Goal: Task Accomplishment & Management: Use online tool/utility

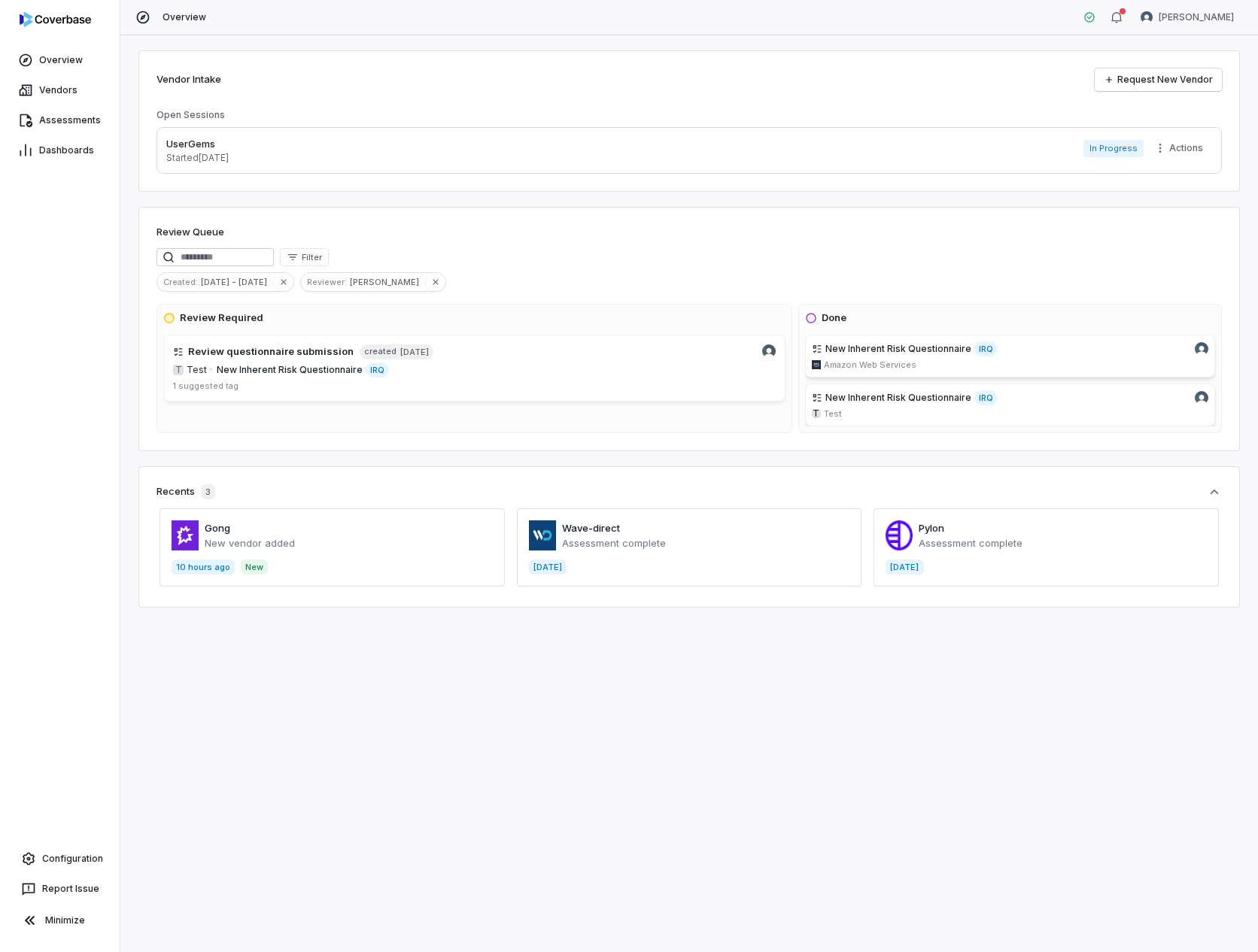
click at [241, 533] on span at bounding box center [333, 548] width 346 height 78
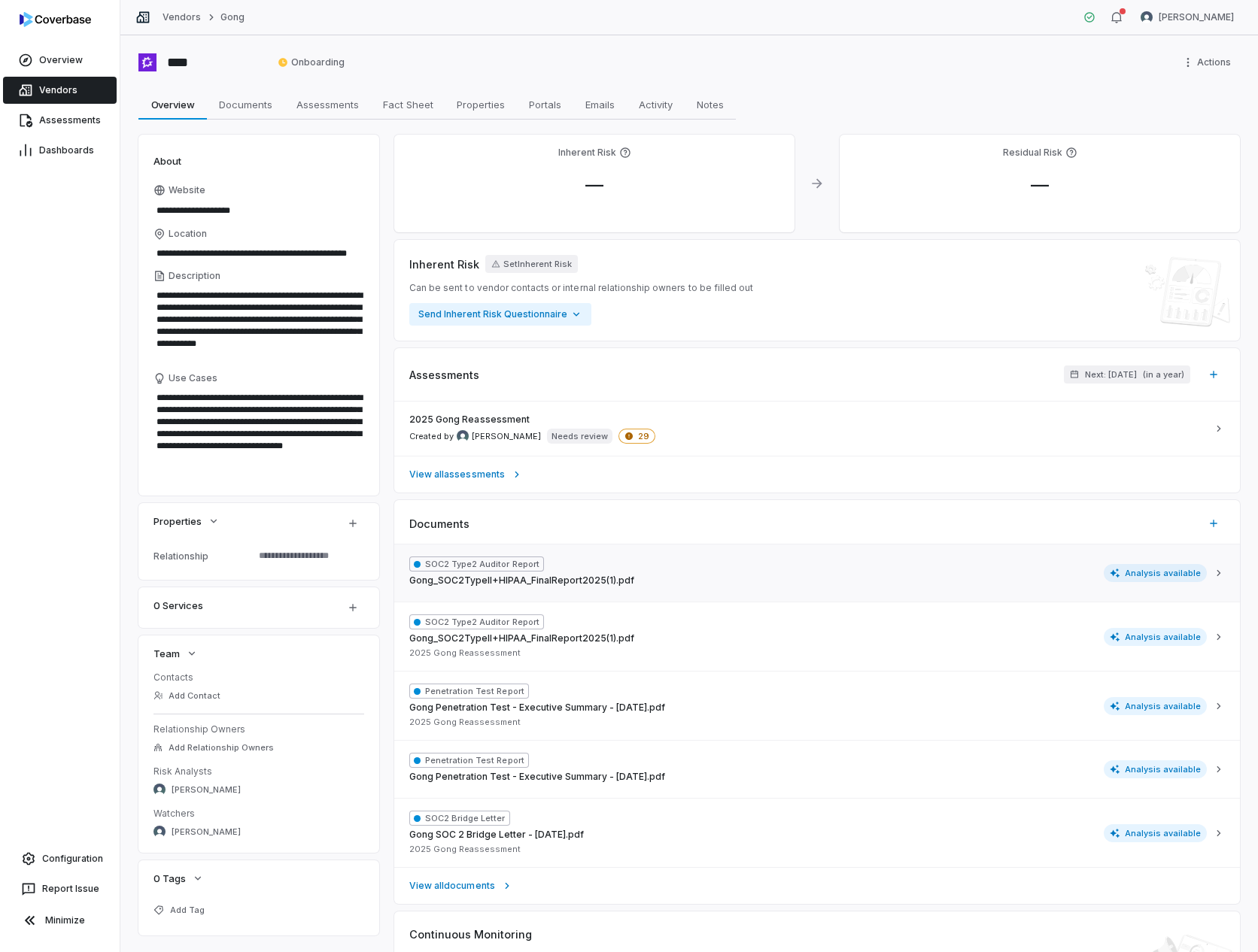
scroll to position [106, 0]
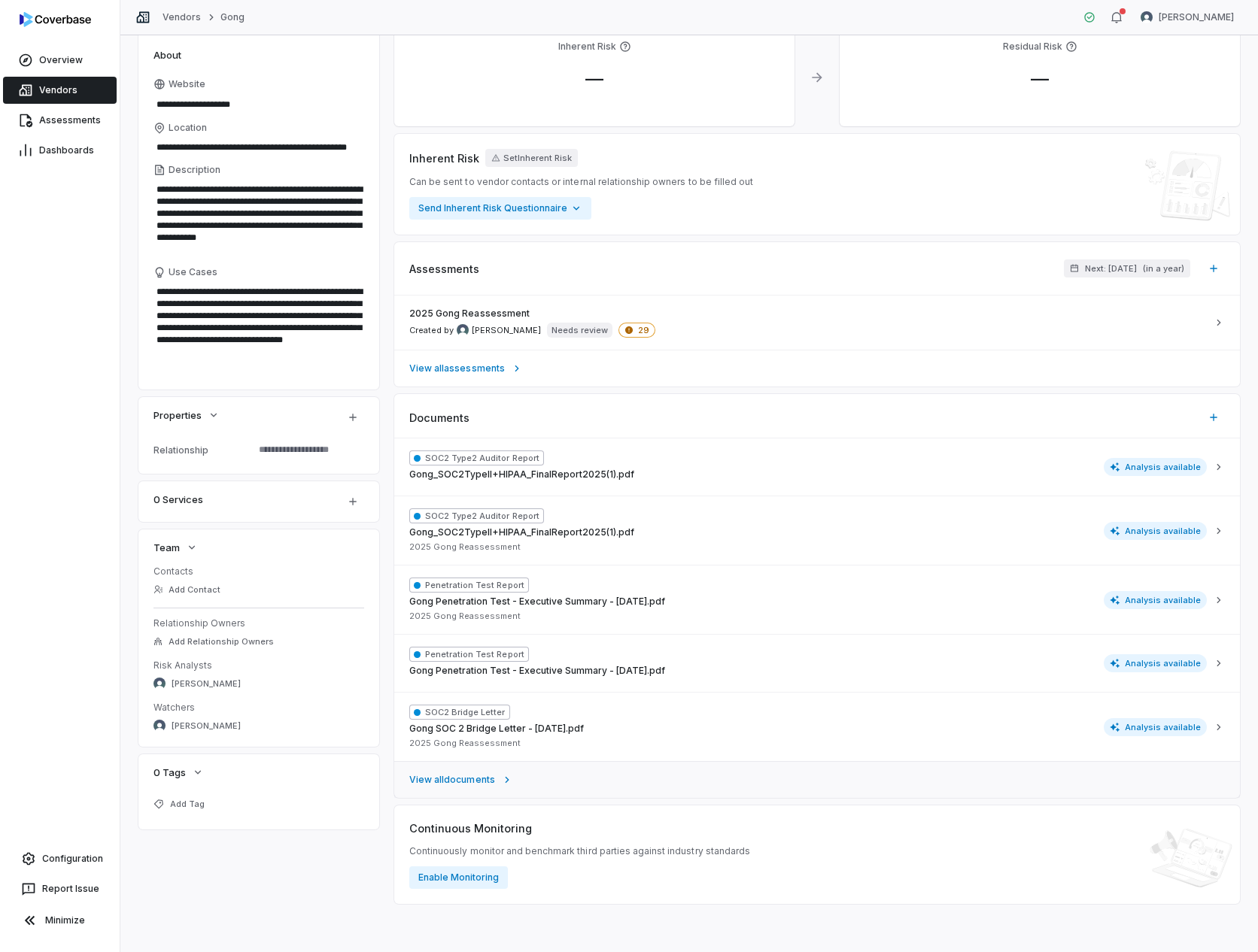
click at [452, 779] on span "View all documents" at bounding box center [452, 780] width 86 height 12
type textarea "*"
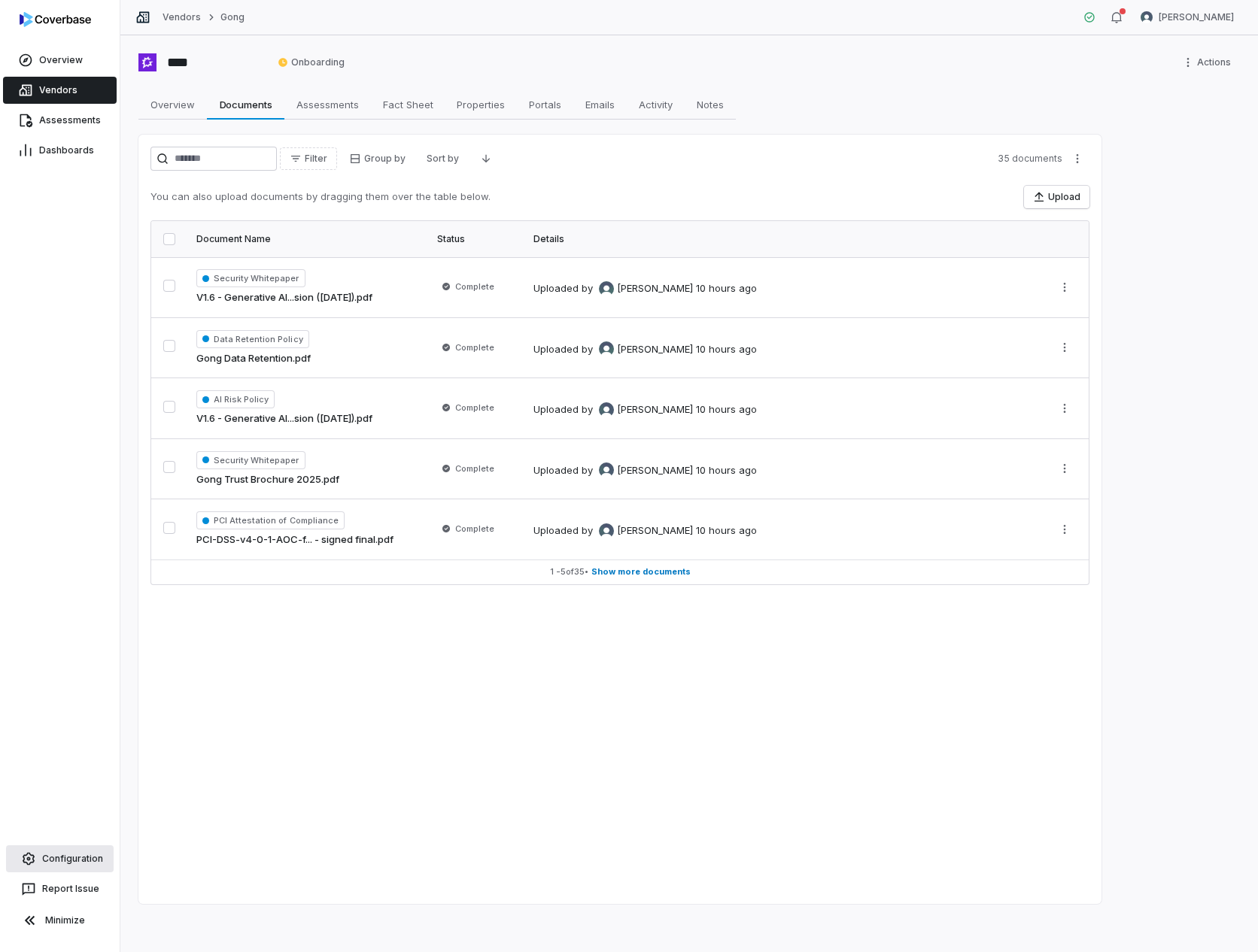
click at [55, 853] on span "Configuration" at bounding box center [73, 858] width 61 height 12
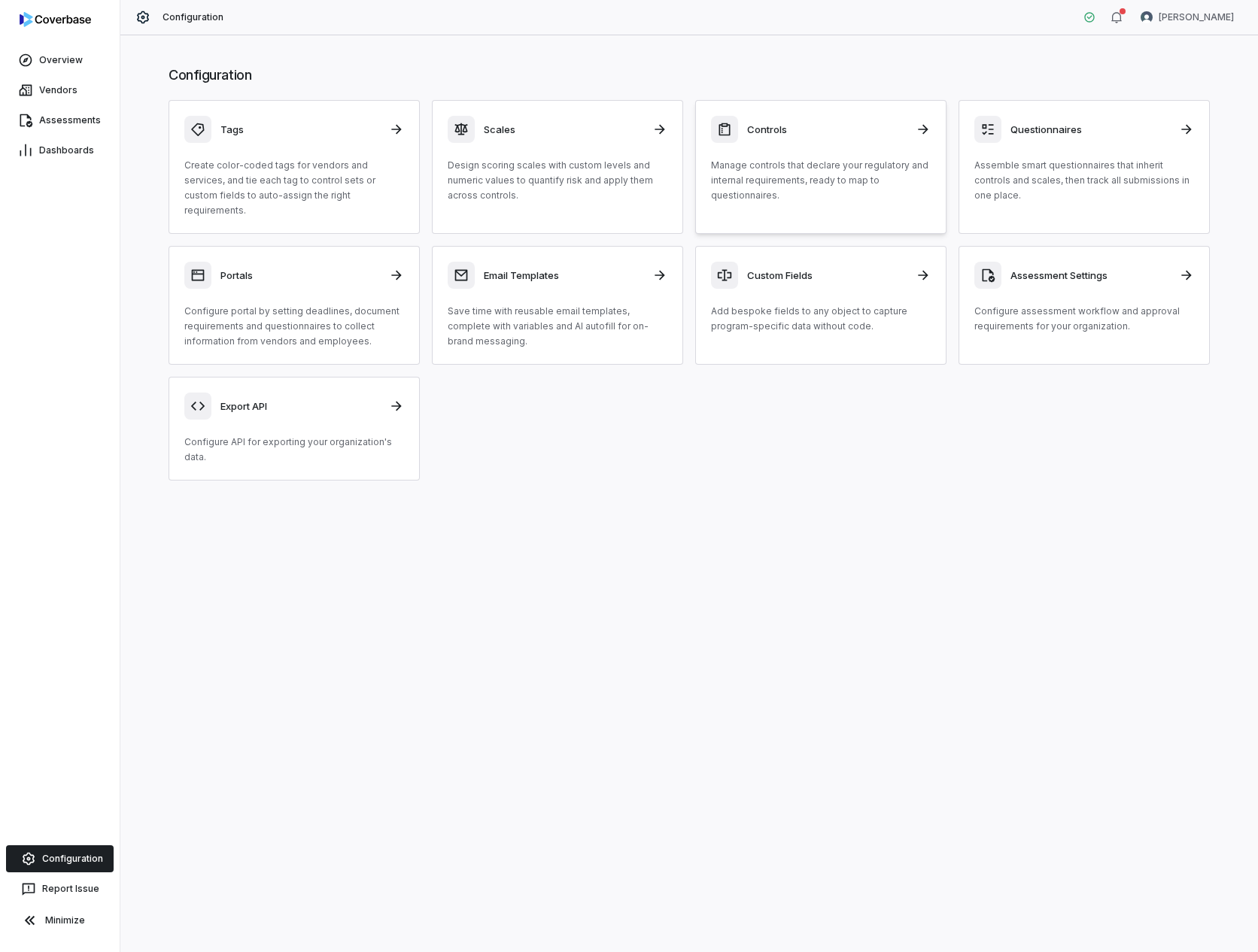
click at [842, 177] on p "Manage controls that declare your regulatory and internal requirements, ready t…" at bounding box center [820, 180] width 219 height 45
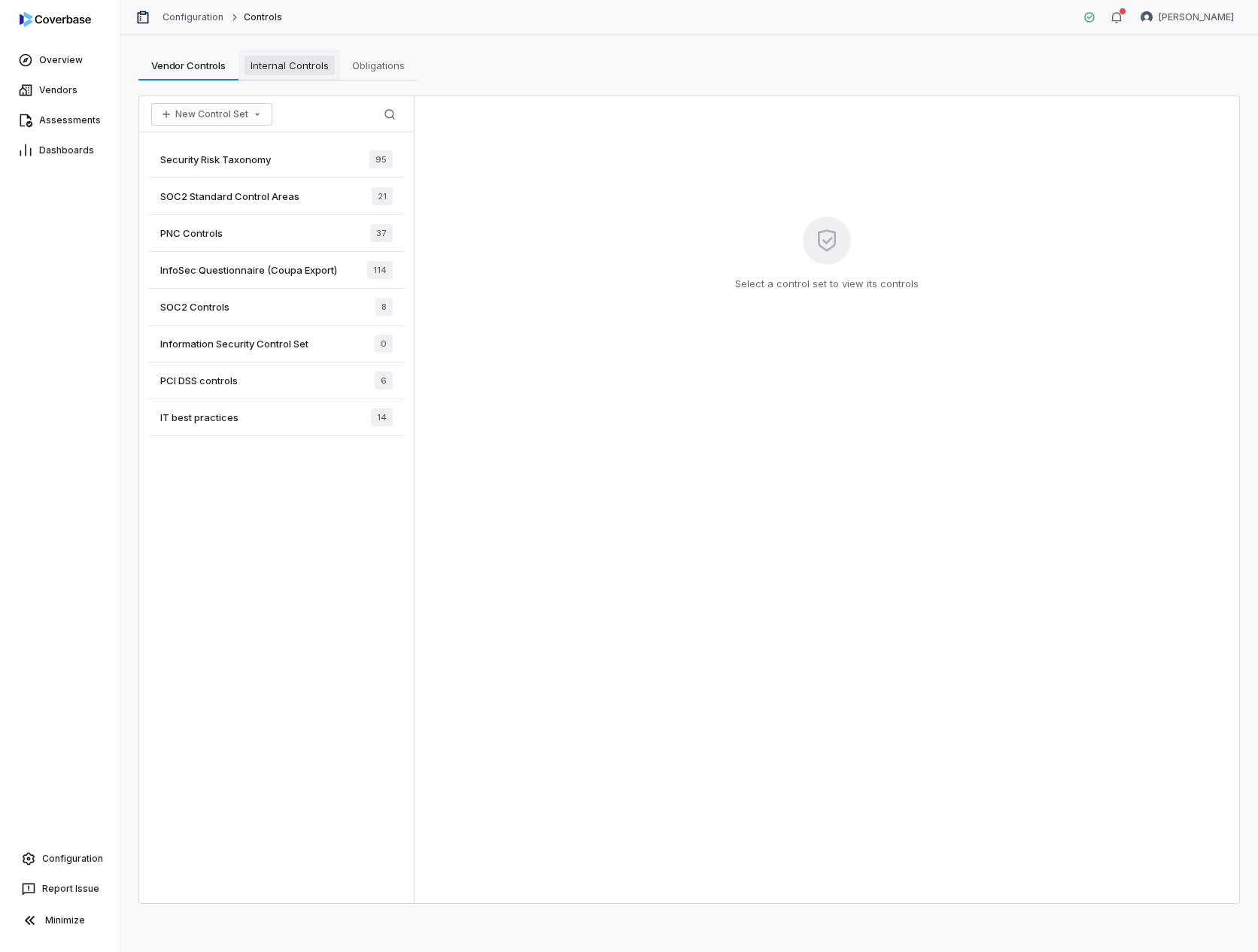
click at [319, 71] on span "Internal Controls" at bounding box center [289, 65] width 90 height 20
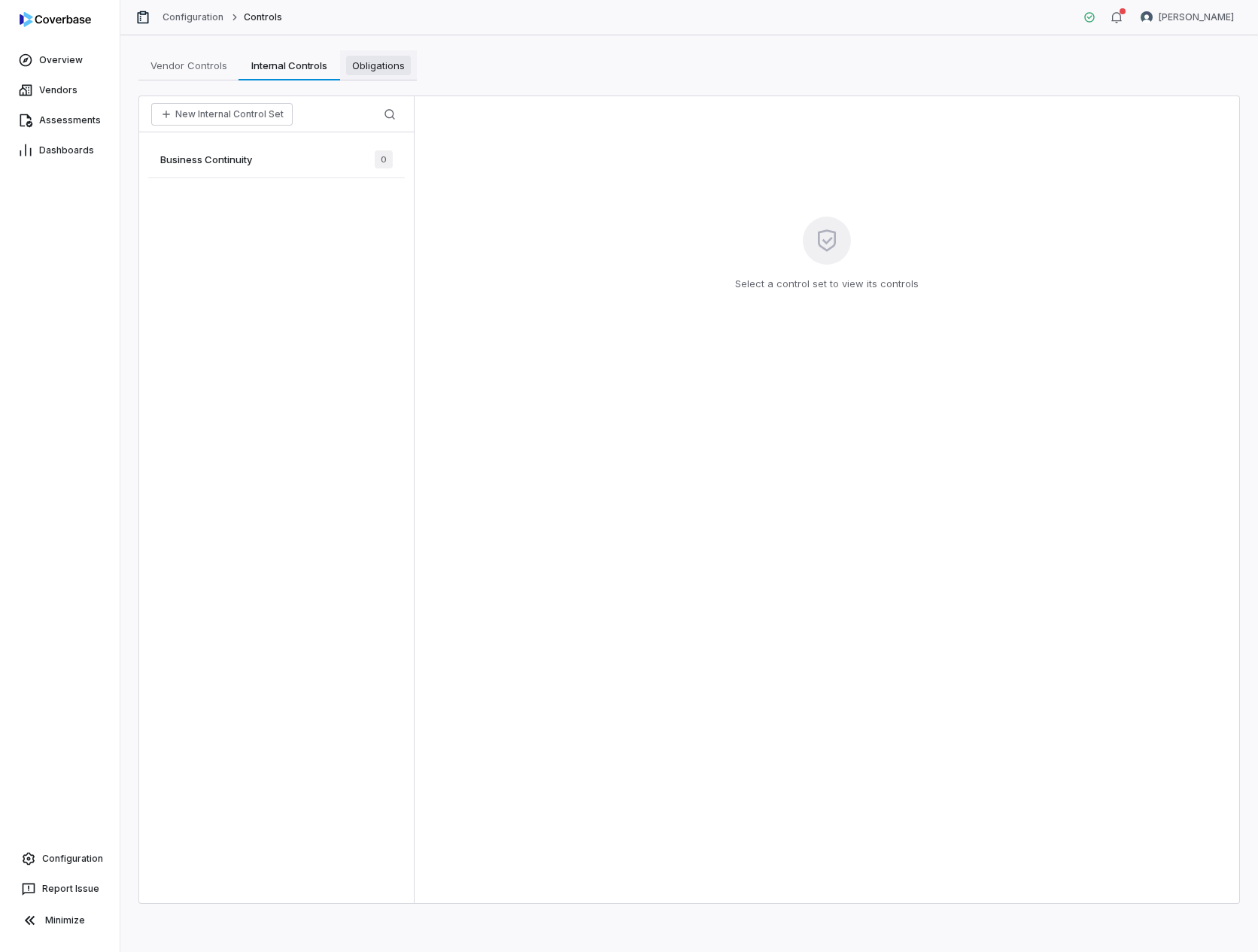
click at [405, 60] on span "Obligations" at bounding box center [377, 65] width 64 height 20
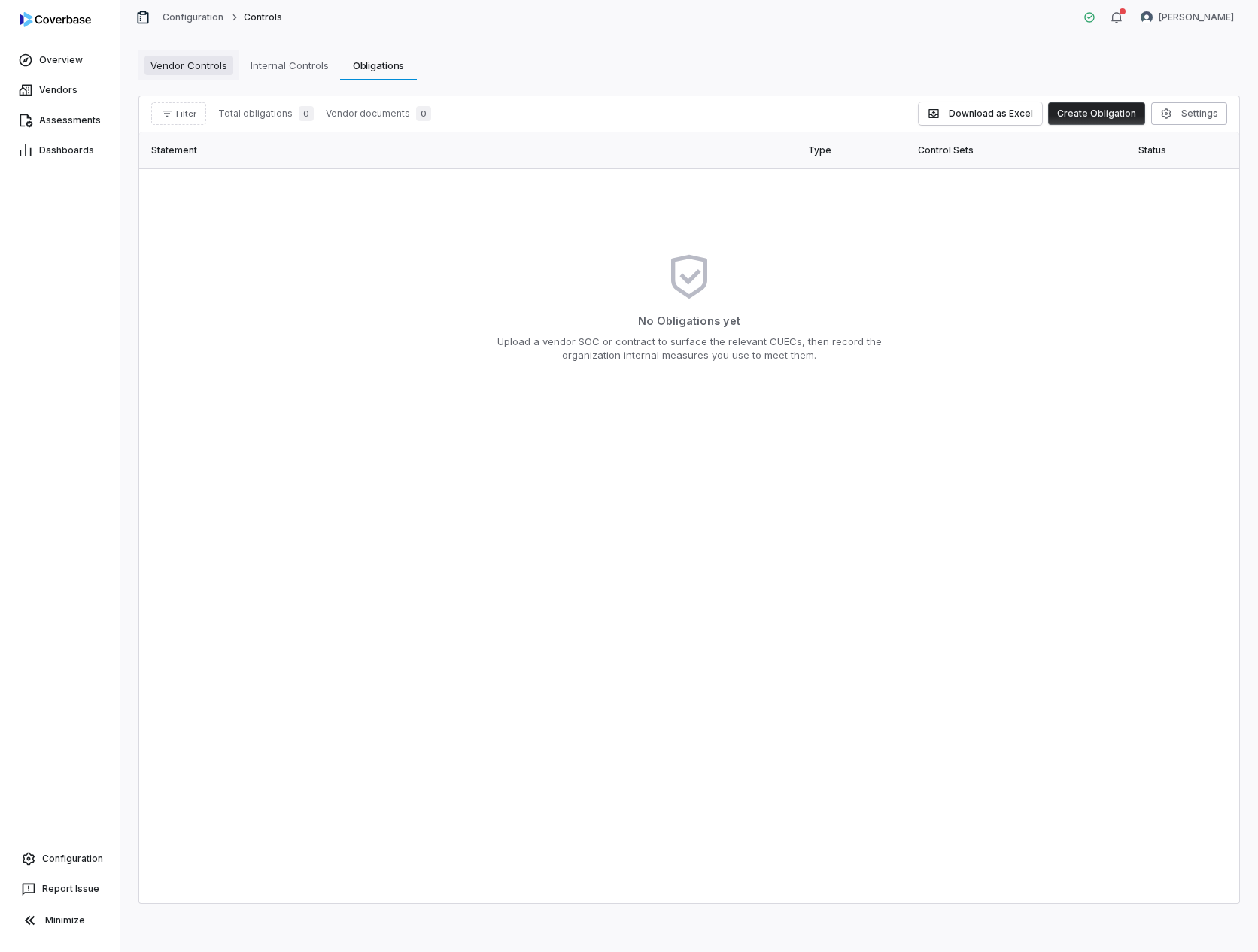
click at [196, 73] on span "Vendor Controls" at bounding box center [188, 65] width 89 height 20
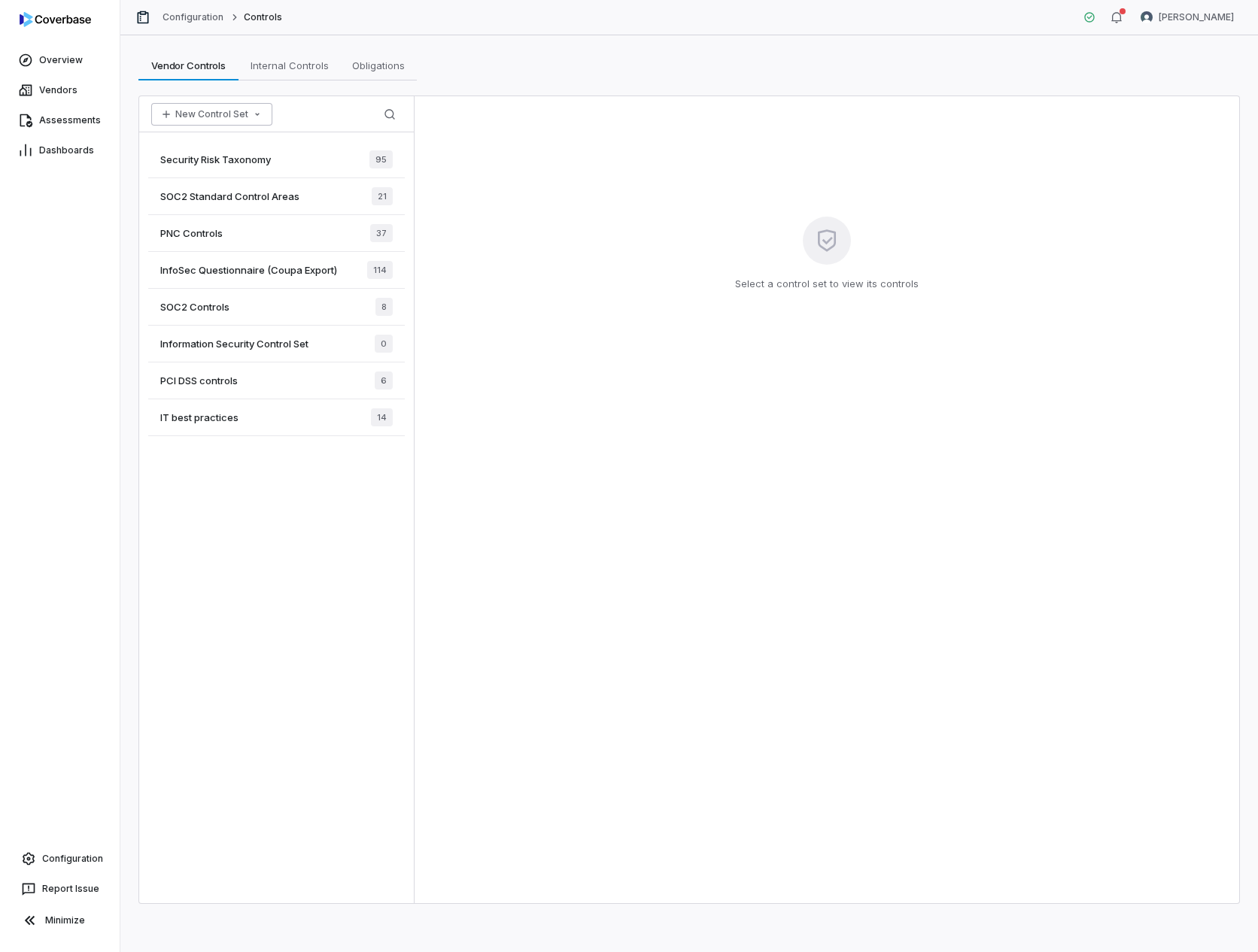
click at [221, 117] on button "New Control Set" at bounding box center [211, 114] width 121 height 23
click at [229, 143] on div "Upload Spreadsheet" at bounding box center [230, 147] width 146 height 24
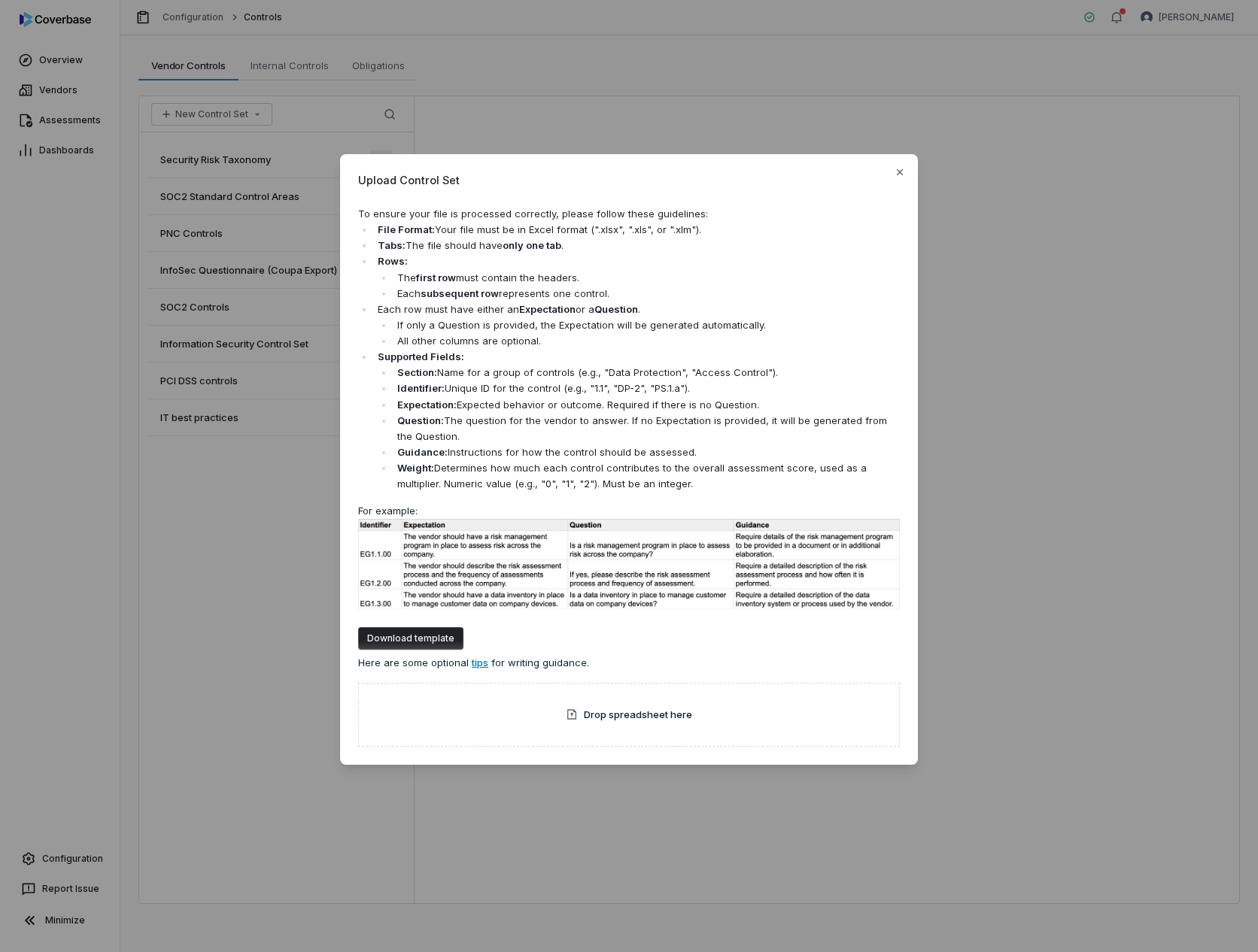
click at [435, 636] on button "Download template" at bounding box center [410, 639] width 105 height 23
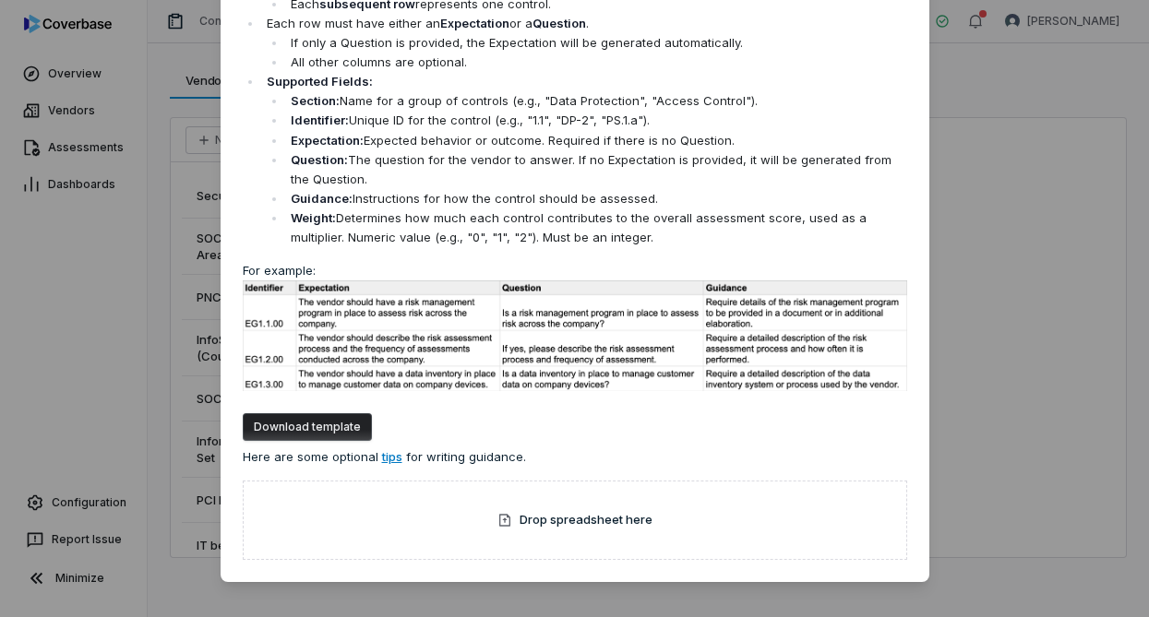
scroll to position [198, 0]
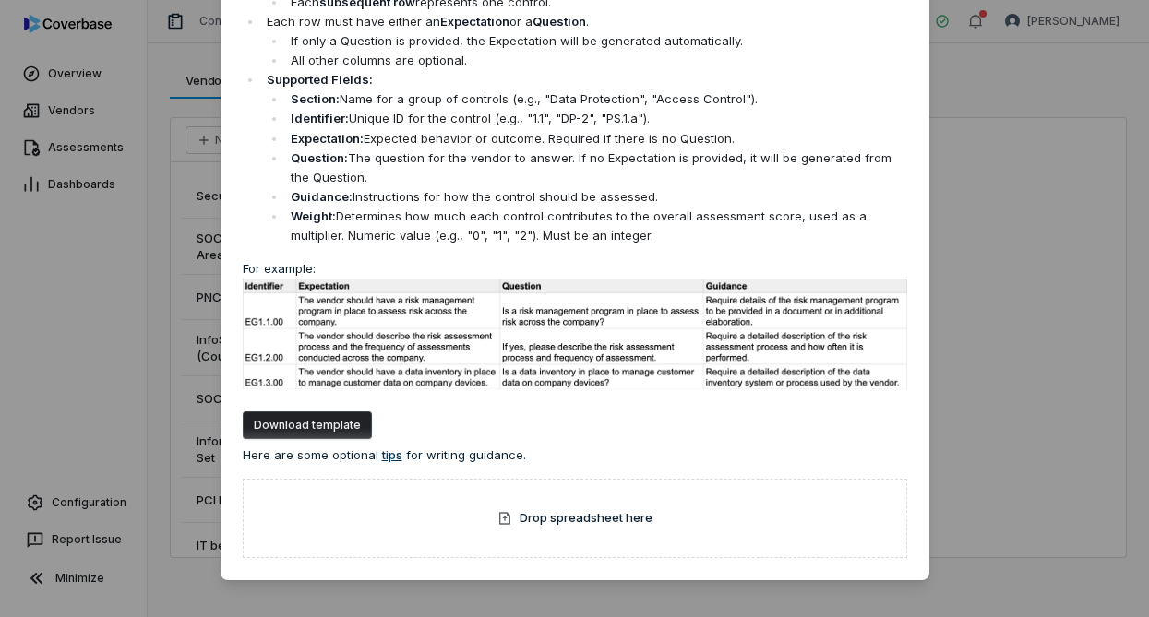
click at [379, 451] on button "tips" at bounding box center [392, 456] width 28 height 18
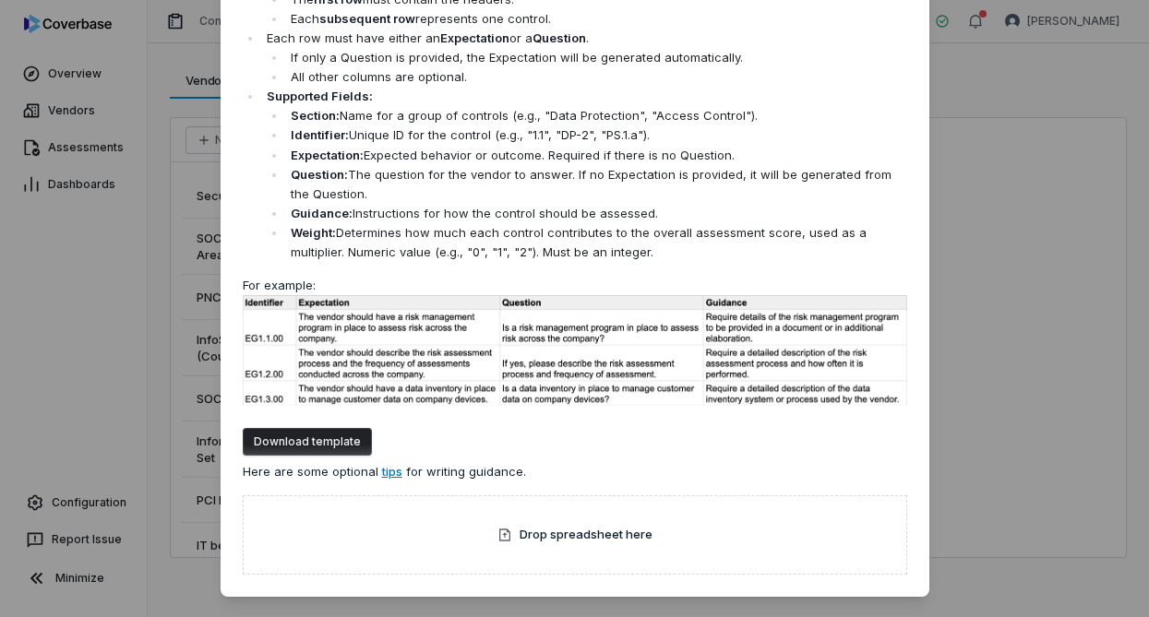
scroll to position [170, 0]
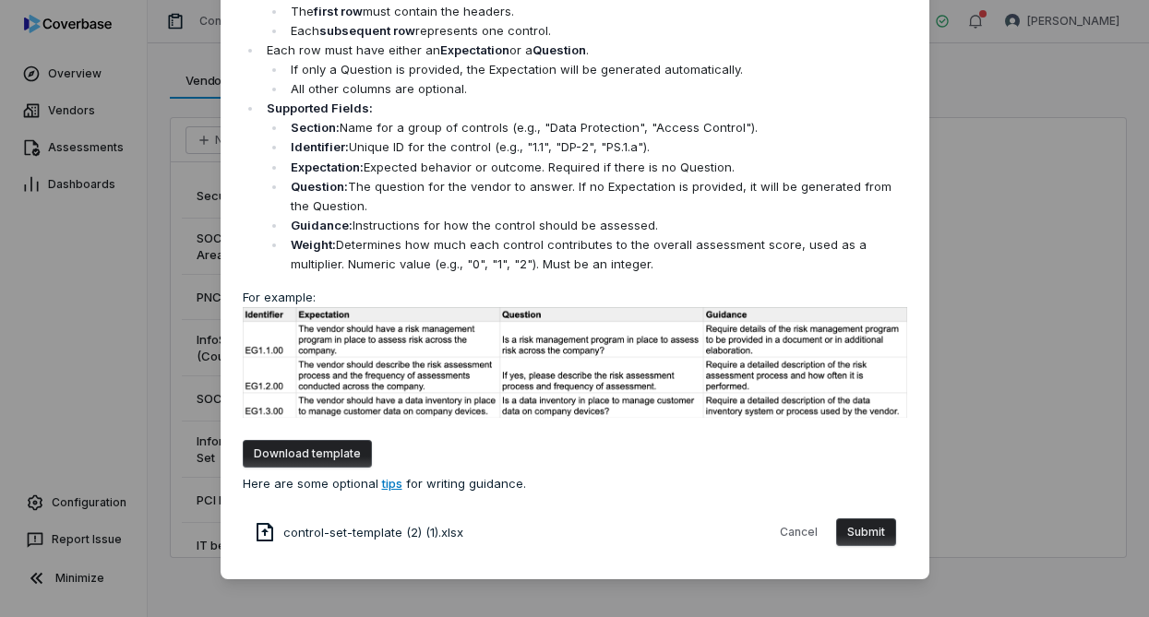
click at [879, 535] on button "Submit" at bounding box center [866, 533] width 60 height 28
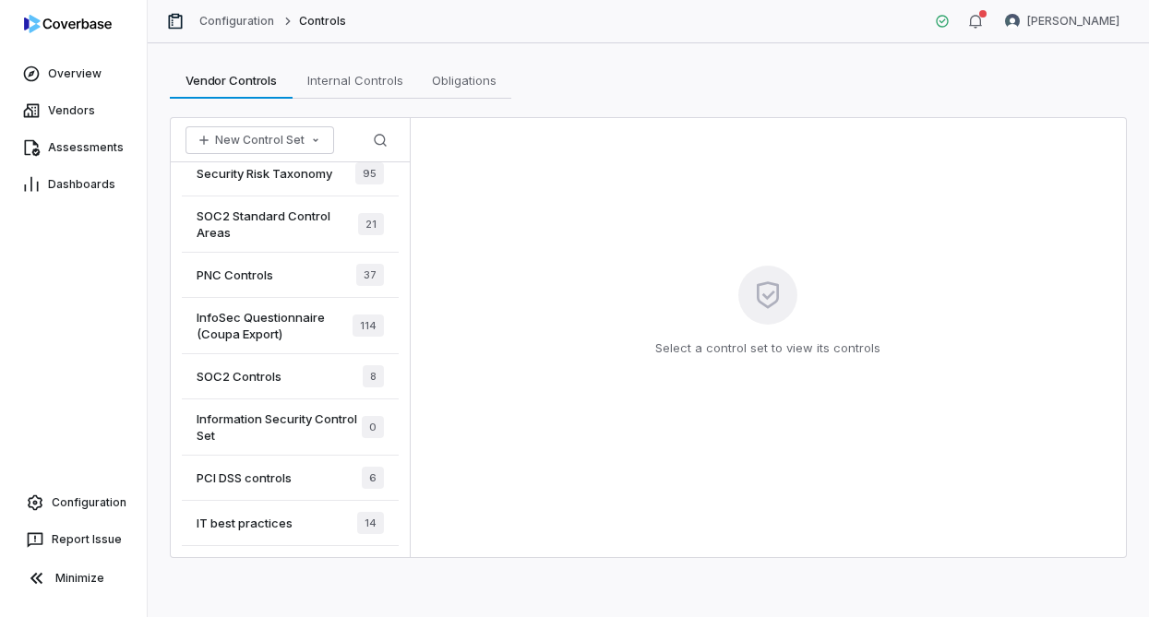
scroll to position [0, 0]
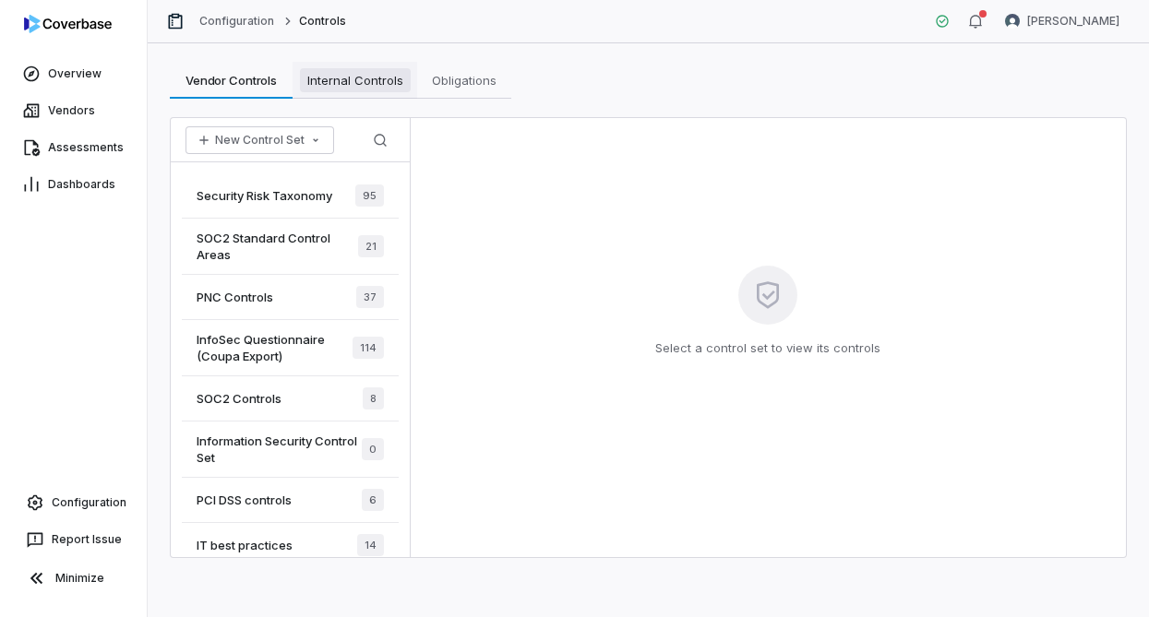
click at [328, 80] on span "Internal Controls" at bounding box center [355, 80] width 111 height 24
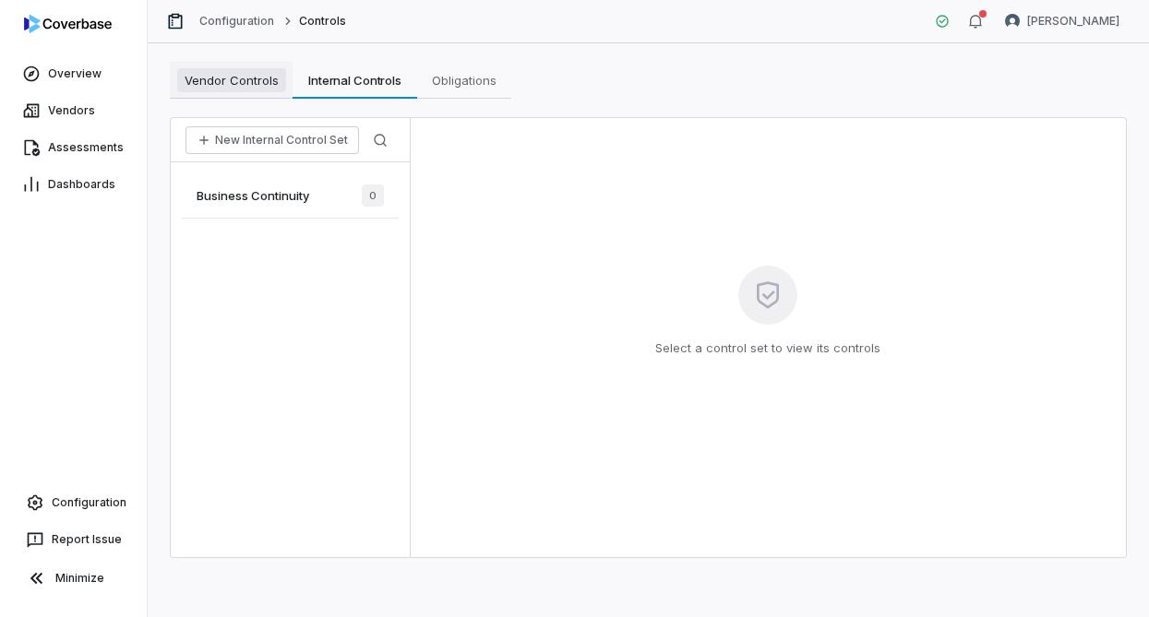
click at [223, 90] on span "Vendor Controls" at bounding box center [231, 80] width 109 height 24
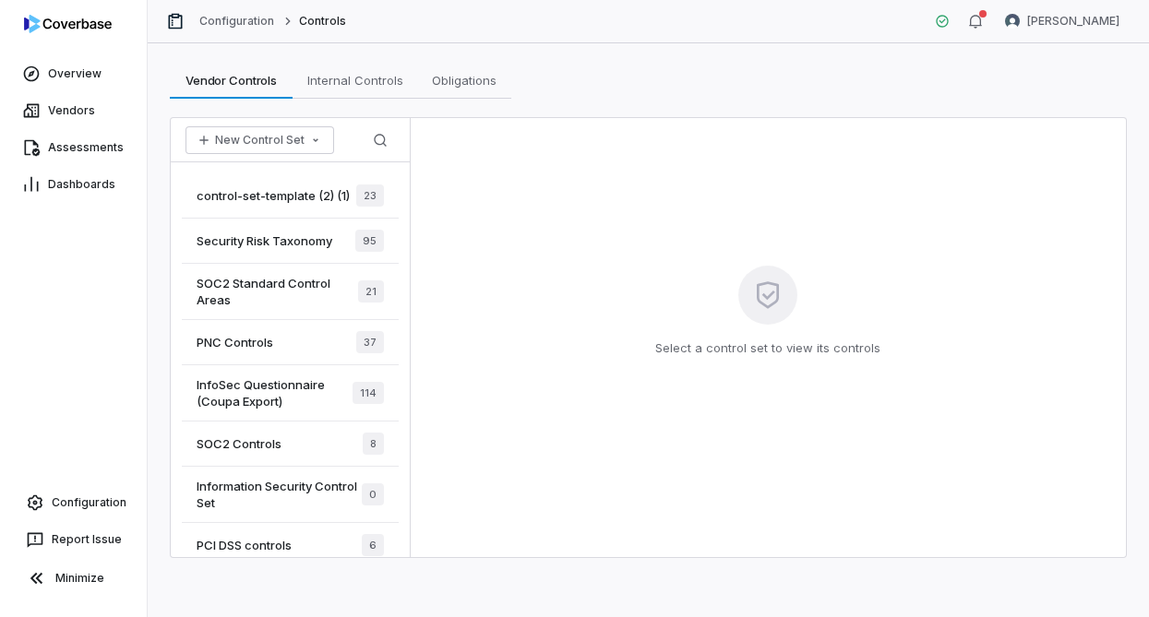
click at [245, 194] on span "control-set-template (2) (1)" at bounding box center [273, 195] width 153 height 17
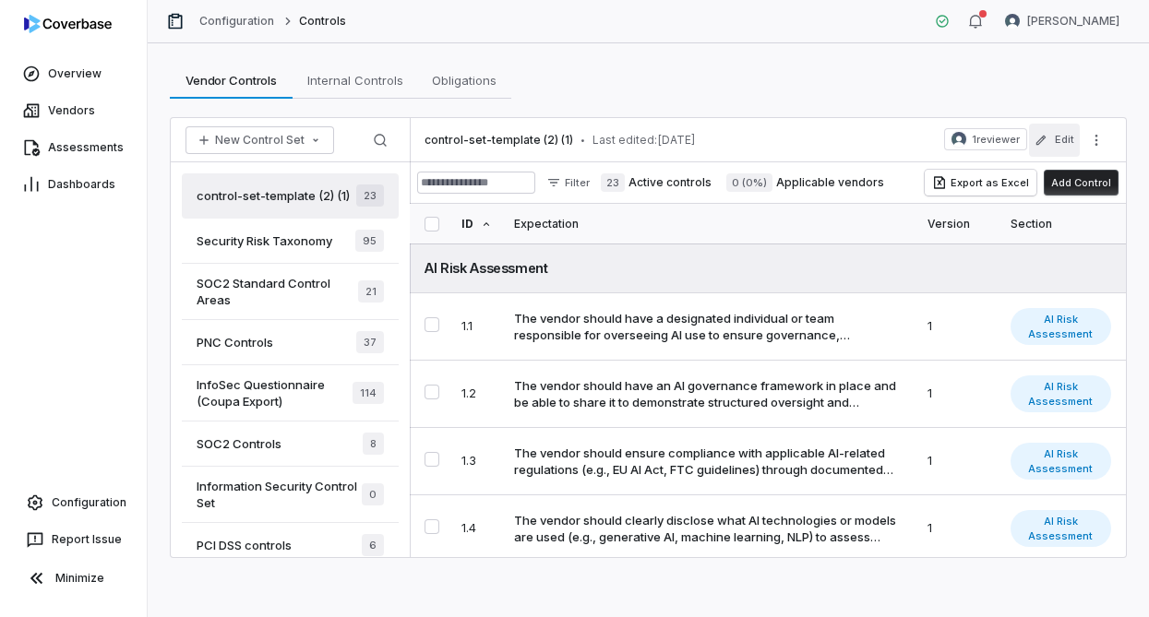
click at [1043, 143] on icon "button" at bounding box center [1040, 140] width 13 height 13
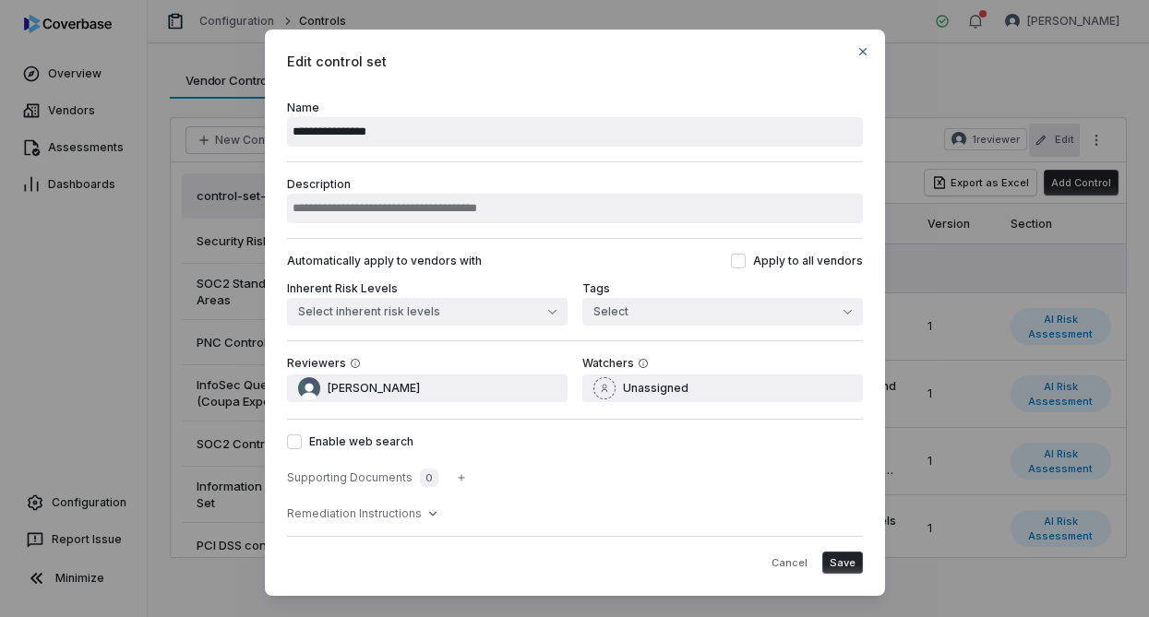
type input "**********"
click at [537, 197] on input "Description" at bounding box center [575, 209] width 576 height 30
click at [305, 205] on input "**********" at bounding box center [575, 209] width 576 height 30
type input "**********"
click at [452, 317] on button "Select inherent risk levels" at bounding box center [427, 312] width 281 height 28
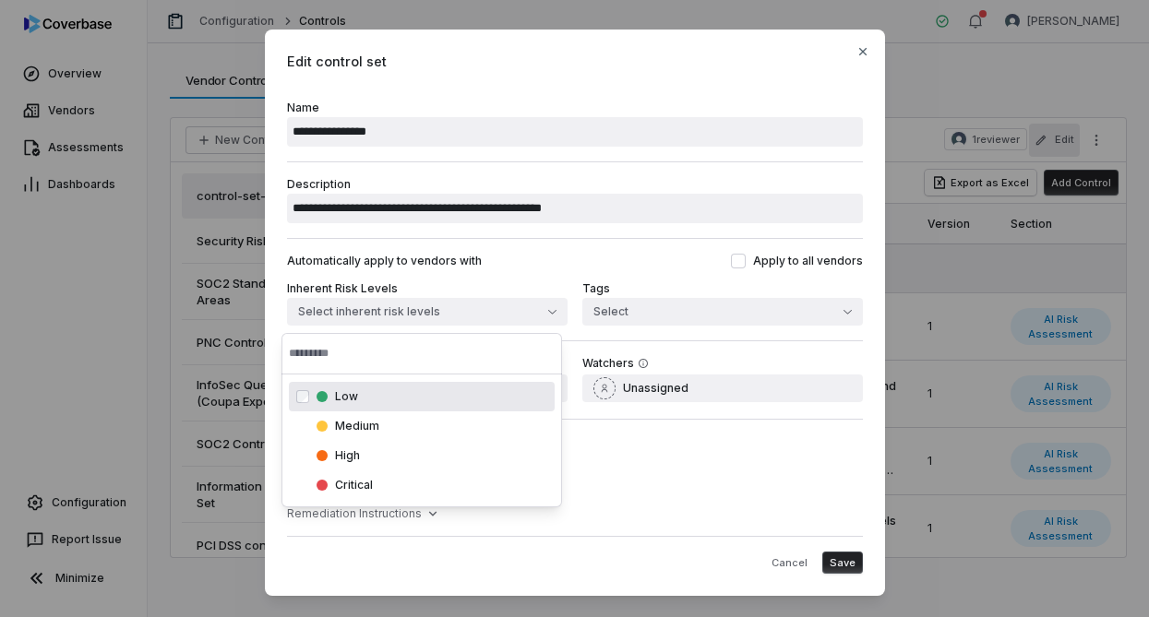
click at [499, 236] on div "**********" at bounding box center [575, 199] width 576 height 77
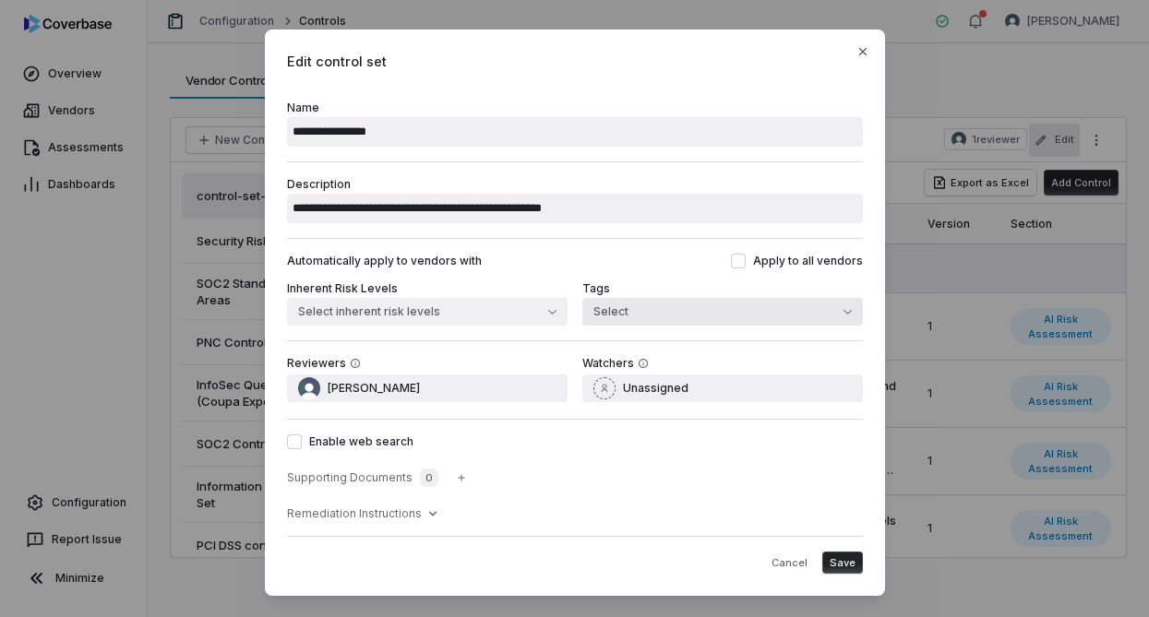
click at [671, 313] on button "Select" at bounding box center [722, 312] width 281 height 28
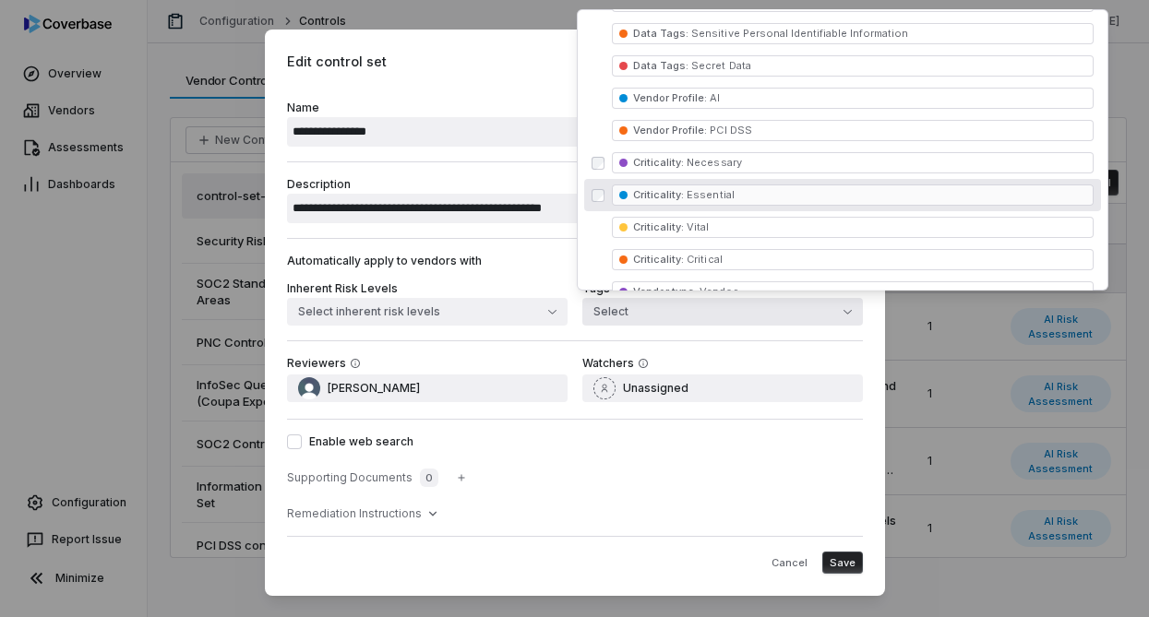
scroll to position [418, 0]
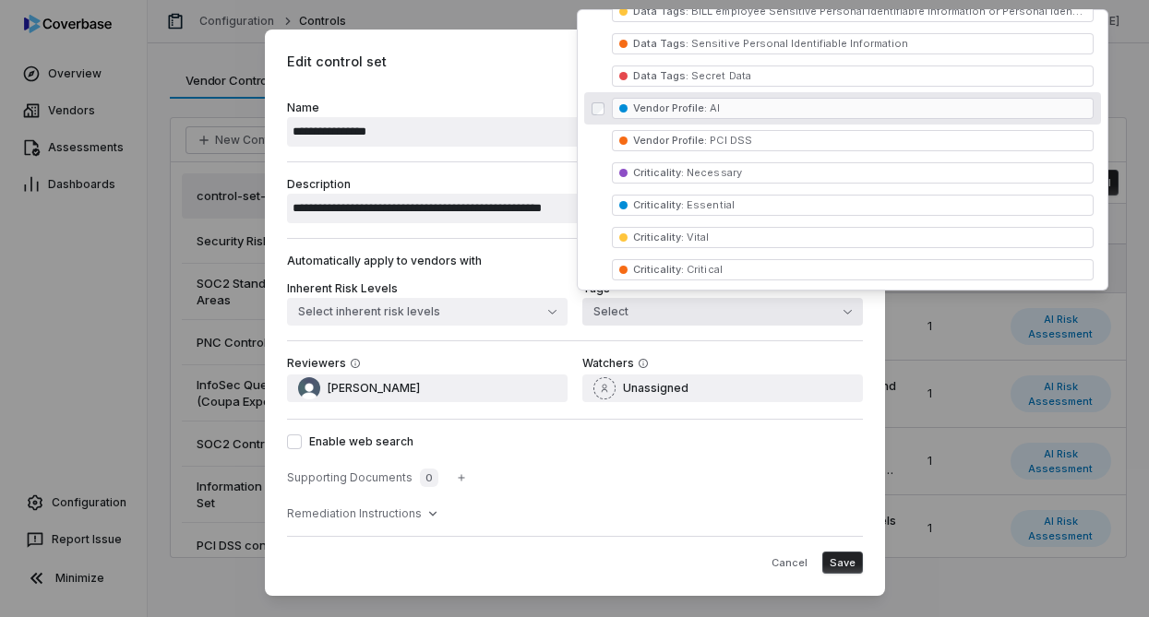
click at [780, 110] on span "Vendor Profile : AI" at bounding box center [853, 108] width 482 height 21
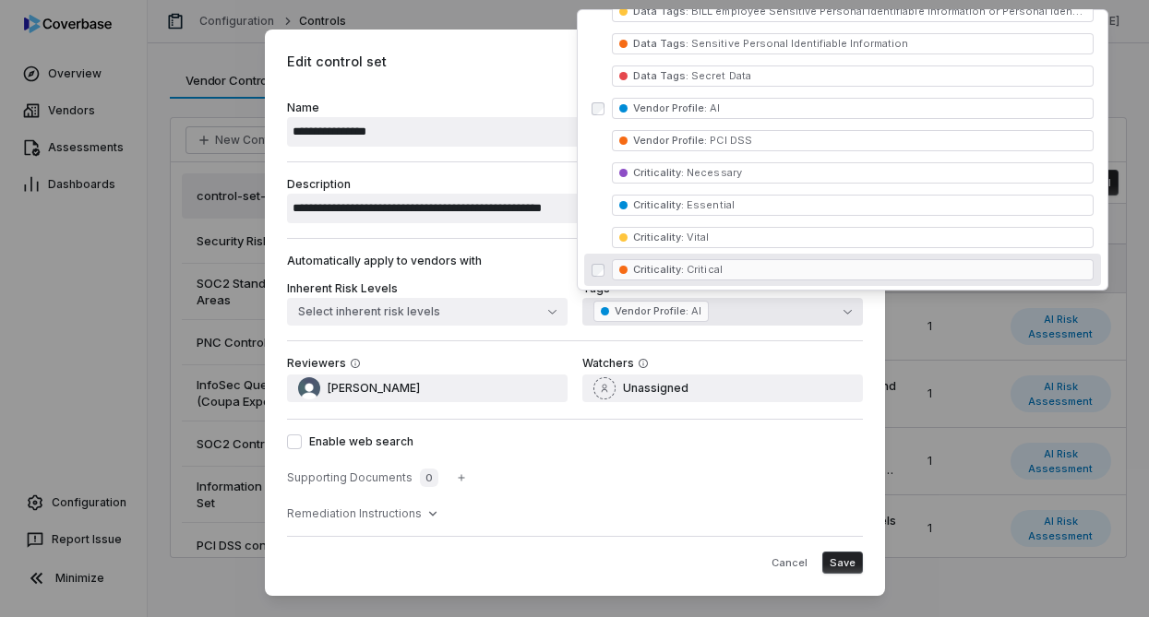
click at [761, 451] on div "Enable web search Supporting Documents 0 Remediation Instructions" at bounding box center [575, 477] width 576 height 117
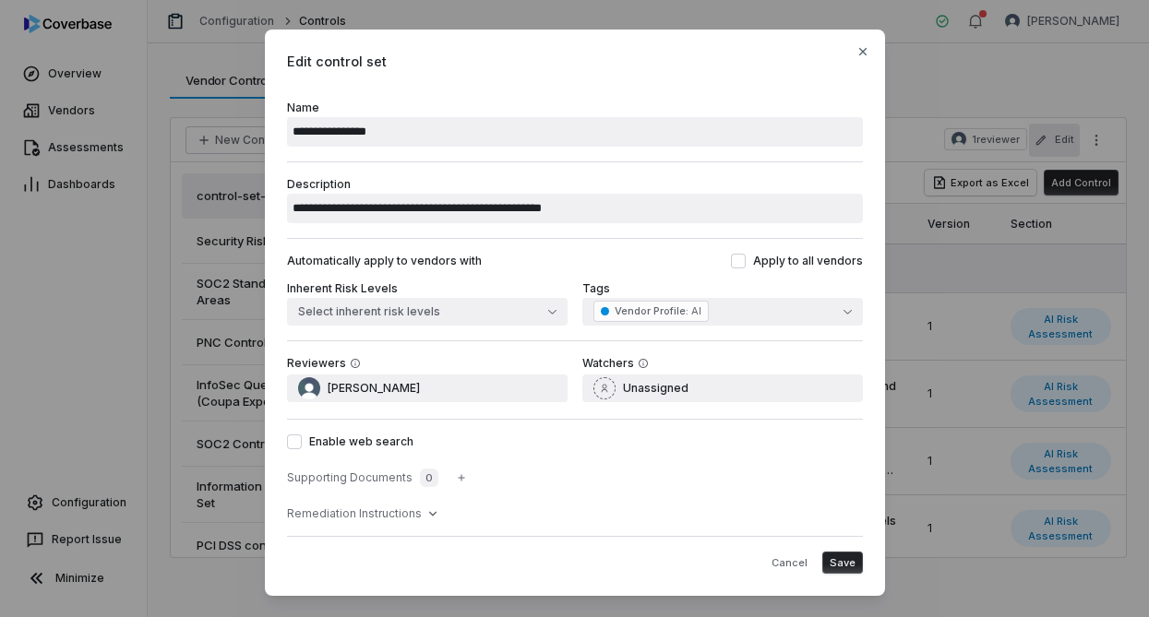
click at [368, 437] on label "Enable web search" at bounding box center [575, 442] width 576 height 15
click at [302, 437] on button "Enable web search" at bounding box center [294, 442] width 15 height 15
click at [368, 437] on label "Enable web search" at bounding box center [575, 442] width 576 height 15
click at [302, 437] on button "Enable web search" at bounding box center [294, 442] width 15 height 15
click at [359, 441] on label "Enable web search" at bounding box center [575, 442] width 576 height 15
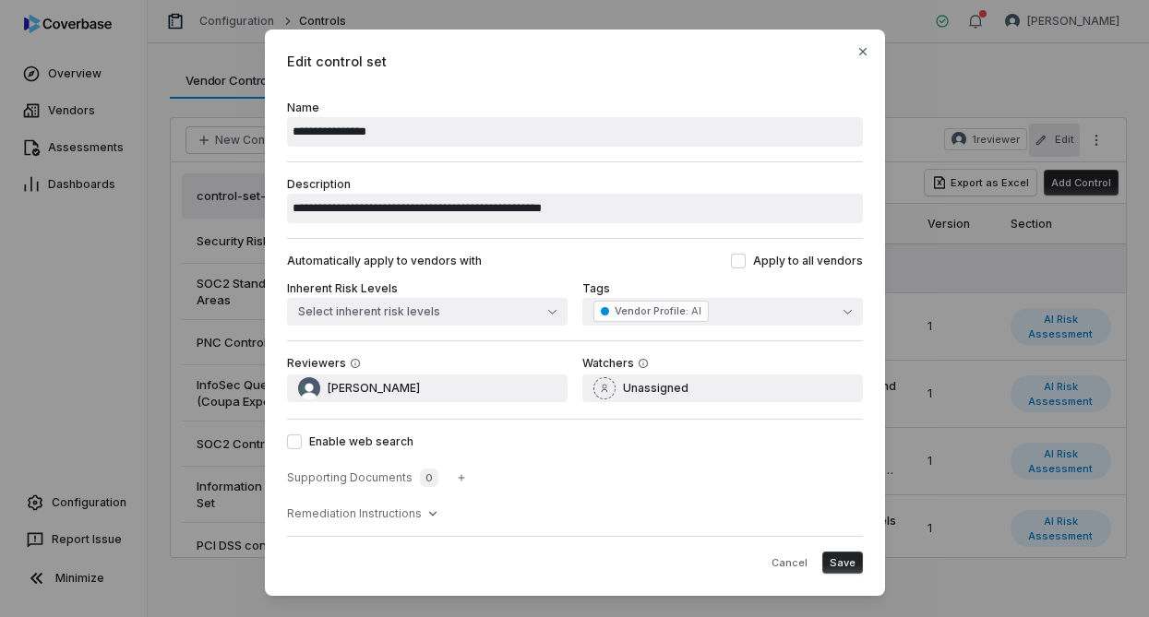
click at [302, 441] on button "Enable web search" at bounding box center [294, 442] width 15 height 15
click at [456, 483] on icon "button" at bounding box center [461, 477] width 11 height 11
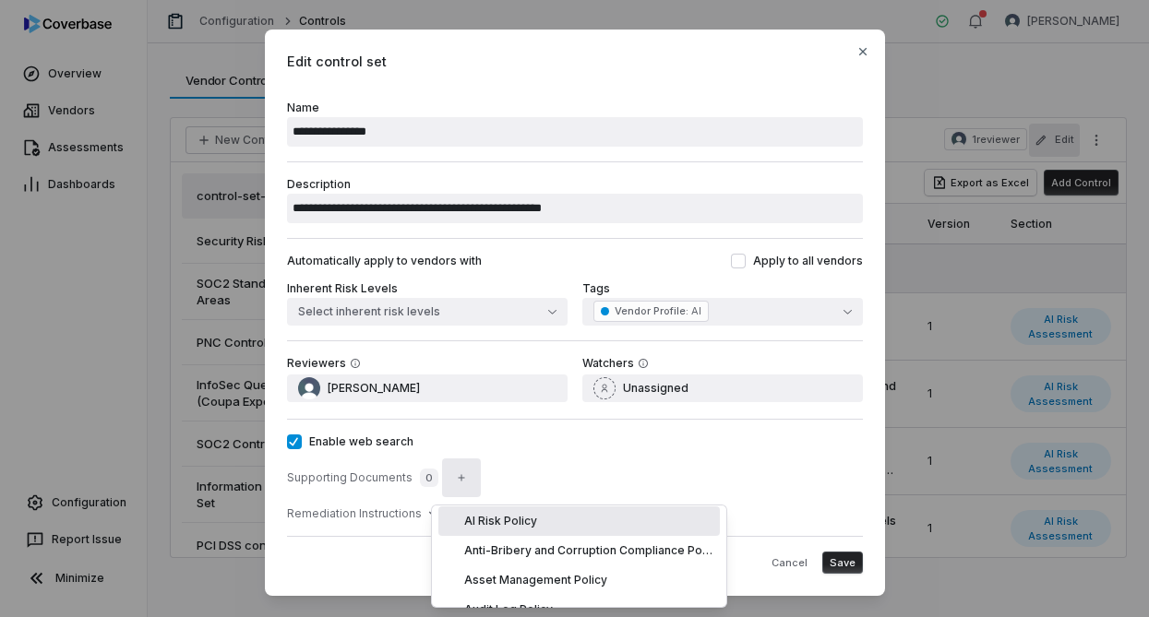
scroll to position [1296, 0]
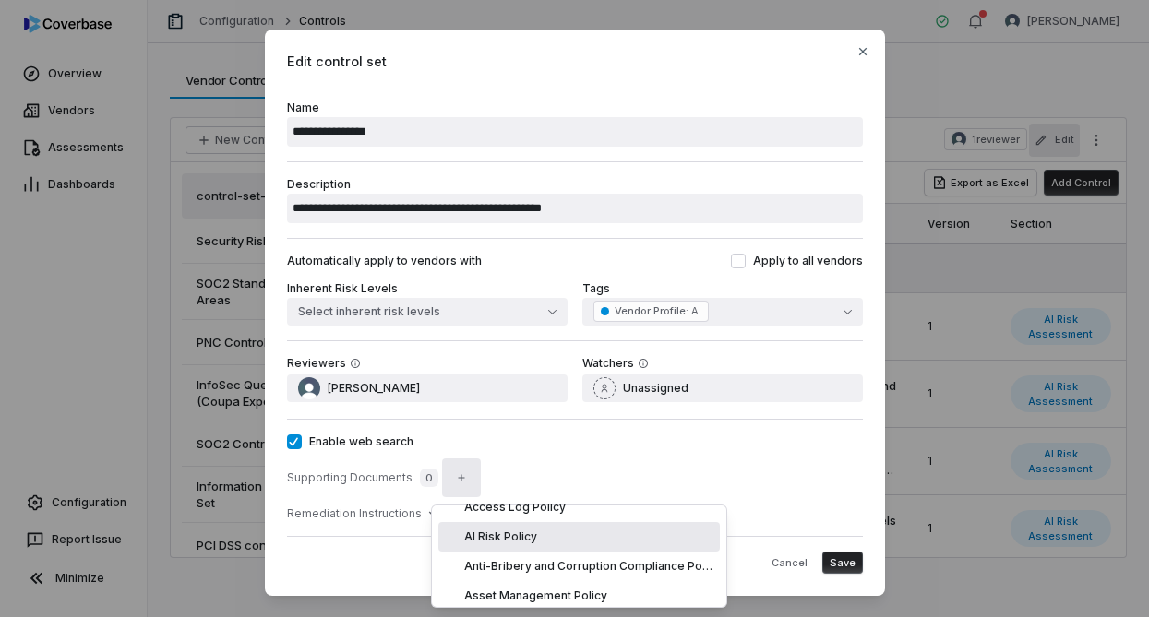
click at [546, 542] on div "AI Risk Policy" at bounding box center [578, 537] width 281 height 30
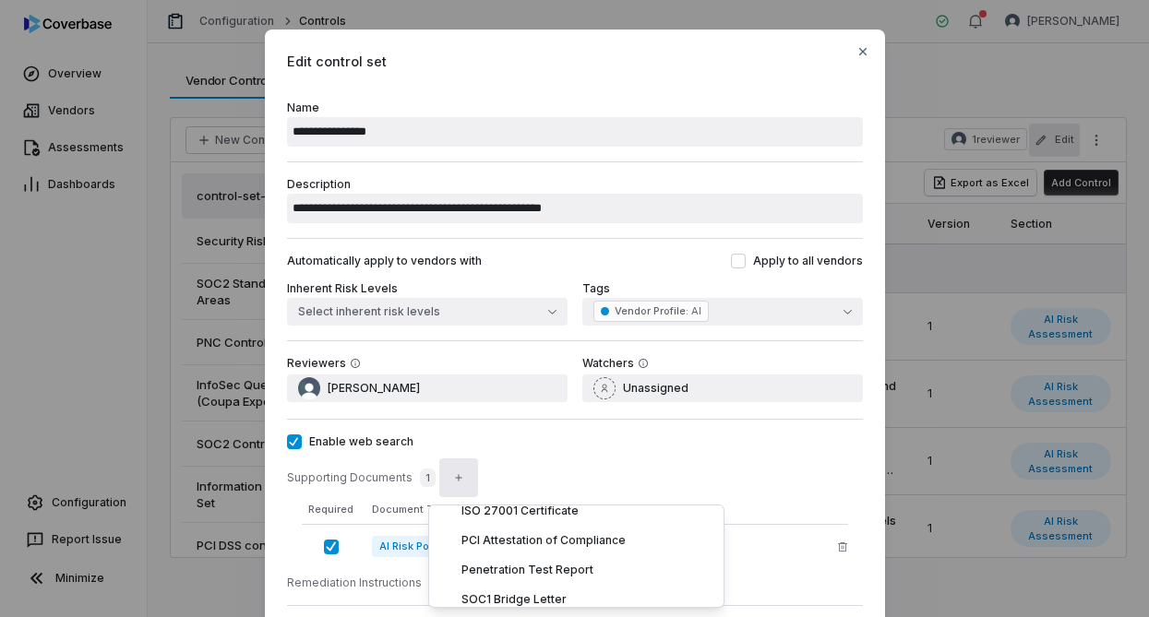
scroll to position [86, 0]
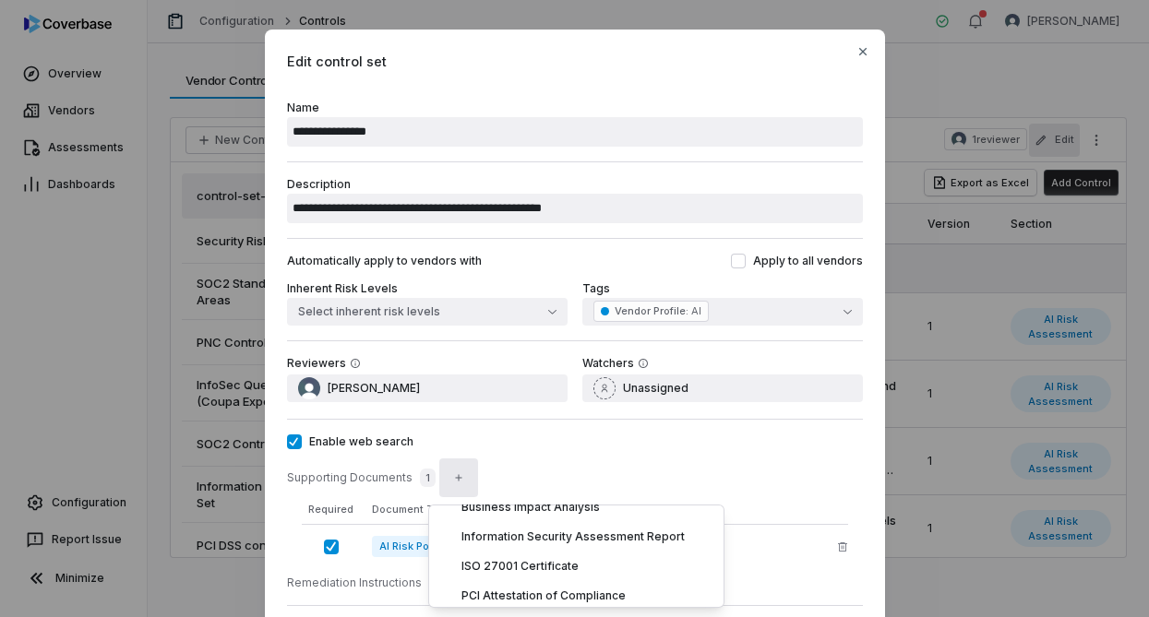
click at [716, 484] on div "Supporting Documents 1" at bounding box center [575, 478] width 576 height 28
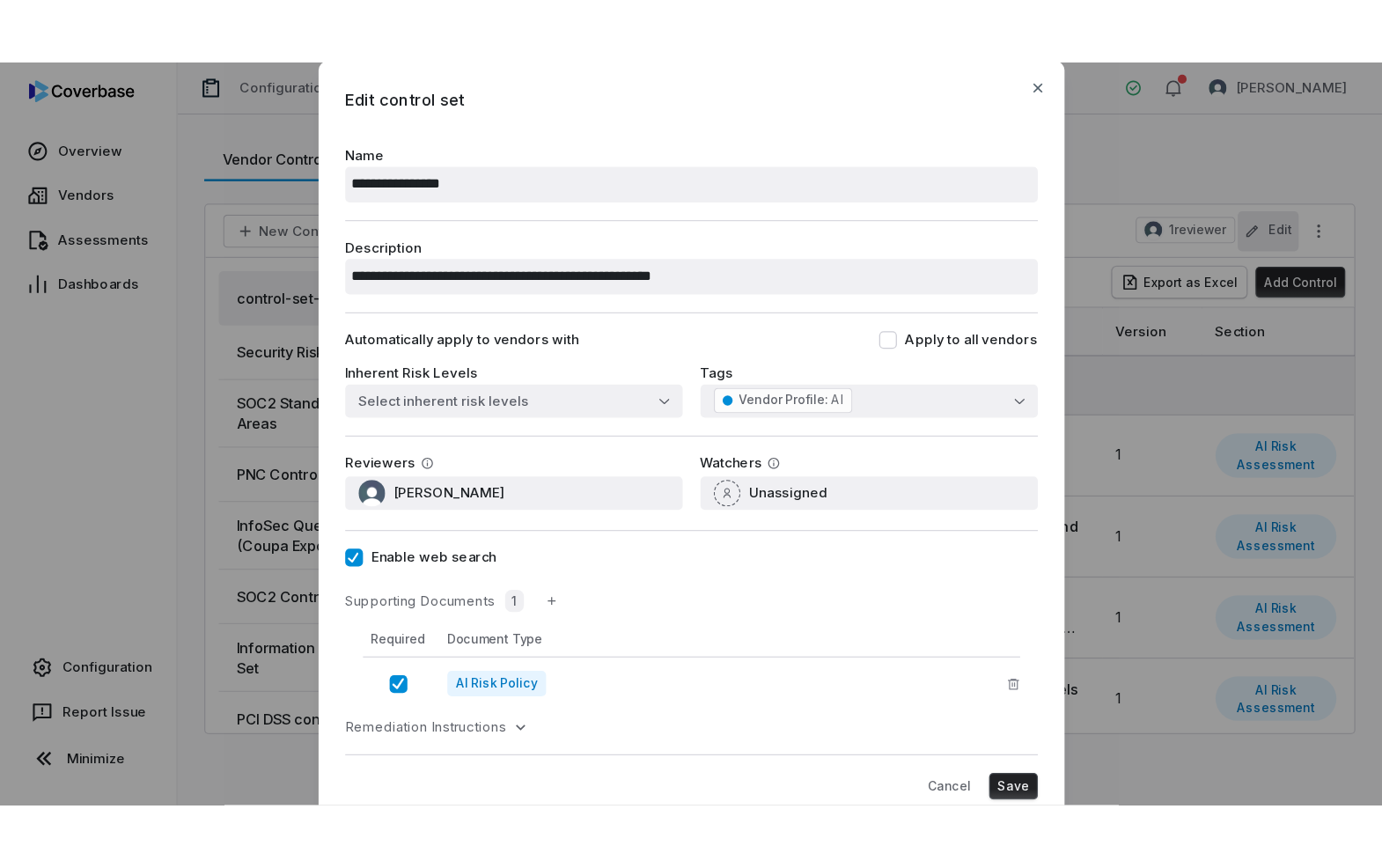
scroll to position [81, 0]
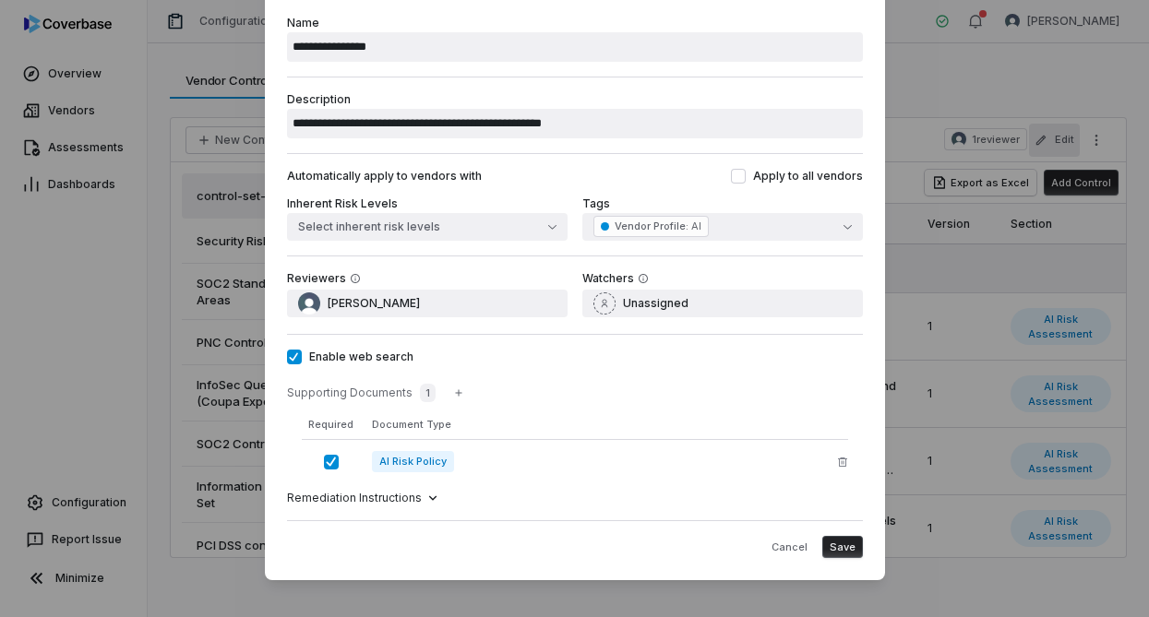
click at [425, 500] on icon at bounding box center [432, 498] width 15 height 15
type textarea "*"
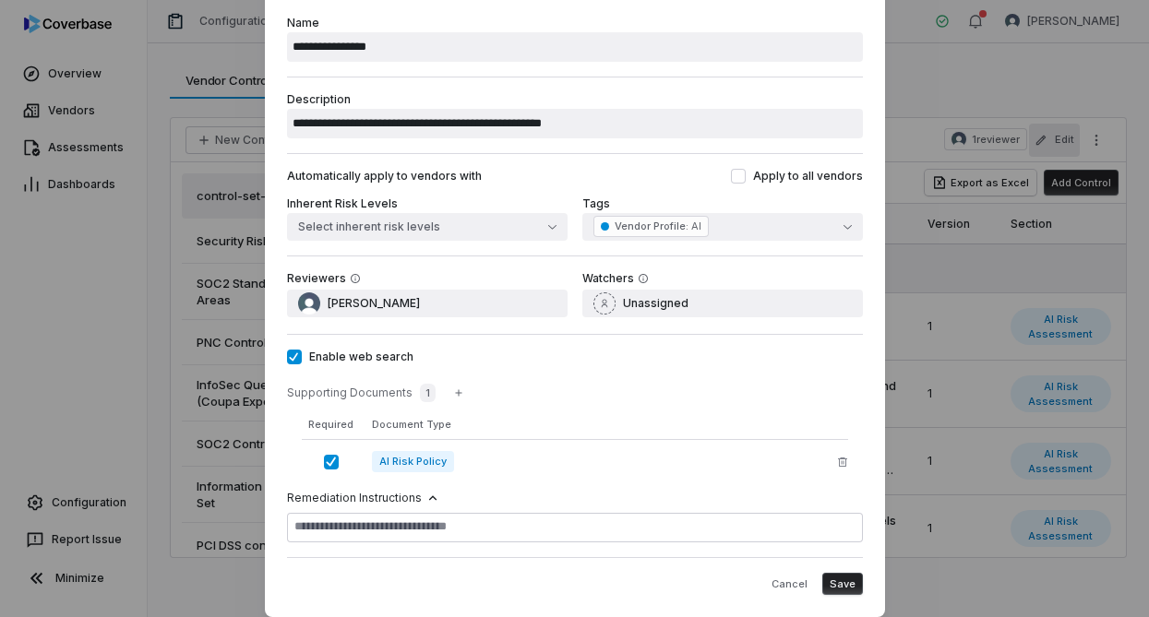
click at [425, 500] on icon at bounding box center [432, 498] width 15 height 15
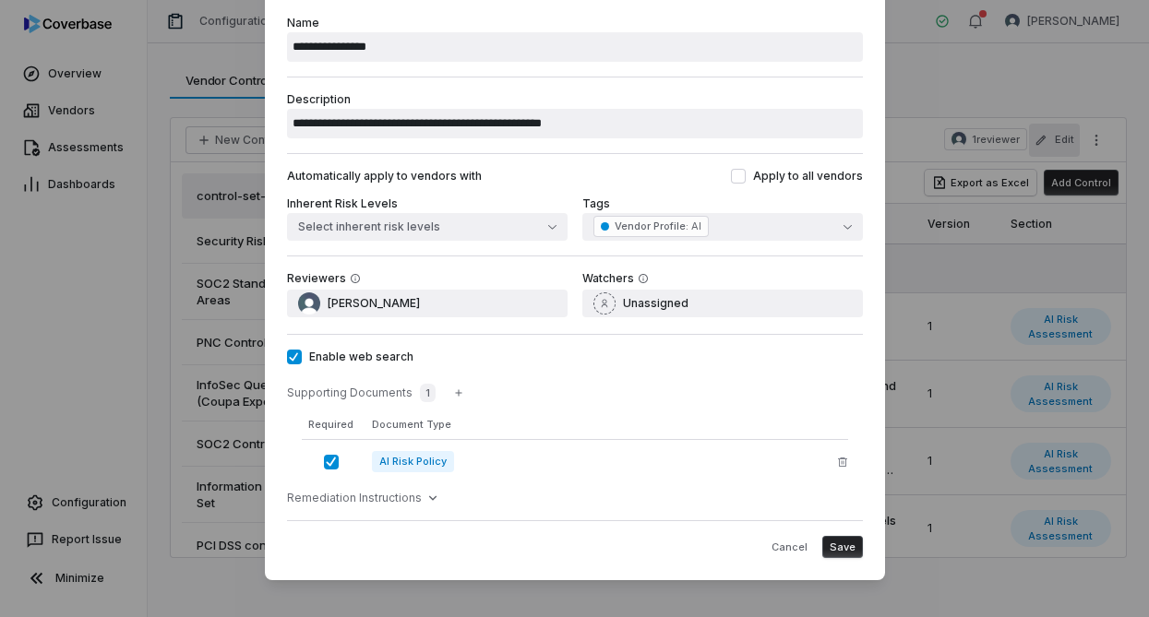
click at [840, 547] on span "Save" at bounding box center [843, 548] width 26 height 14
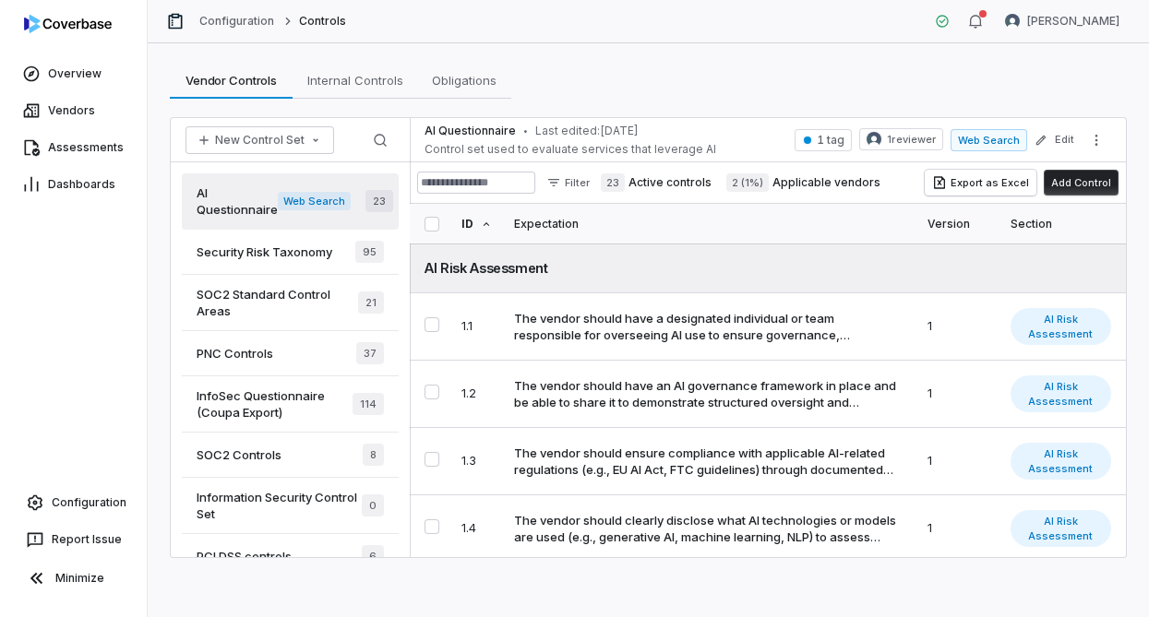
click at [1009, 139] on span "Web Search" at bounding box center [988, 140] width 77 height 22
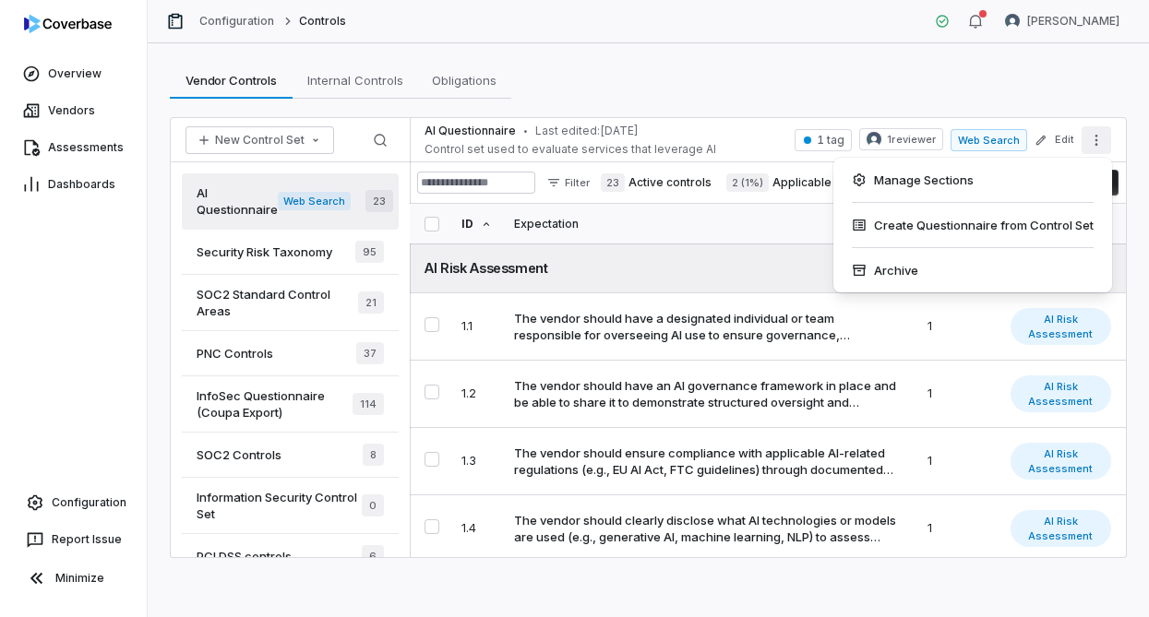
click at [1085, 135] on button "More actions" at bounding box center [1096, 140] width 30 height 28
click at [937, 93] on div "Vendor Controls Vendor Controls Internal Controls Internal Controls Obligations…" at bounding box center [648, 80] width 957 height 37
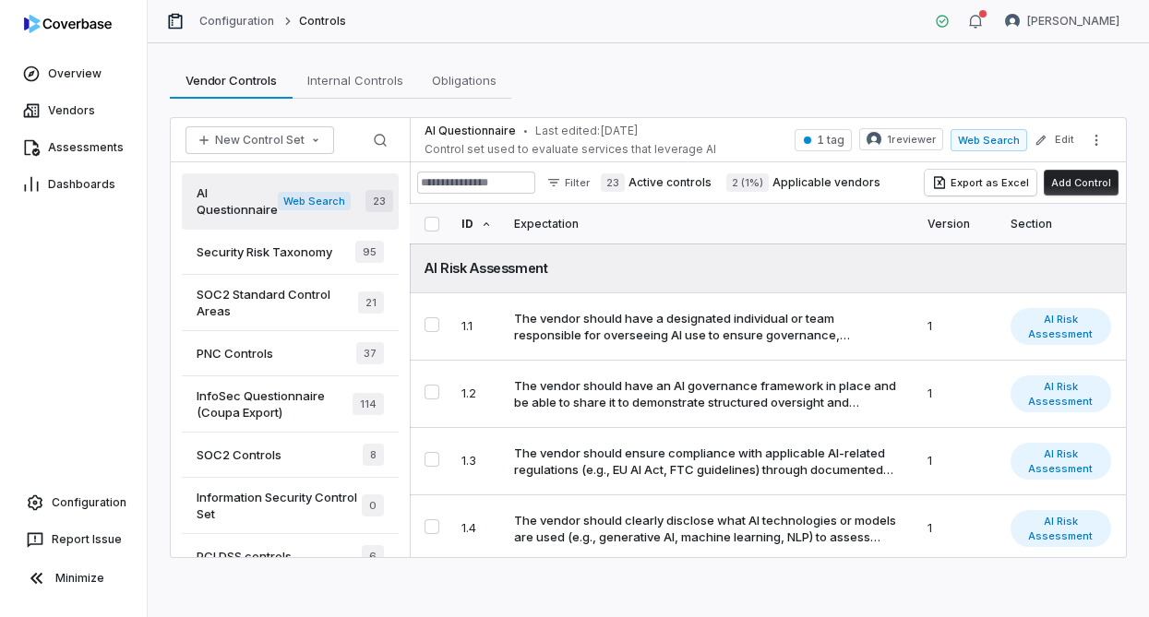
click at [316, 202] on span "Web Search" at bounding box center [314, 201] width 73 height 18
click at [70, 109] on span "Vendors" at bounding box center [71, 110] width 47 height 15
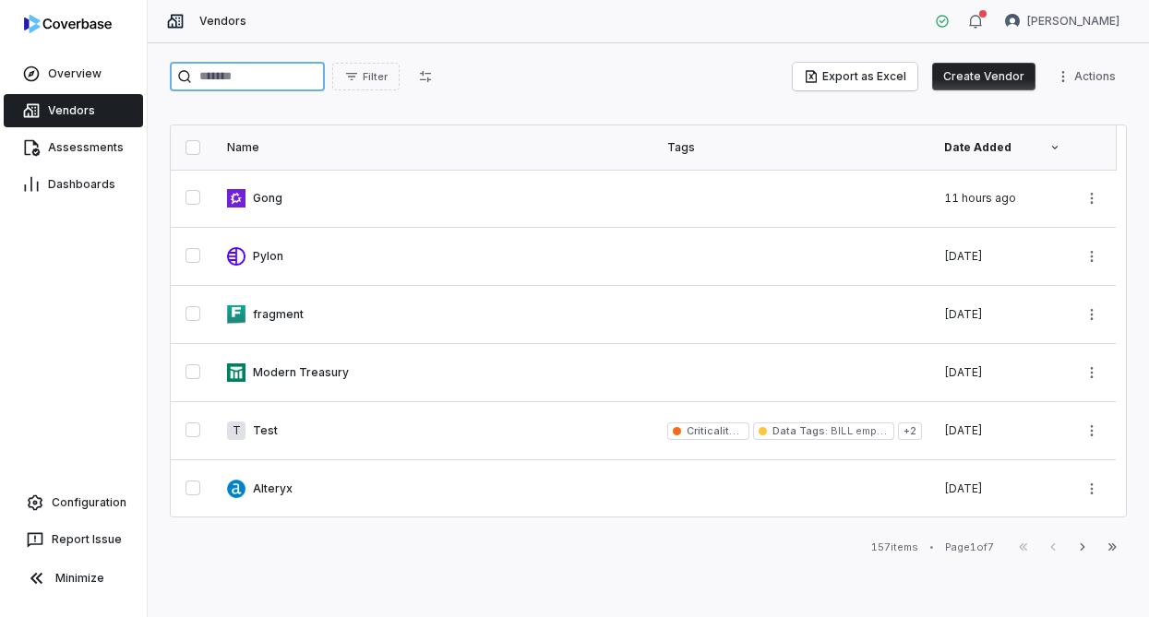
click at [267, 81] on input "search" at bounding box center [247, 77] width 155 height 30
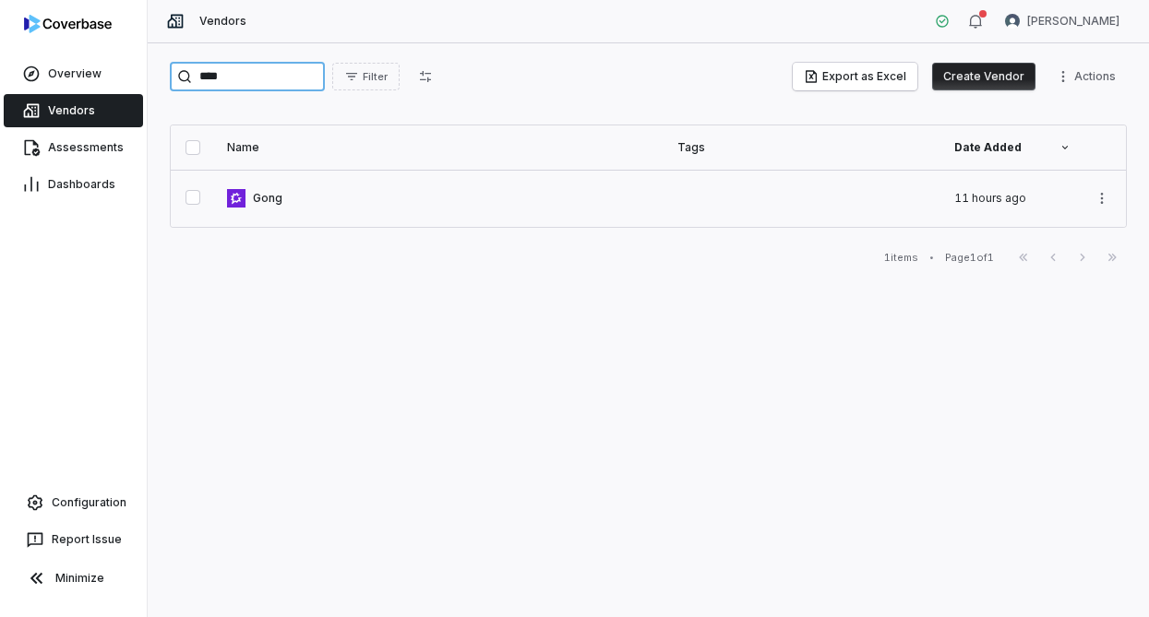
type input "****"
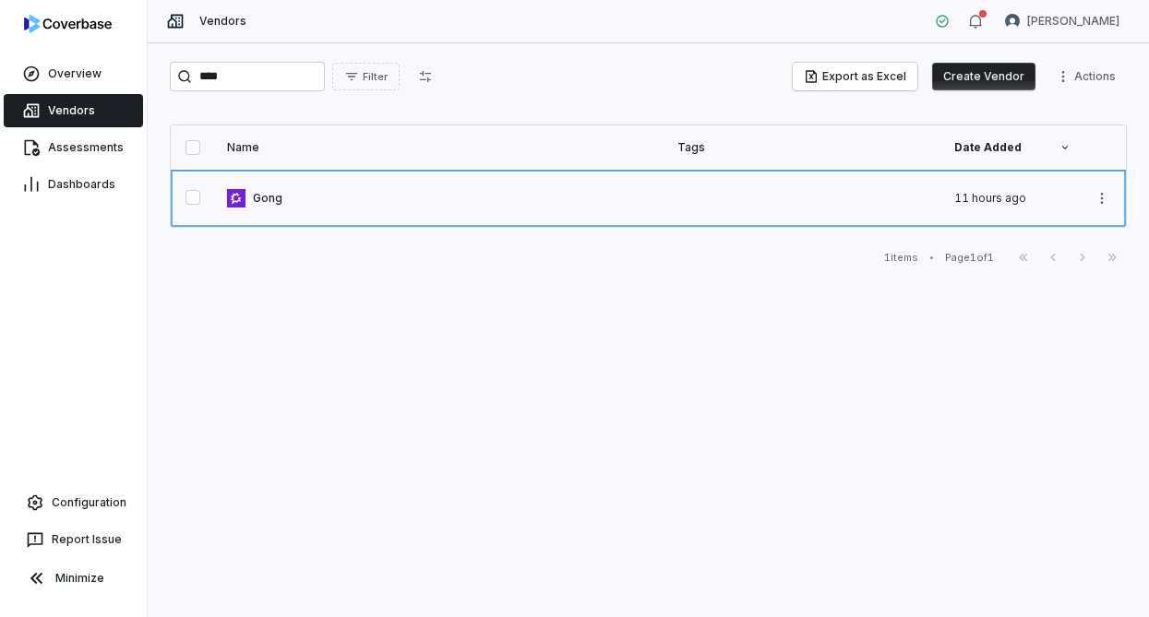
click at [267, 210] on link at bounding box center [441, 198] width 450 height 57
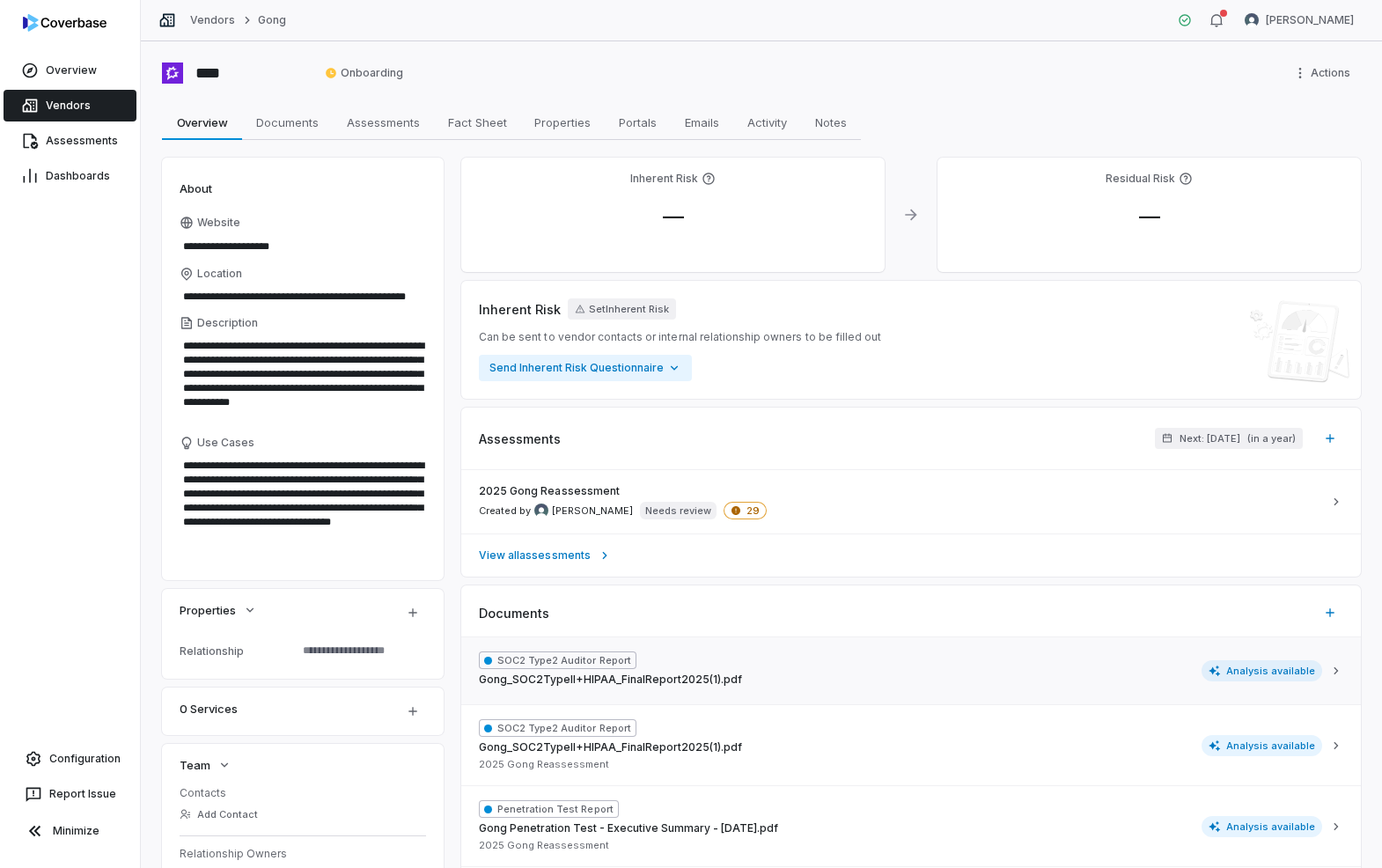
scroll to position [323, 0]
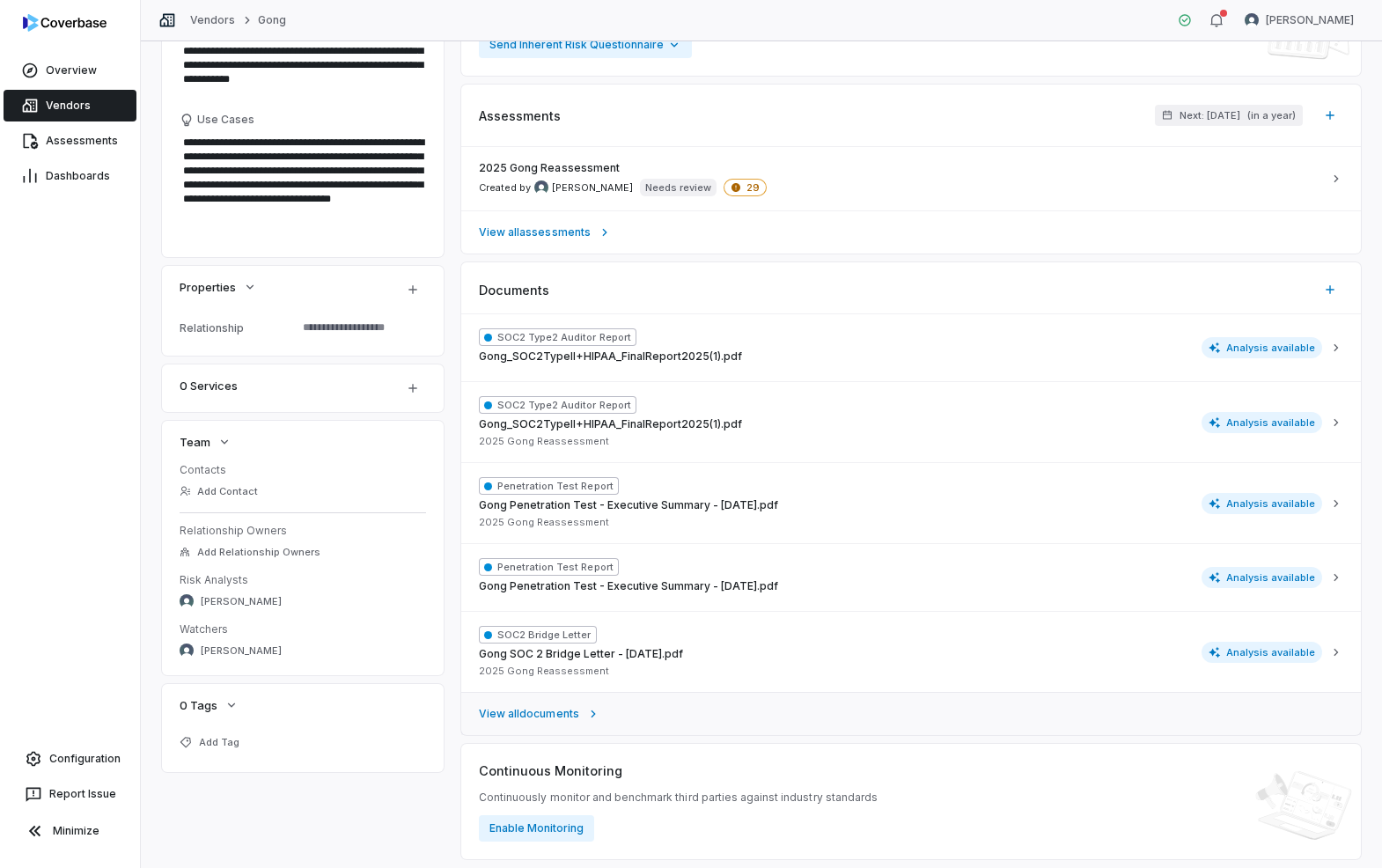
click at [555, 711] on span "View all documents" at bounding box center [528, 713] width 100 height 14
type textarea "*"
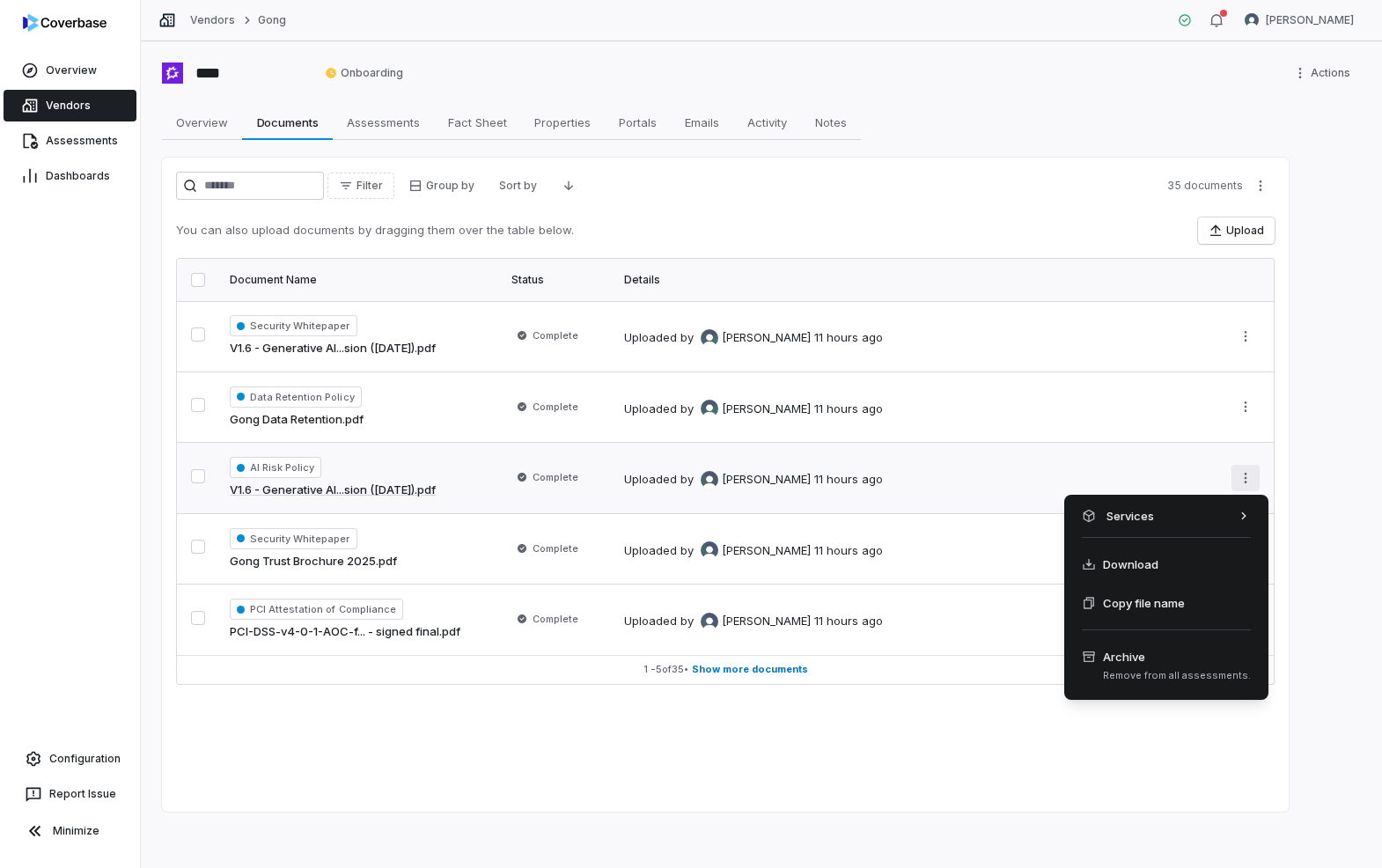
click at [1239, 473] on html "Overview Vendors Assessments Dashboards Configuration Report Issue Minimize Ven…" at bounding box center [691, 434] width 1382 height 868
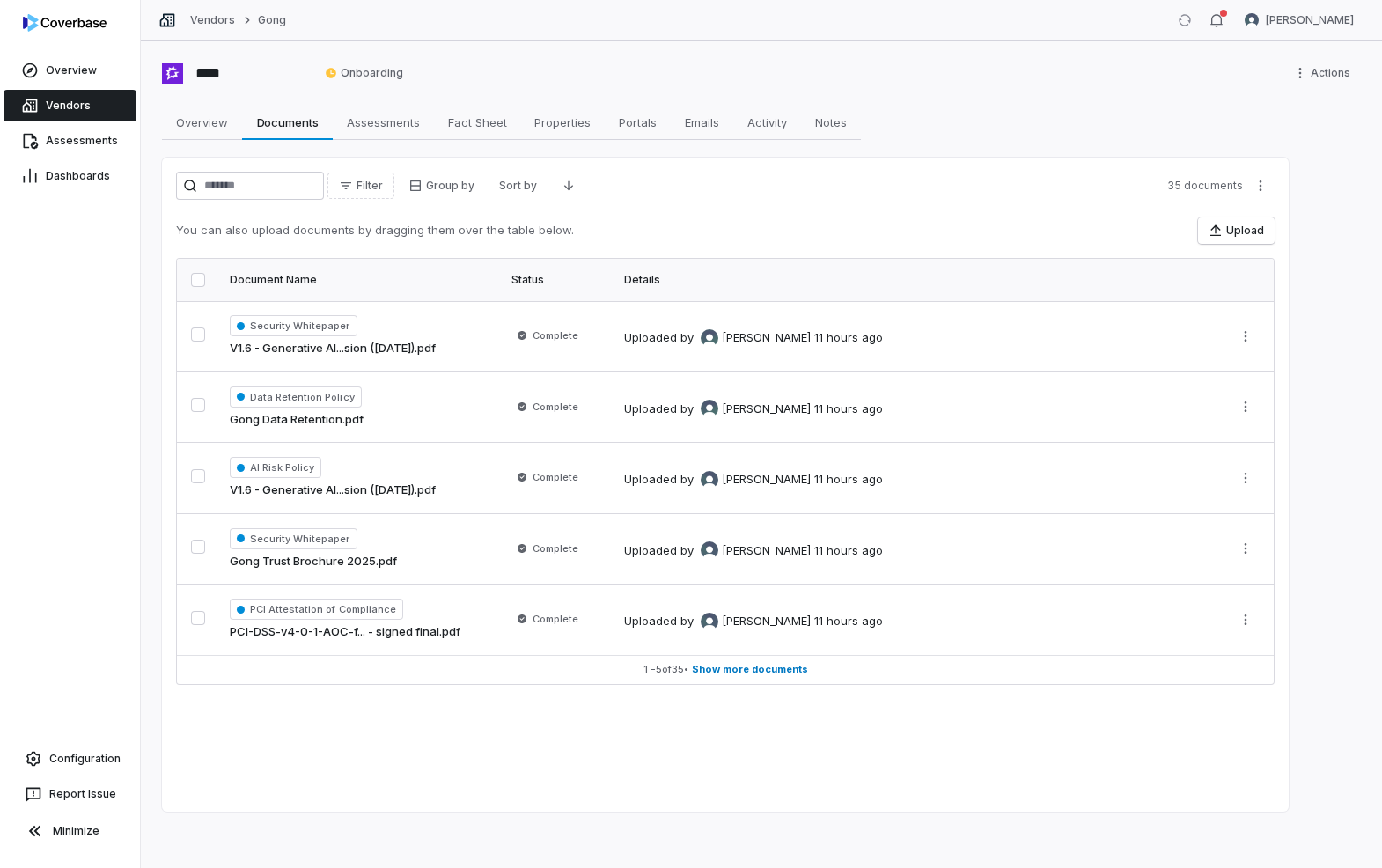
click at [432, 469] on html "Overview Vendors Assessments Dashboards Configuration Report Issue Minimize Ven…" at bounding box center [691, 434] width 1382 height 868
click at [205, 473] on button "button" at bounding box center [197, 476] width 14 height 14
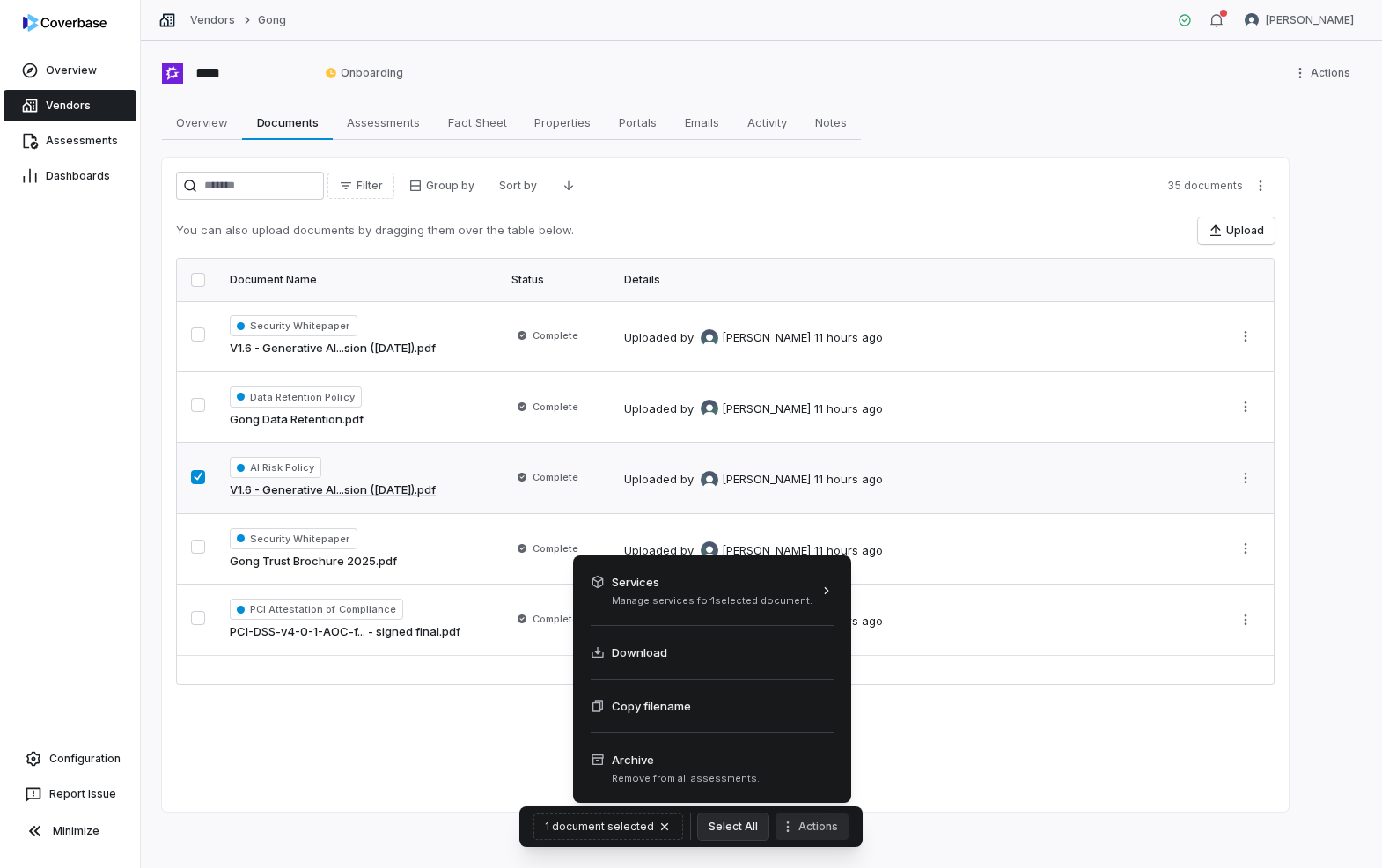
click at [780, 829] on icon "More actions" at bounding box center [787, 826] width 14 height 14
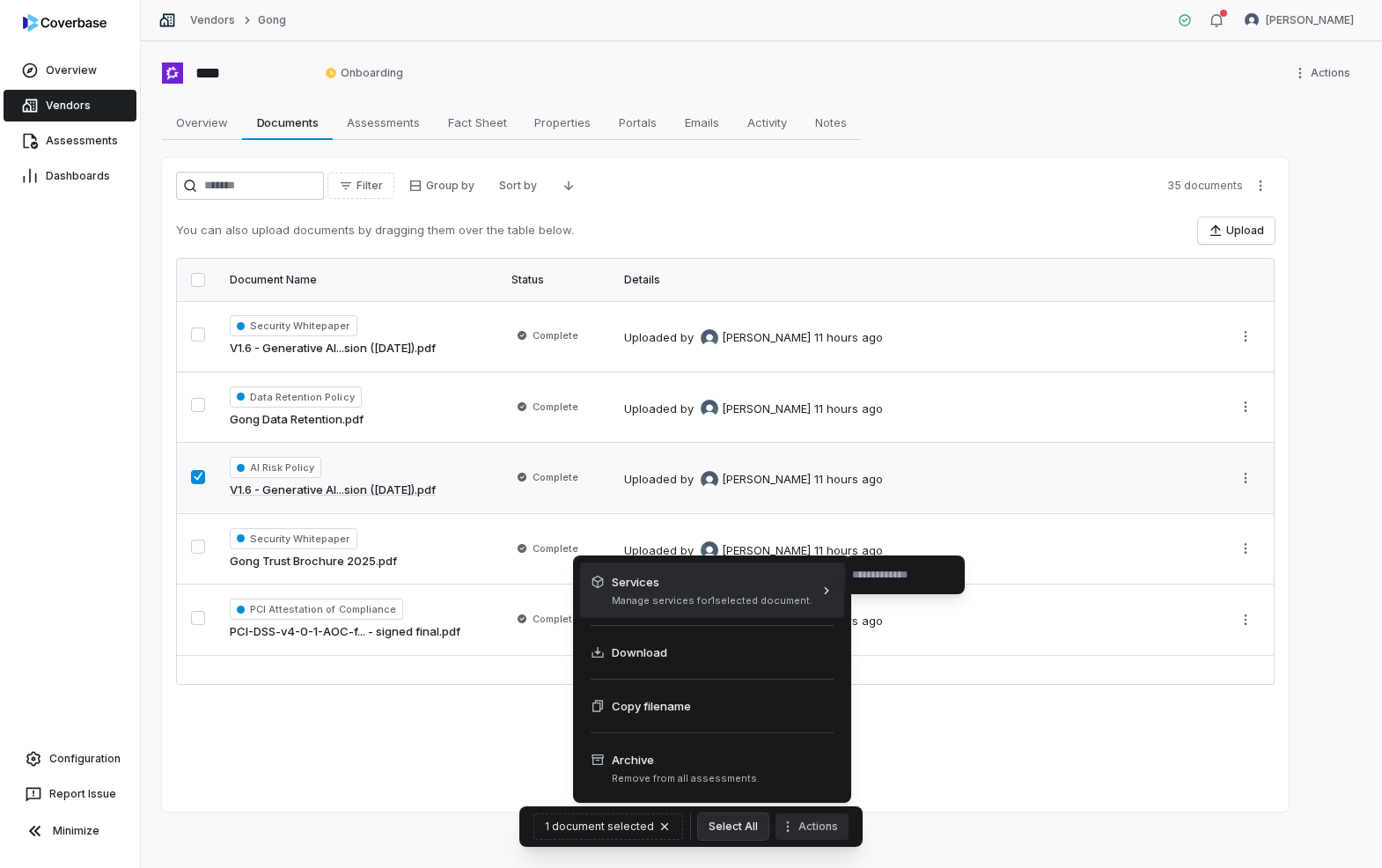
click at [932, 577] on input "text" at bounding box center [904, 574] width 106 height 39
click at [1031, 743] on html "Overview Vendors Assessments Dashboards Configuration Report Issue Minimize Ven…" at bounding box center [691, 434] width 1382 height 868
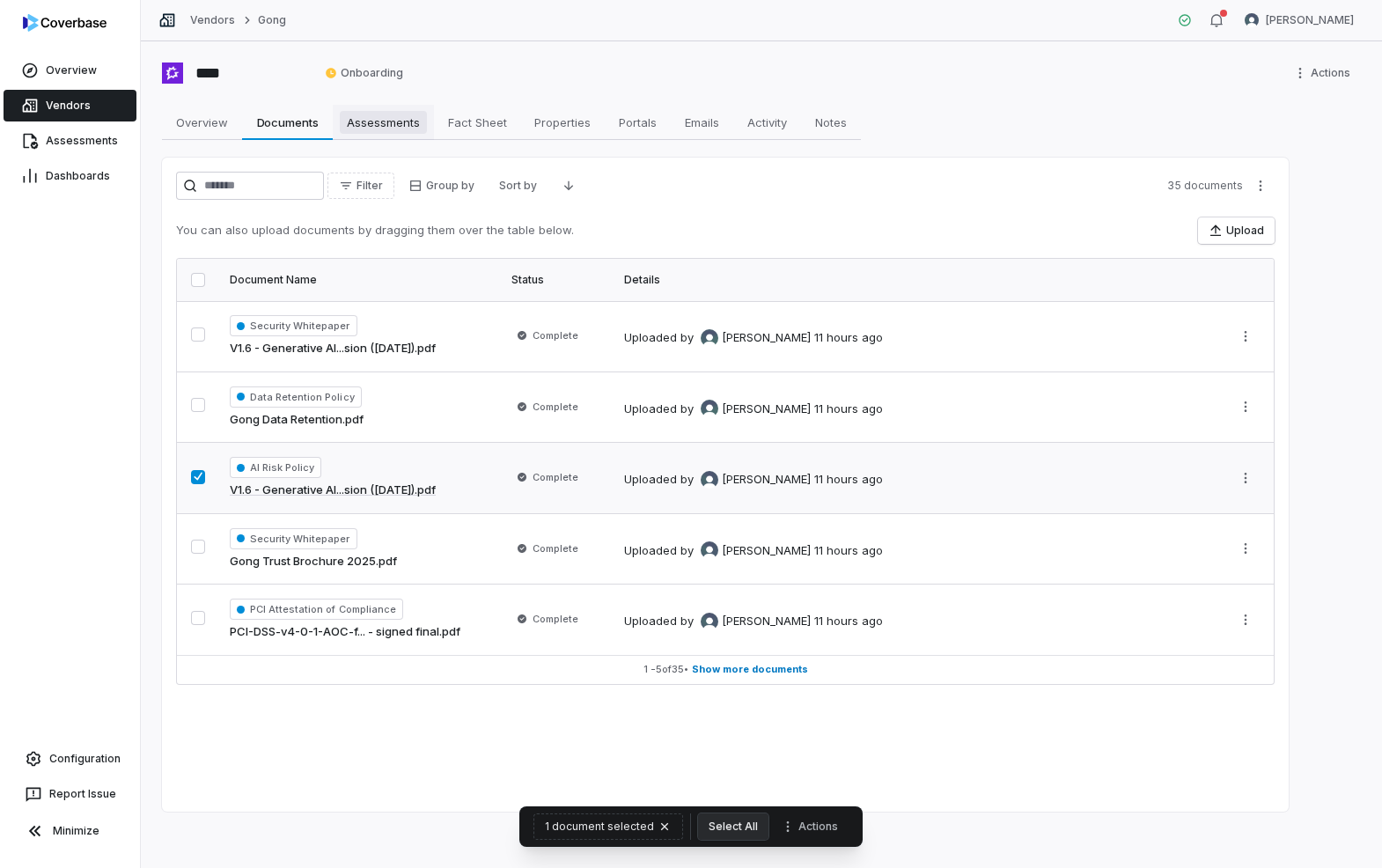
click at [408, 119] on span "Assessments" at bounding box center [382, 122] width 87 height 23
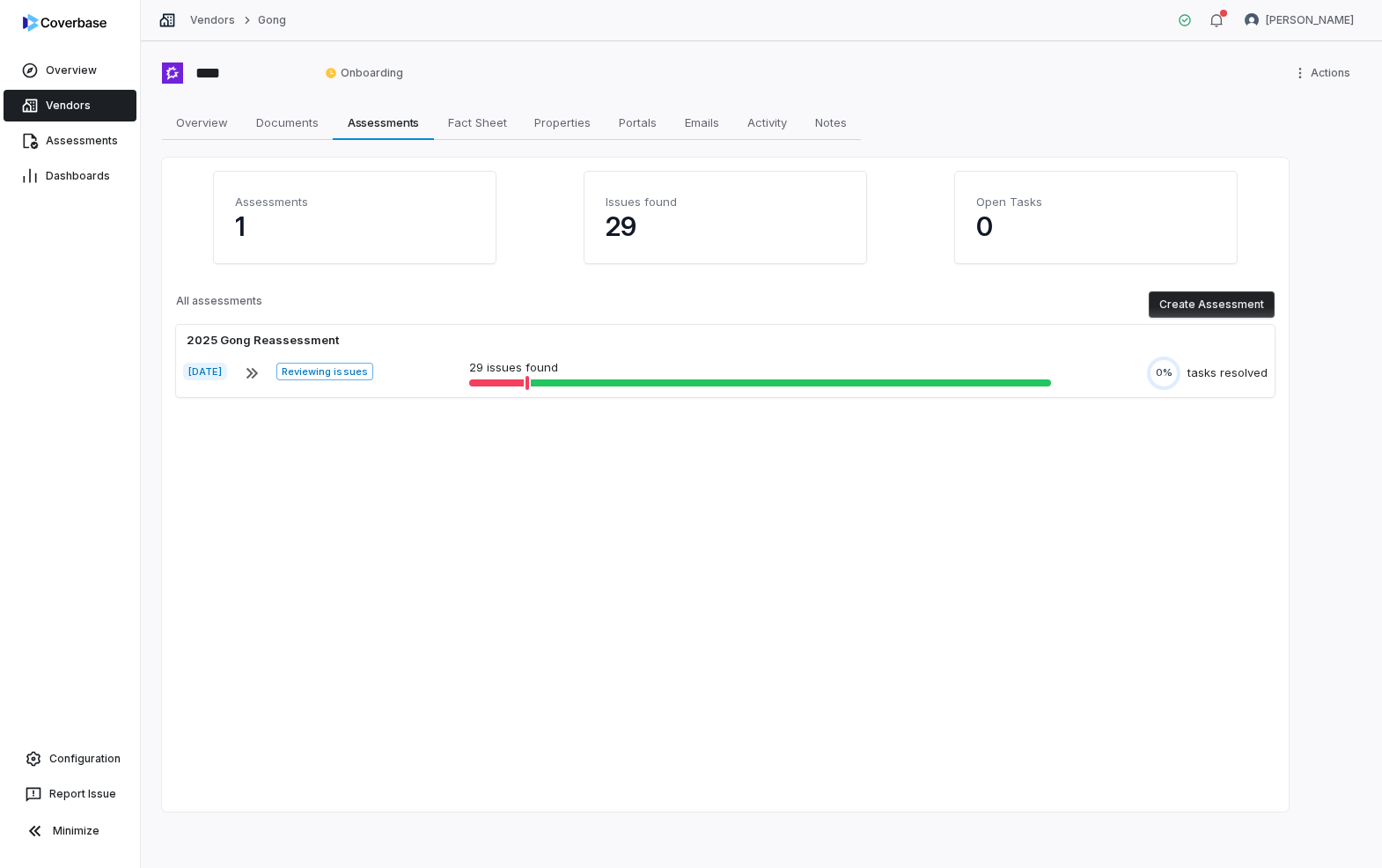
click at [1179, 311] on button "Create Assessment" at bounding box center [1211, 304] width 126 height 27
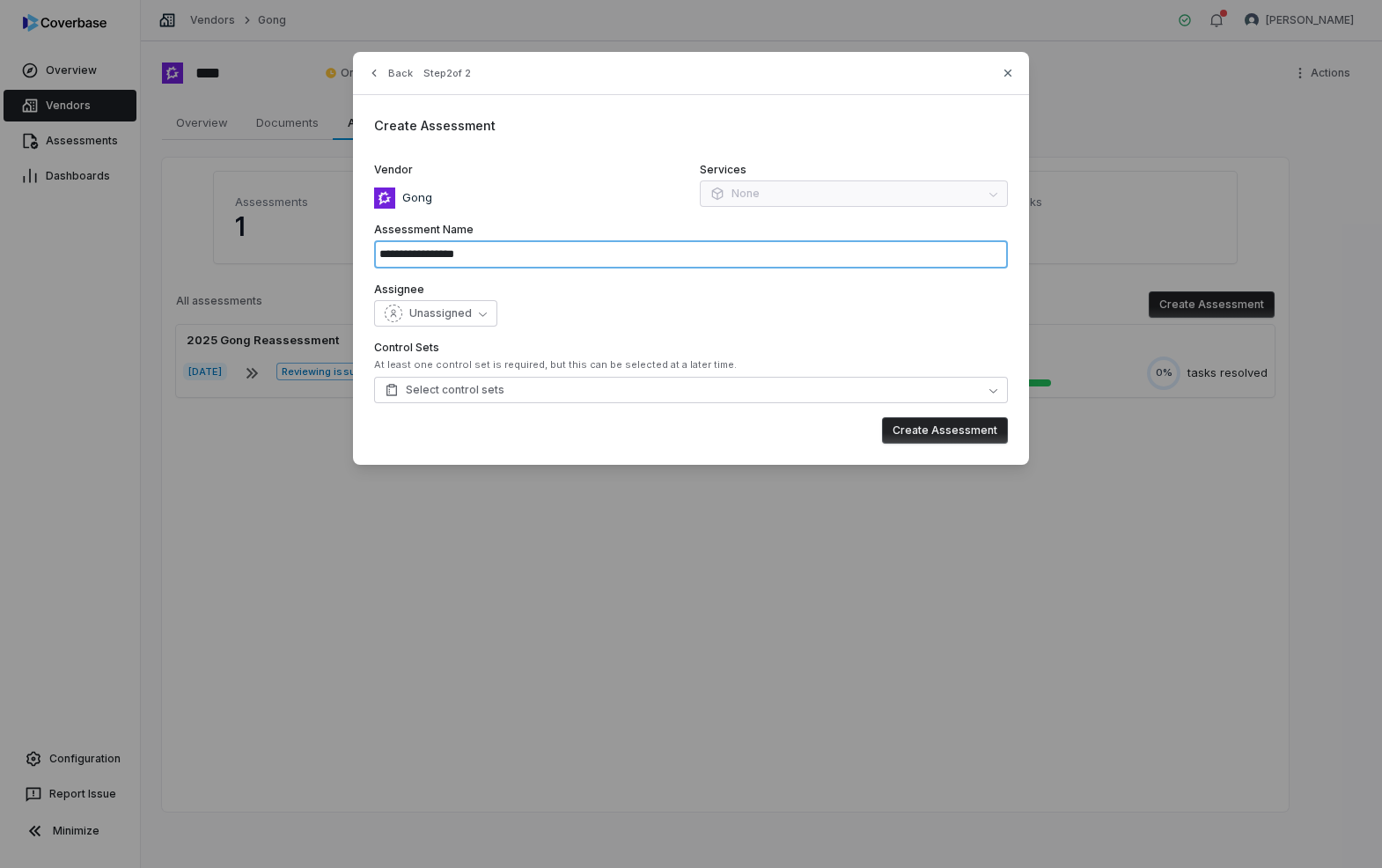
drag, startPoint x: 549, startPoint y: 252, endPoint x: 440, endPoint y: 255, distance: 109.0
click at [440, 255] on input "**********" at bounding box center [691, 255] width 633 height 29
click at [439, 255] on input "**********" at bounding box center [691, 255] width 633 height 29
click at [558, 259] on input "**********" at bounding box center [691, 255] width 633 height 29
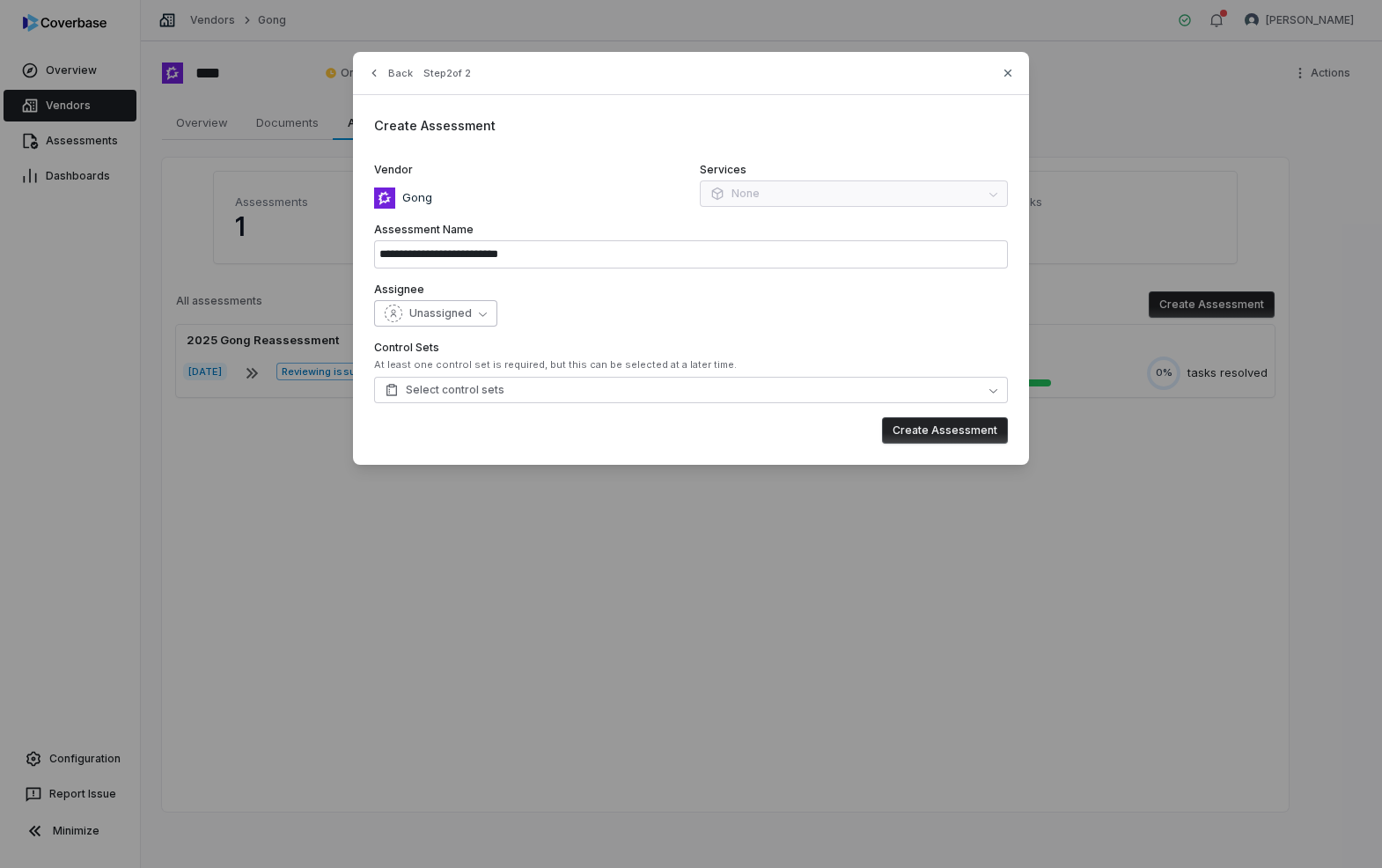
click at [485, 313] on button "Unassigned" at bounding box center [435, 314] width 123 height 27
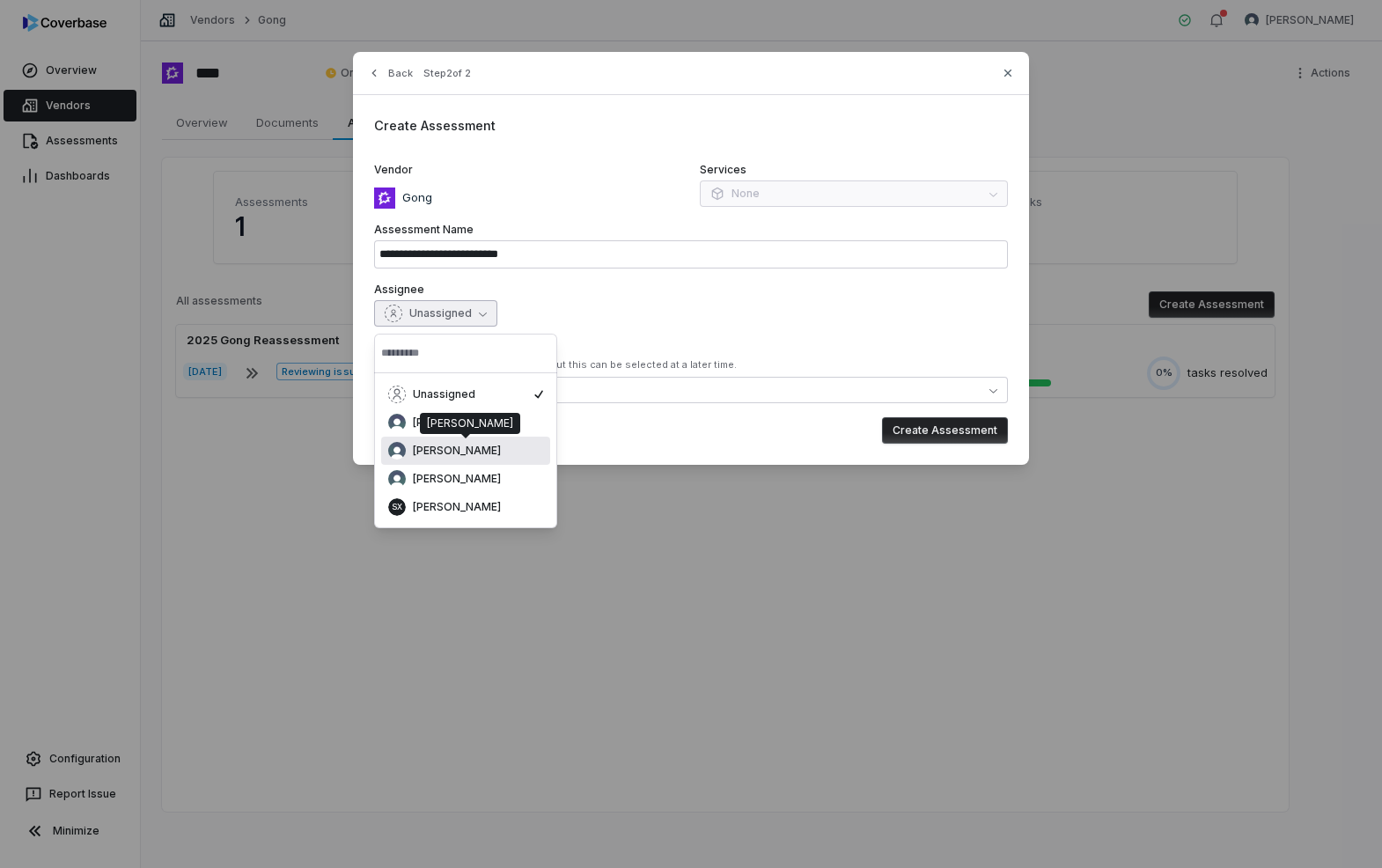
click at [466, 444] on span "[PERSON_NAME]" at bounding box center [457, 450] width 88 height 14
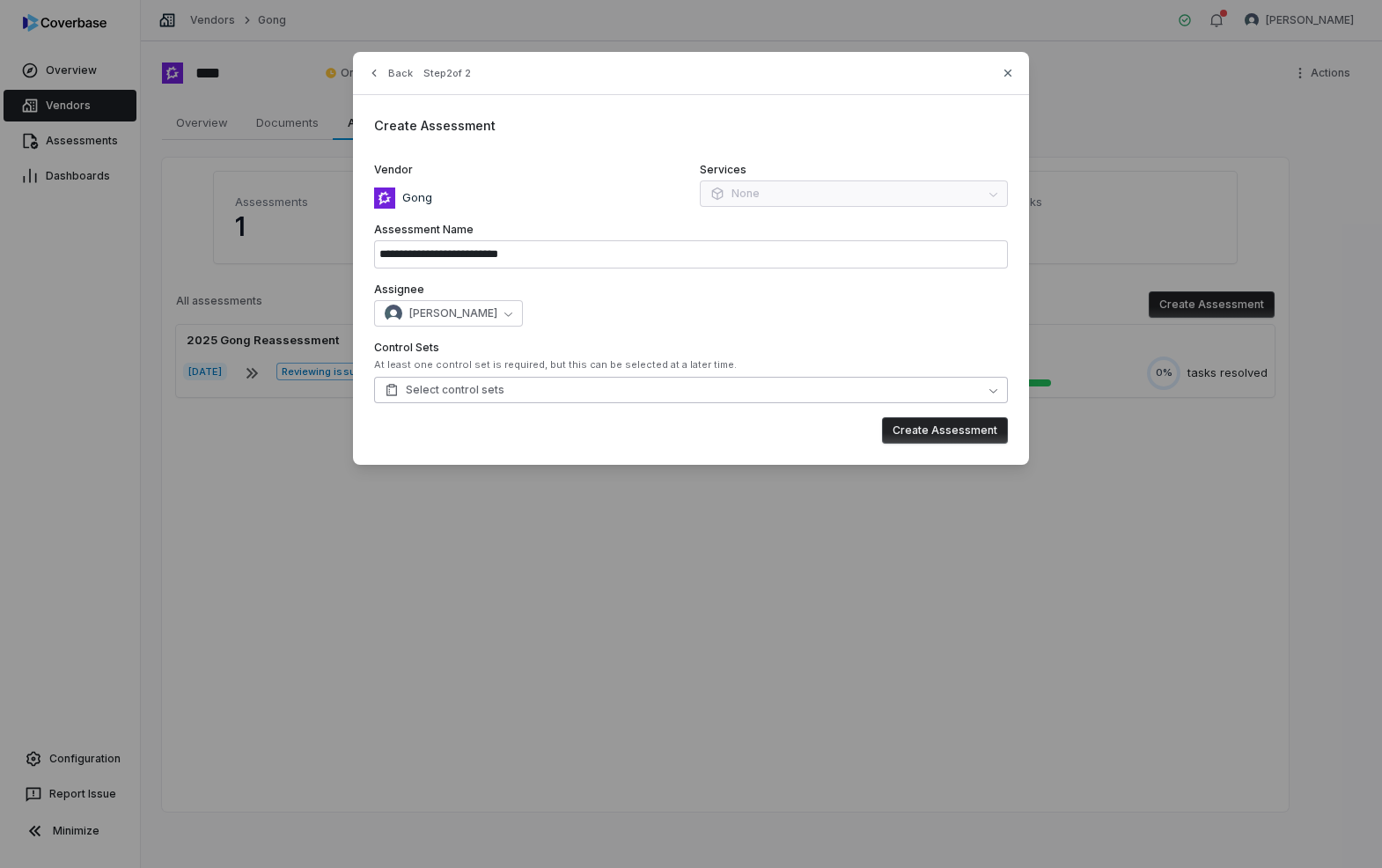
click at [825, 392] on button "Select control sets" at bounding box center [691, 390] width 633 height 27
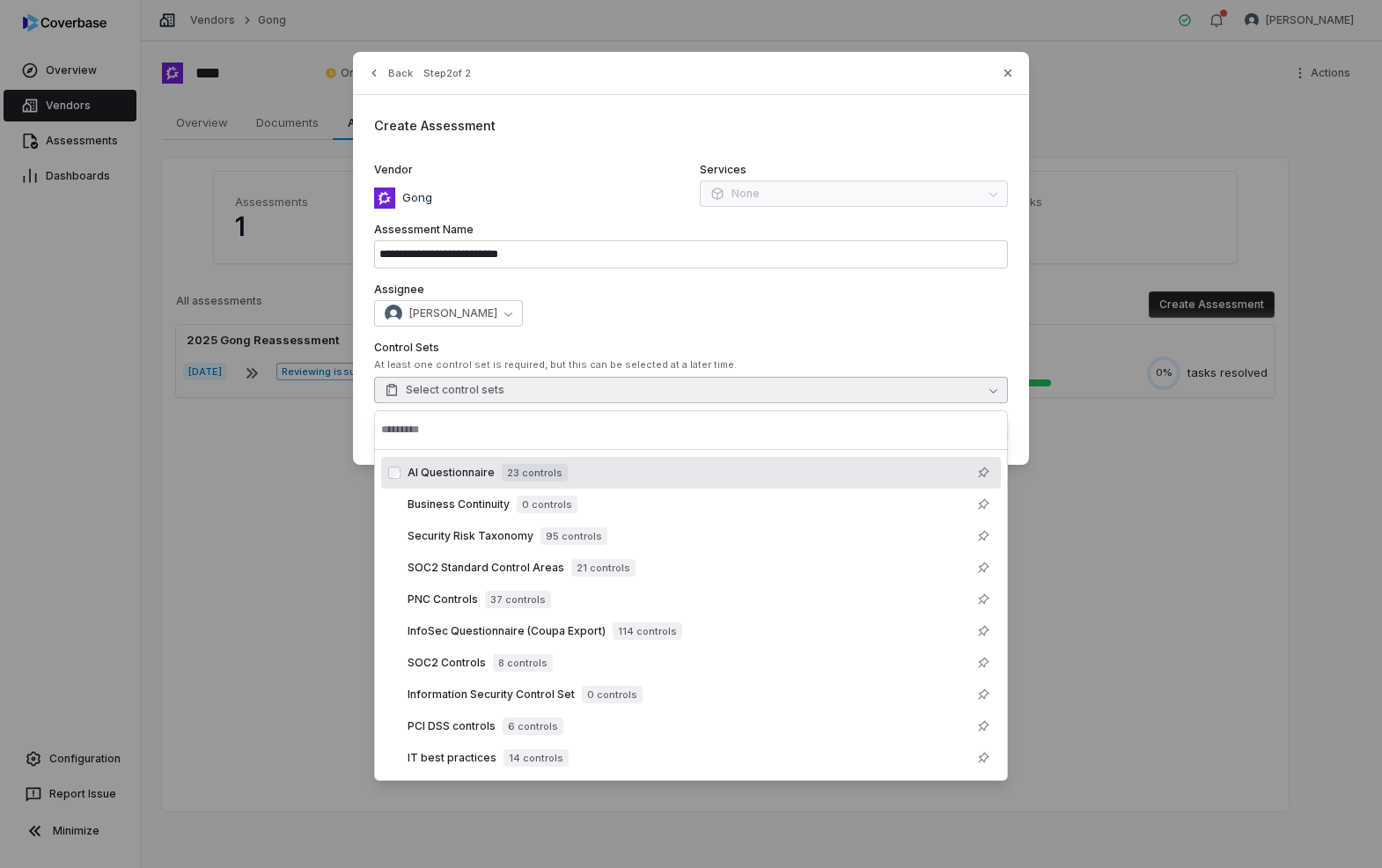
click at [618, 473] on div "AI Questionnaire 23 controls" at bounding box center [700, 472] width 587 height 21
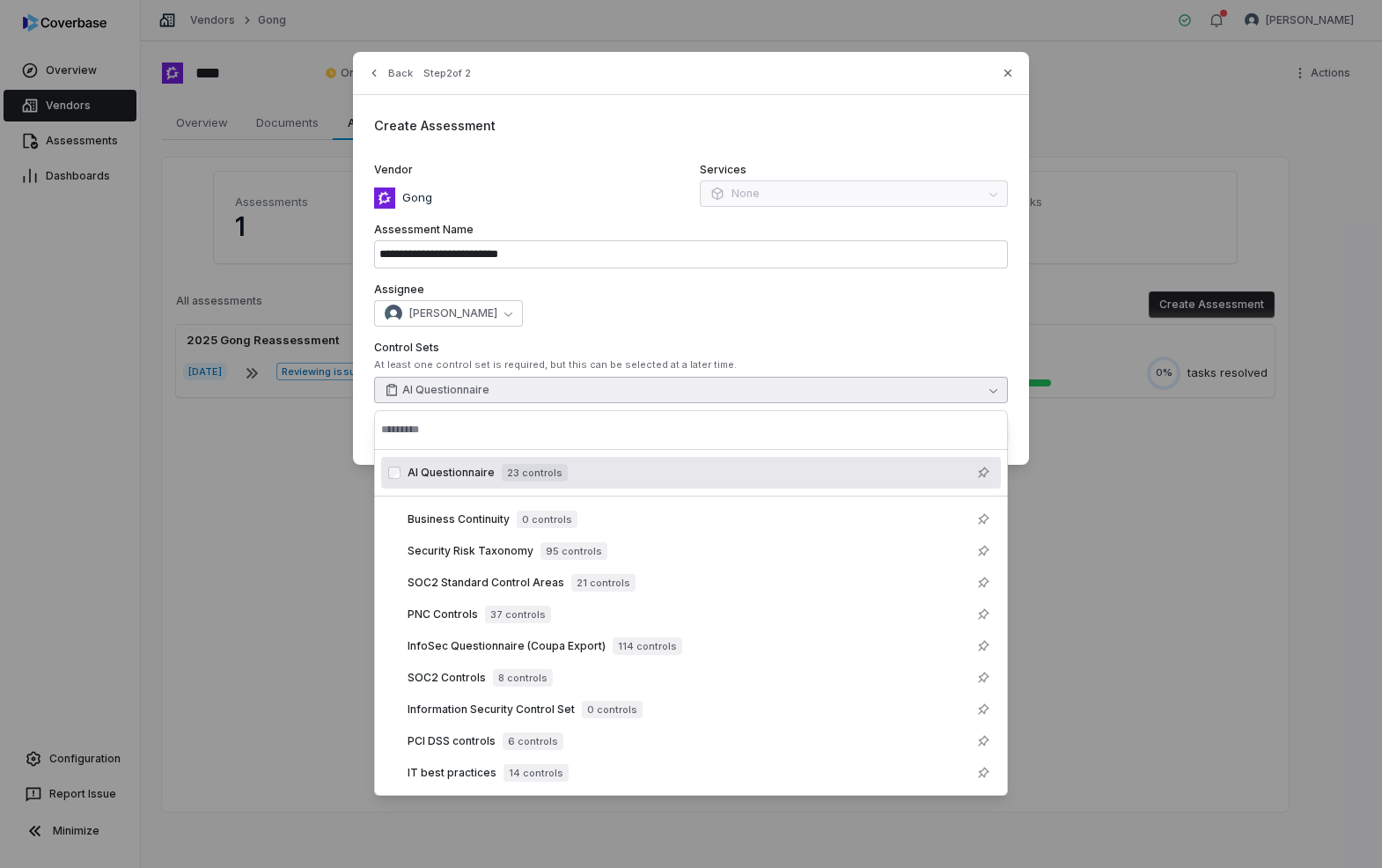
click at [999, 338] on div "**********" at bounding box center [691, 258] width 676 height 413
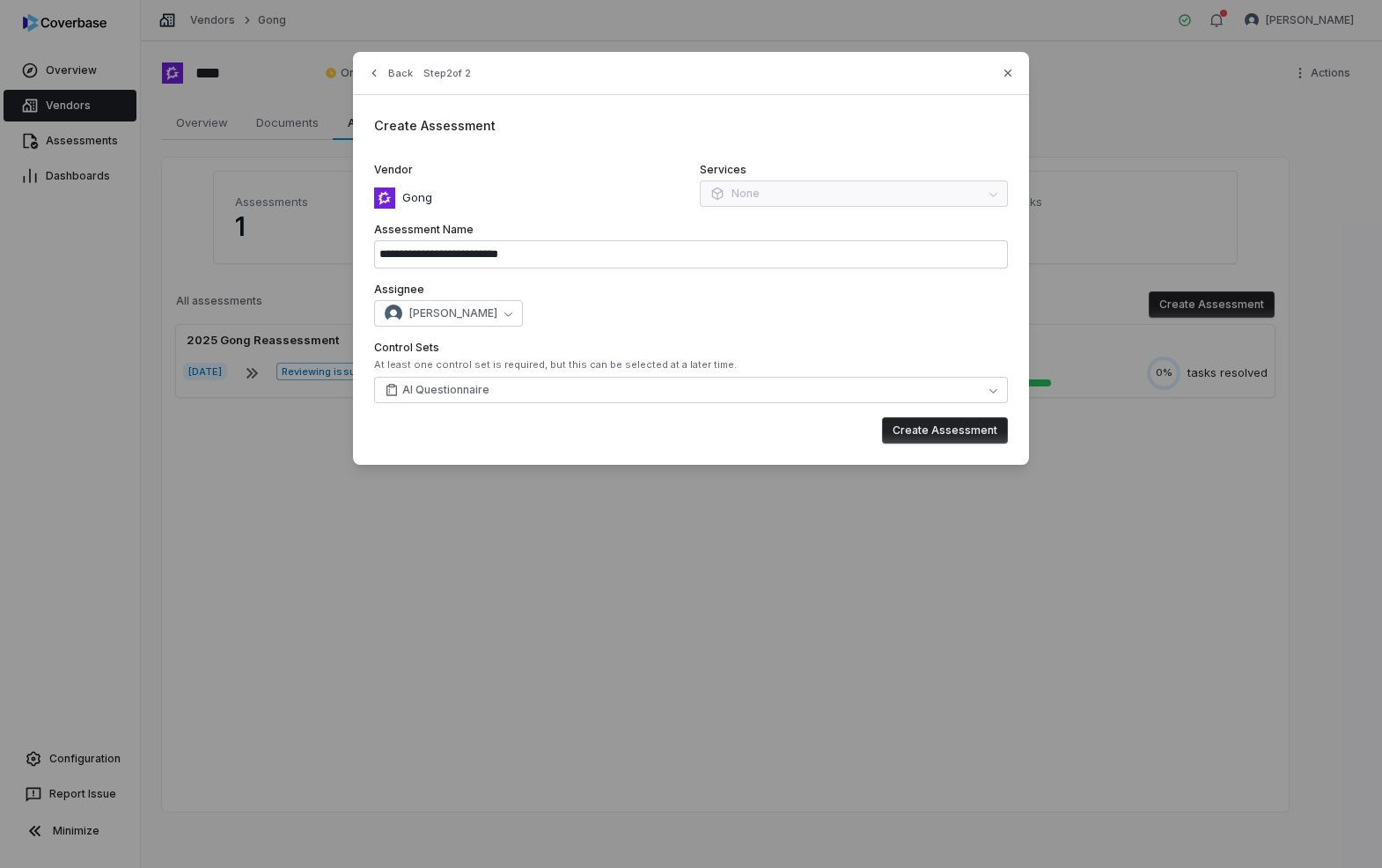
click at [963, 427] on button "Create Assessment" at bounding box center [945, 430] width 126 height 27
type input "**********"
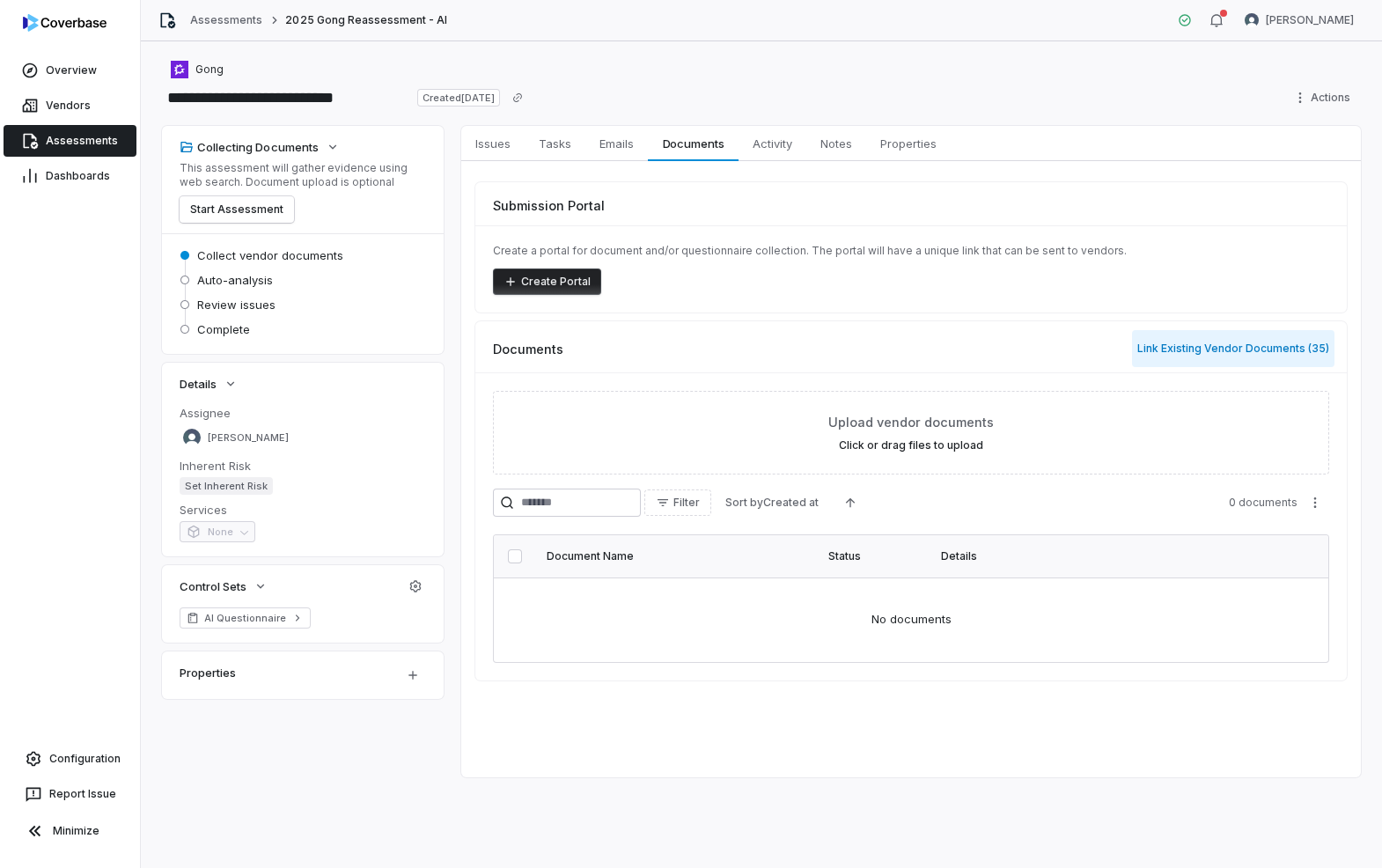
click at [1222, 348] on button "Link Existing Vendor Documents ( 35 )" at bounding box center [1233, 348] width 202 height 37
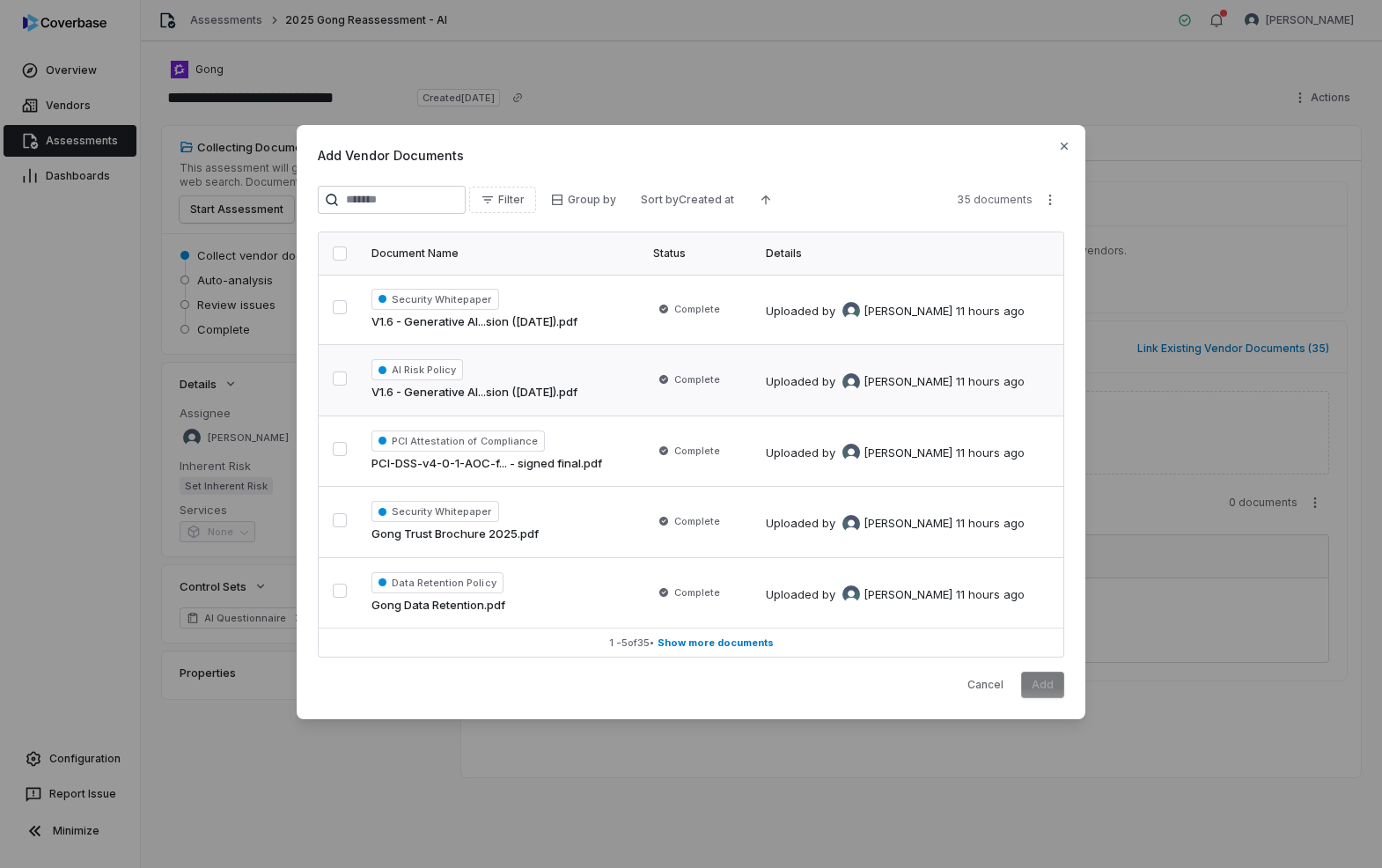
click at [411, 390] on span "V1.6 - Generative AI...sion (May 2025).pdf" at bounding box center [474, 392] width 206 height 17
click at [406, 531] on span "Gong Trust Brochure 2025.pdf" at bounding box center [454, 534] width 167 height 17
click at [677, 642] on span "Show more documents" at bounding box center [715, 643] width 116 height 13
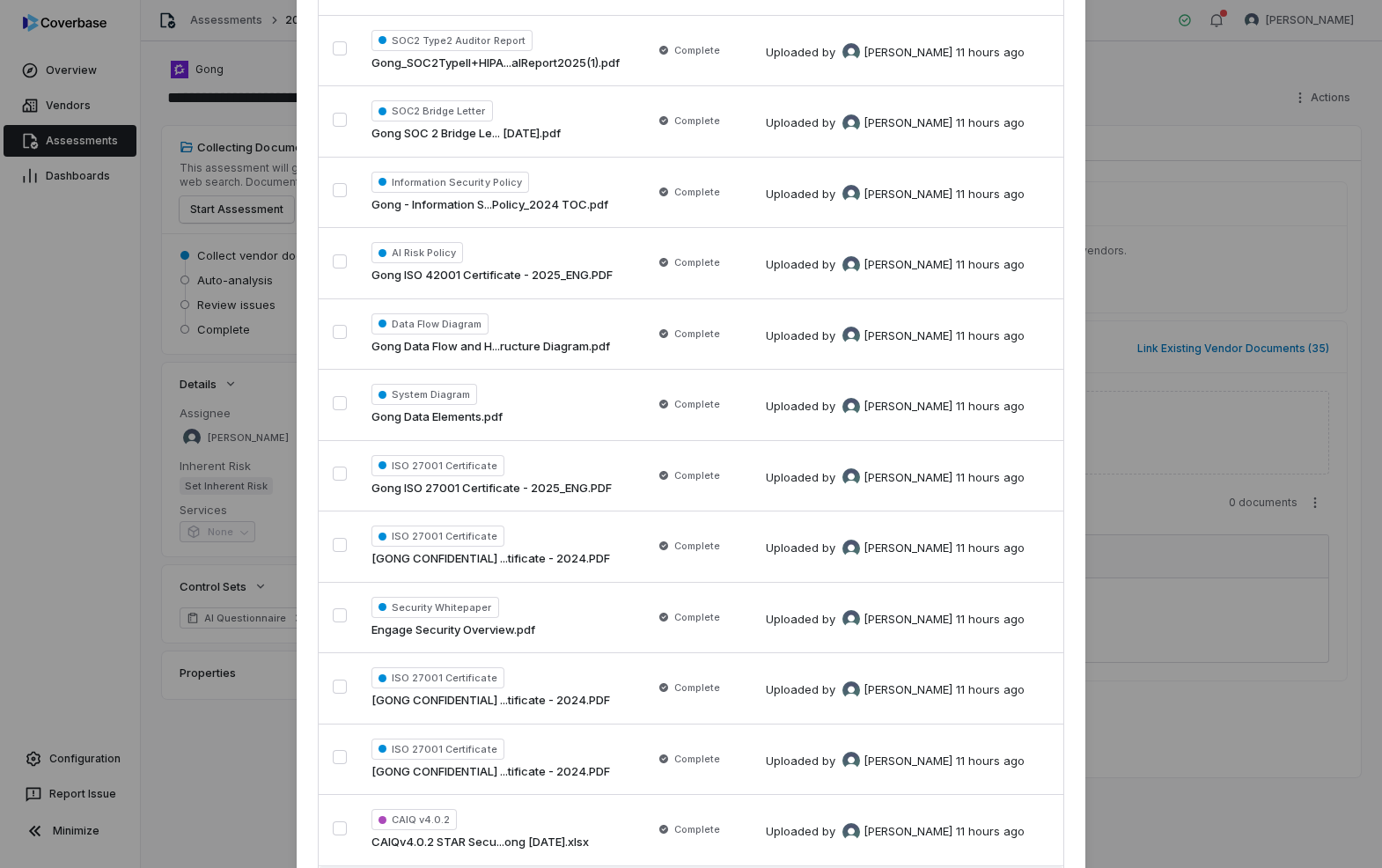
scroll to position [1927, 0]
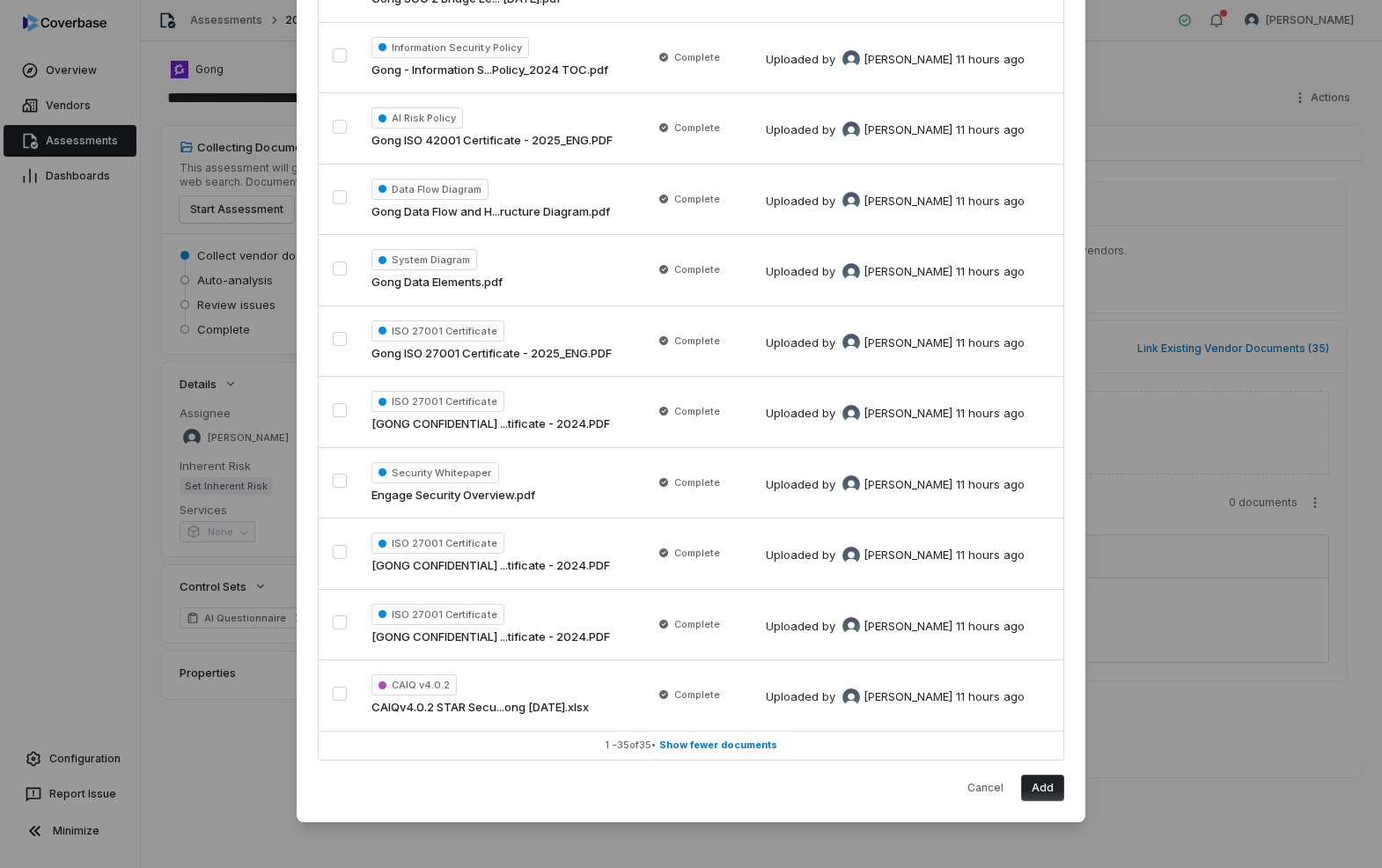
click at [1049, 793] on button "Add" at bounding box center [1042, 788] width 43 height 27
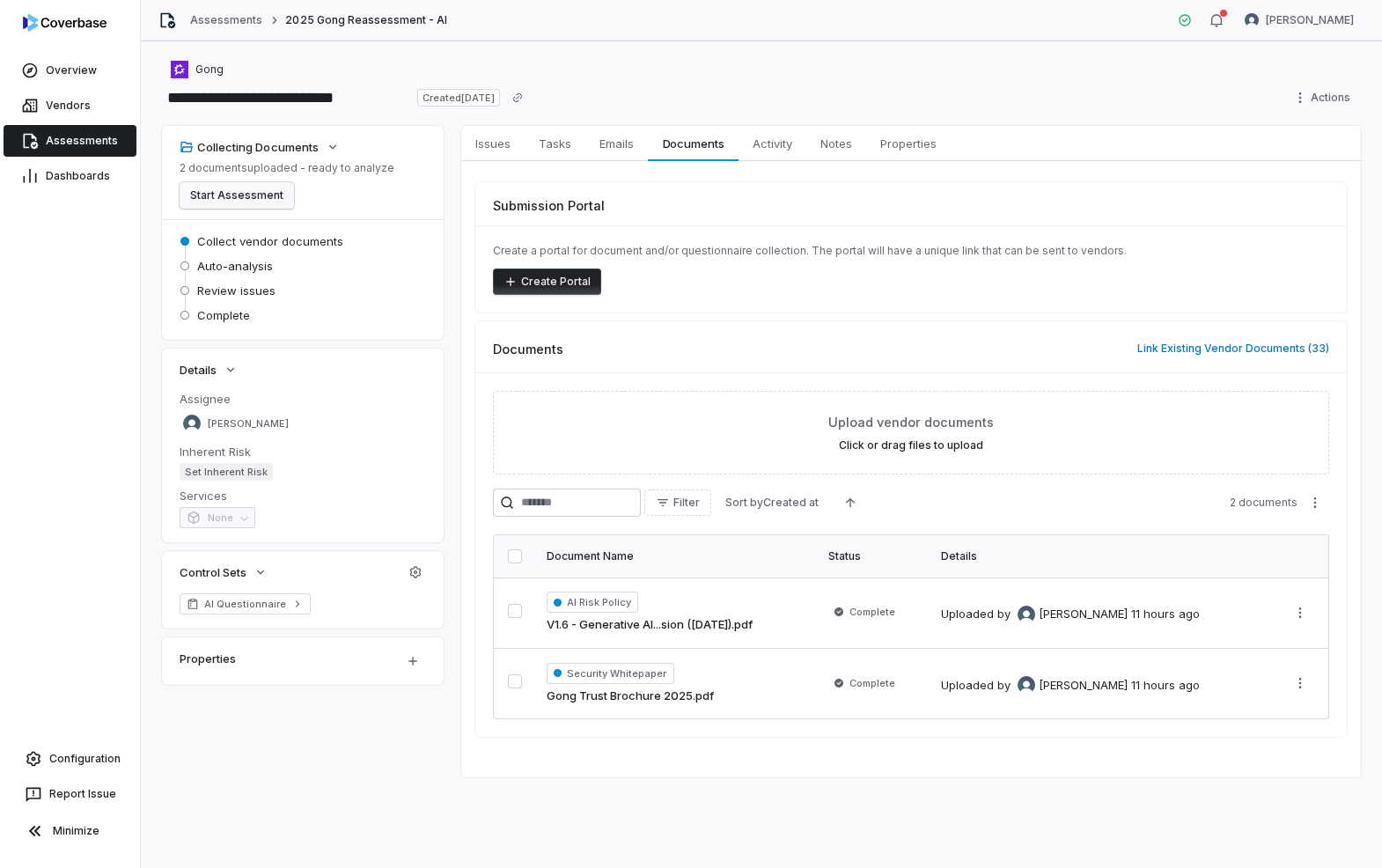
click at [224, 190] on button "Start Assessment" at bounding box center [237, 196] width 114 height 27
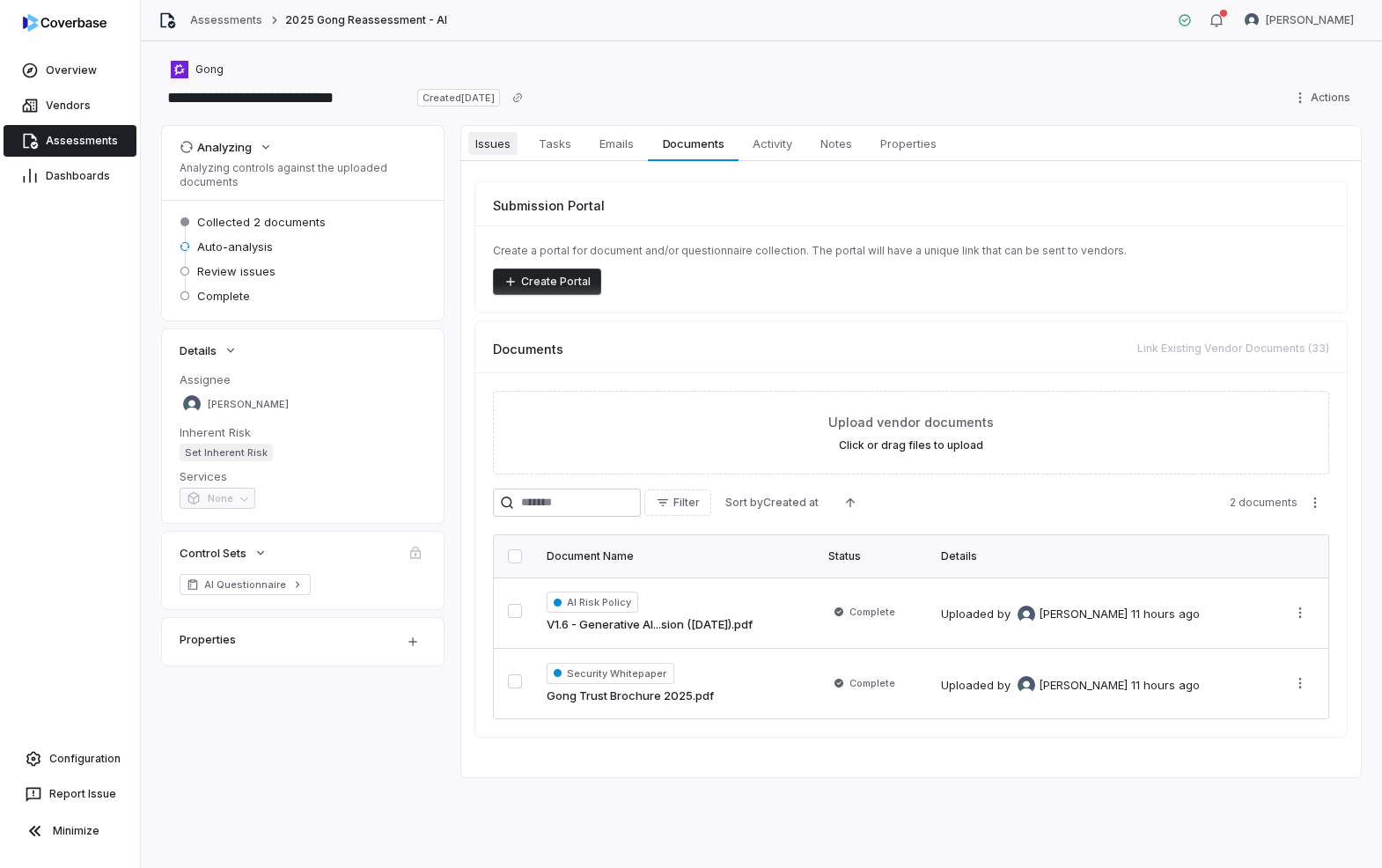
click at [487, 150] on span "Issues" at bounding box center [493, 143] width 50 height 23
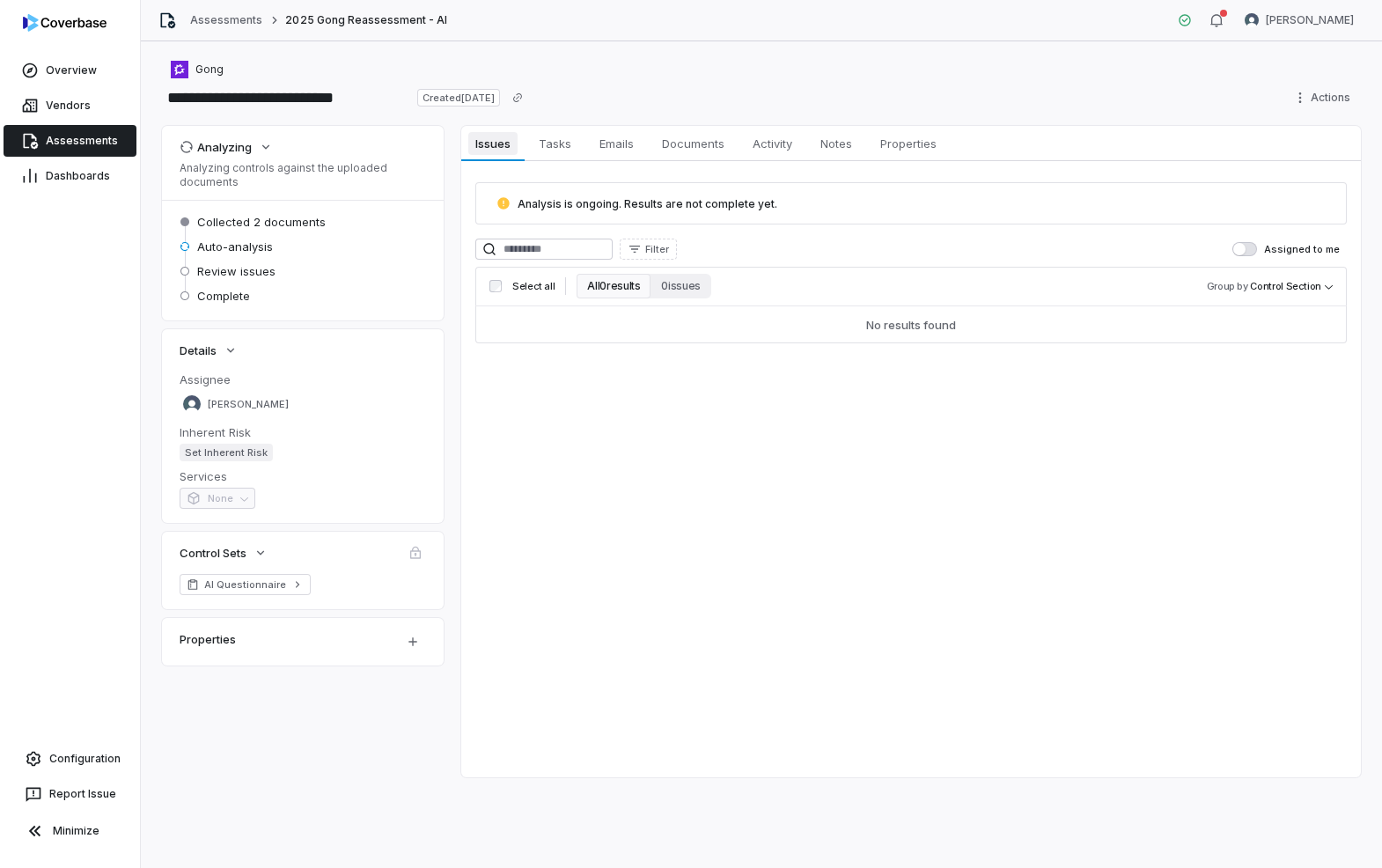
click at [519, 137] on link "Issues Issues" at bounding box center [493, 143] width 63 height 35
click at [554, 141] on span "Tasks" at bounding box center [554, 143] width 47 height 23
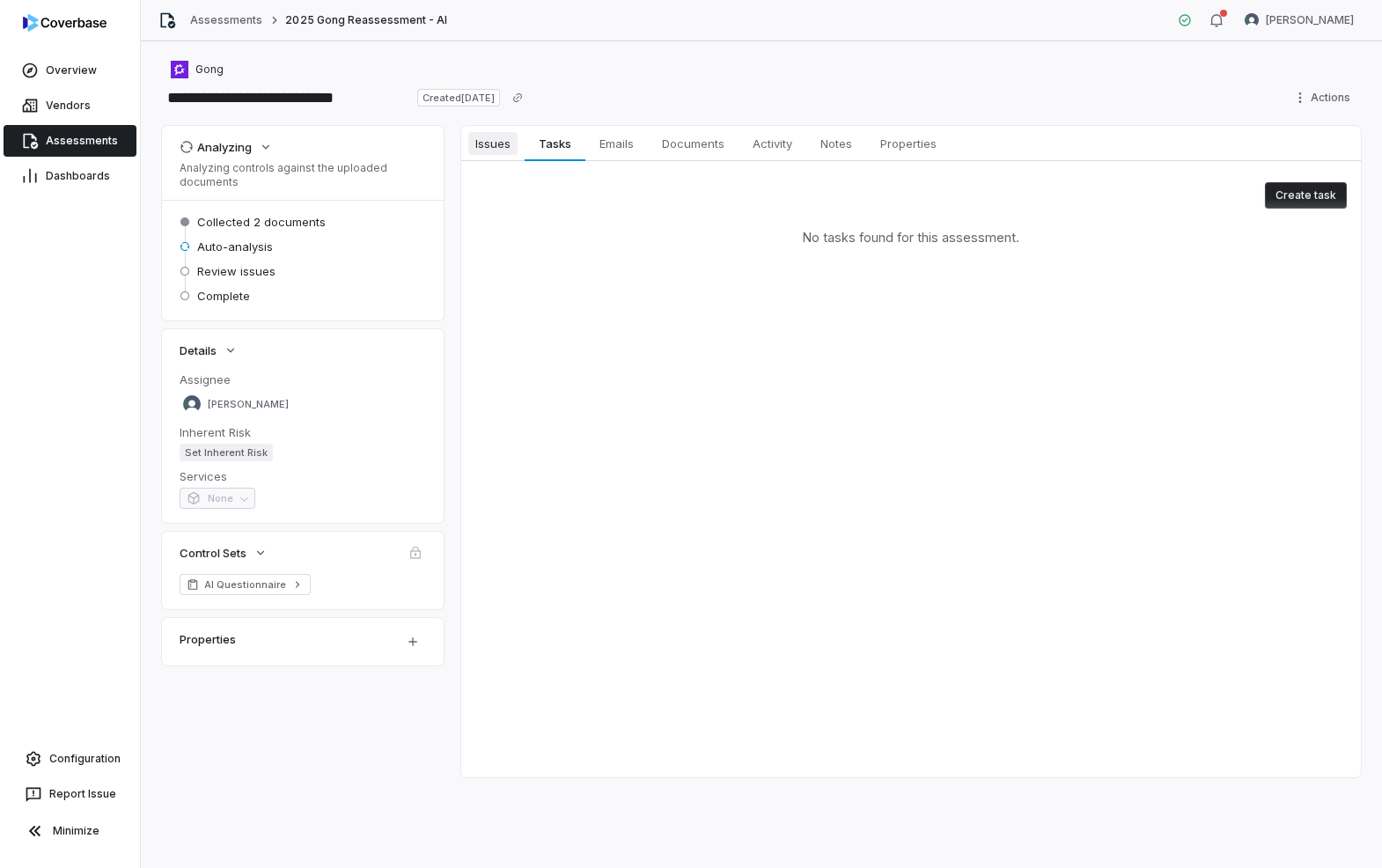
click at [479, 144] on span "Issues" at bounding box center [493, 143] width 50 height 23
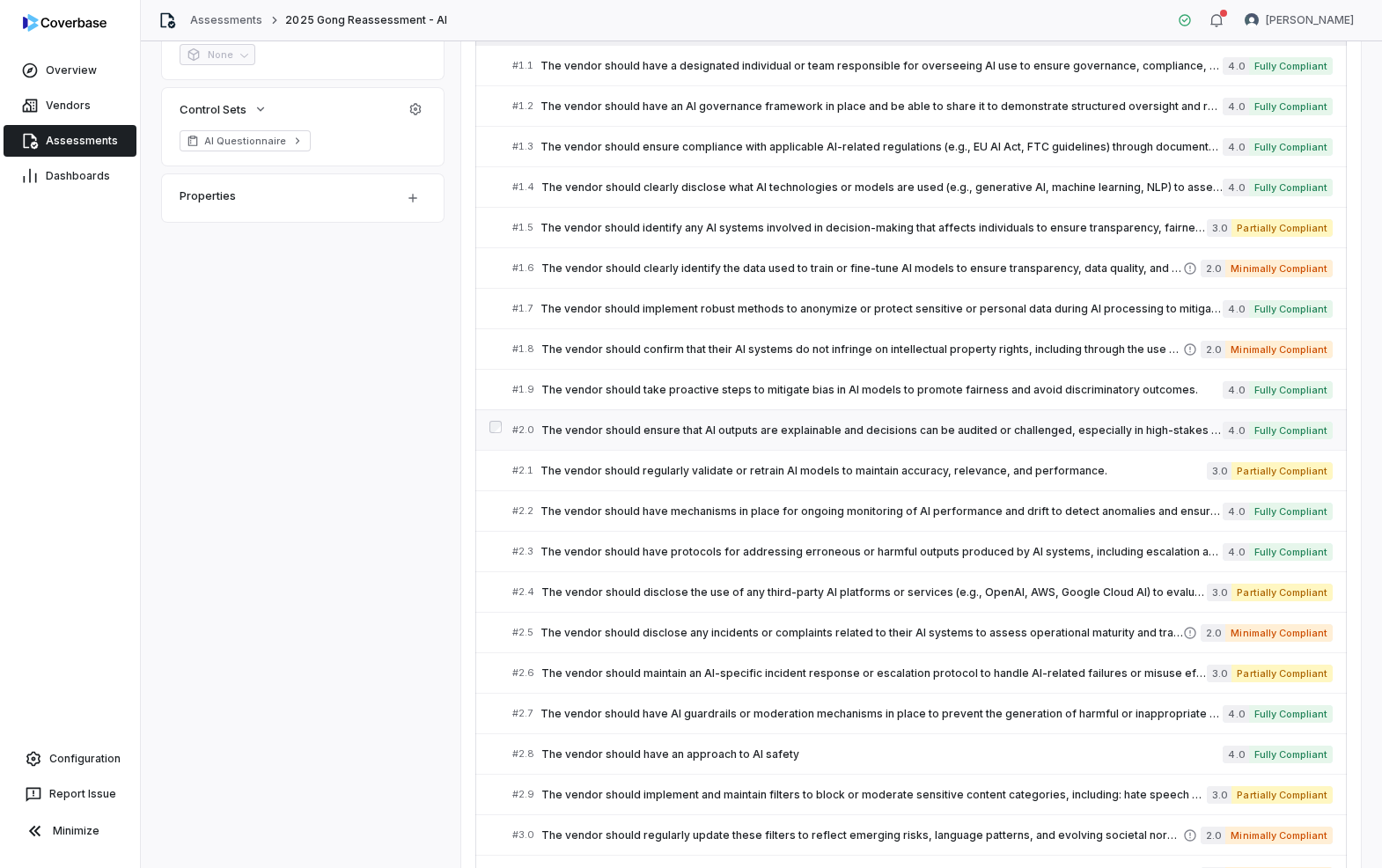
scroll to position [467, 0]
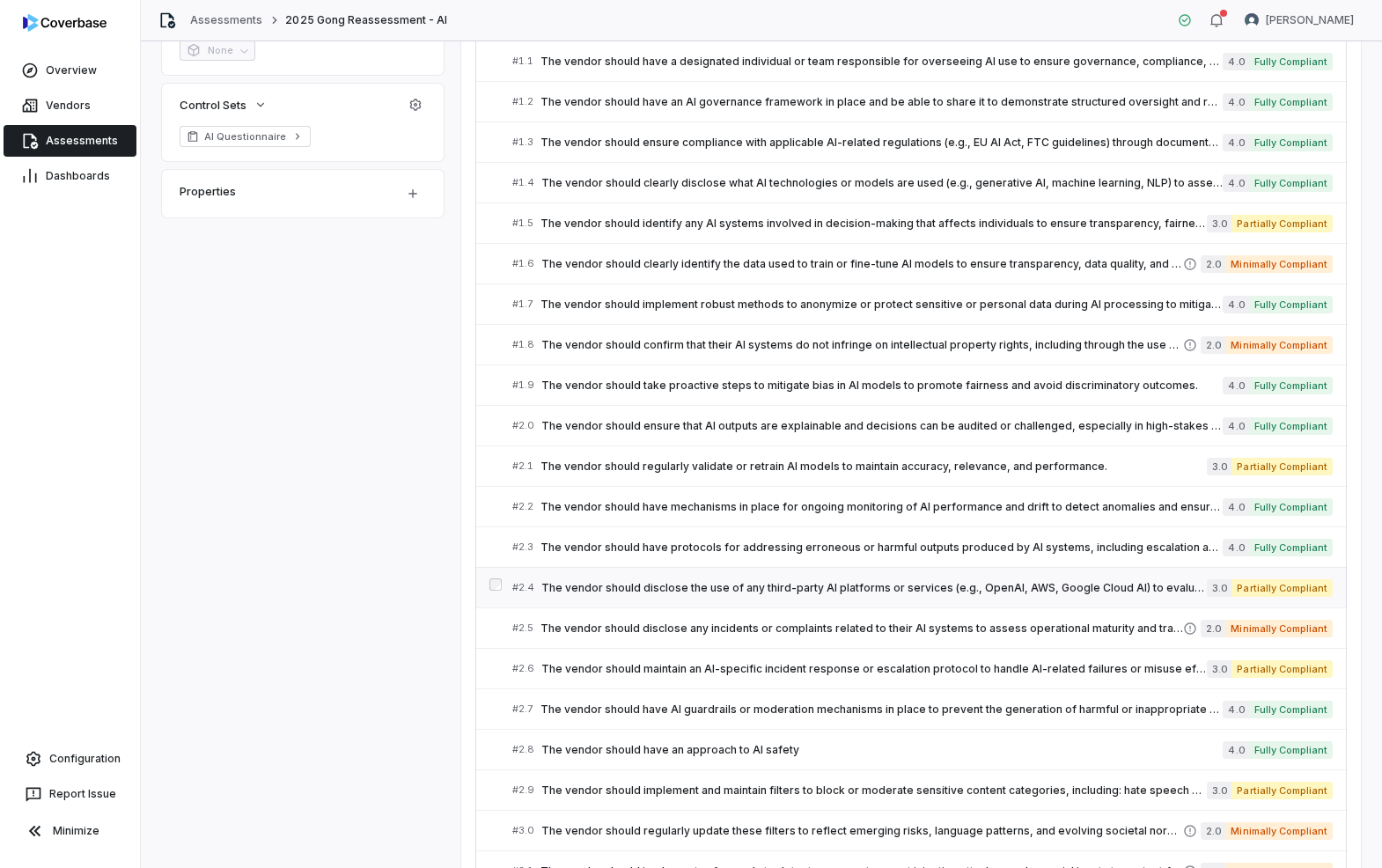
click at [797, 586] on span "The vendor should disclose the use of any third-party AI platforms or services …" at bounding box center [874, 588] width 666 height 14
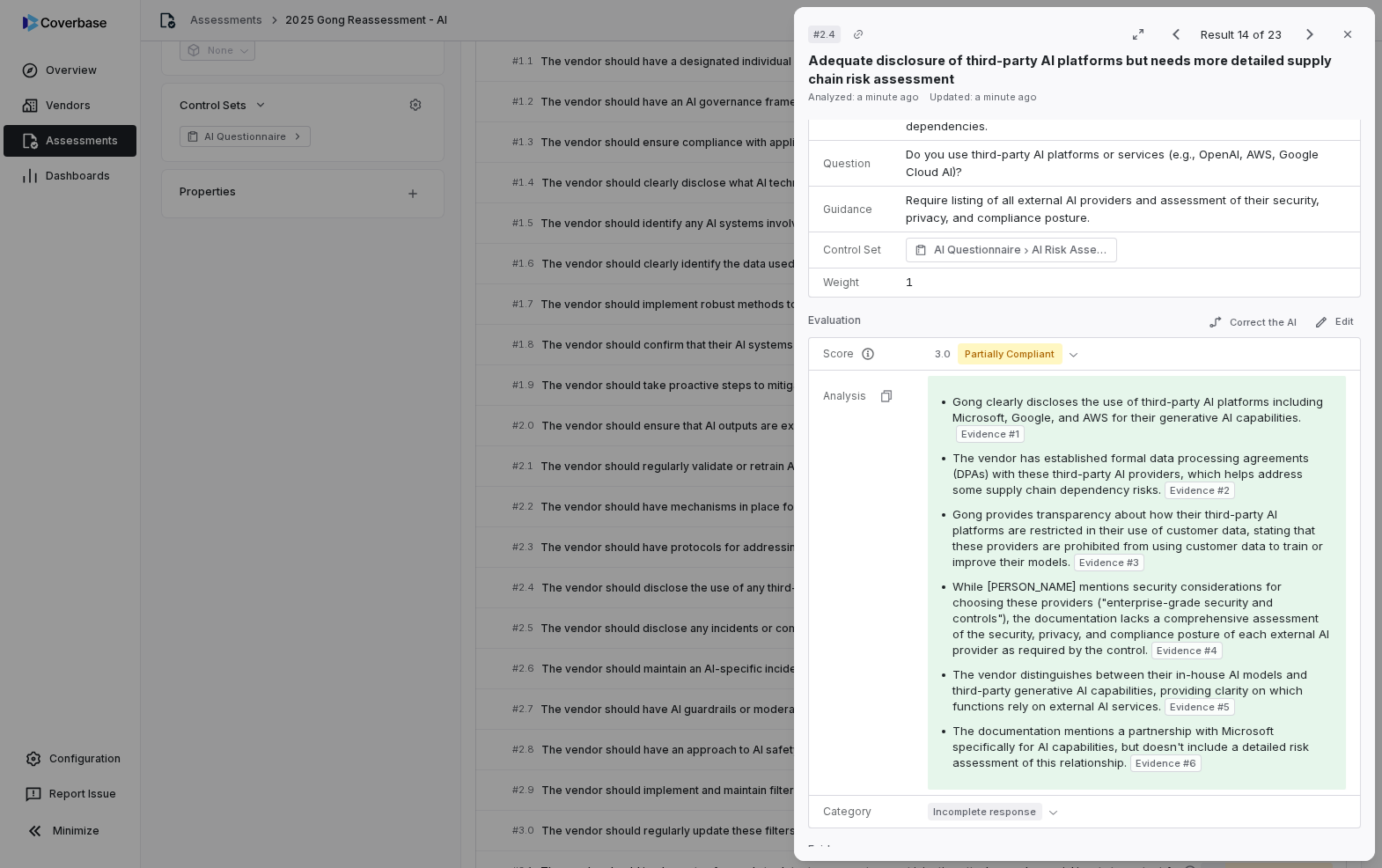
scroll to position [309, 0]
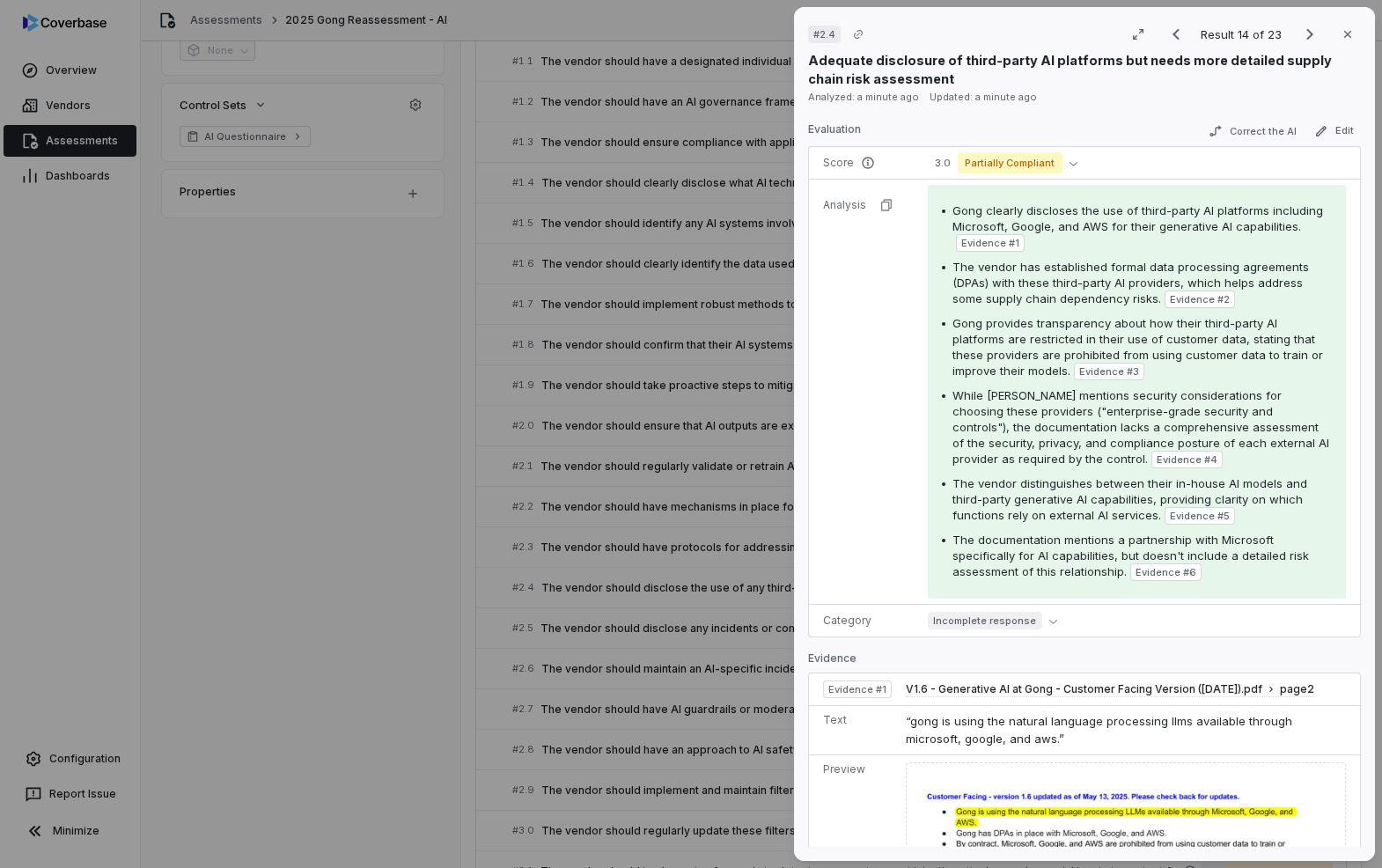
click at [1338, 52] on p "Adequate disclosure of third-party AI platforms but needs more detailed supply …" at bounding box center [1083, 70] width 552 height 37
click at [1339, 42] on button "Close" at bounding box center [1347, 34] width 37 height 37
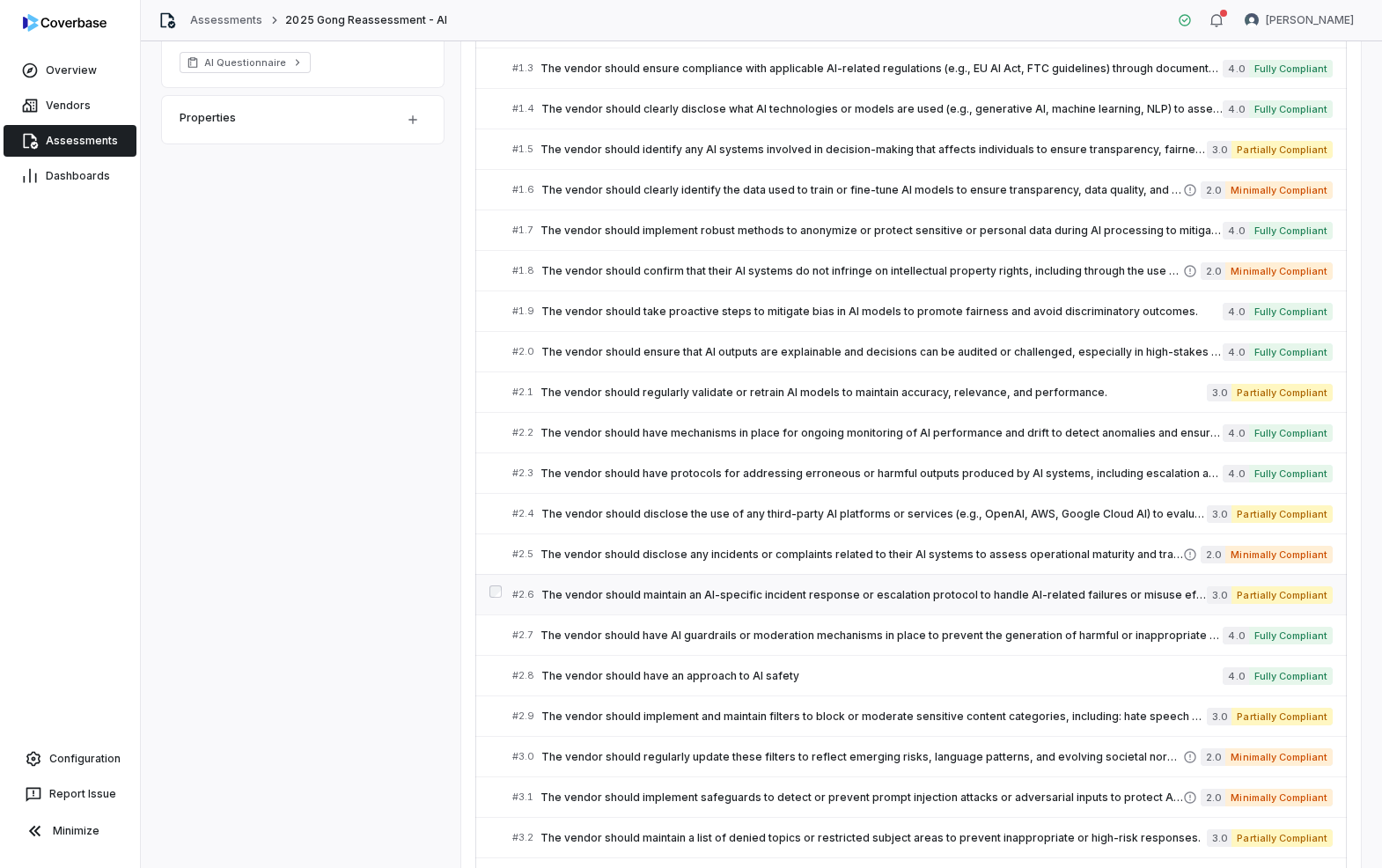
scroll to position [649, 0]
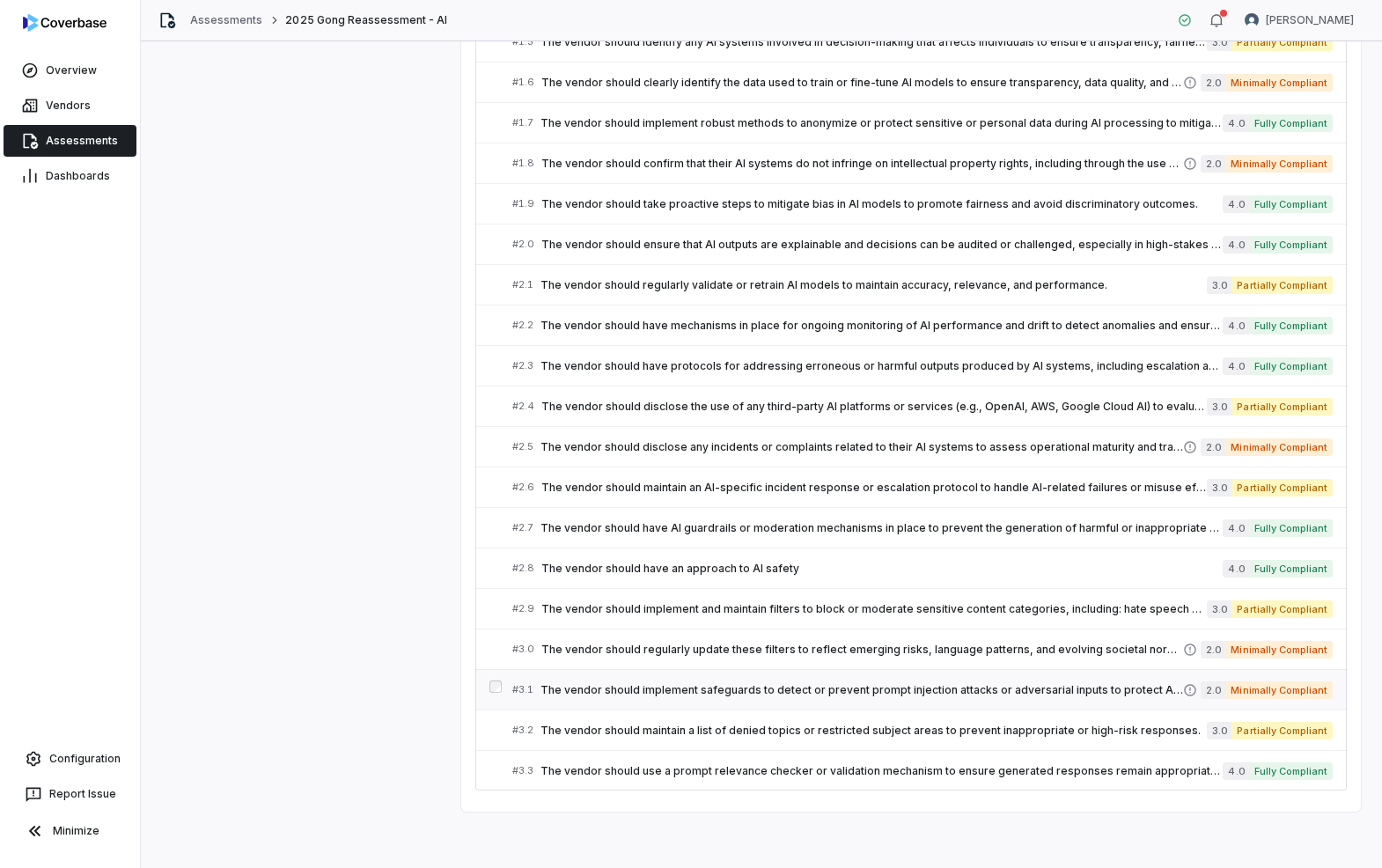
click at [1018, 691] on span "The vendor should implement safeguards to detect or prevent prompt injection at…" at bounding box center [862, 690] width 643 height 14
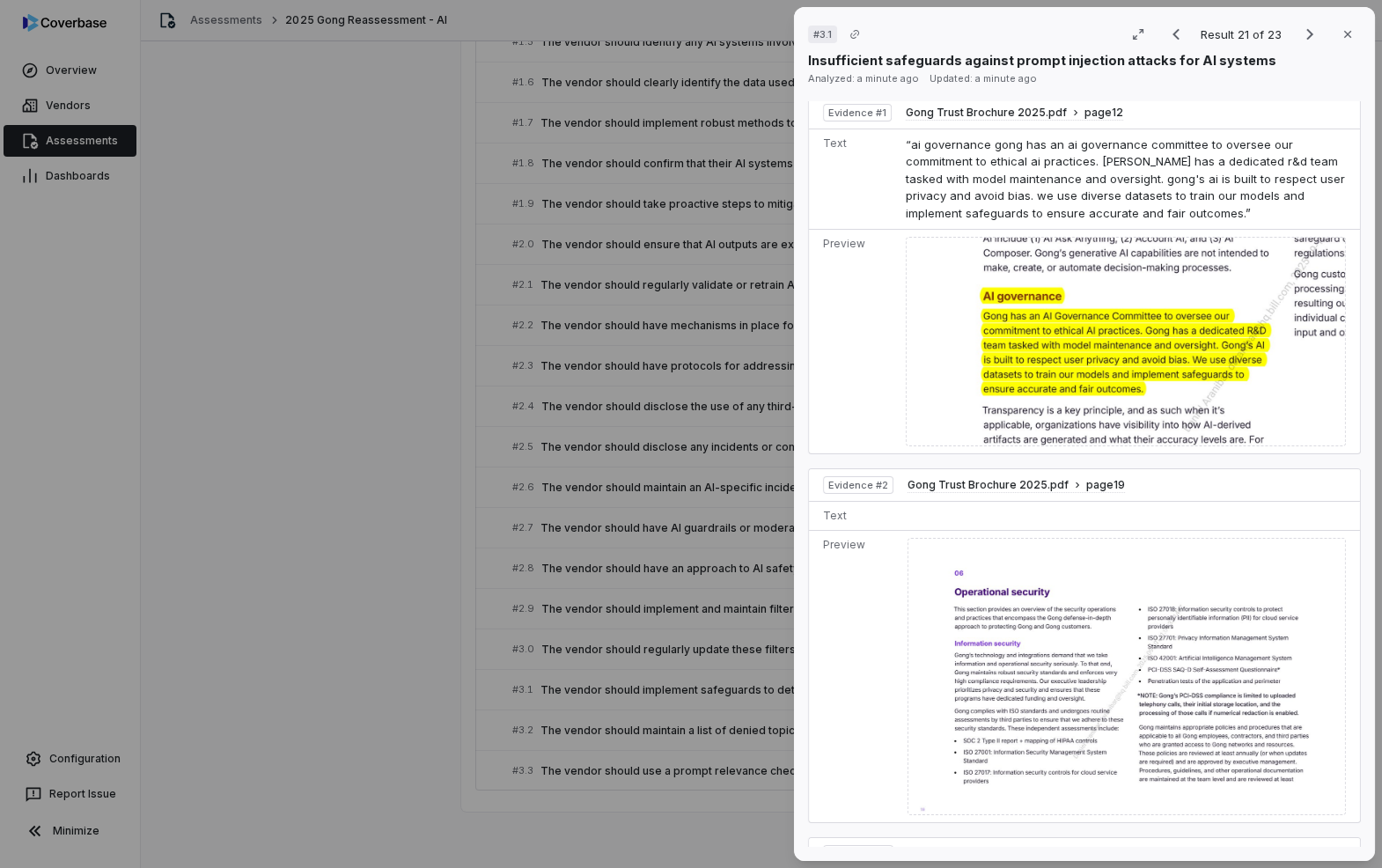
scroll to position [849, 0]
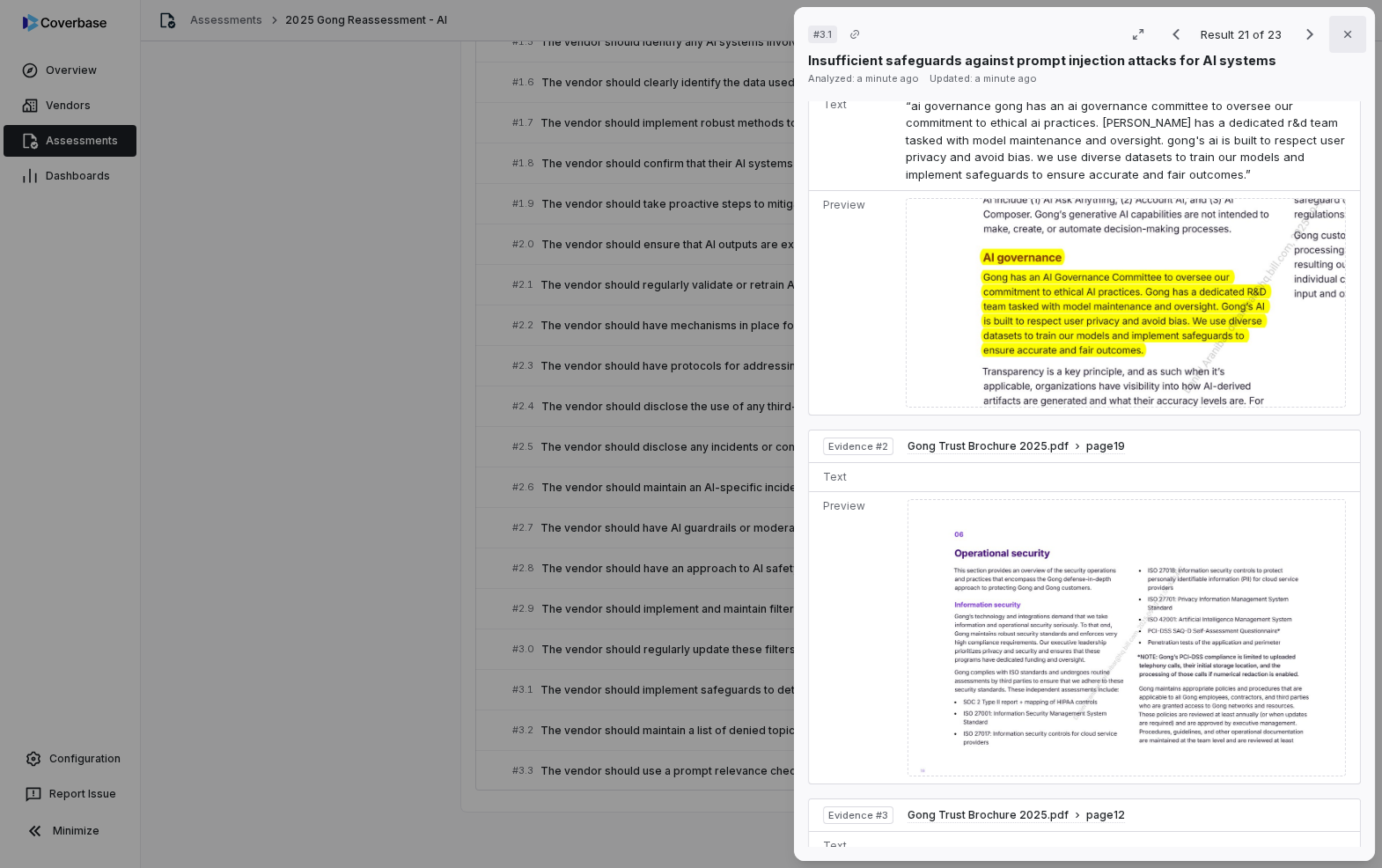
click at [1341, 31] on icon "button" at bounding box center [1347, 34] width 14 height 14
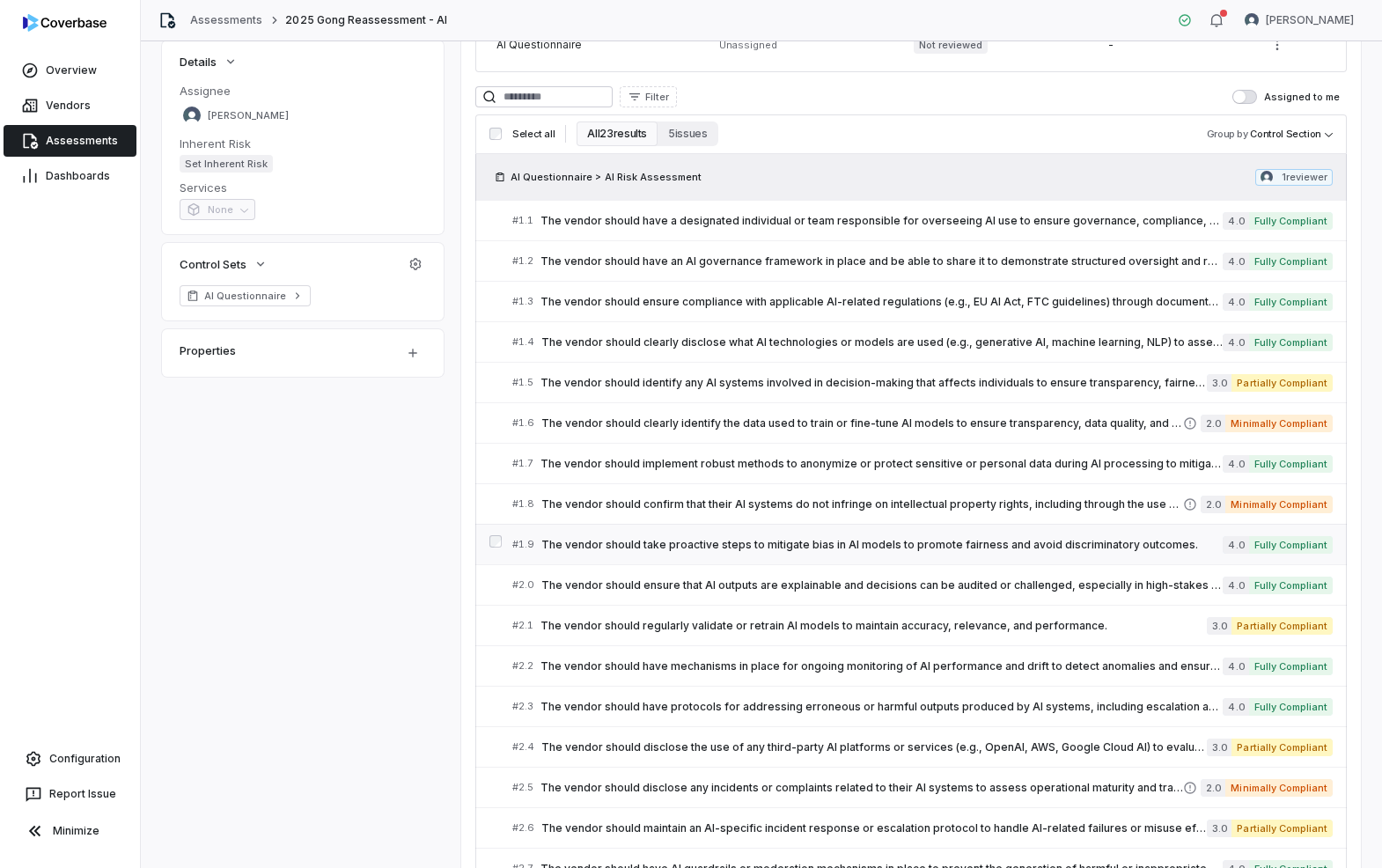
scroll to position [313, 0]
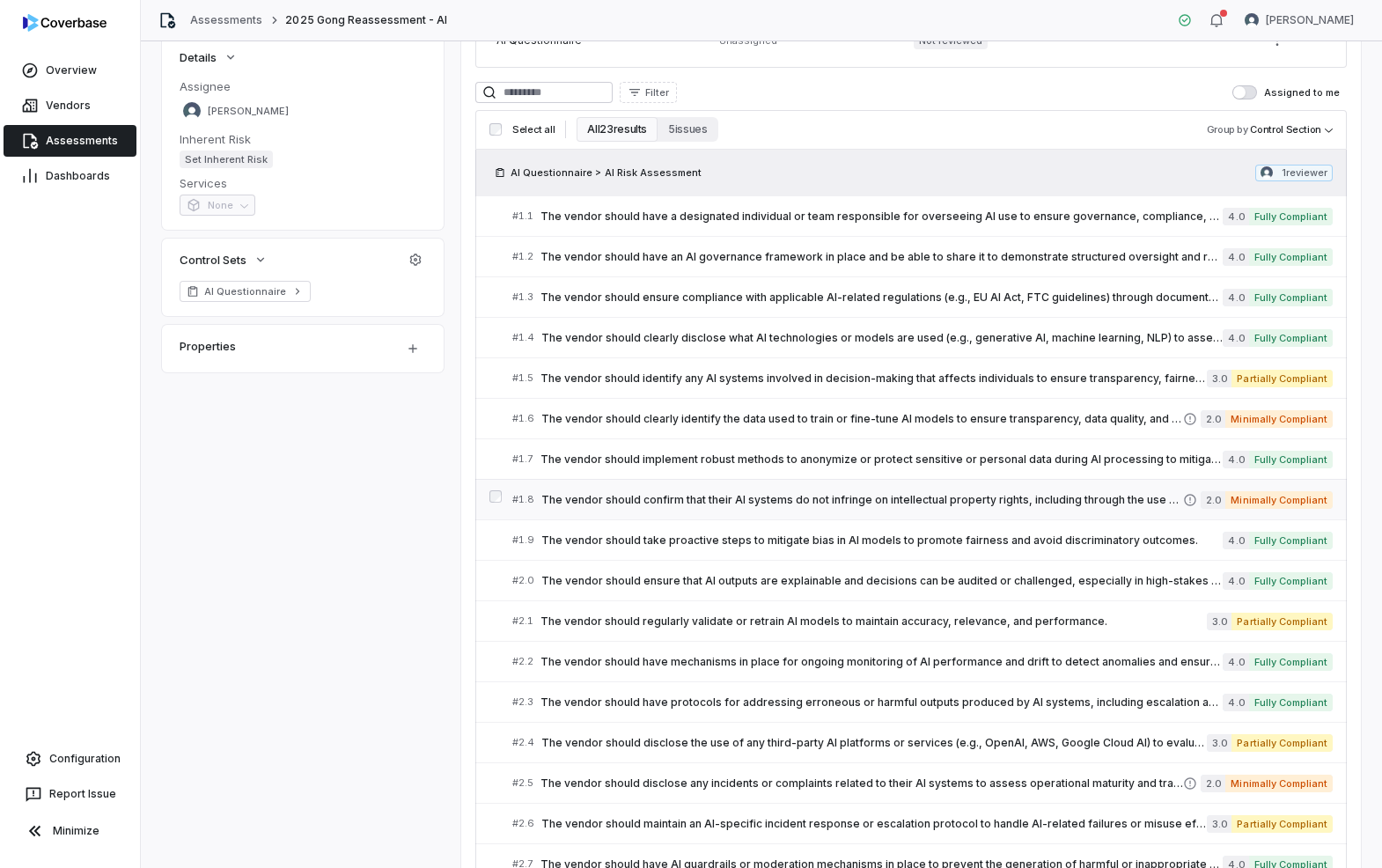
click at [939, 499] on span "The vendor should confirm that their AI systems do not infringe on intellectual…" at bounding box center [861, 500] width 642 height 14
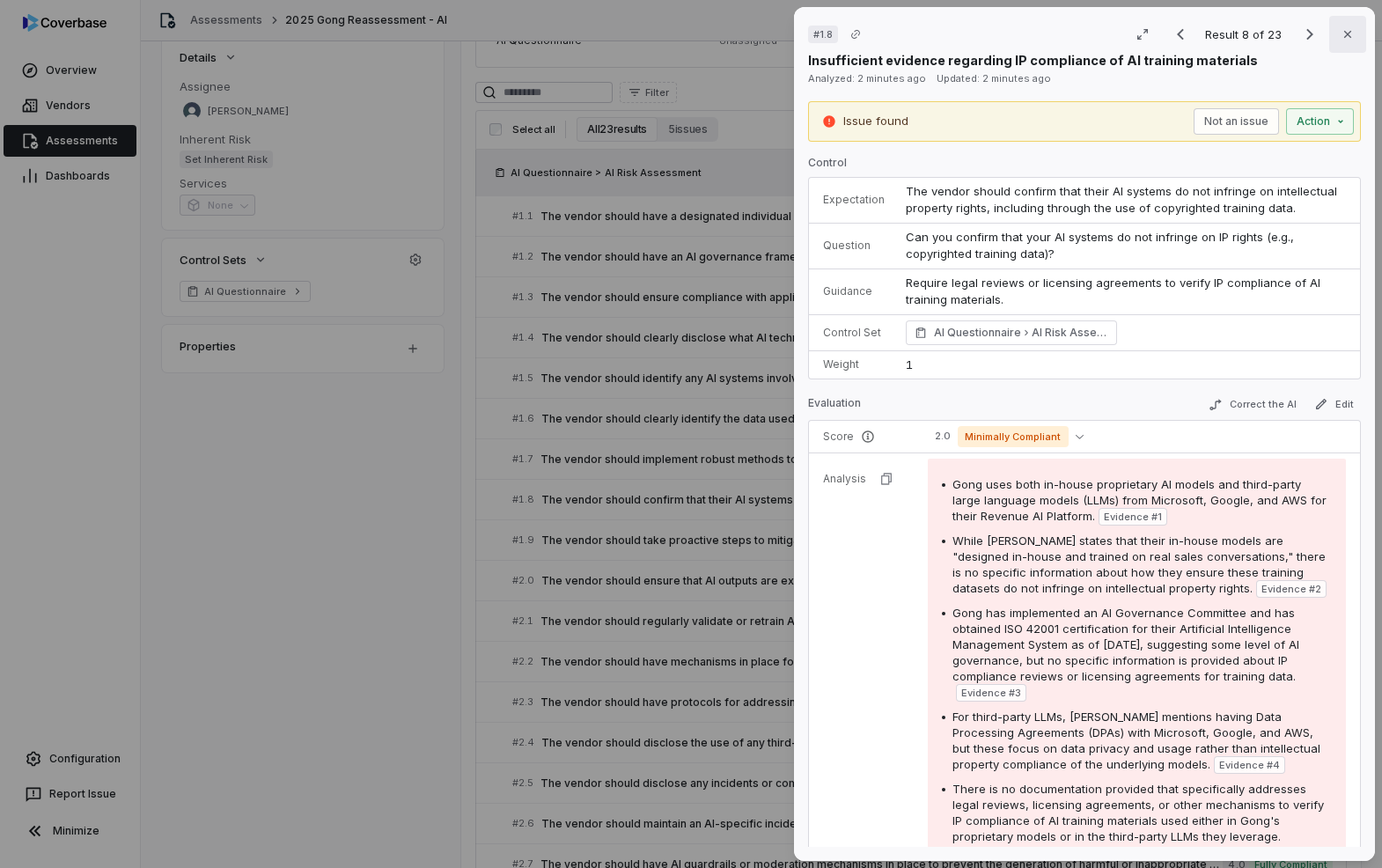
click at [1339, 48] on button "Close" at bounding box center [1347, 34] width 37 height 37
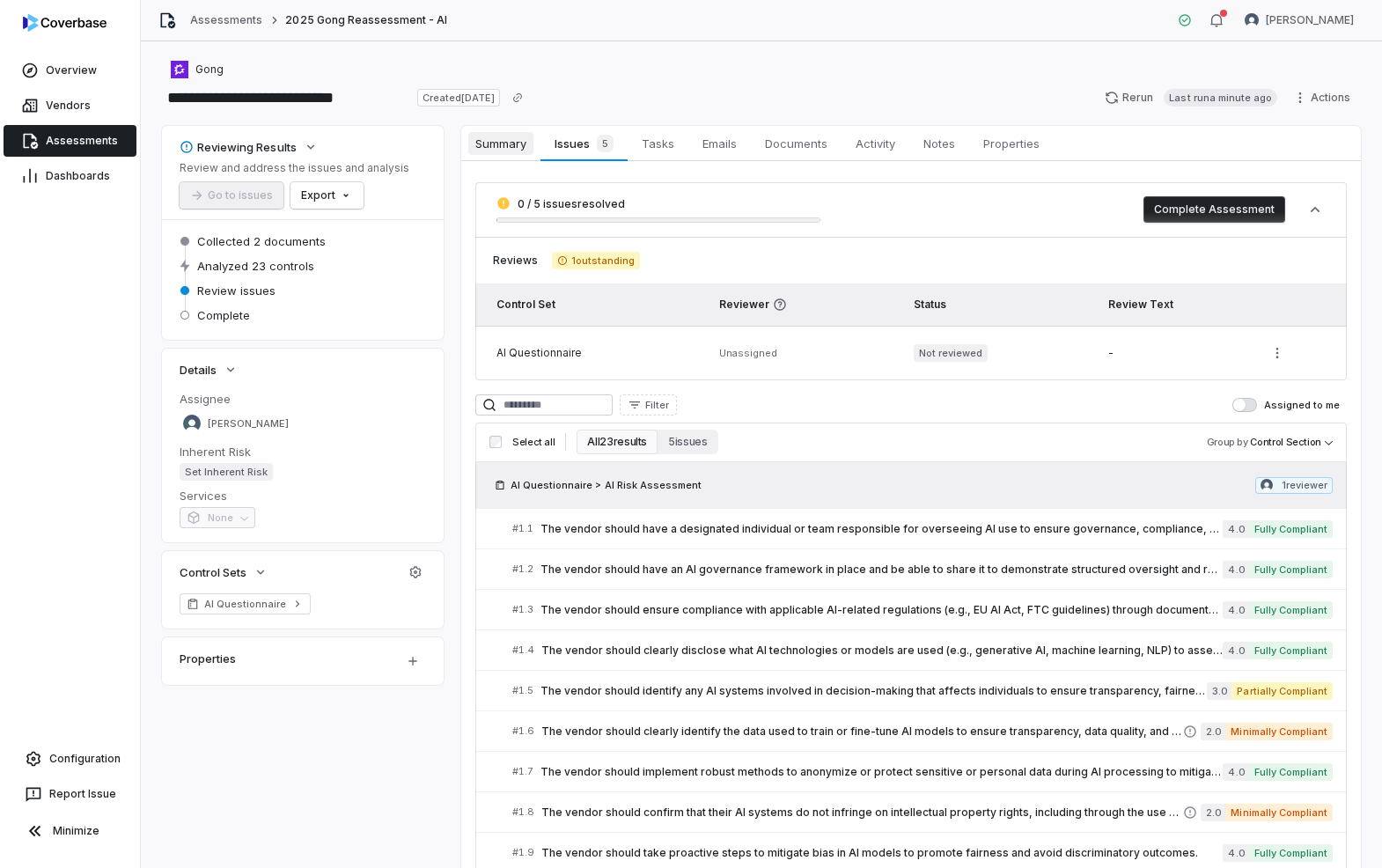
click at [478, 132] on span "Summary" at bounding box center [501, 143] width 65 height 23
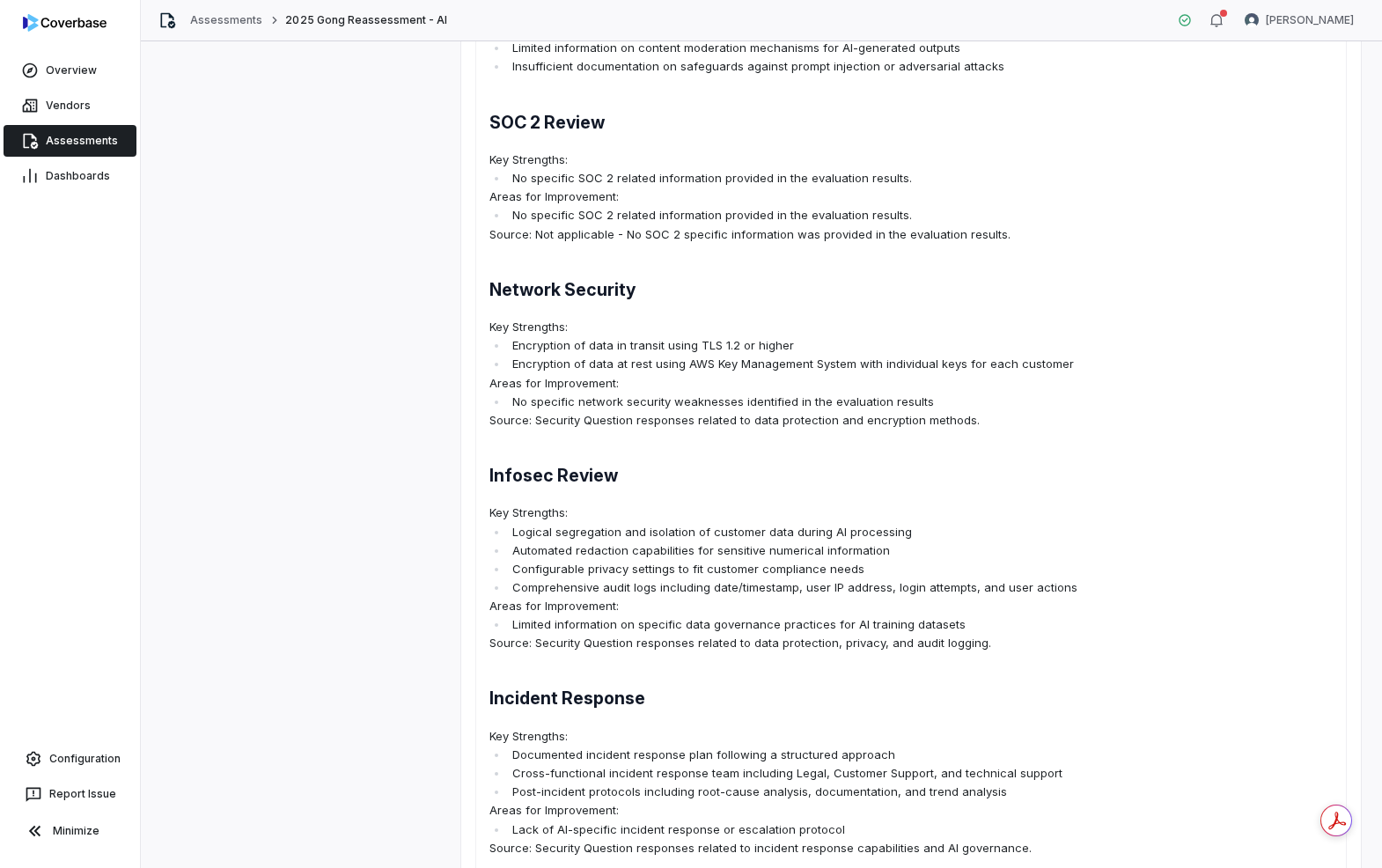
scroll to position [262, 0]
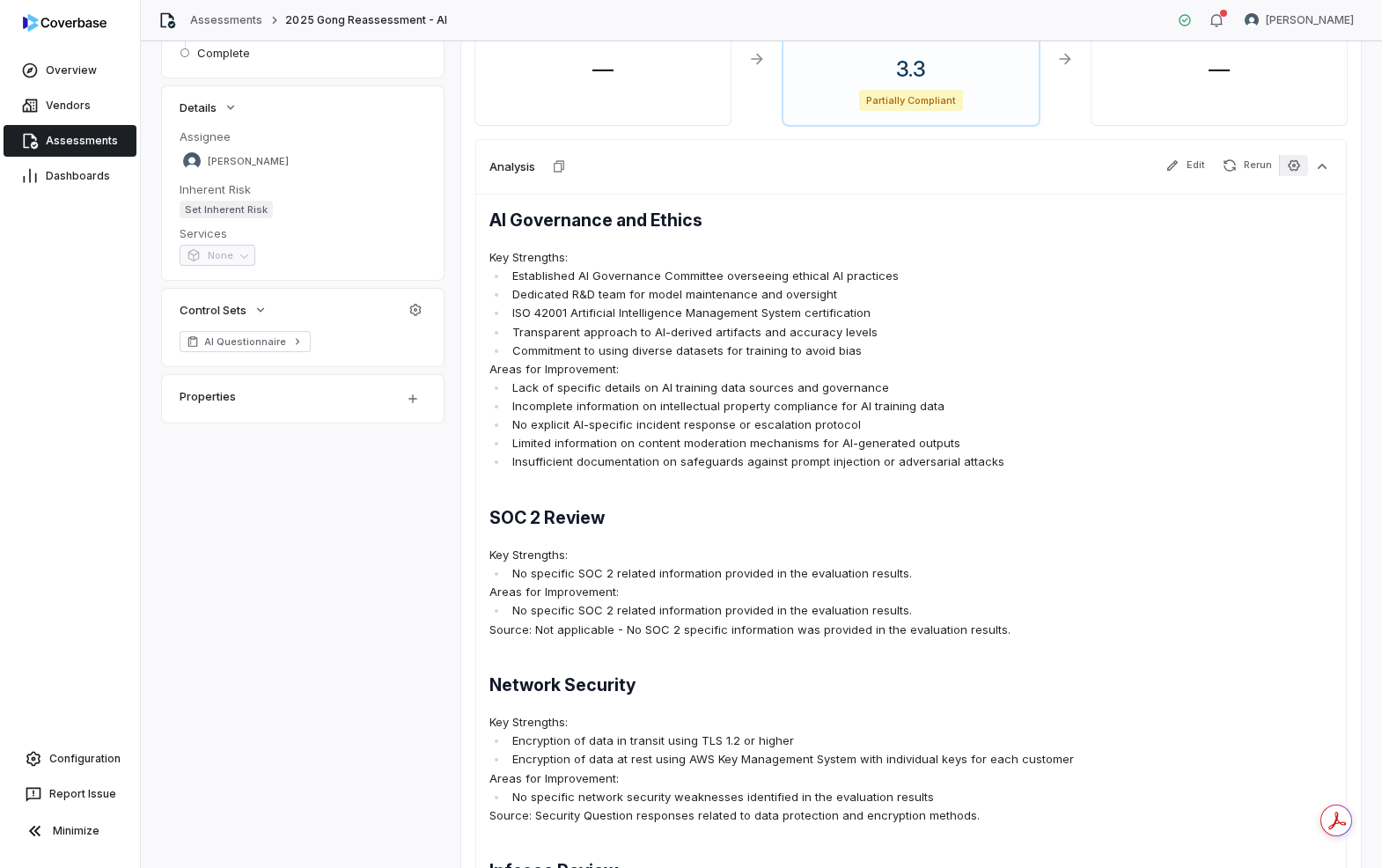
click at [1288, 170] on icon "button" at bounding box center [1293, 165] width 14 height 14
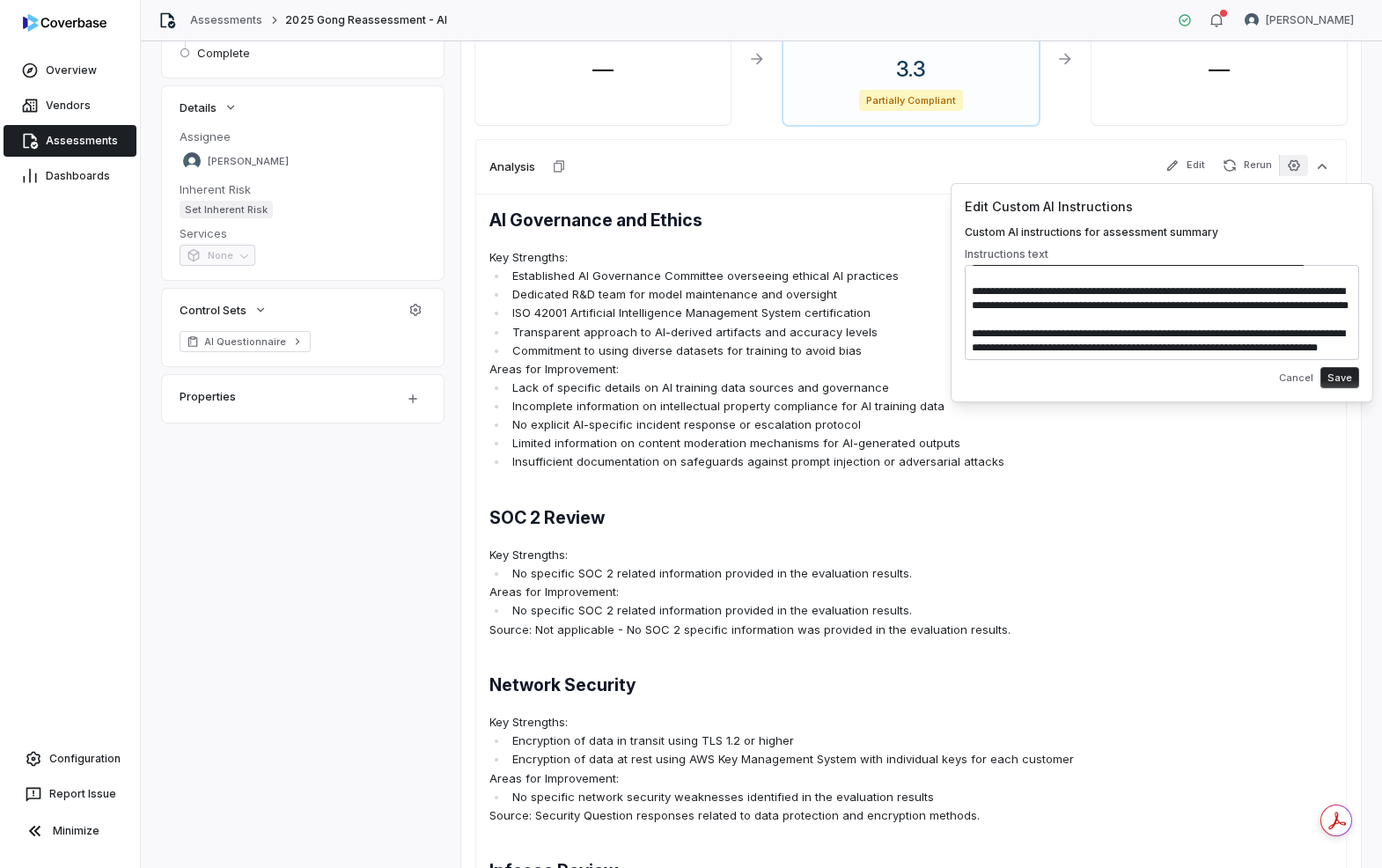
scroll to position [310, 0]
drag, startPoint x: 1100, startPoint y: 312, endPoint x: 1097, endPoint y: 386, distance: 74.1
click at [1097, 386] on div "Edit Custom AI Instructions Custom AI instructions for assessment summary Instr…" at bounding box center [1161, 293] width 394 height 191
click at [1096, 321] on textarea at bounding box center [1161, 313] width 394 height 95
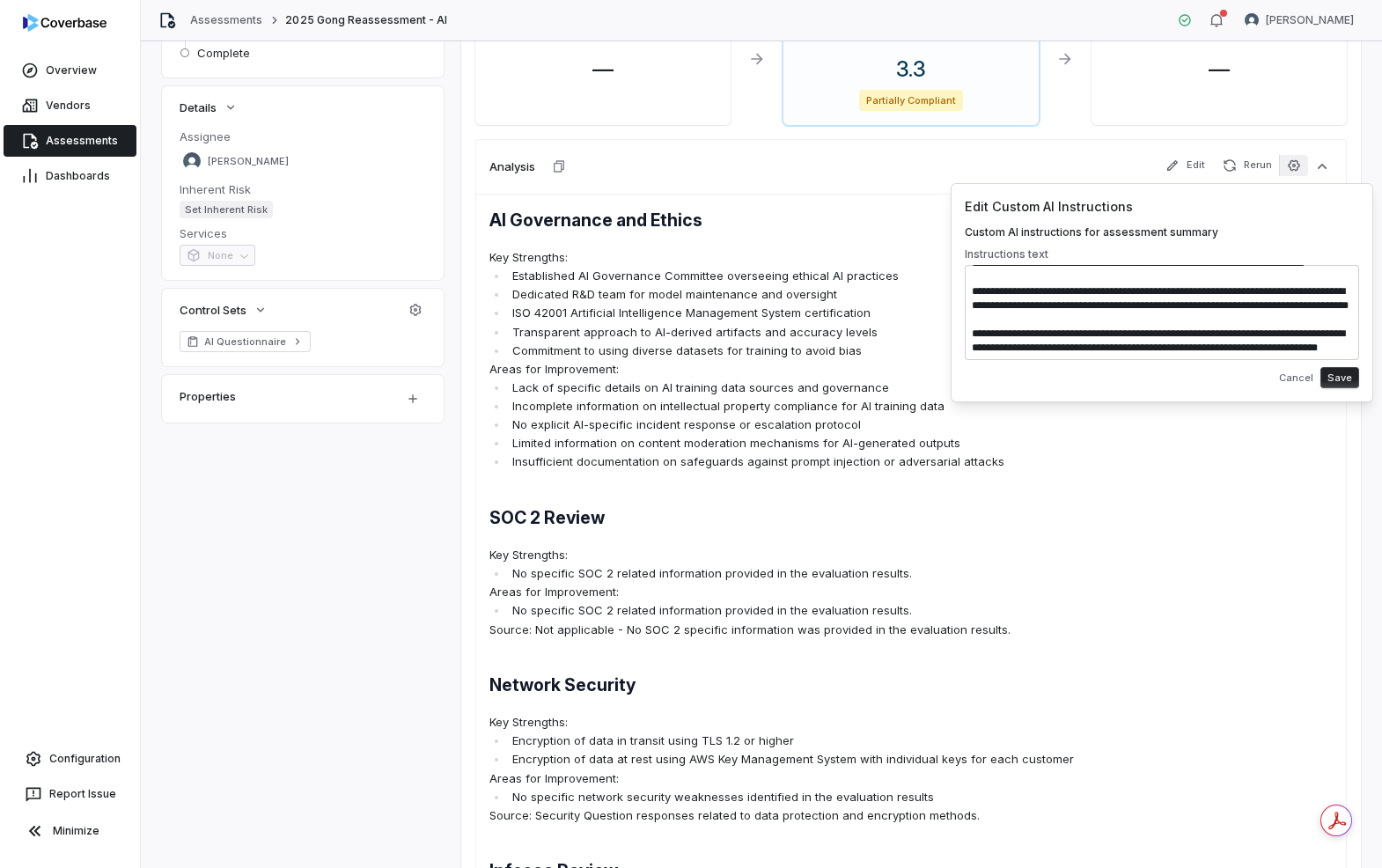
drag, startPoint x: 1175, startPoint y: 316, endPoint x: 952, endPoint y: 282, distance: 225.6
click at [952, 282] on div "Edit Custom AI Instructions Custom AI instructions for assessment summary Instr…" at bounding box center [1162, 293] width 423 height 219
click at [1141, 319] on textarea at bounding box center [1161, 313] width 394 height 95
click at [1176, 319] on textarea at bounding box center [1161, 313] width 394 height 95
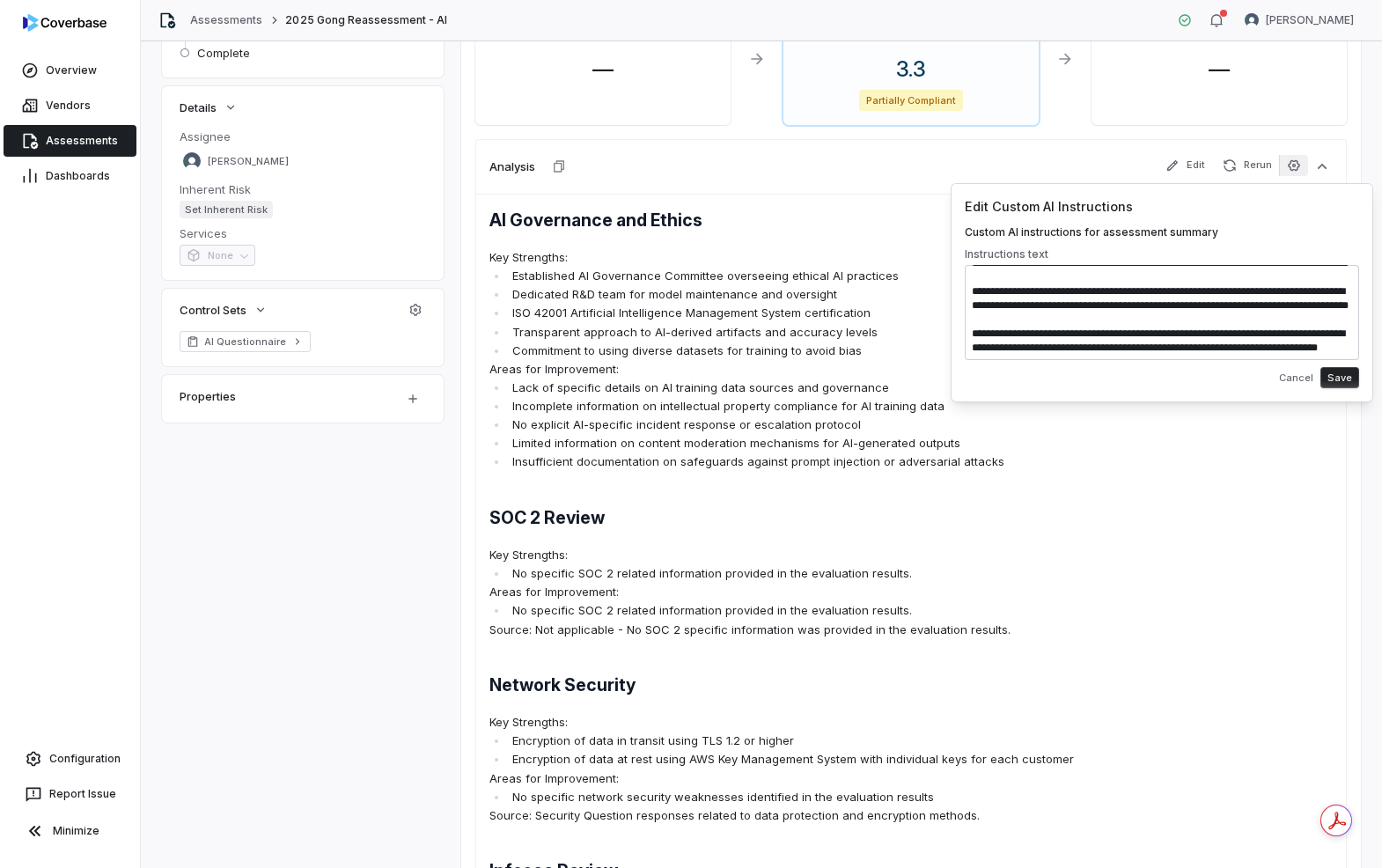
drag, startPoint x: 1186, startPoint y: 325, endPoint x: 1089, endPoint y: 327, distance: 97.0
click at [1089, 327] on textarea at bounding box center [1161, 313] width 394 height 95
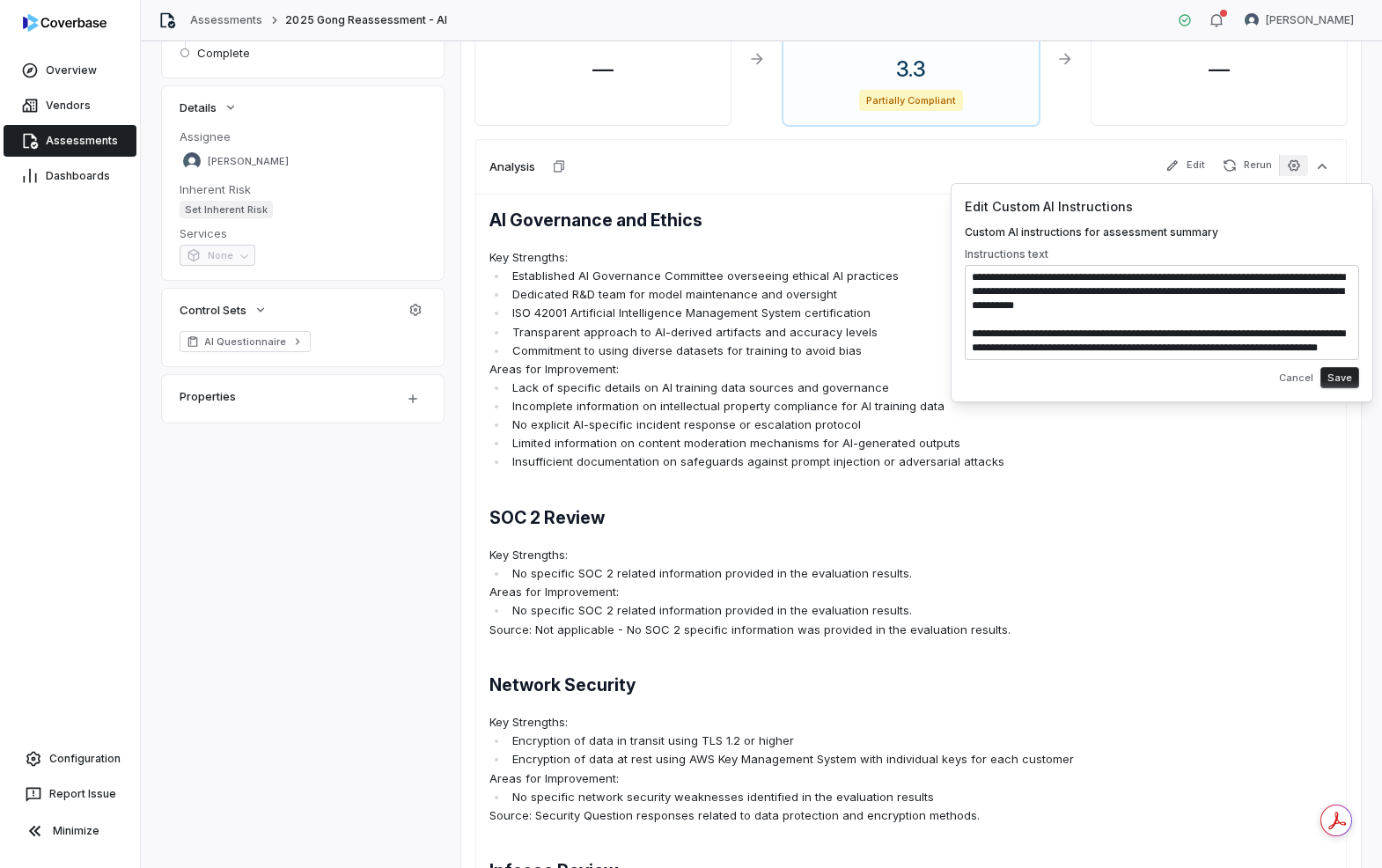
drag, startPoint x: 1012, startPoint y: 341, endPoint x: 1111, endPoint y: 337, distance: 99.1
click at [1111, 337] on textarea at bounding box center [1161, 313] width 394 height 95
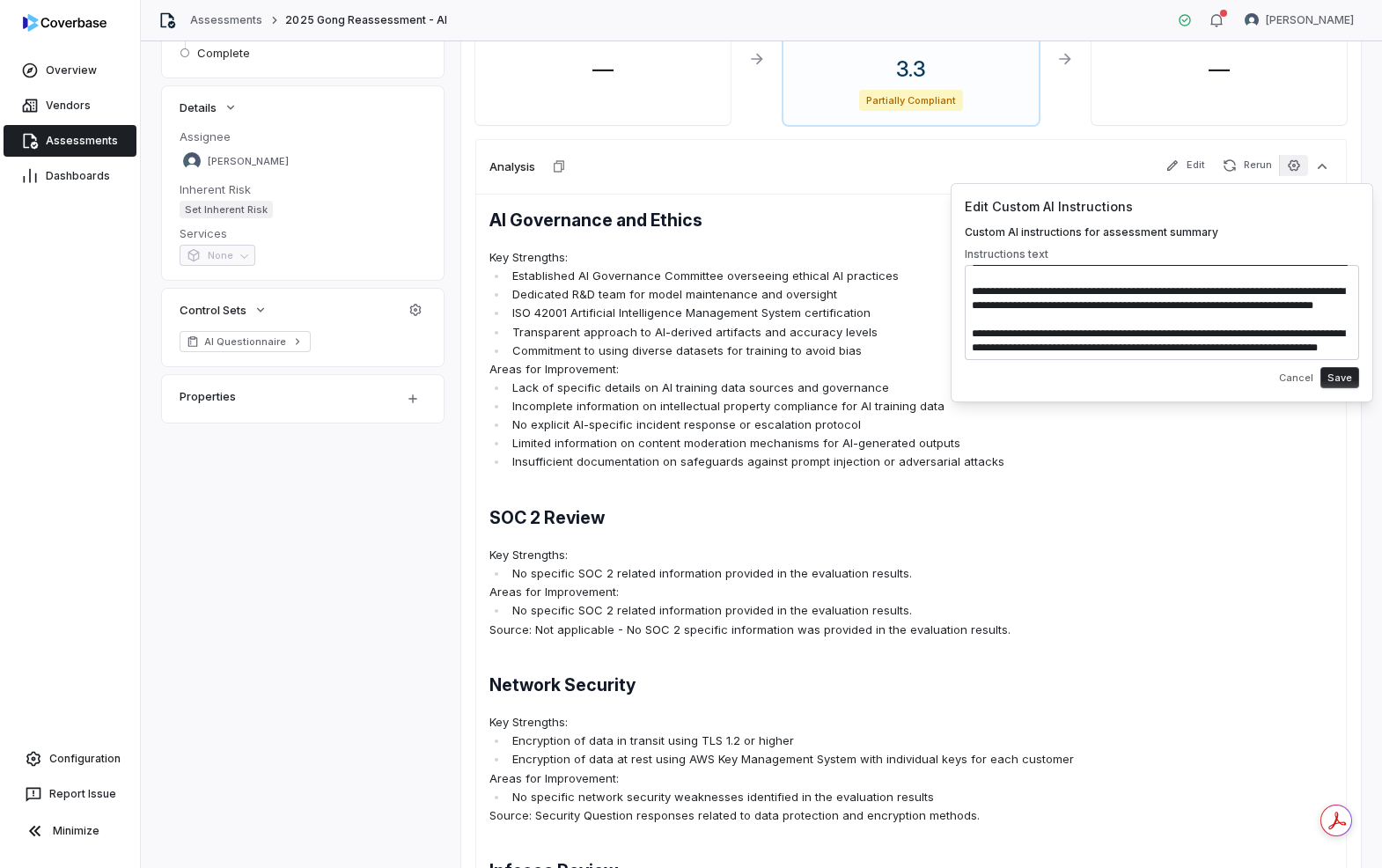
scroll to position [347, 0]
type textarea "**********"
click at [1348, 379] on button "Save" at bounding box center [1339, 378] width 39 height 21
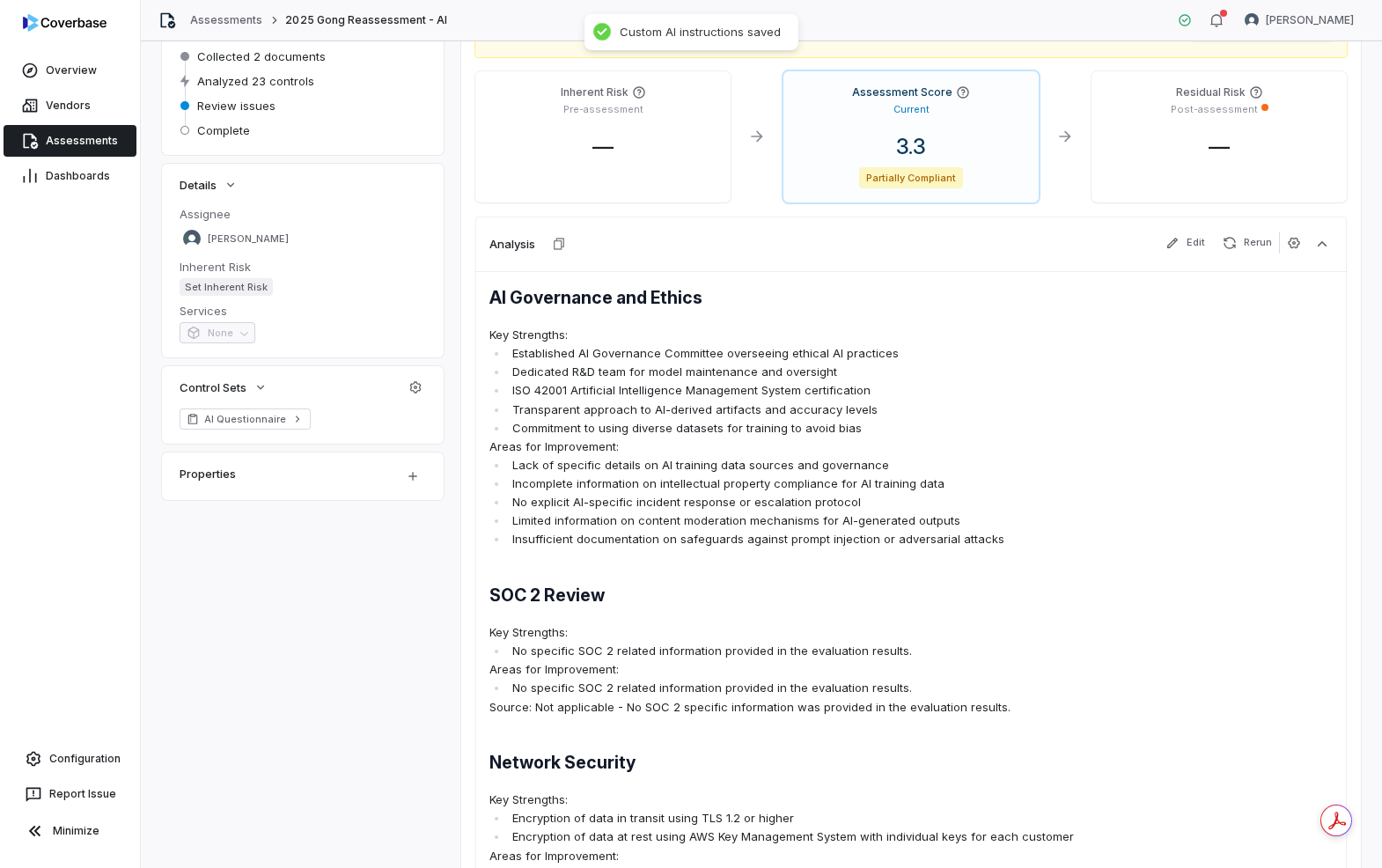
scroll to position [179, 0]
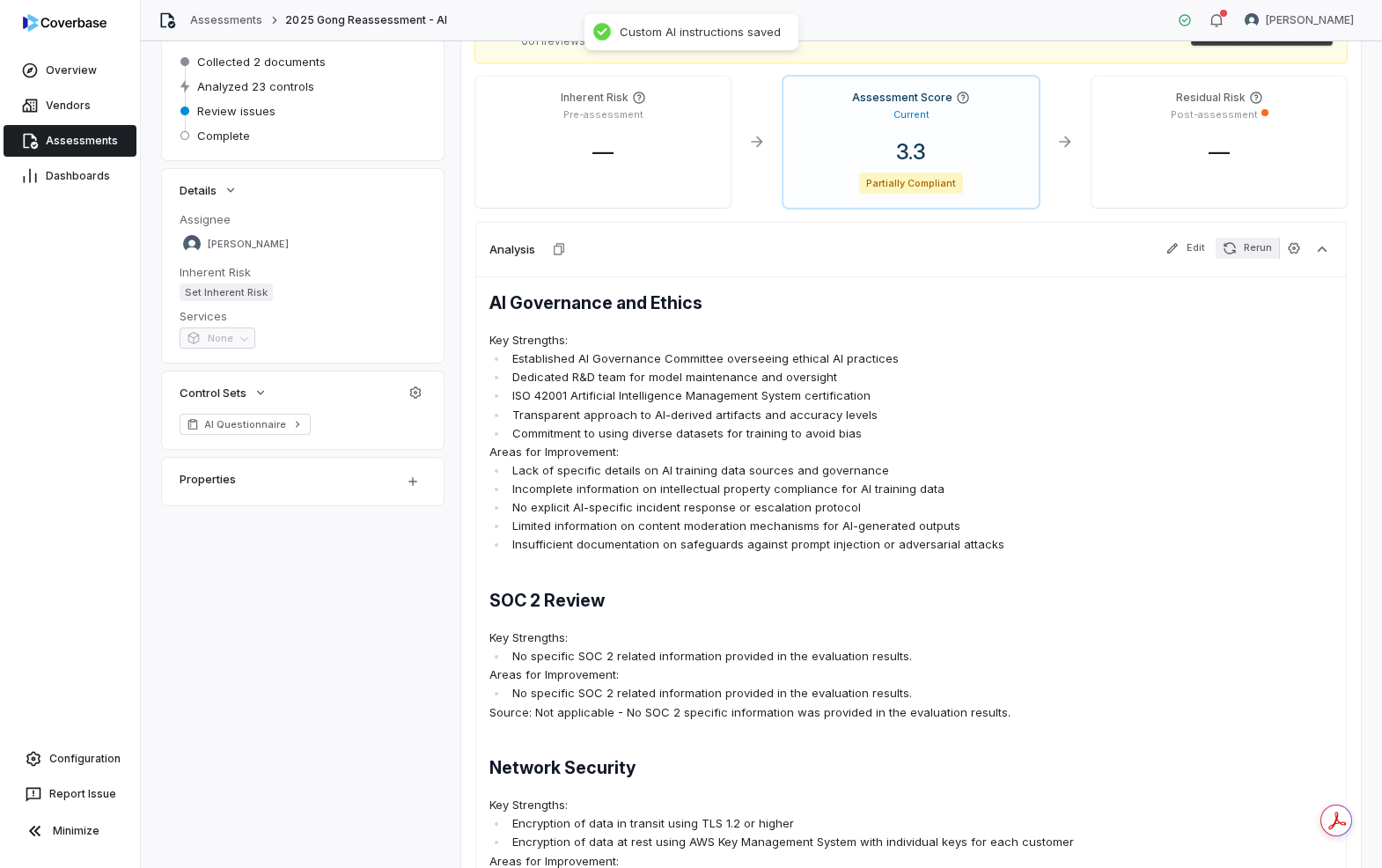
click at [1243, 253] on button "Rerun" at bounding box center [1247, 248] width 63 height 21
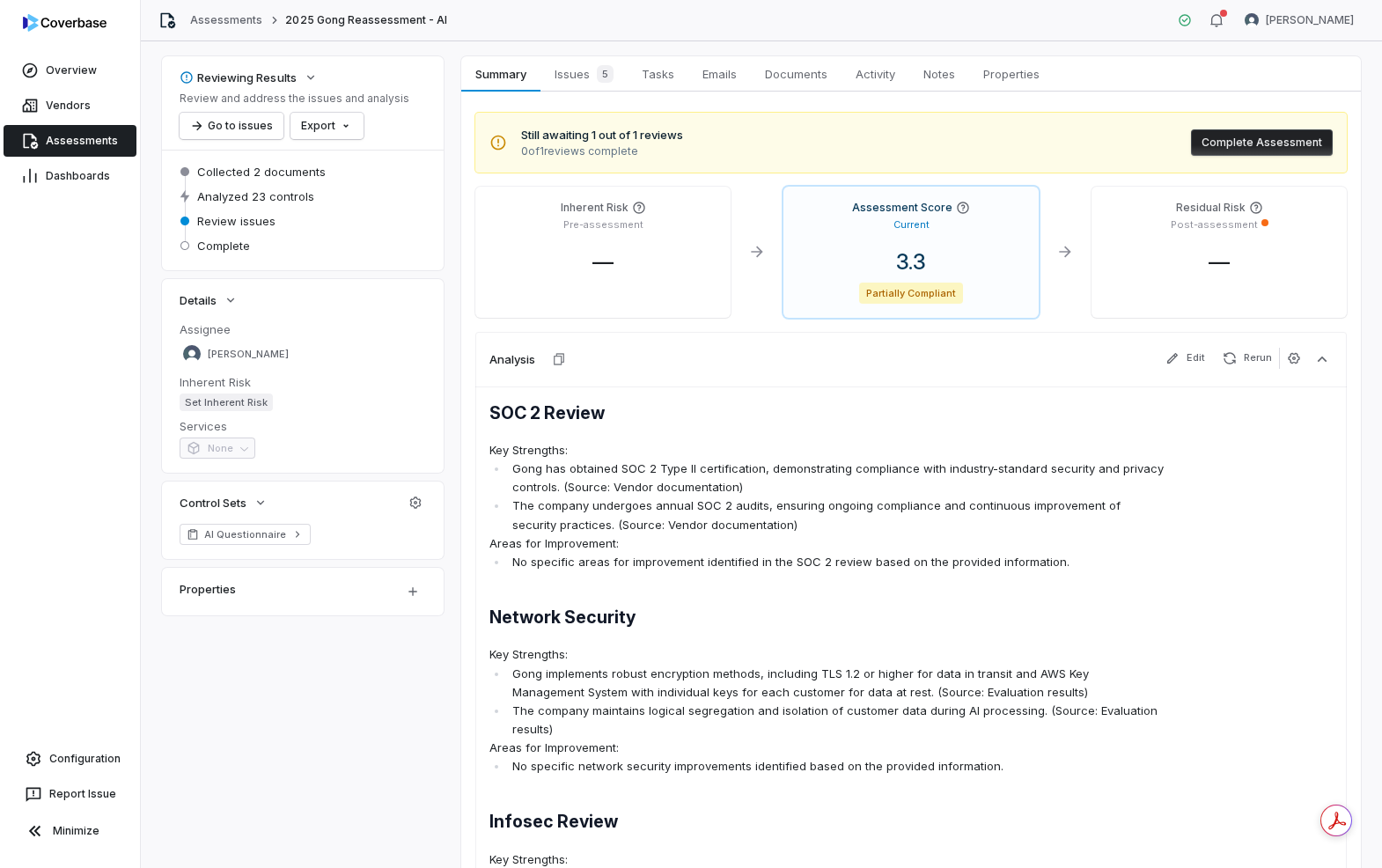
scroll to position [0, 0]
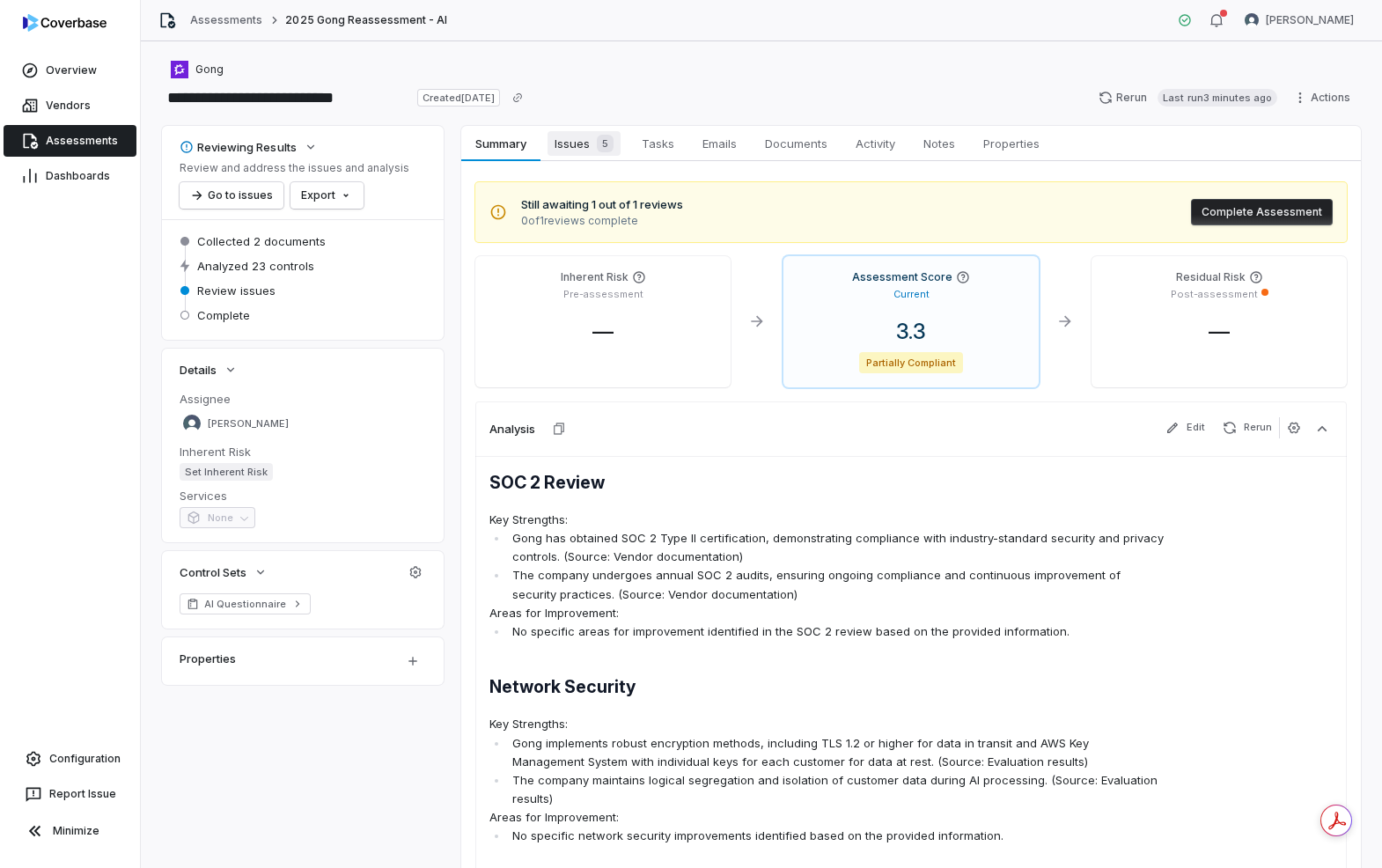
click at [575, 152] on span "Issues 5" at bounding box center [584, 143] width 73 height 25
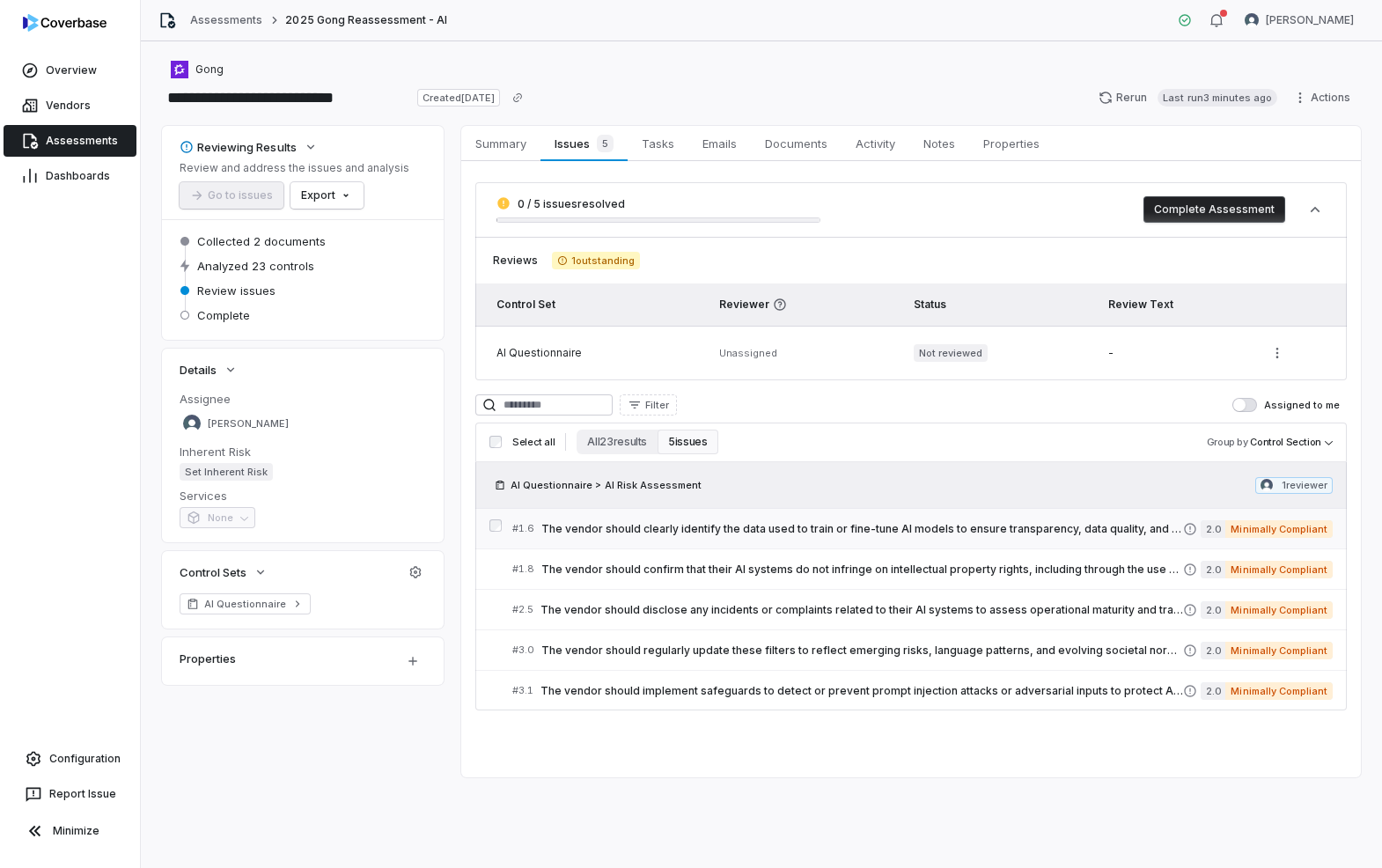
click at [833, 526] on span "The vendor should clearly identify the data used to train or fine-tune AI model…" at bounding box center [861, 528] width 642 height 14
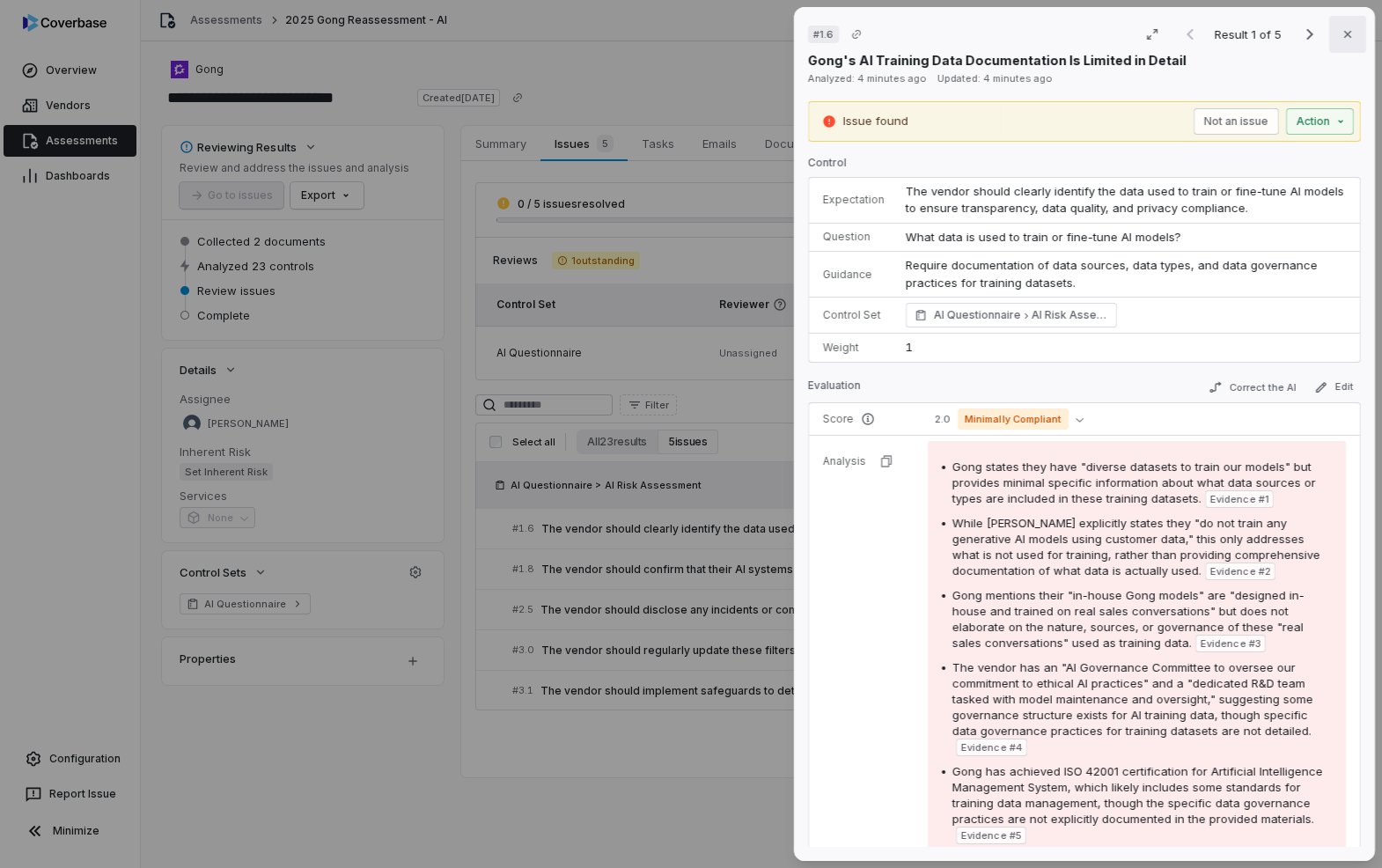
click at [1344, 34] on icon "button" at bounding box center [1347, 34] width 14 height 14
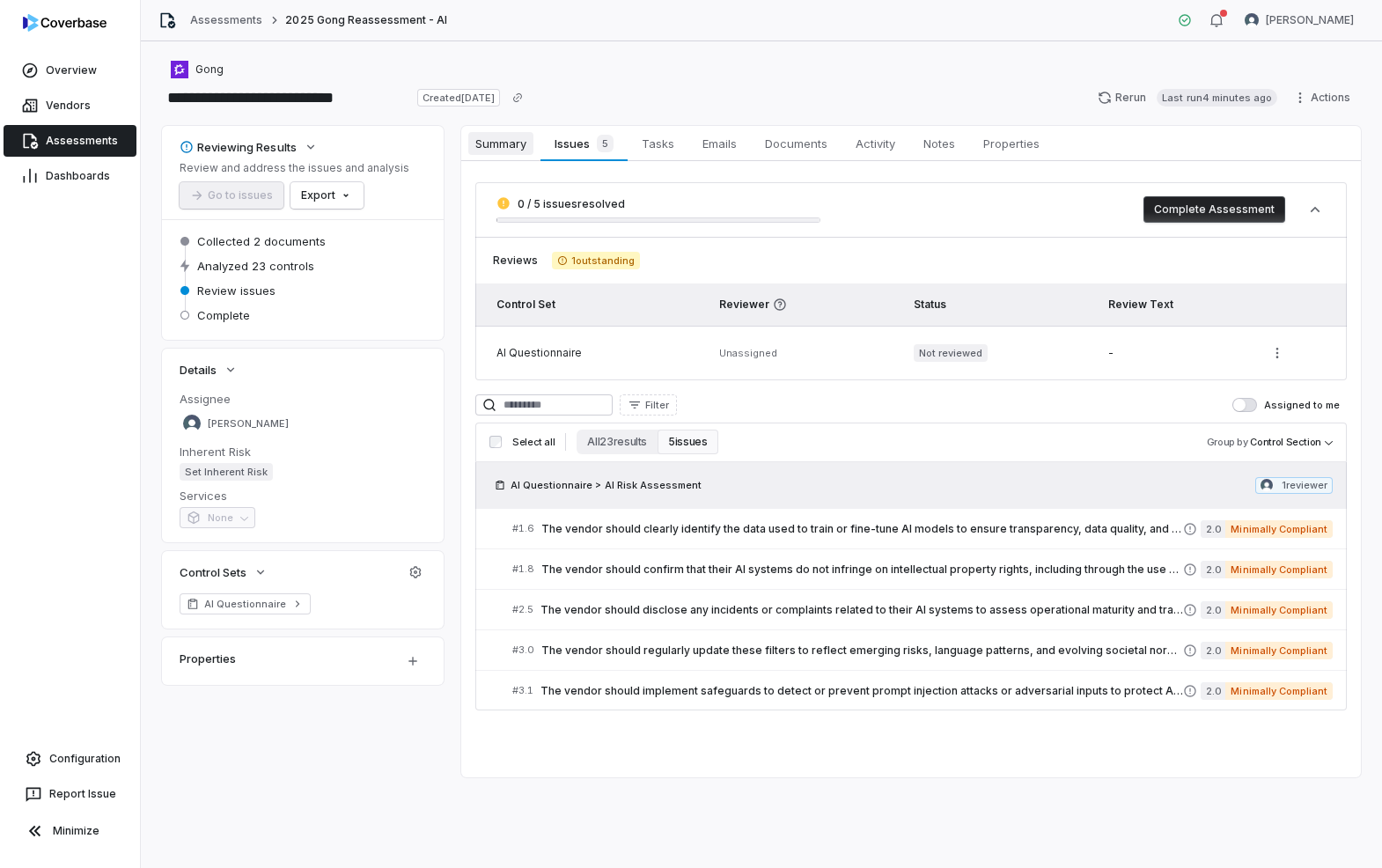
click at [513, 136] on span "Summary" at bounding box center [501, 143] width 65 height 23
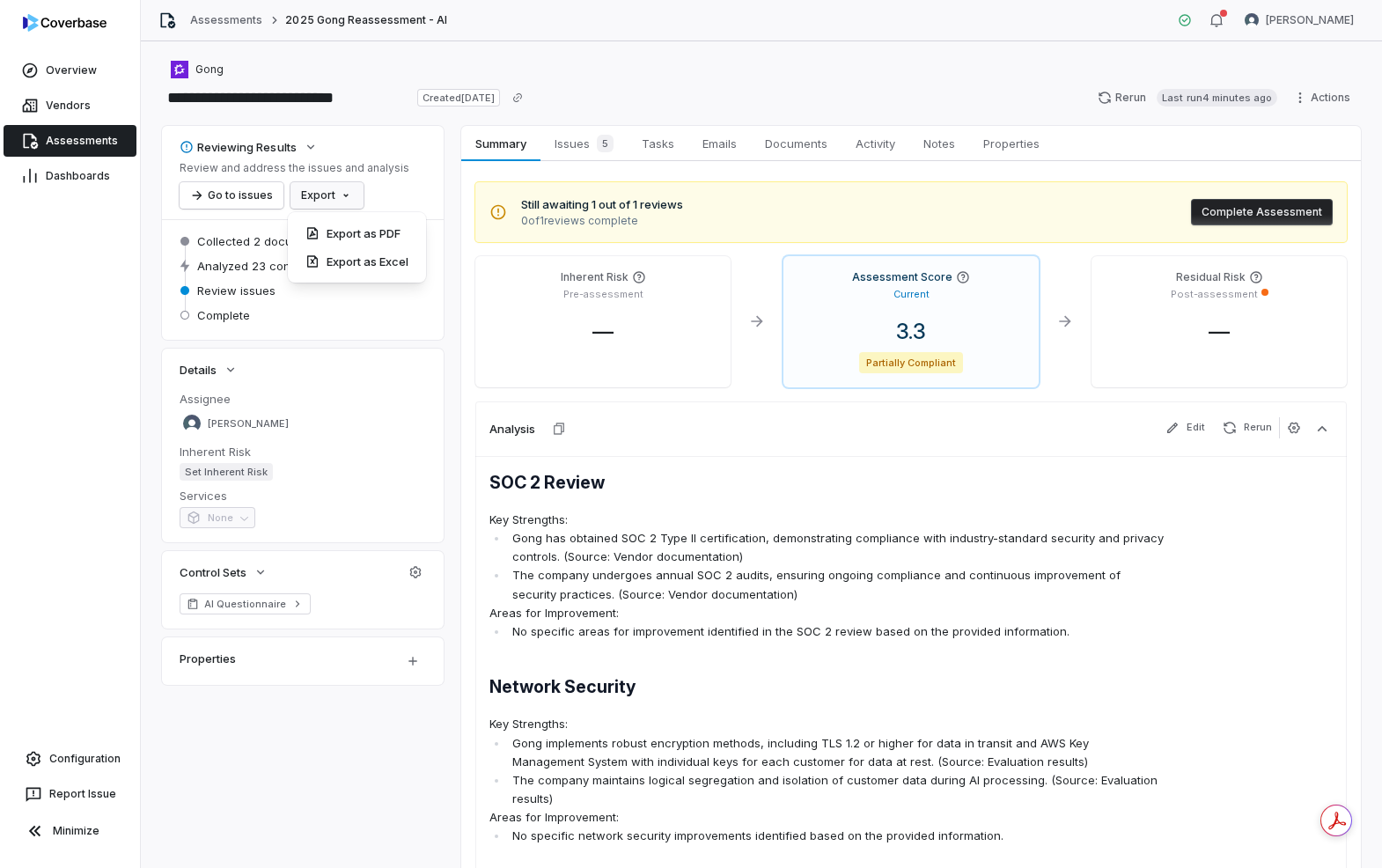
click at [353, 200] on html "**********" at bounding box center [691, 434] width 1382 height 868
click at [382, 195] on html "**********" at bounding box center [691, 434] width 1382 height 868
click at [218, 198] on button "Go to issues" at bounding box center [231, 196] width 104 height 27
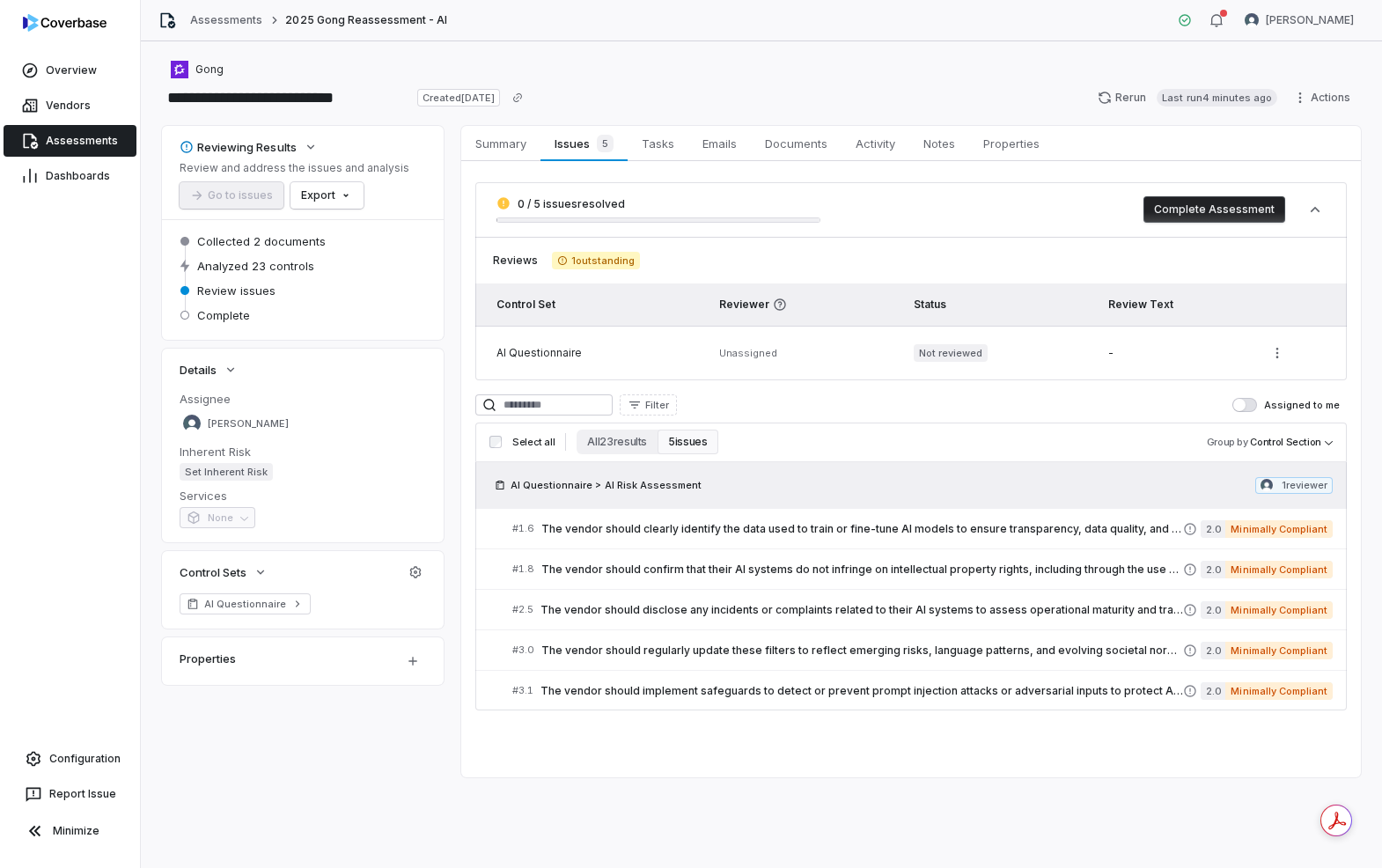
click at [265, 468] on span "Set Inherent Risk" at bounding box center [226, 471] width 93 height 17
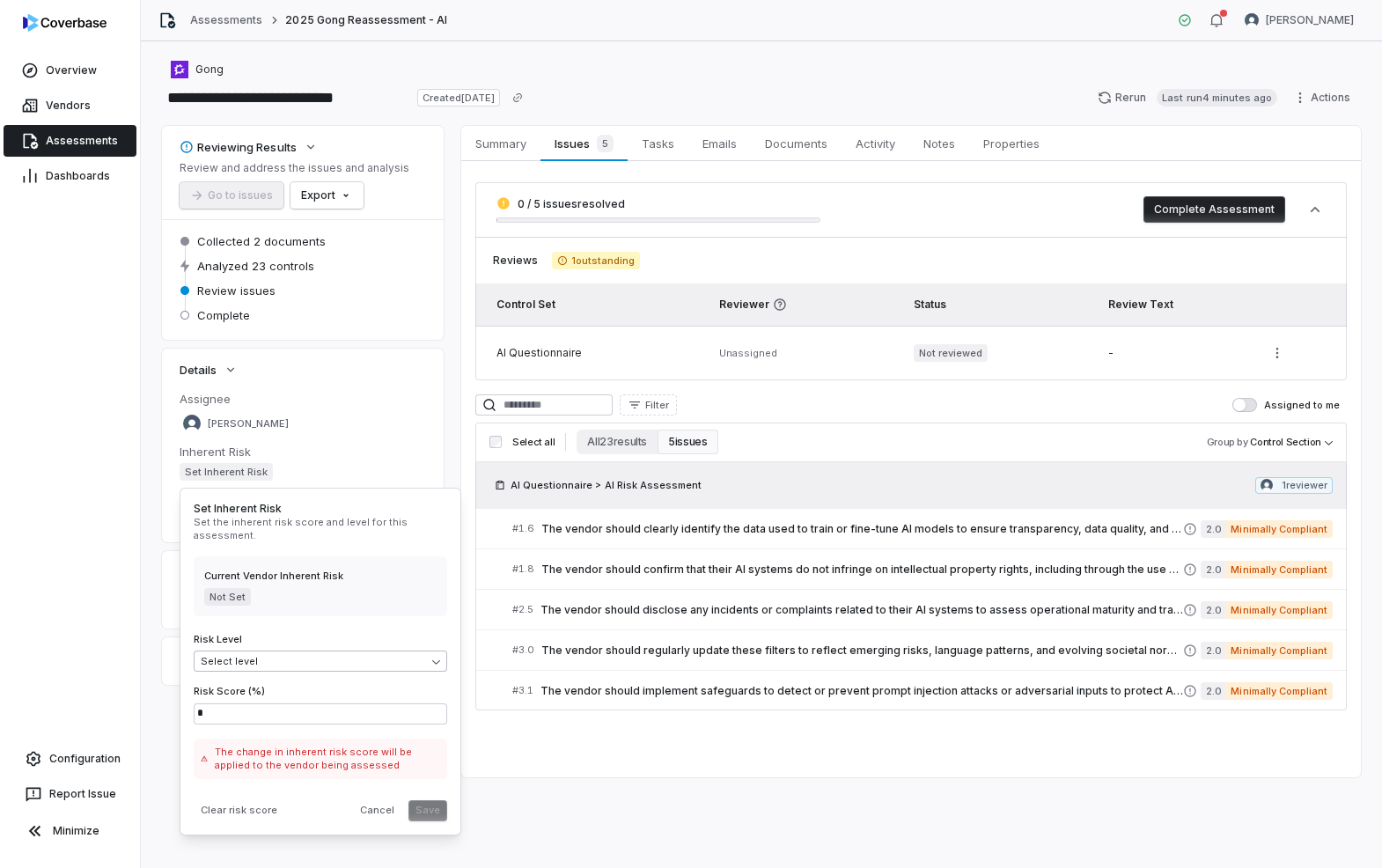
click at [320, 662] on body "**********" at bounding box center [691, 434] width 1382 height 868
click at [436, 808] on button "Save" at bounding box center [427, 811] width 39 height 21
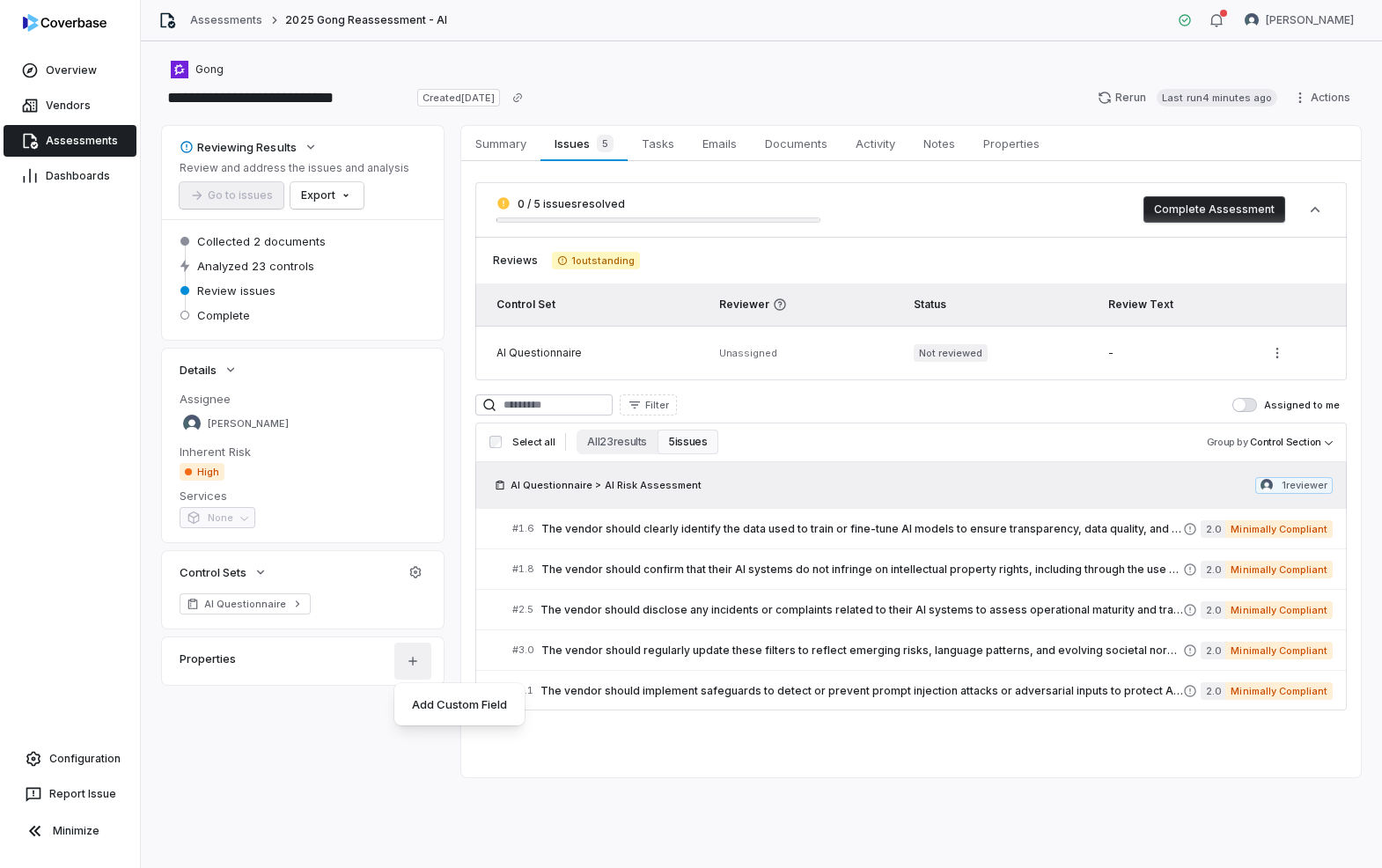
click at [418, 661] on html "**********" at bounding box center [691, 434] width 1382 height 868
click at [346, 744] on html "**********" at bounding box center [691, 434] width 1382 height 868
click at [506, 135] on span "Summary" at bounding box center [501, 143] width 65 height 23
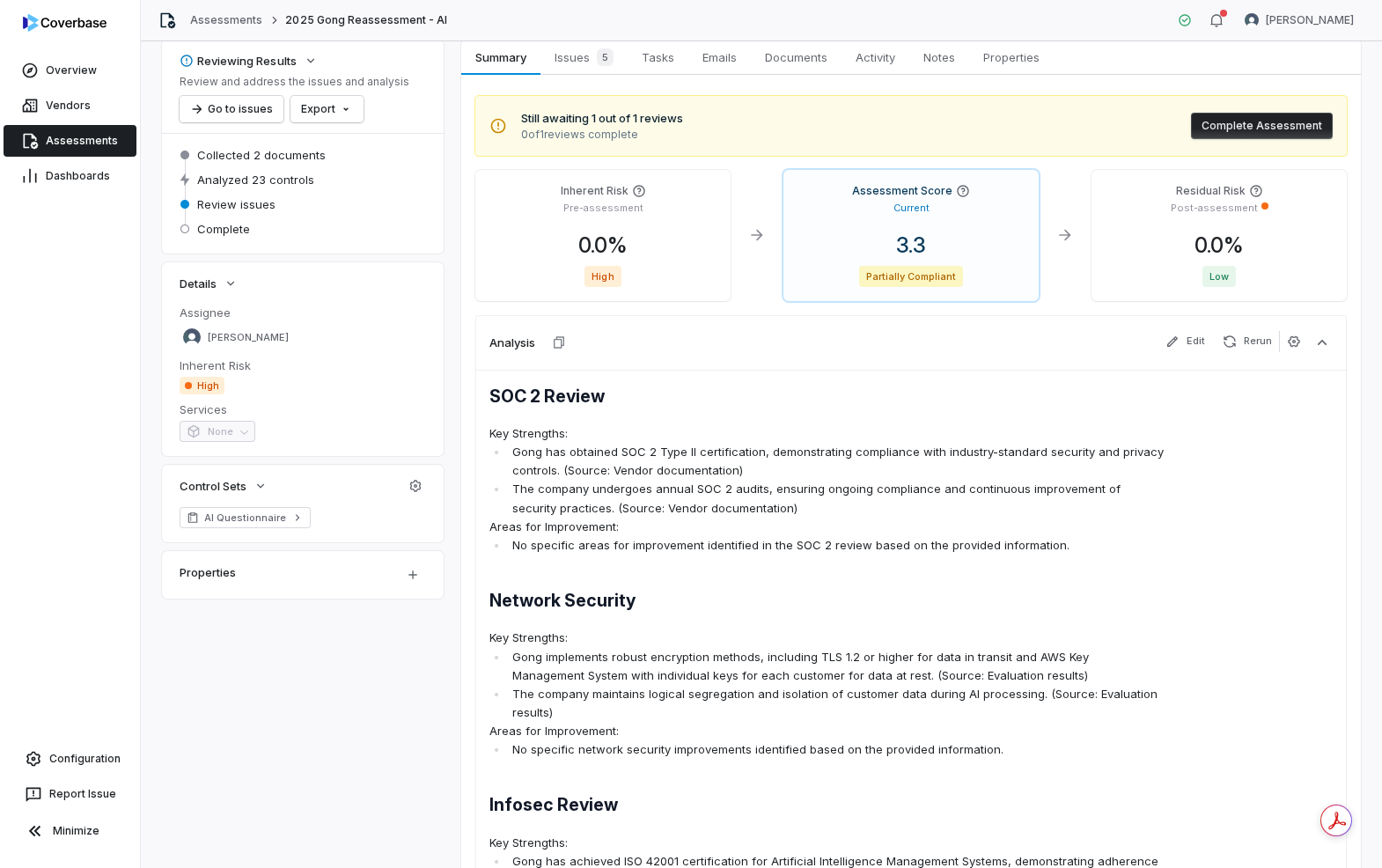
scroll to position [90, 0]
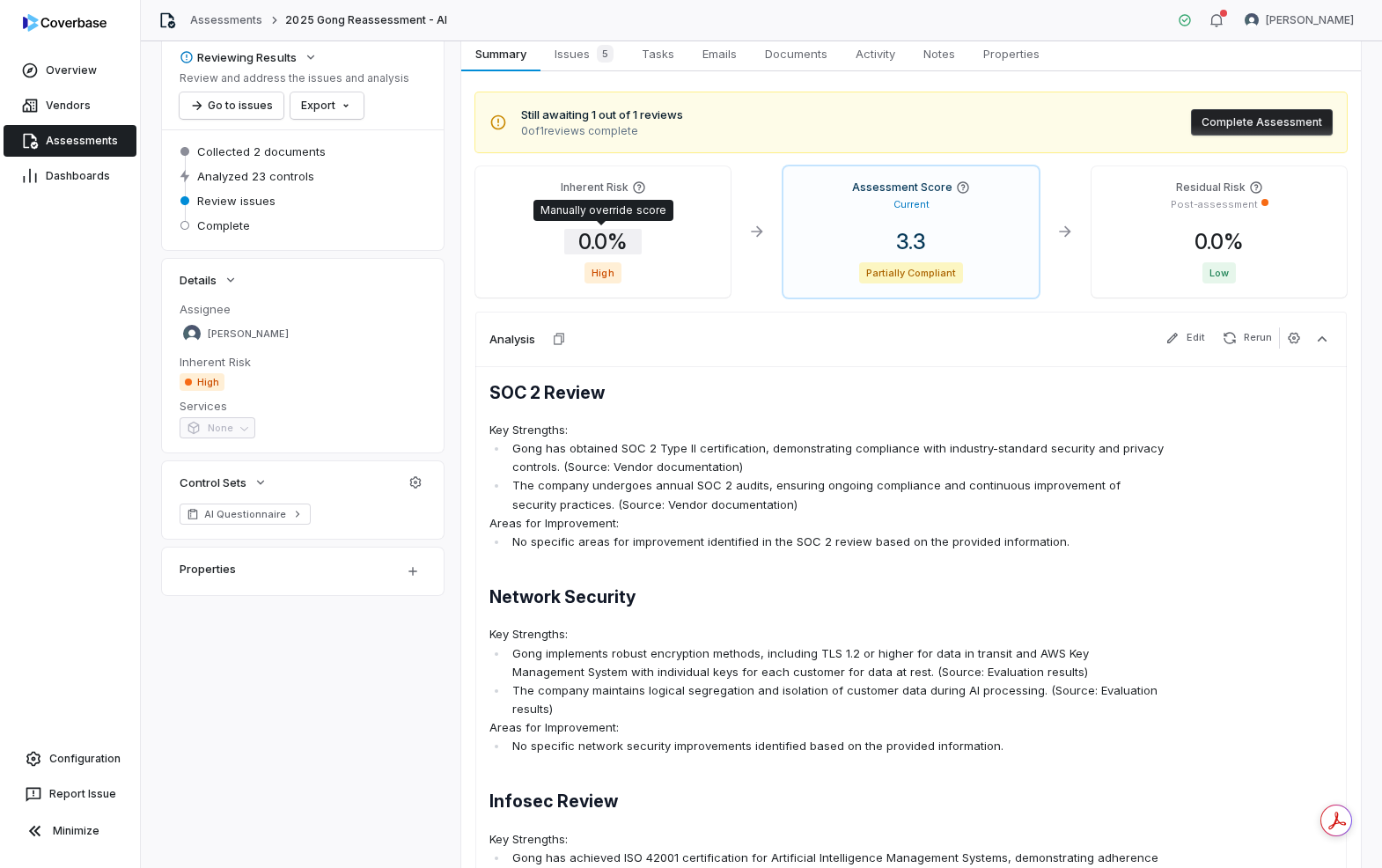
click at [588, 241] on span "0.0 %" at bounding box center [602, 241] width 77 height 26
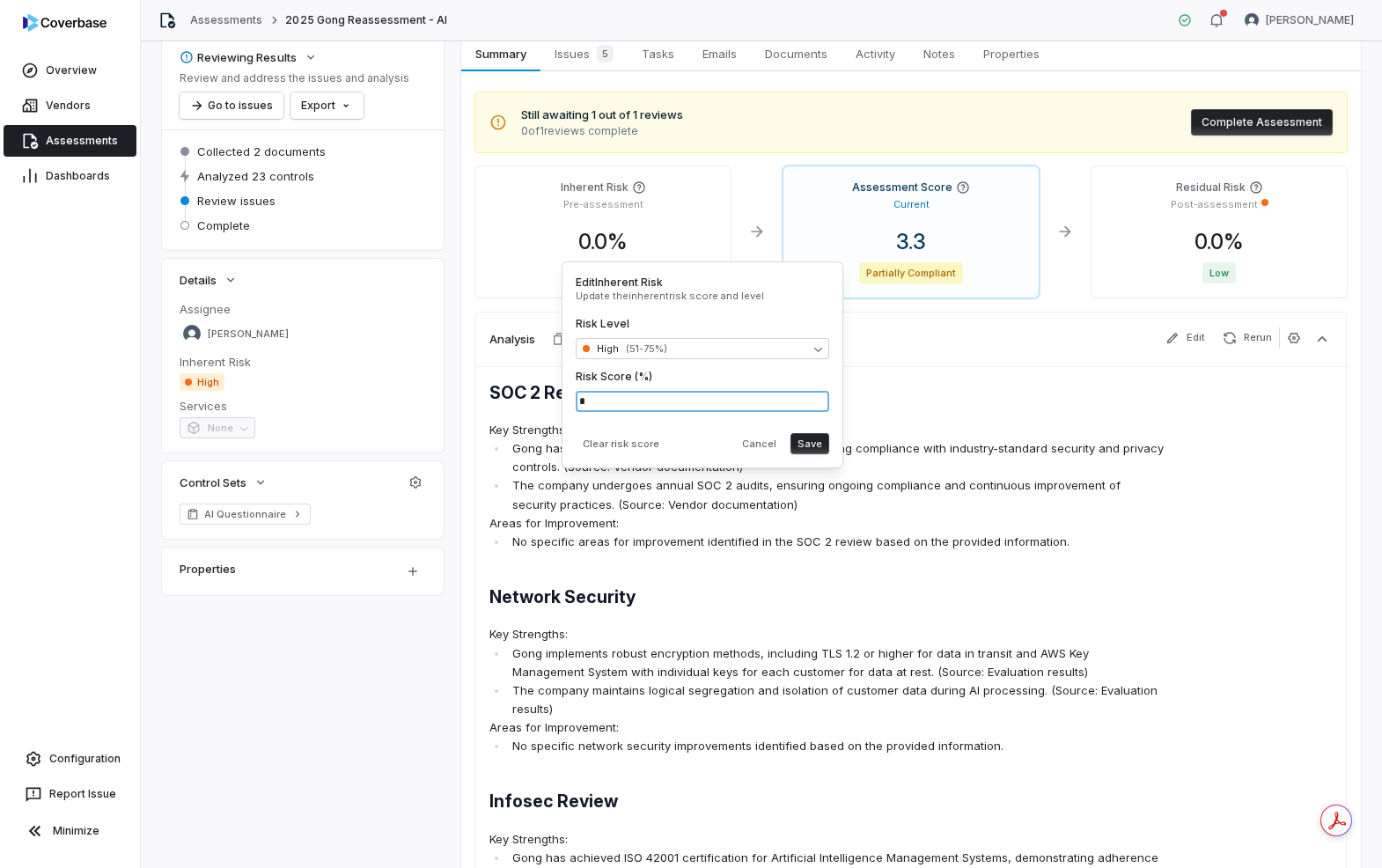
click at [692, 397] on input "*" at bounding box center [702, 402] width 254 height 21
drag, startPoint x: 692, startPoint y: 397, endPoint x: 552, endPoint y: 395, distance: 140.0
click at [552, 395] on body "**********" at bounding box center [691, 434] width 1382 height 868
type input "**"
click at [813, 439] on button "Save" at bounding box center [810, 444] width 39 height 21
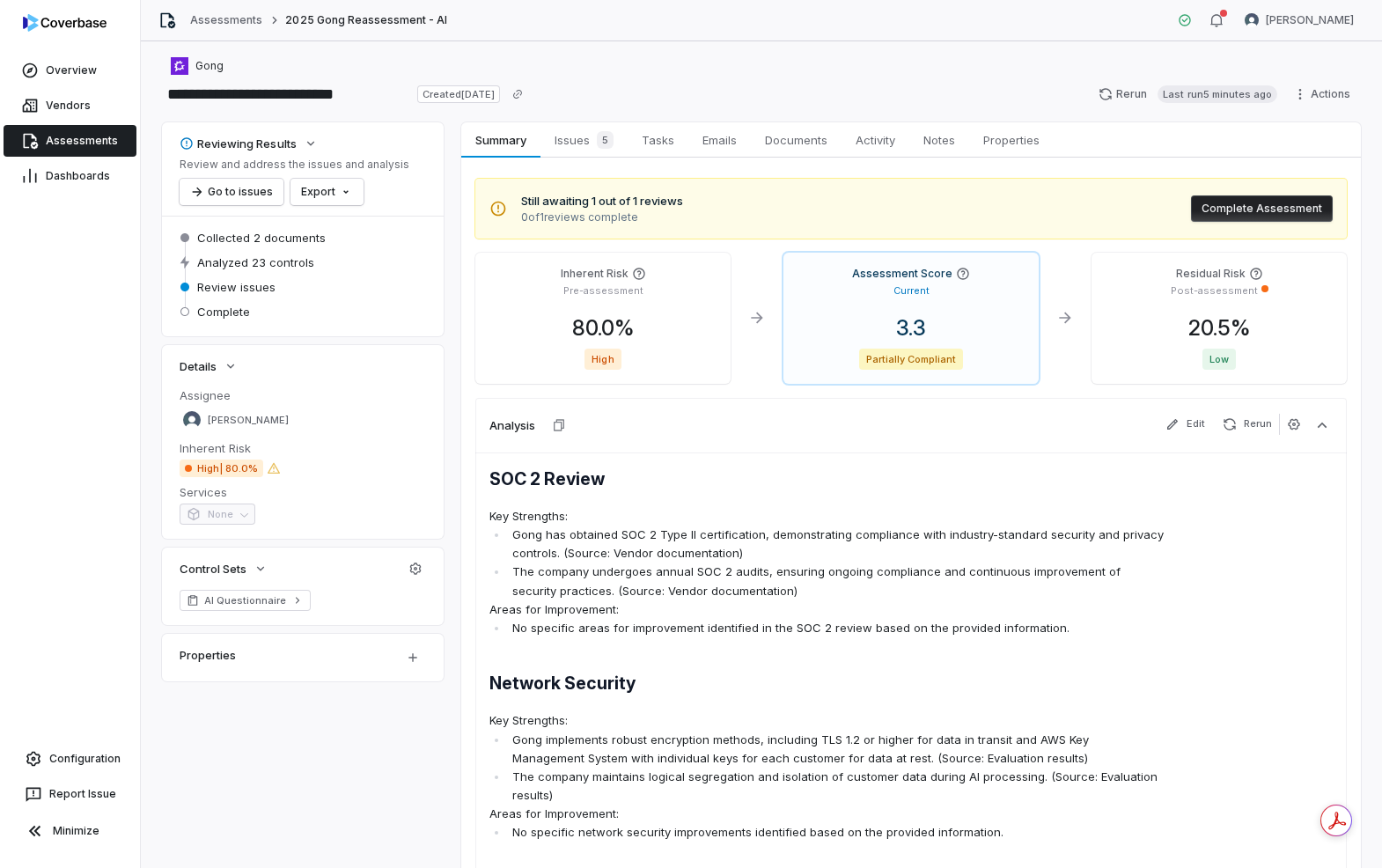
scroll to position [0, 0]
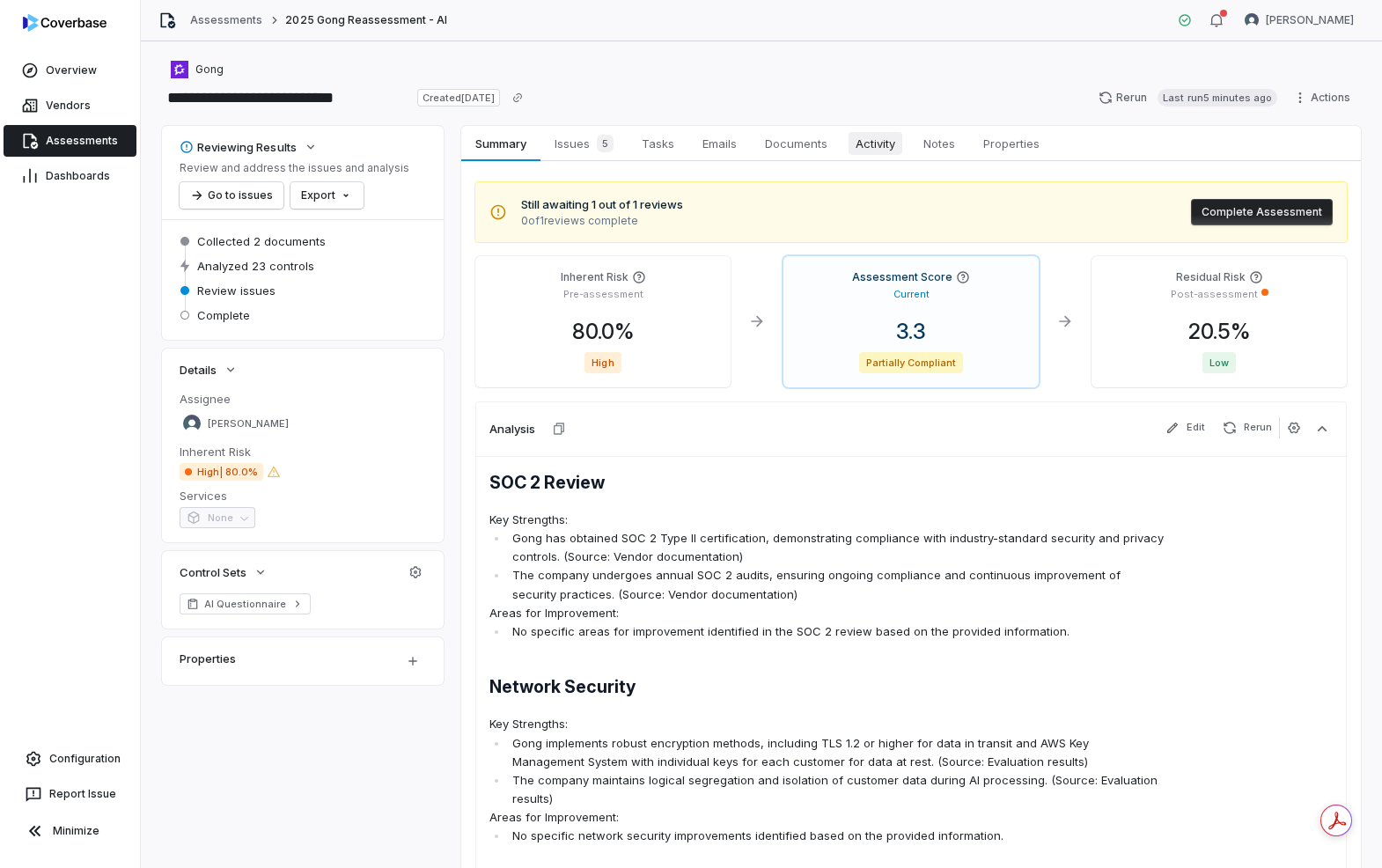
click at [885, 153] on span "Activity" at bounding box center [876, 143] width 53 height 23
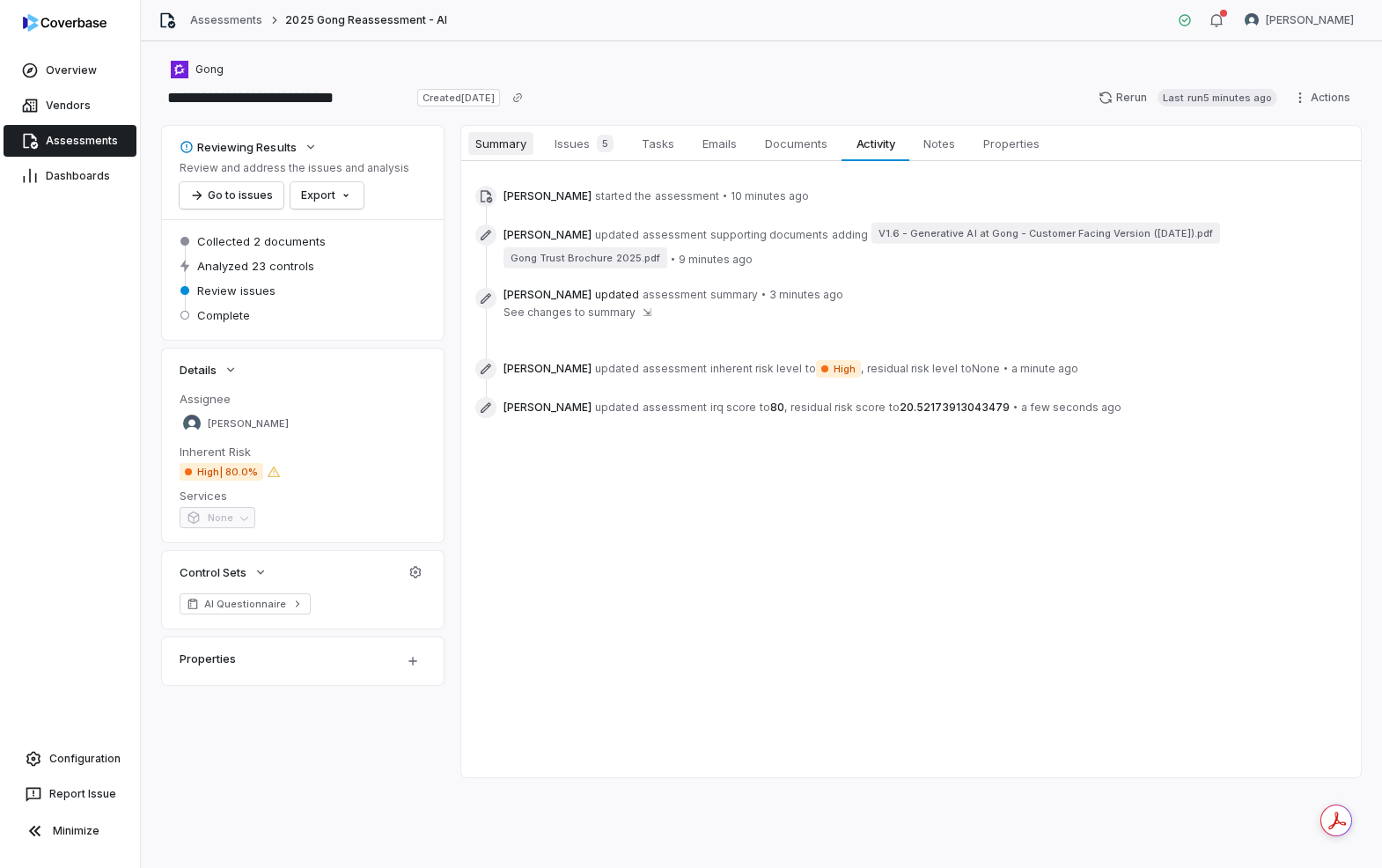
click at [512, 146] on span "Summary" at bounding box center [501, 143] width 65 height 23
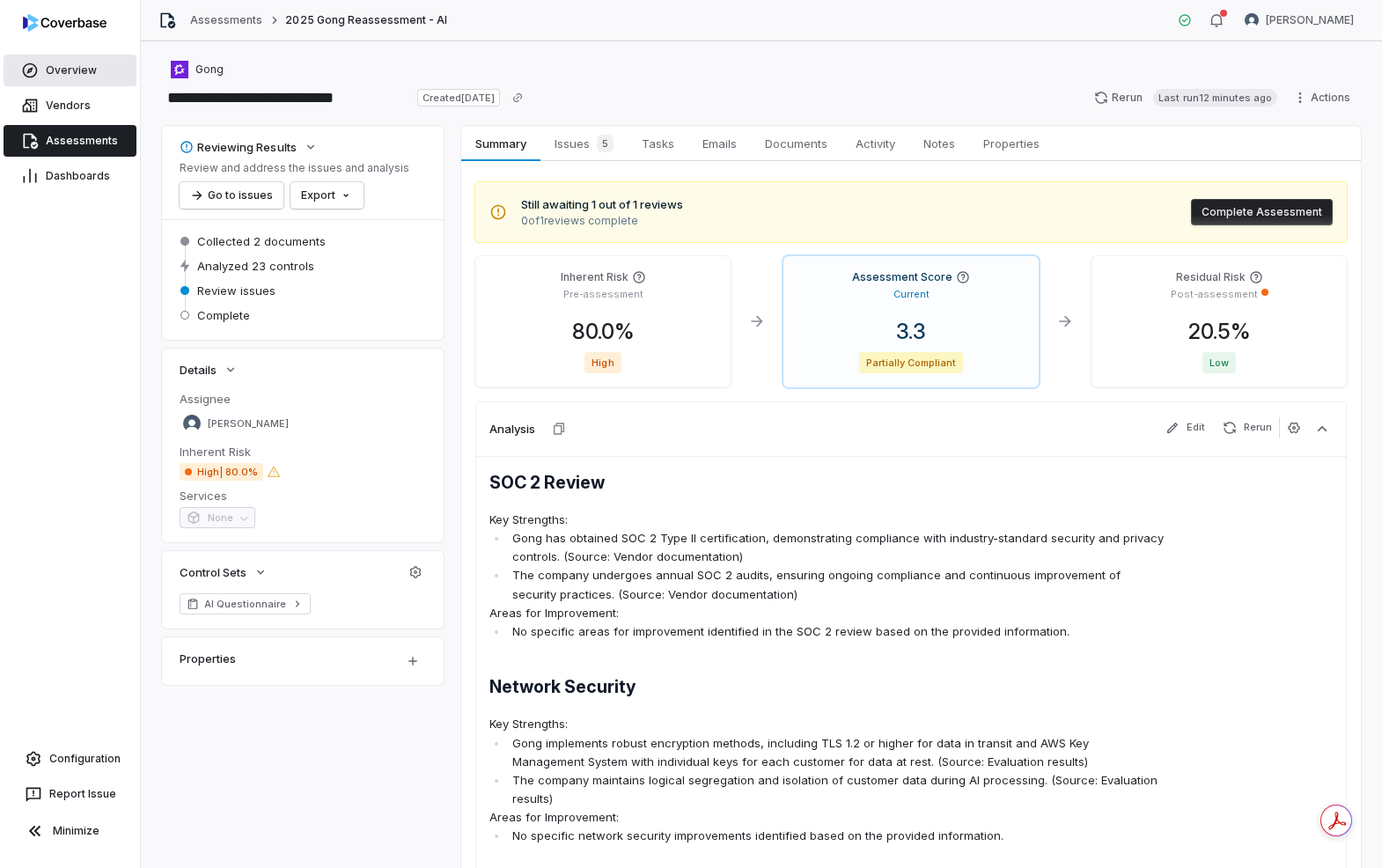
click at [78, 77] on link "Overview" at bounding box center [70, 70] width 133 height 31
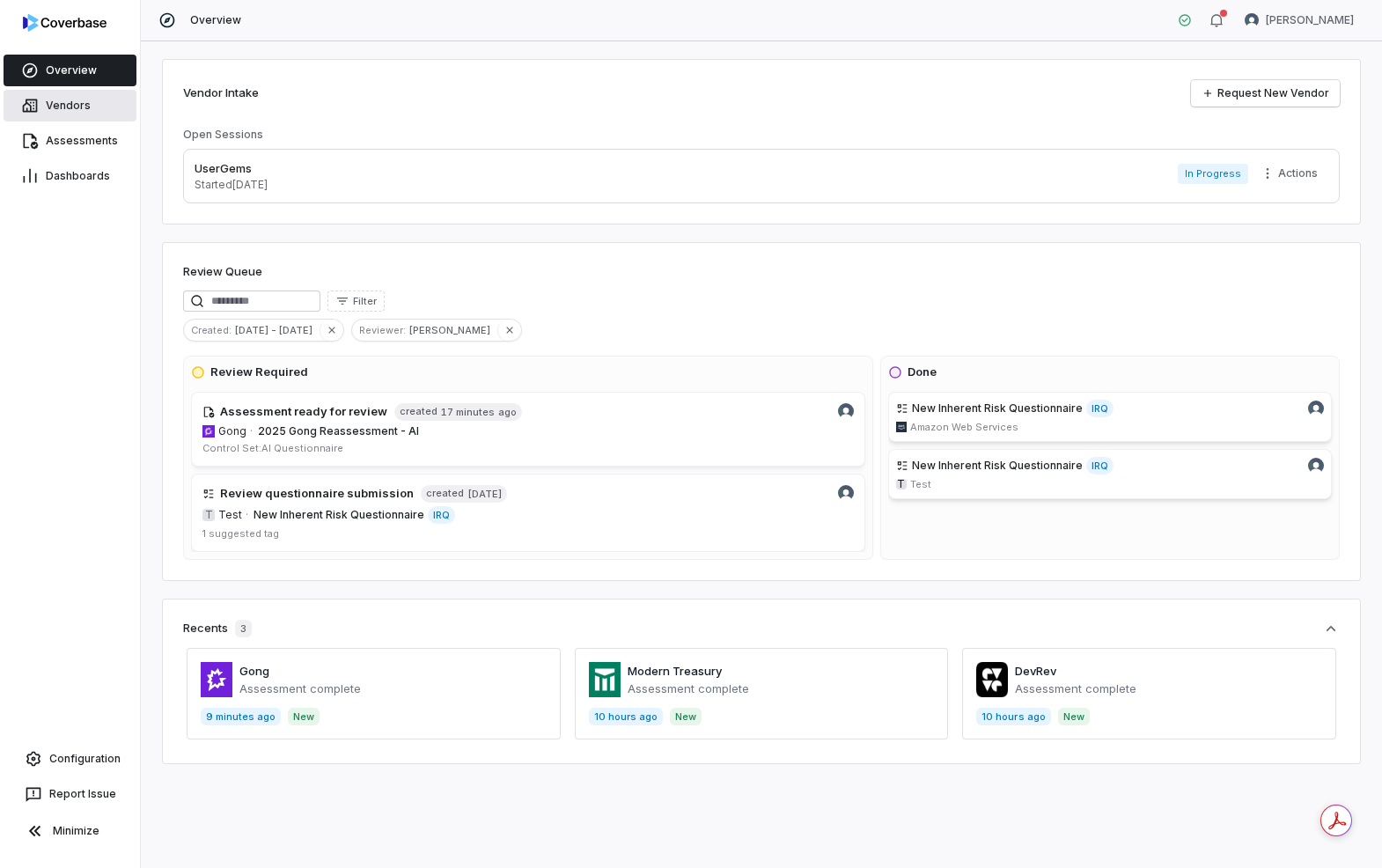
click at [75, 94] on link "Vendors" at bounding box center [70, 105] width 133 height 31
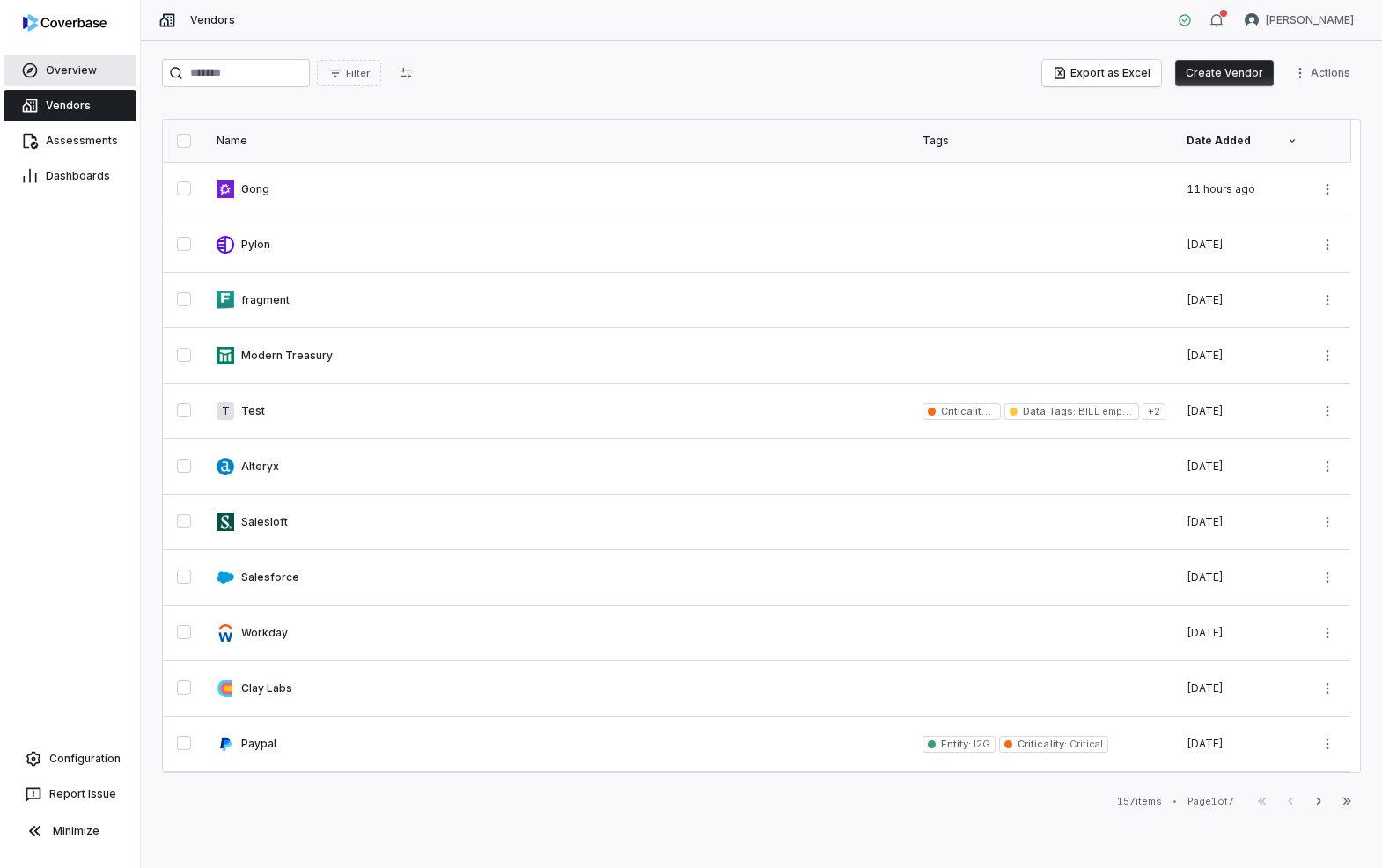
click at [66, 74] on span "Overview" at bounding box center [72, 70] width 52 height 14
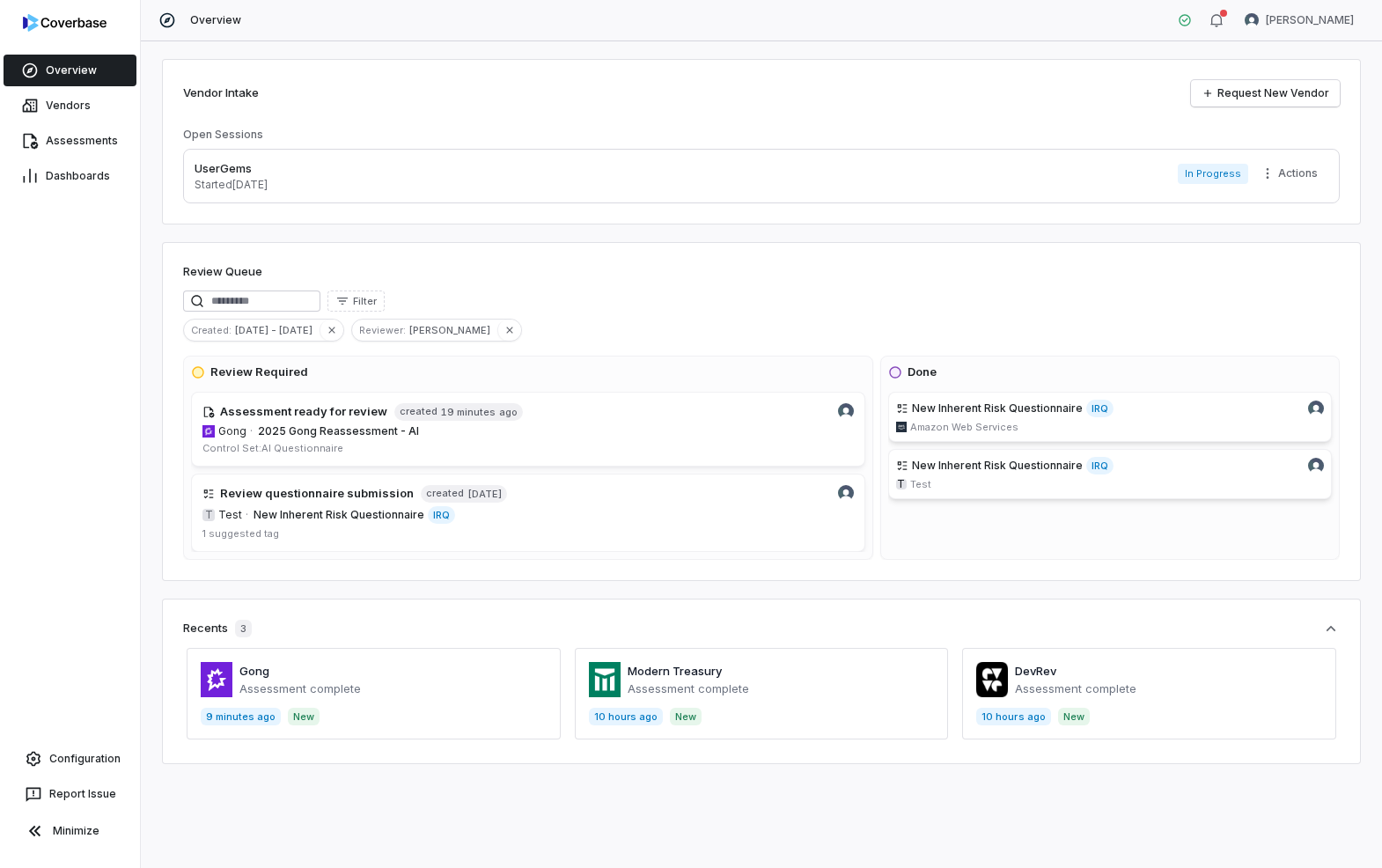
click at [325, 684] on span at bounding box center [374, 693] width 374 height 92
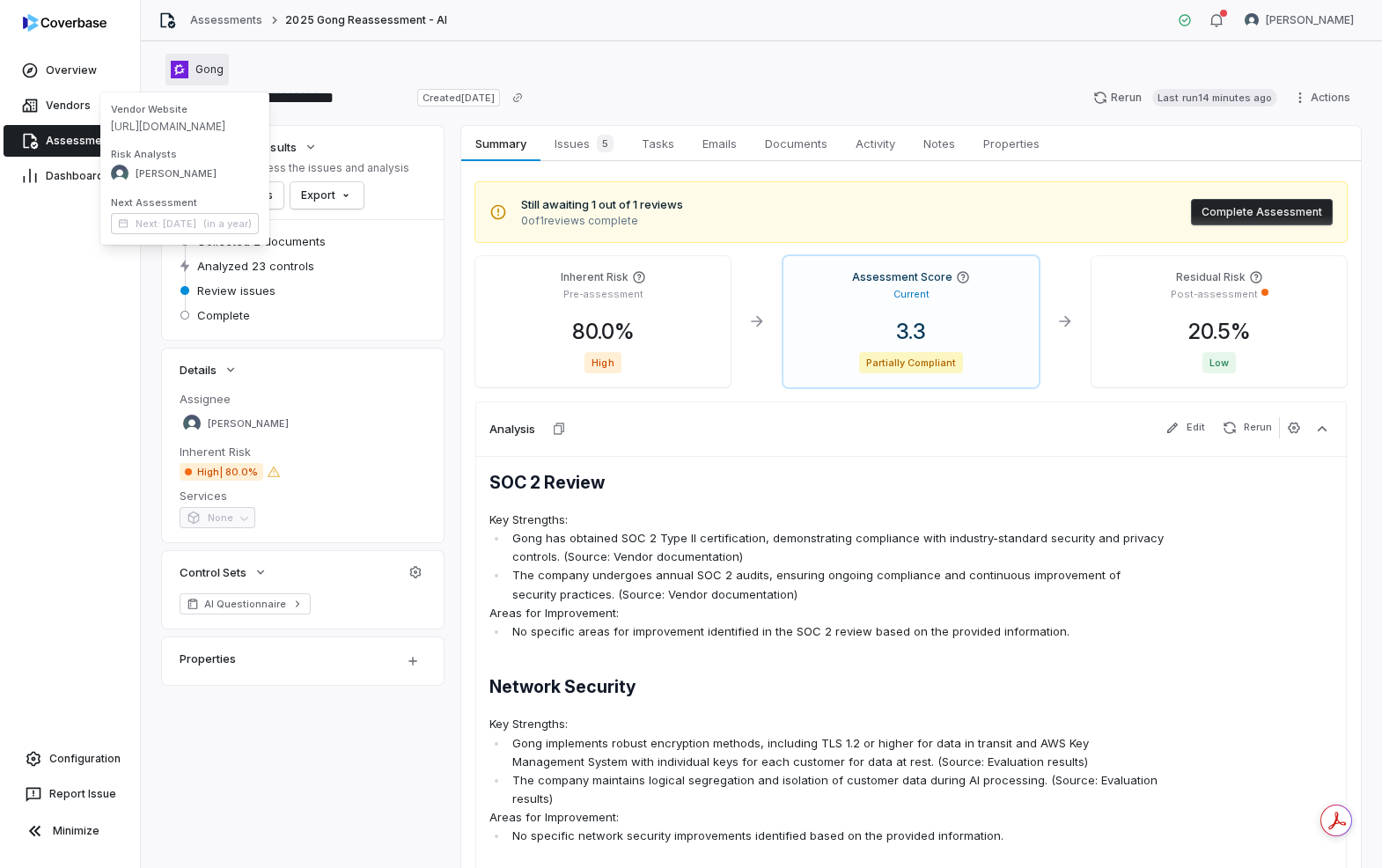
click at [212, 67] on span "Gong" at bounding box center [210, 70] width 29 height 14
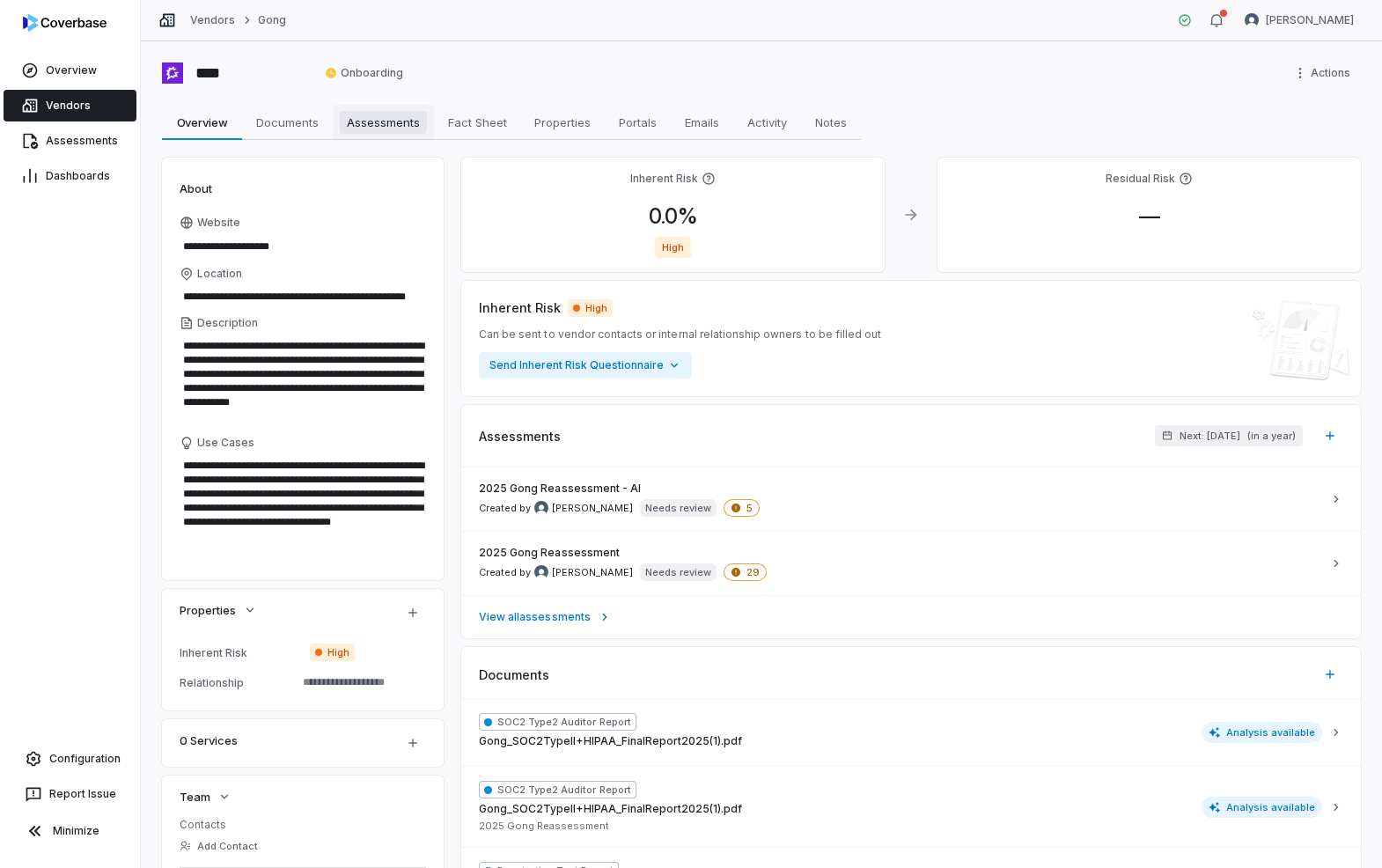
click at [387, 126] on span "Assessments" at bounding box center [382, 122] width 87 height 23
type textarea "*"
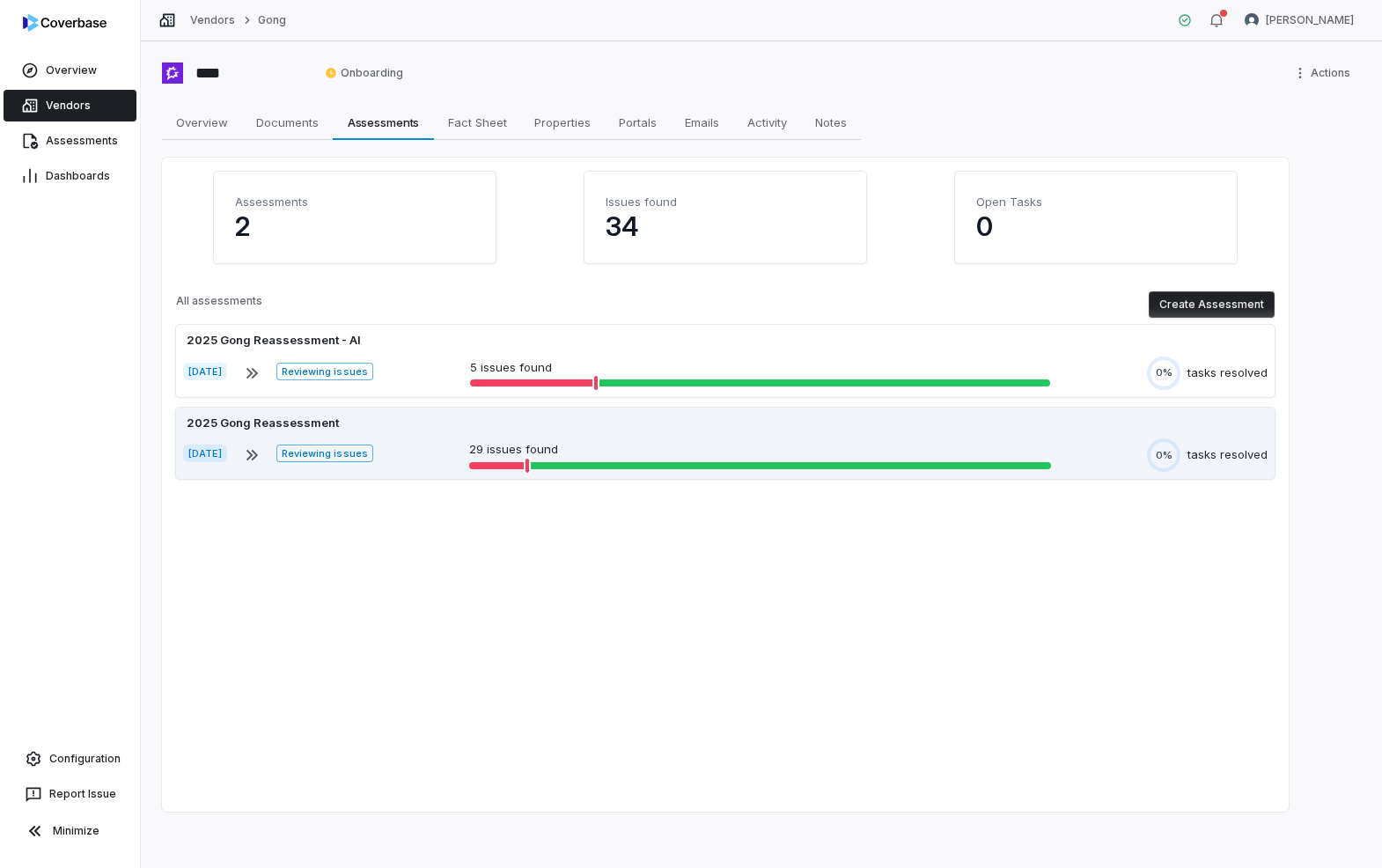
click at [641, 424] on div "2025 Gong Reassessment" at bounding box center [725, 424] width 1084 height 17
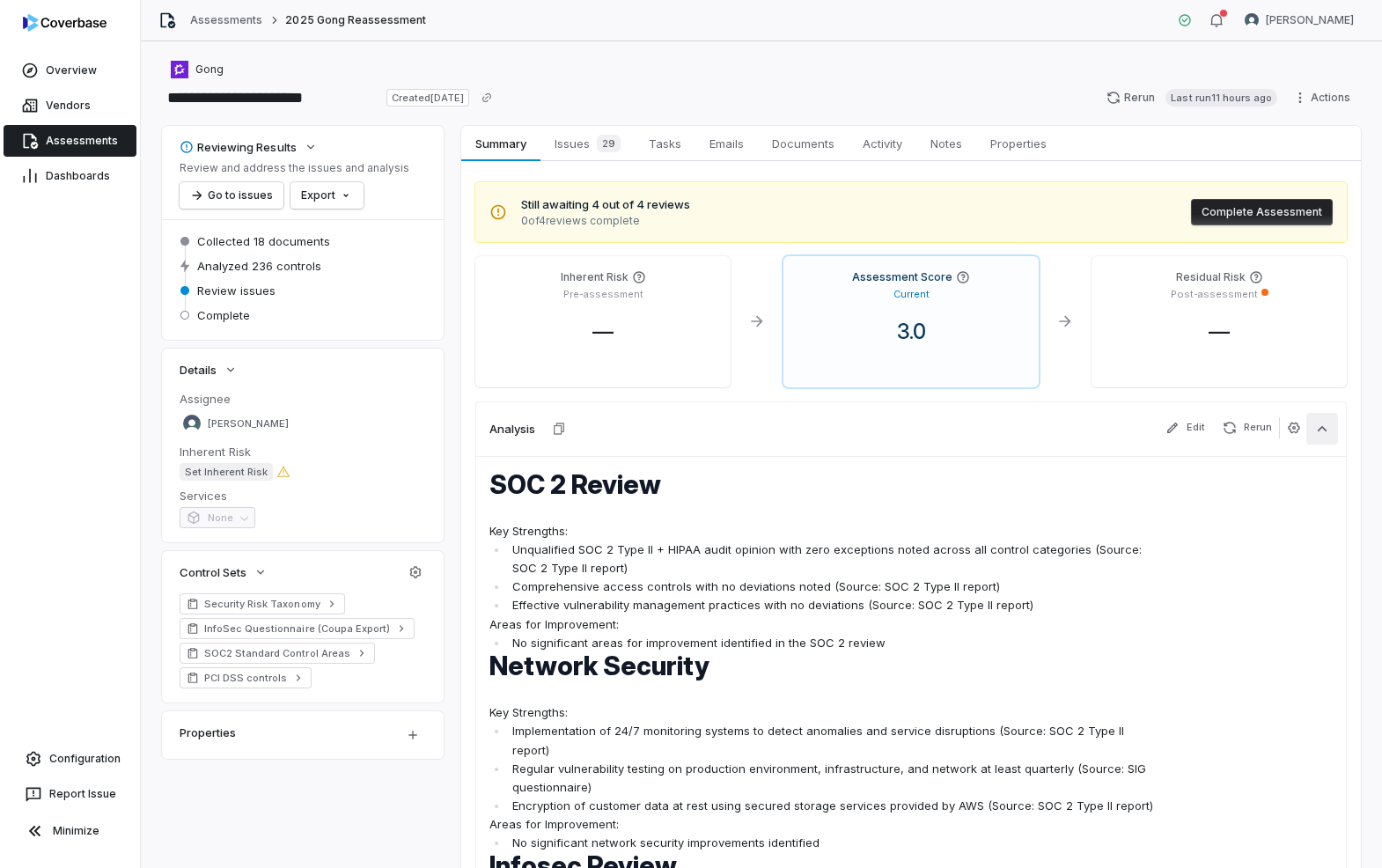
click at [1324, 436] on button "button" at bounding box center [1321, 428] width 31 height 31
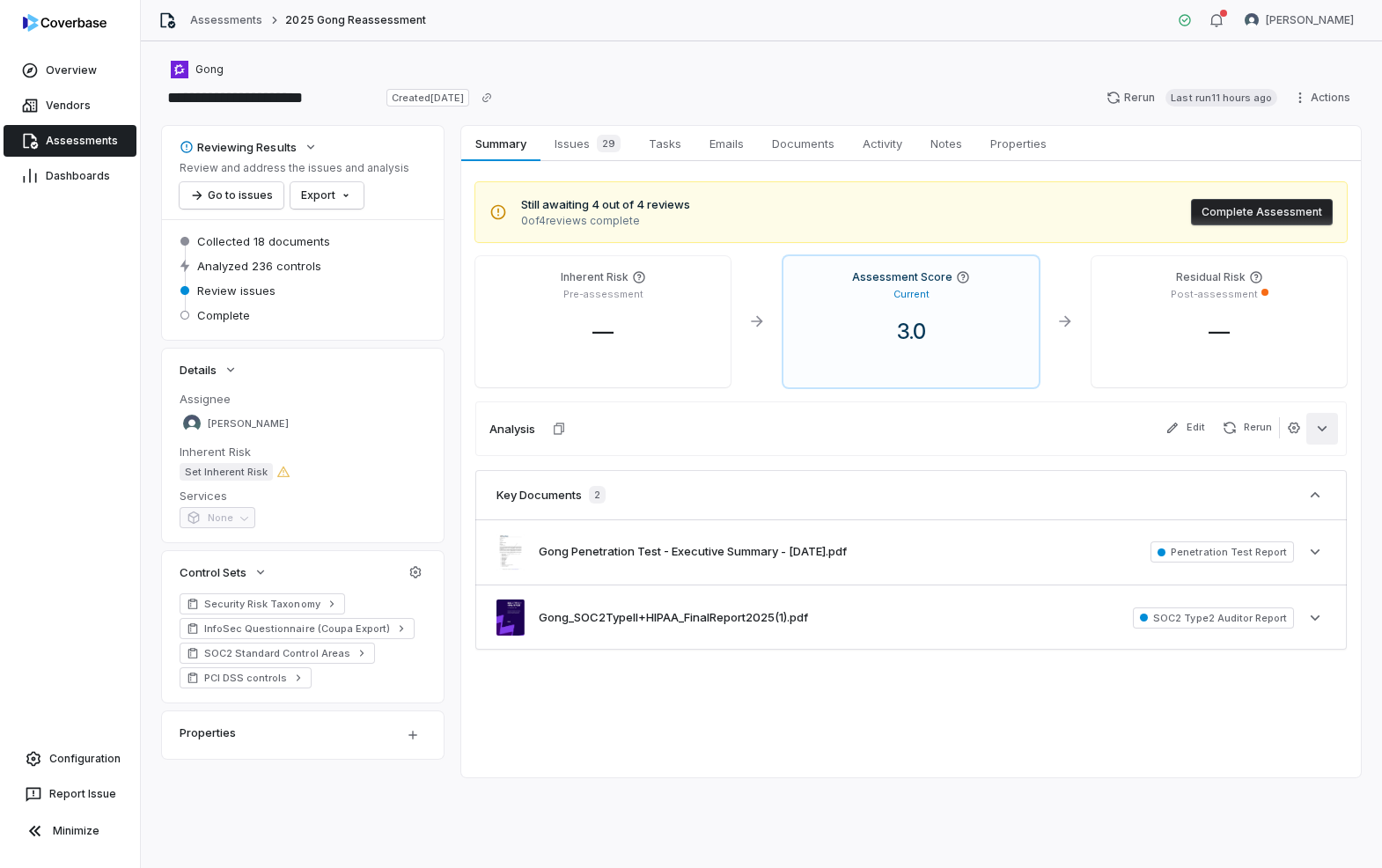
click at [1322, 436] on icon "button" at bounding box center [1322, 428] width 17 height 17
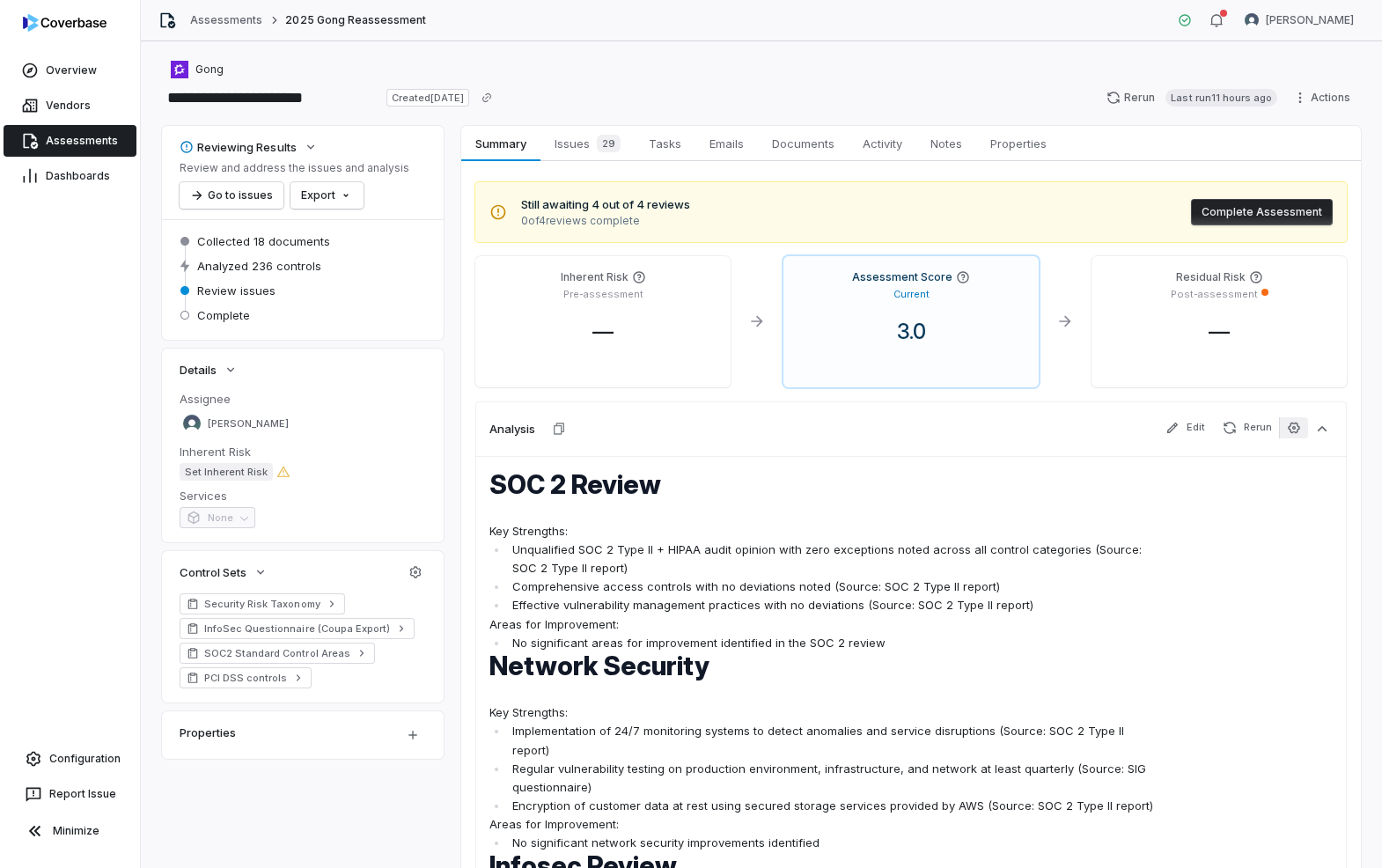
click at [1289, 432] on icon "button" at bounding box center [1293, 427] width 14 height 14
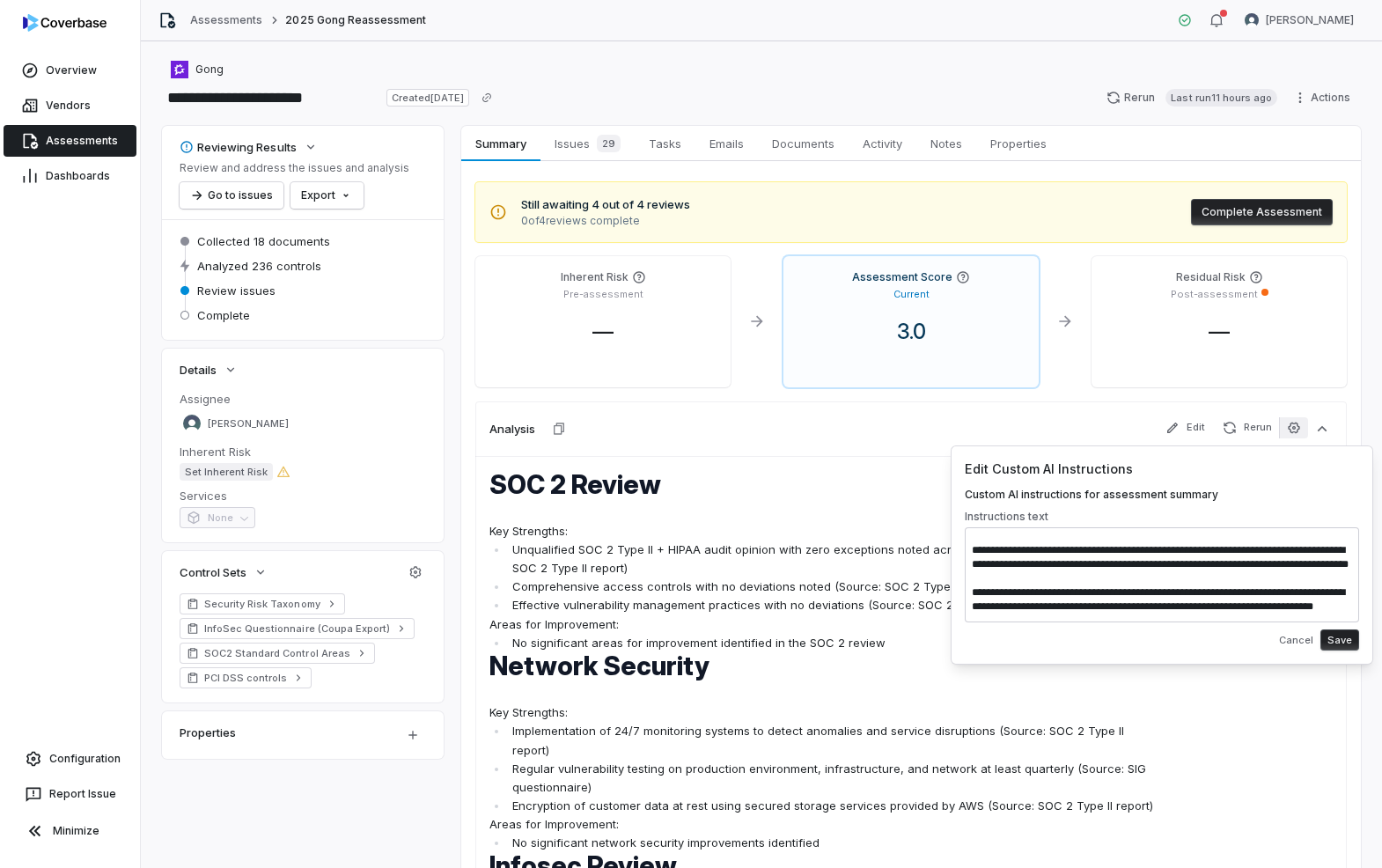
scroll to position [366, 0]
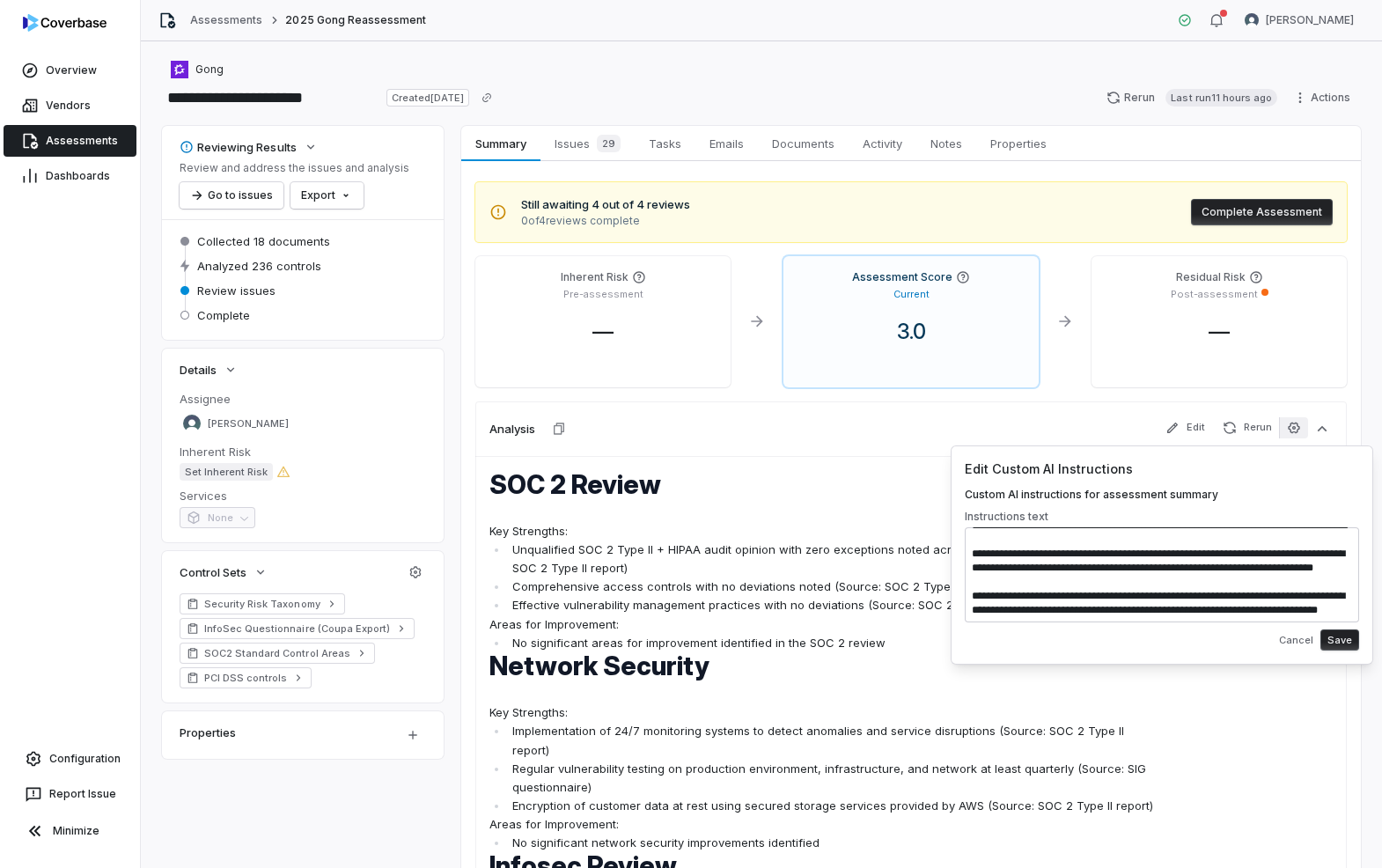
drag, startPoint x: 1149, startPoint y: 602, endPoint x: 1169, endPoint y: 861, distance: 259.8
click at [1169, 861] on body "**********" at bounding box center [691, 434] width 1382 height 868
click at [1179, 614] on textarea at bounding box center [1161, 575] width 394 height 95
click at [1083, 562] on textarea at bounding box center [1161, 575] width 394 height 95
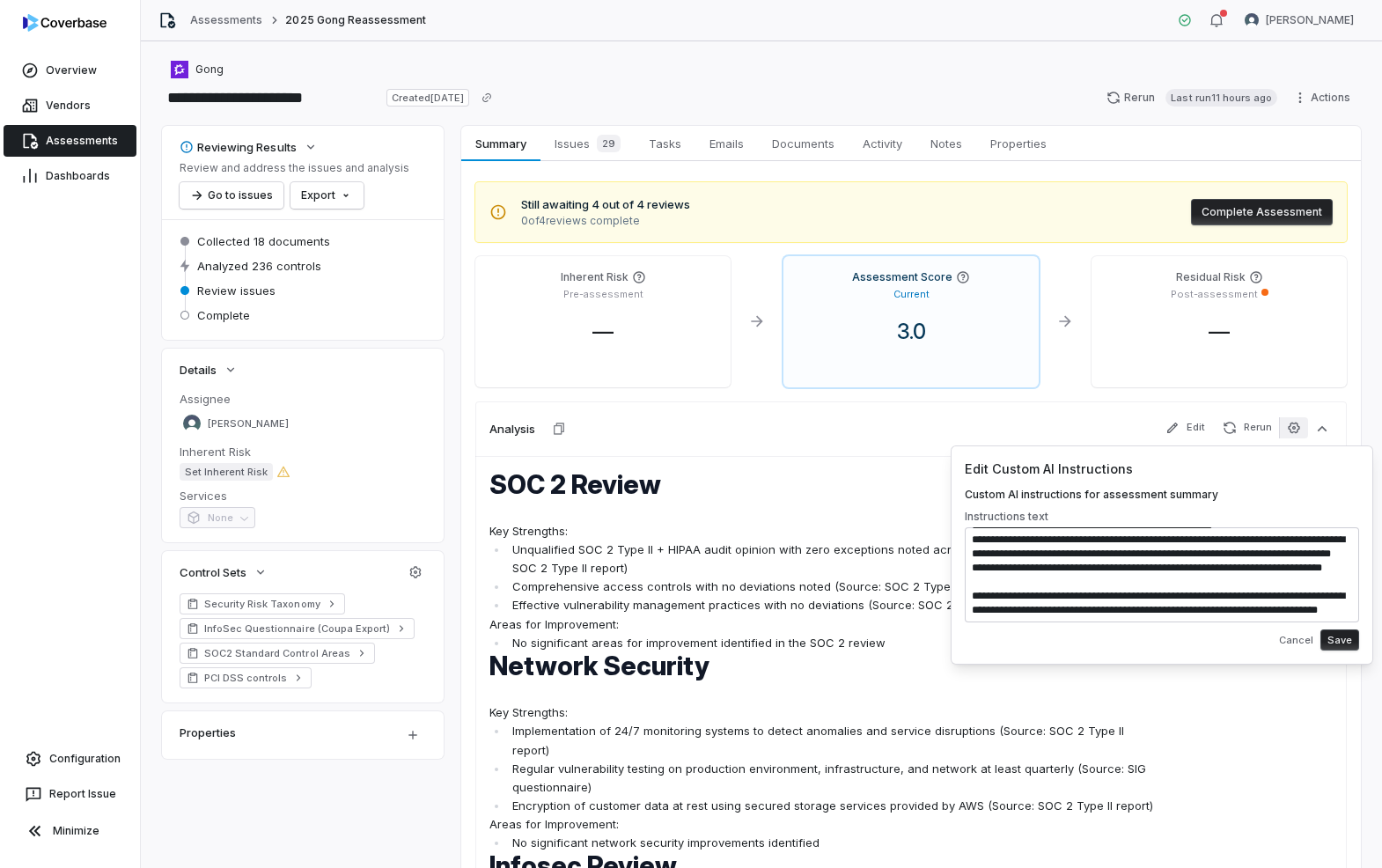
type textarea "**********"
click at [1335, 644] on button "Save" at bounding box center [1339, 640] width 39 height 21
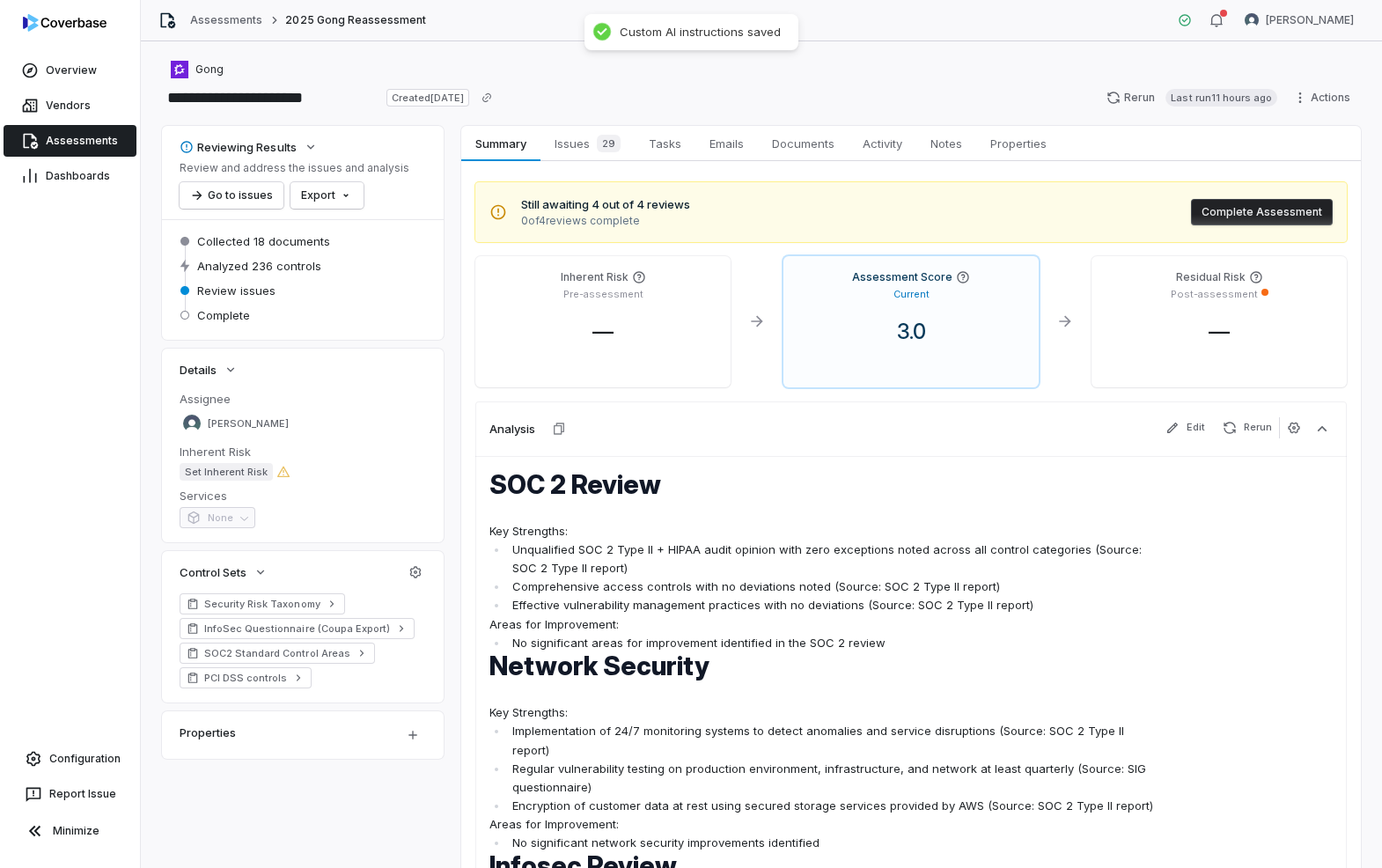
click at [1253, 439] on span "Rerun" at bounding box center [1247, 428] width 63 height 23
click at [1250, 433] on button "Rerun" at bounding box center [1247, 427] width 63 height 21
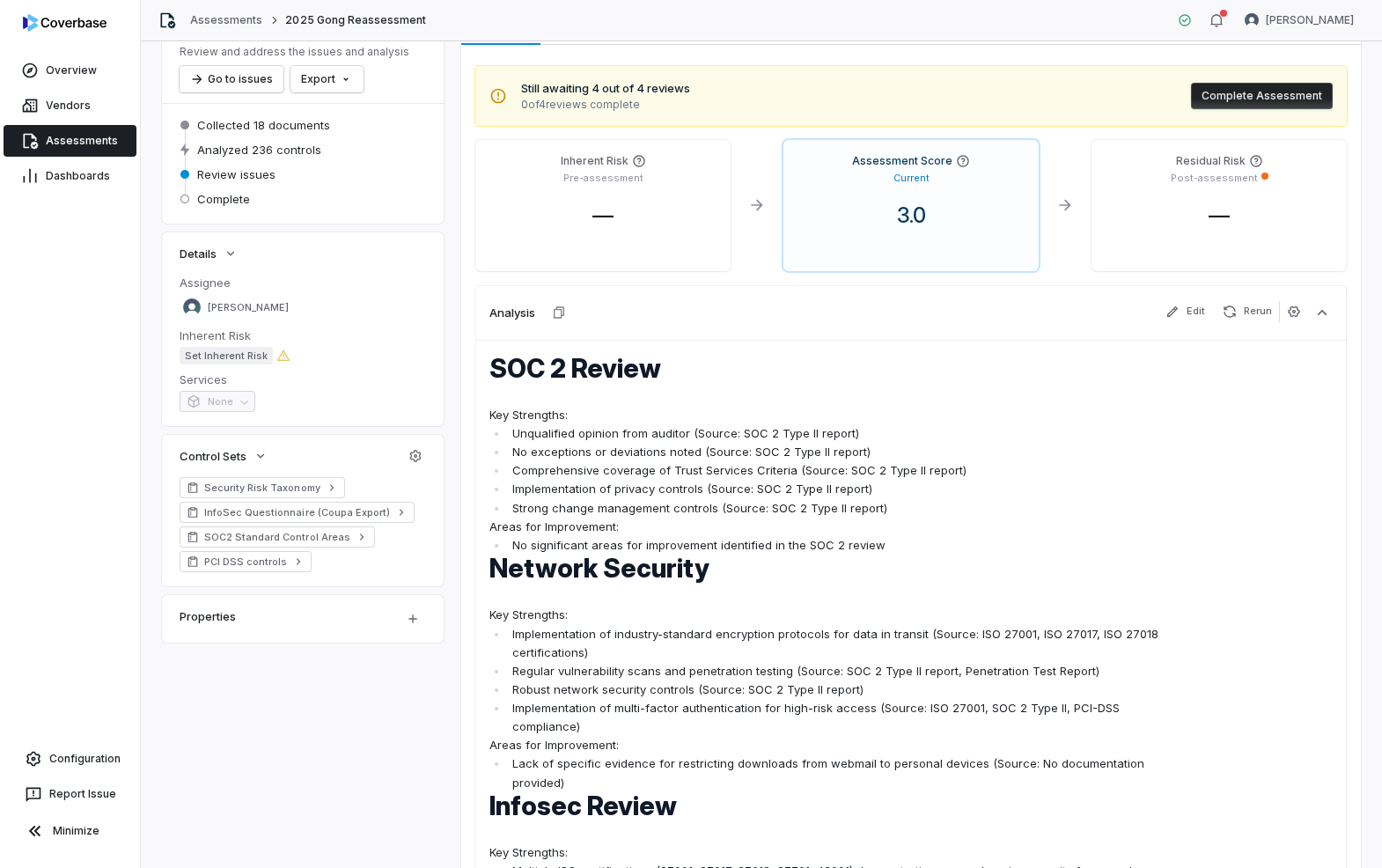
scroll to position [91, 0]
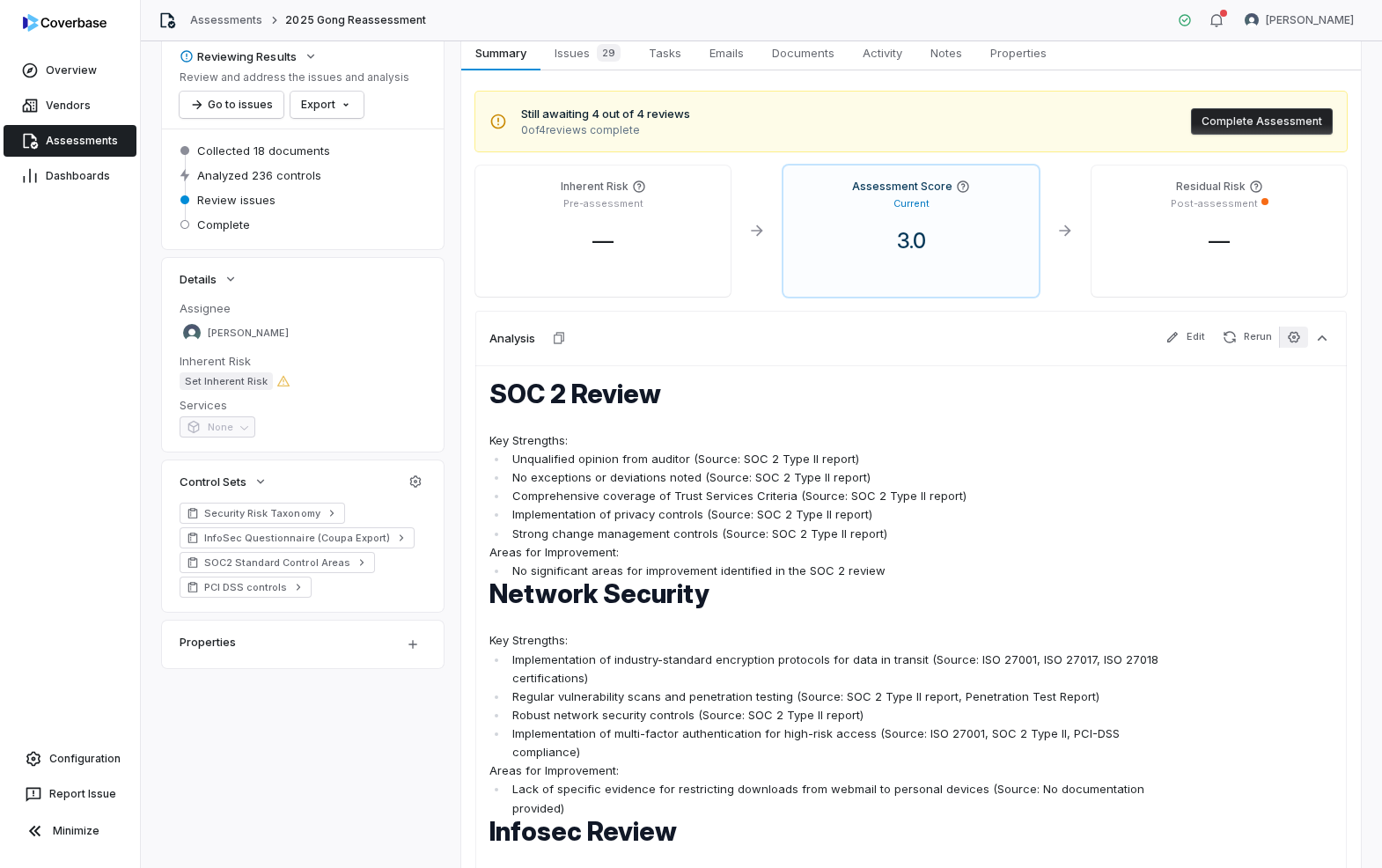
click at [1289, 345] on button "button" at bounding box center [1293, 337] width 29 height 21
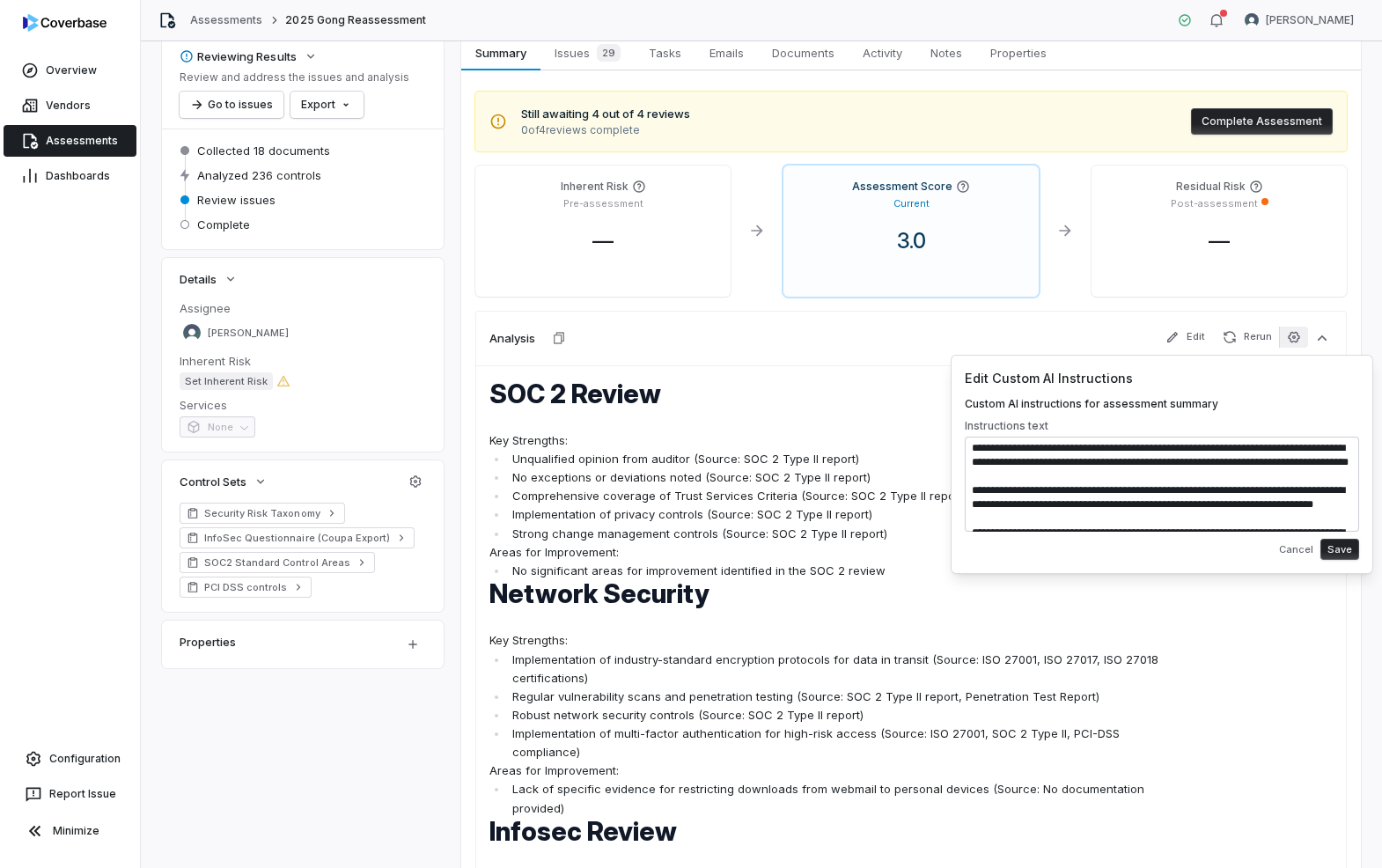
scroll to position [549, 0]
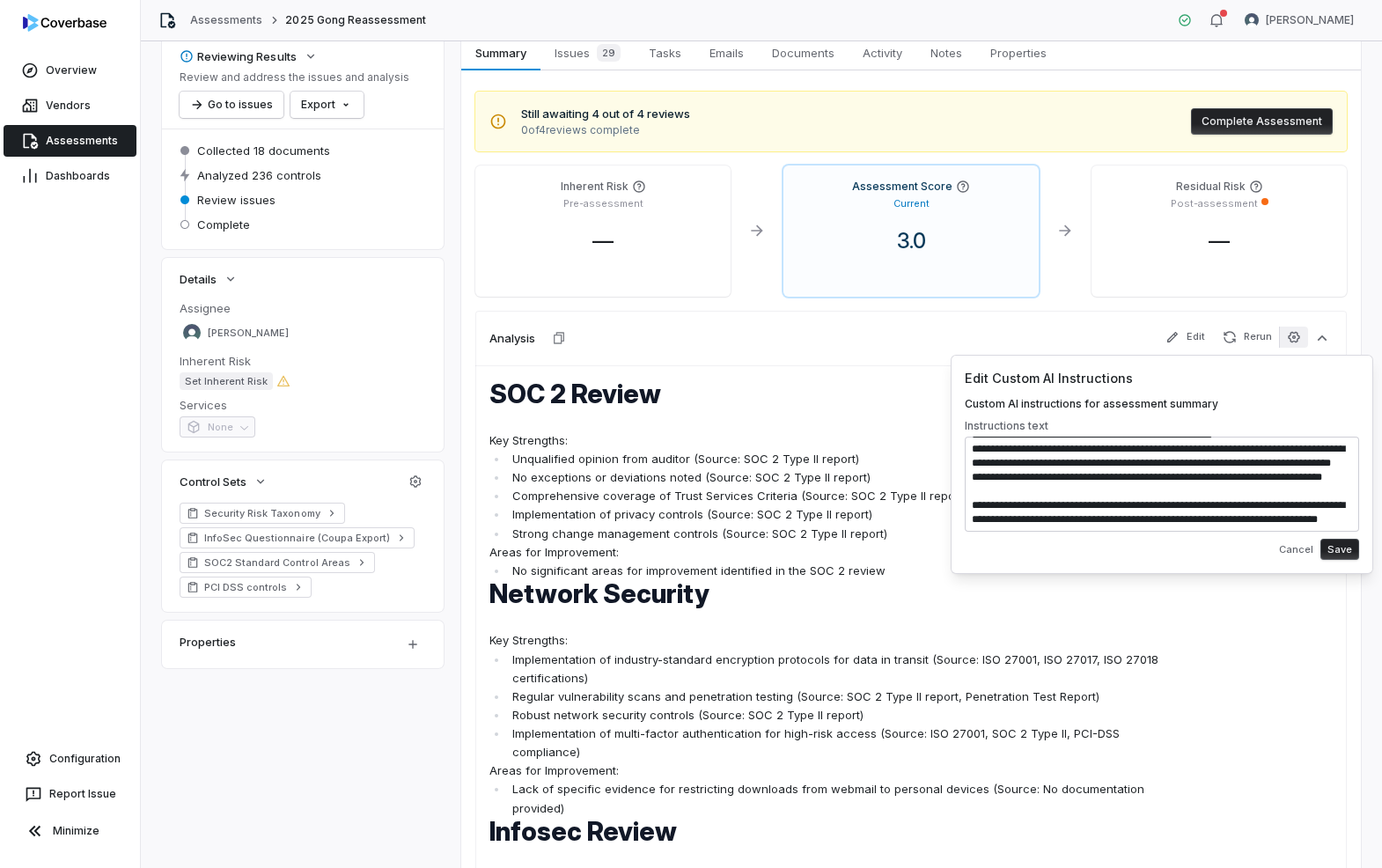
drag, startPoint x: 1223, startPoint y: 467, endPoint x: 1222, endPoint y: 591, distance: 124.0
click at [1222, 591] on body "**********" at bounding box center [691, 434] width 1382 height 868
click at [1194, 490] on textarea at bounding box center [1161, 485] width 394 height 95
click at [1034, 490] on textarea at bounding box center [1161, 485] width 394 height 95
click at [1083, 488] on textarea at bounding box center [1161, 485] width 394 height 95
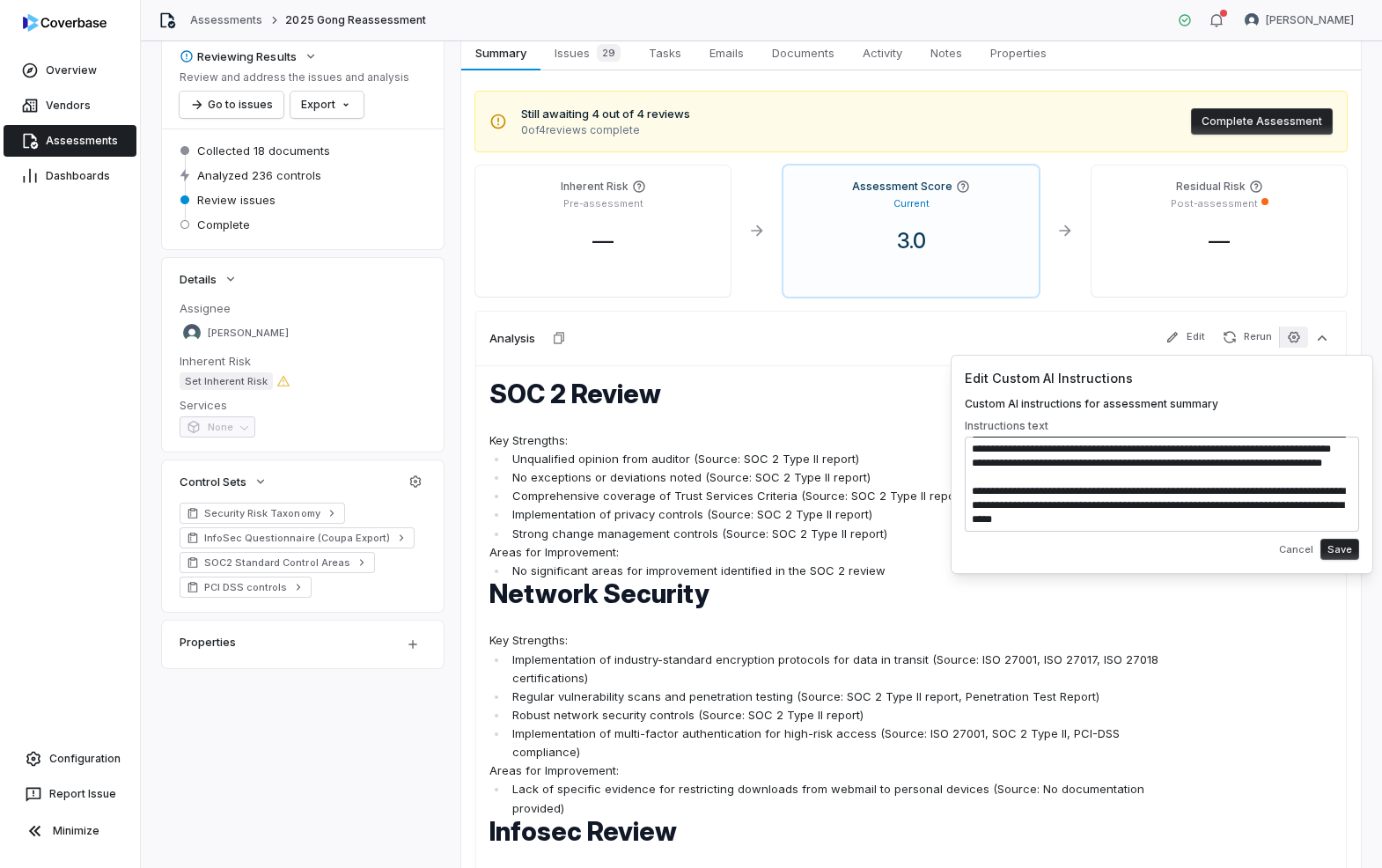
type textarea "**********"
click at [1338, 548] on button "Save" at bounding box center [1339, 549] width 39 height 21
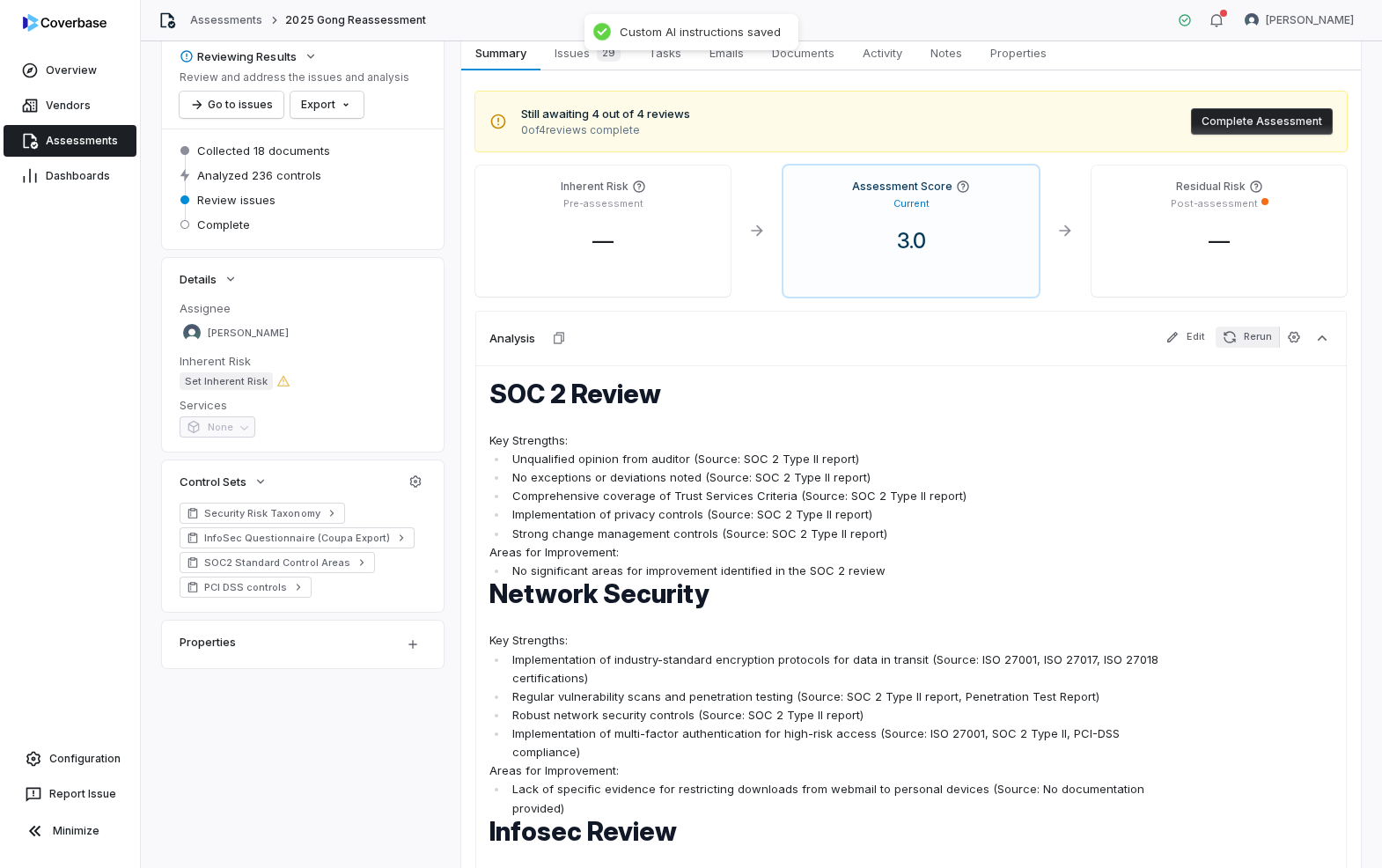
click at [1254, 330] on button "Rerun" at bounding box center [1247, 337] width 63 height 21
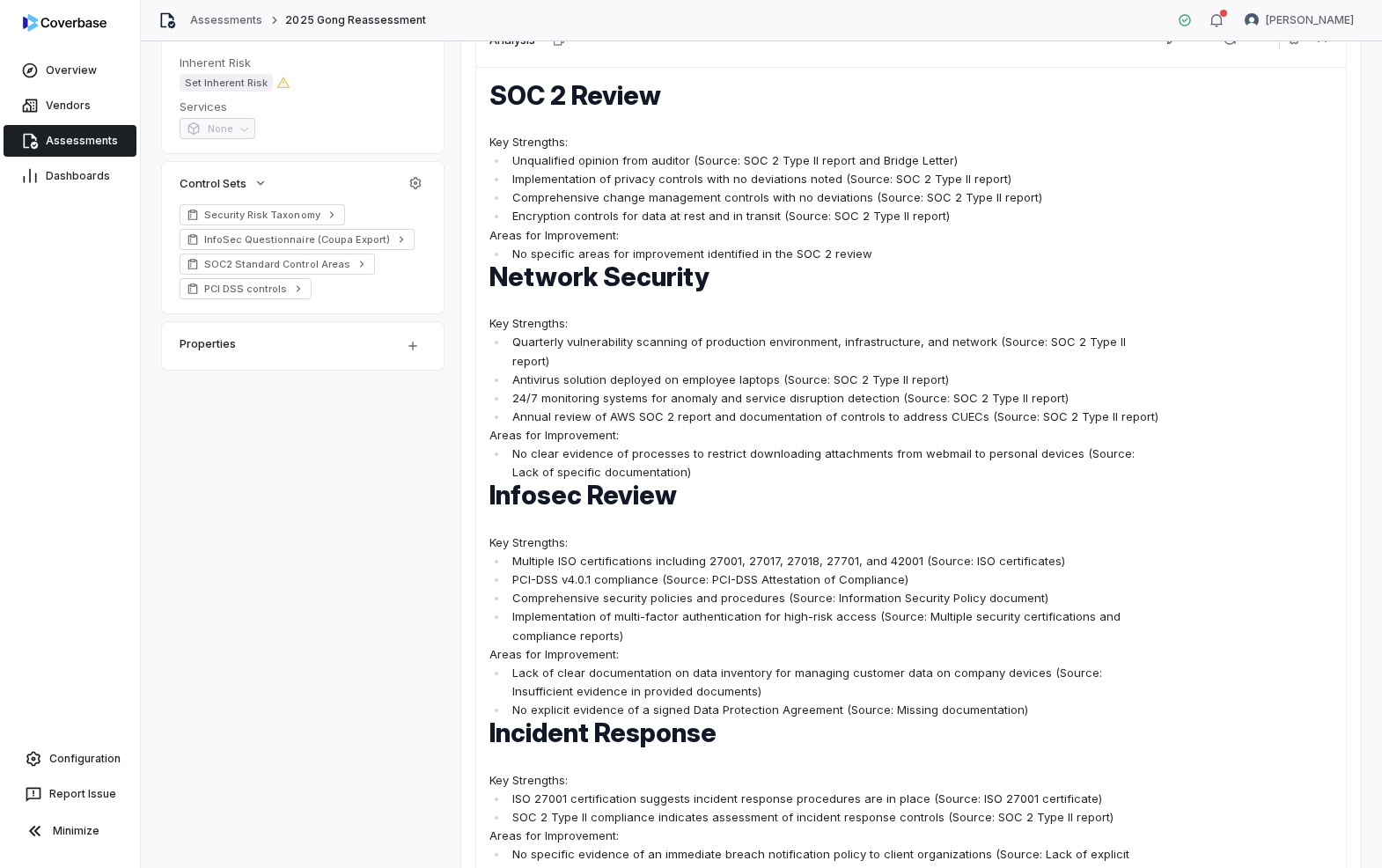
scroll to position [88, 0]
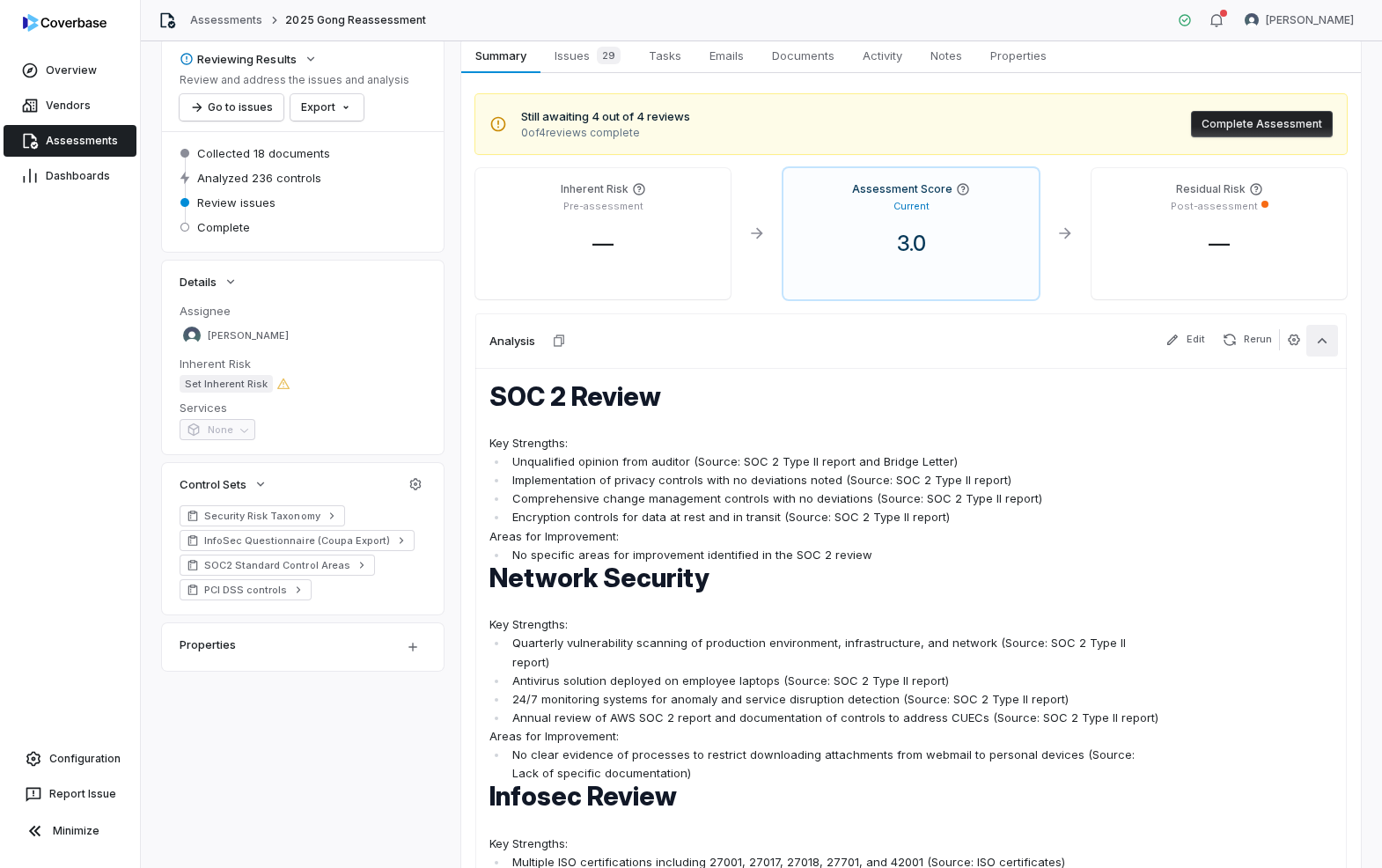
click at [1306, 338] on button "button" at bounding box center [1321, 340] width 31 height 31
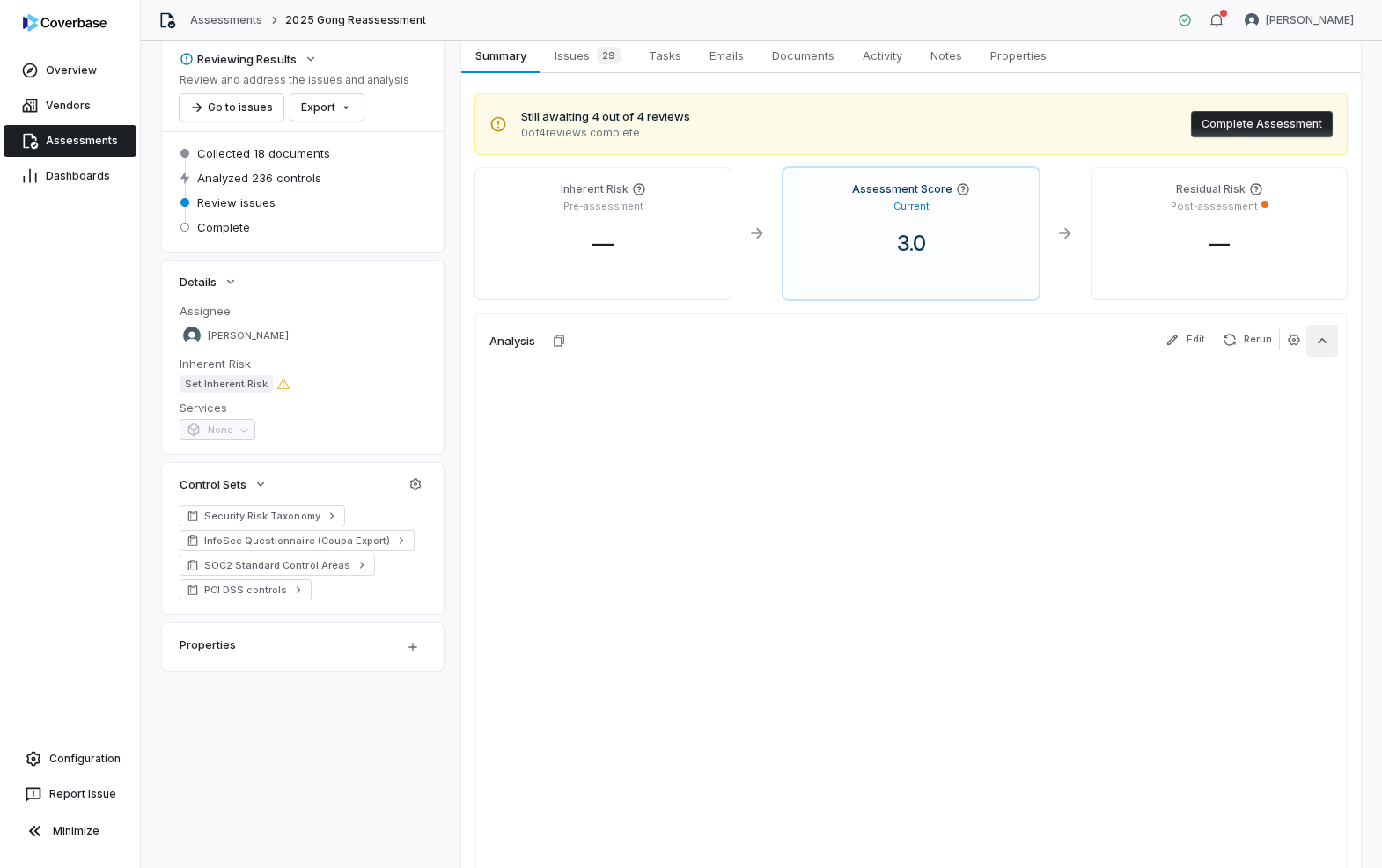
scroll to position [0, 0]
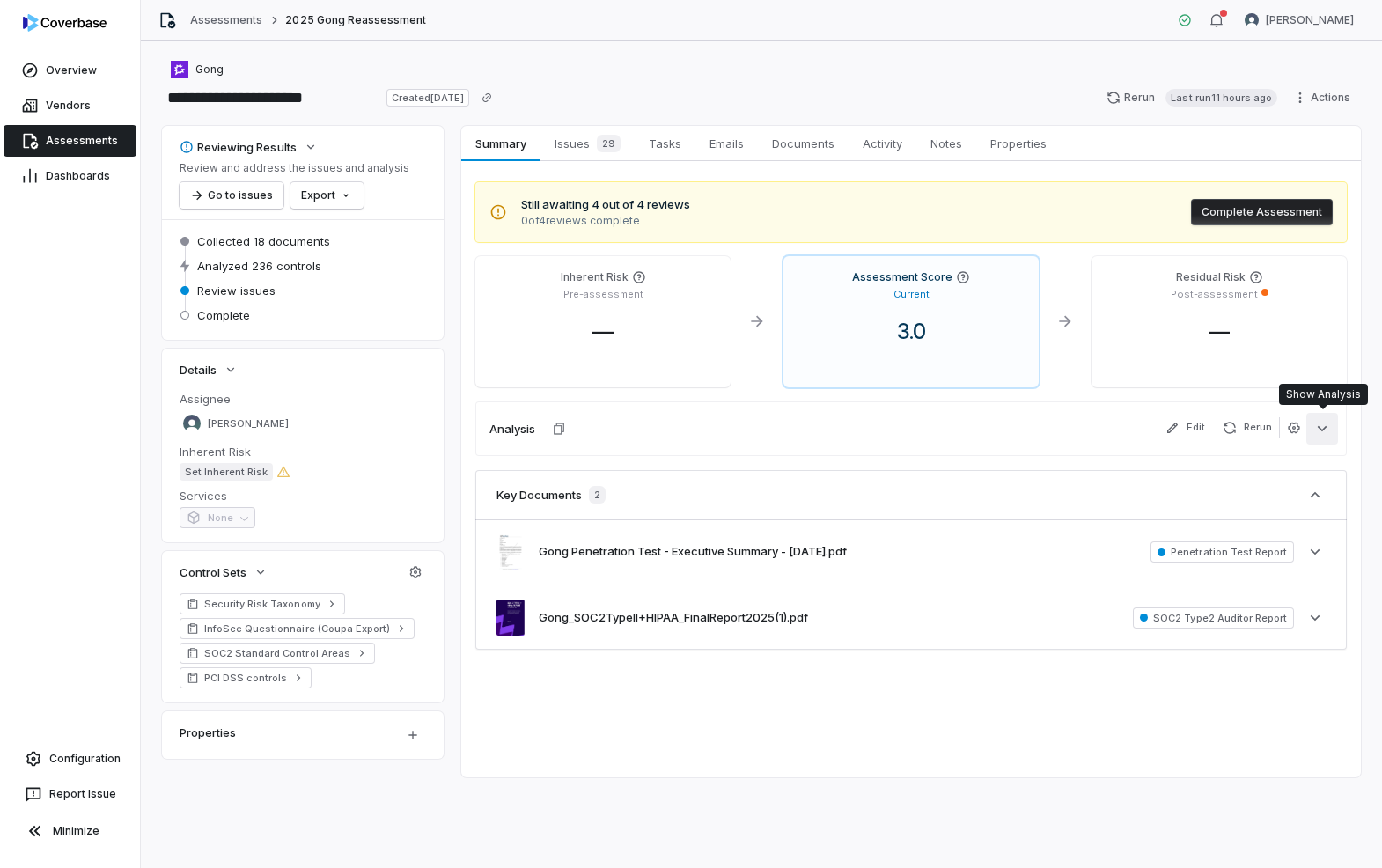
click at [1321, 428] on icon "button" at bounding box center [1322, 428] width 10 height 6
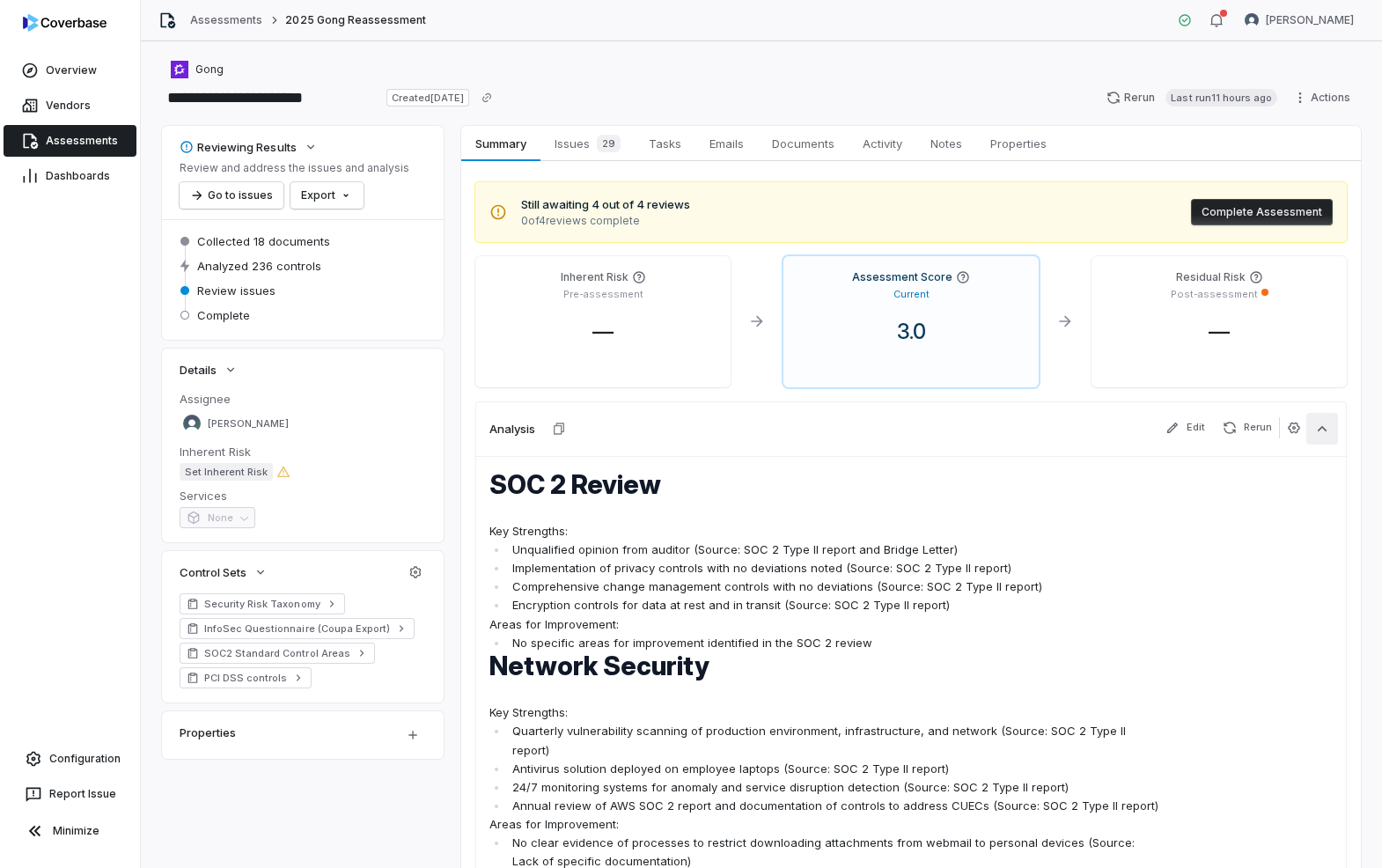
click at [1306, 435] on button "button" at bounding box center [1321, 428] width 31 height 31
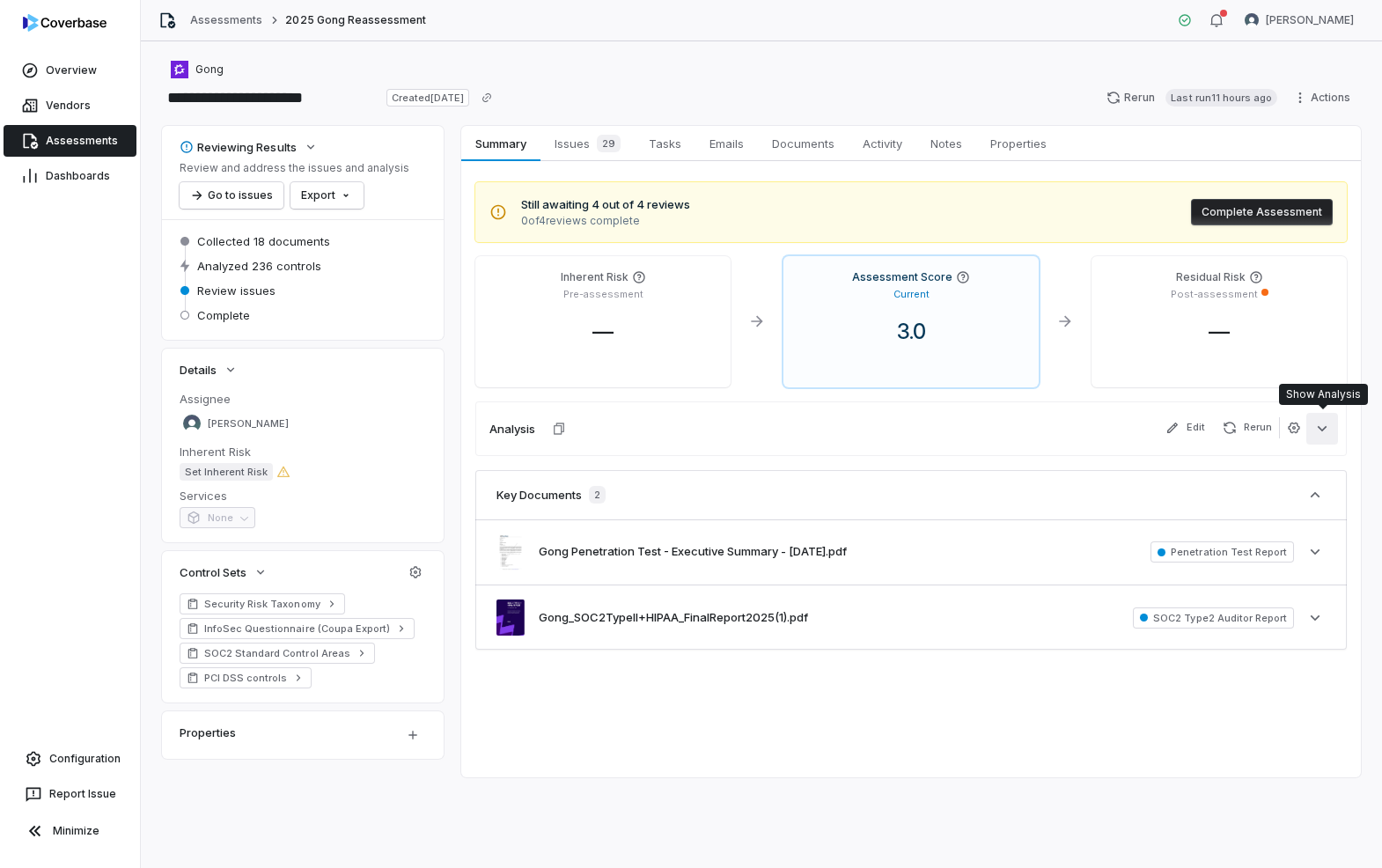
click at [1313, 431] on icon "button" at bounding box center [1322, 428] width 17 height 17
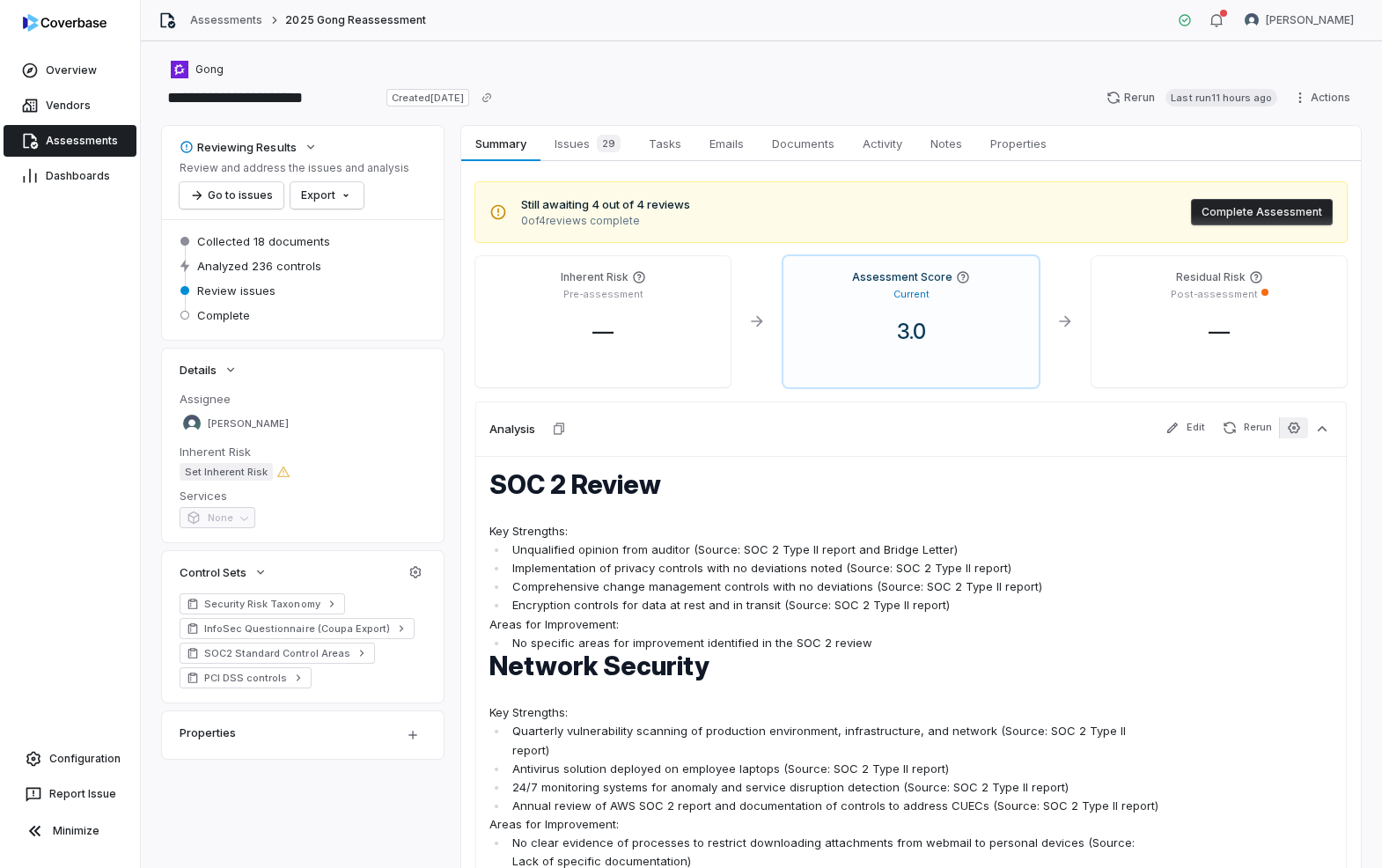
click at [1288, 435] on button "button" at bounding box center [1293, 427] width 29 height 21
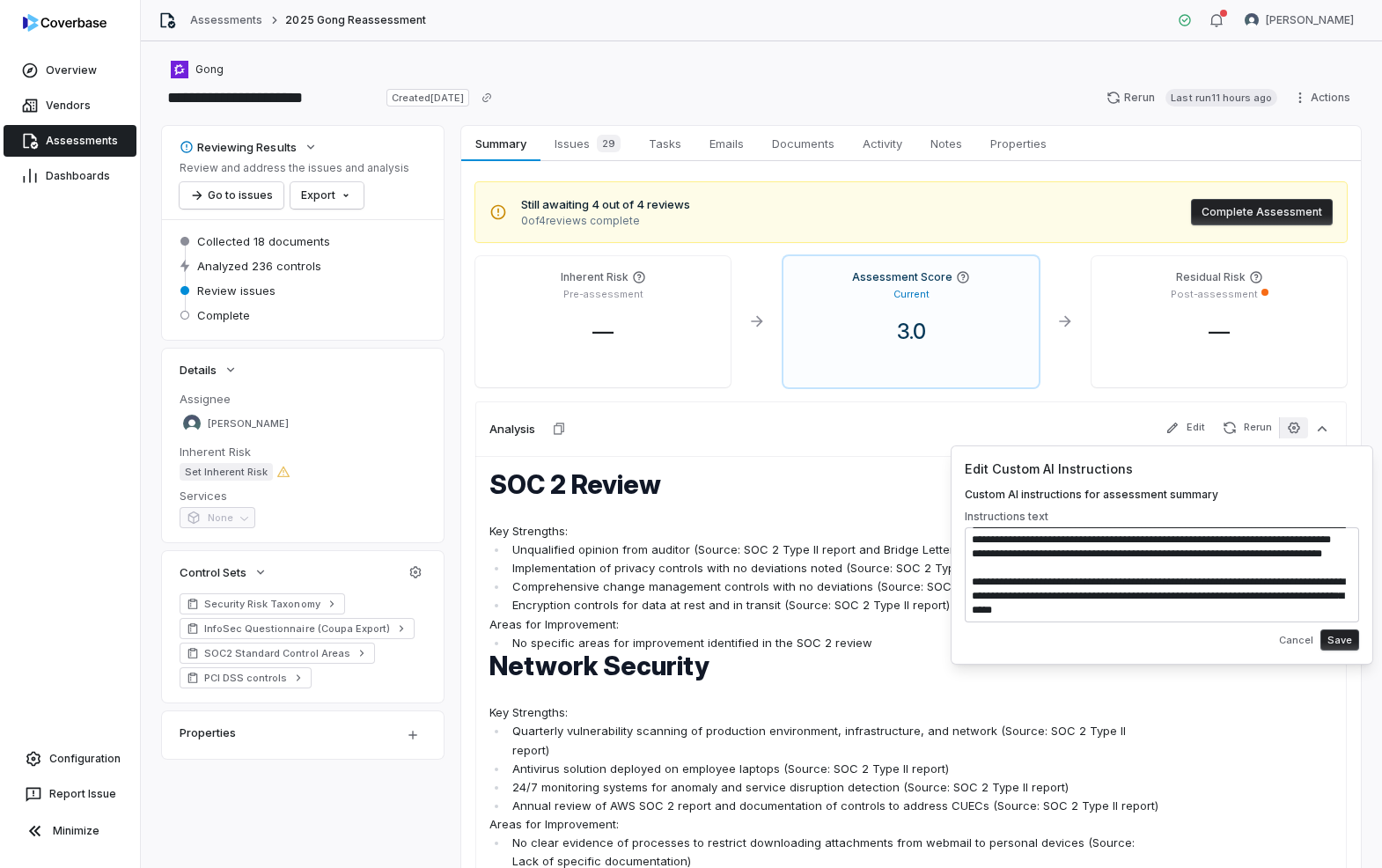
scroll to position [549, 0]
drag, startPoint x: 1062, startPoint y: 581, endPoint x: 1070, endPoint y: 684, distance: 103.3
click at [1070, 684] on body "**********" at bounding box center [691, 434] width 1382 height 868
click at [1069, 578] on textarea at bounding box center [1161, 575] width 394 height 95
click at [1000, 580] on textarea at bounding box center [1161, 575] width 394 height 95
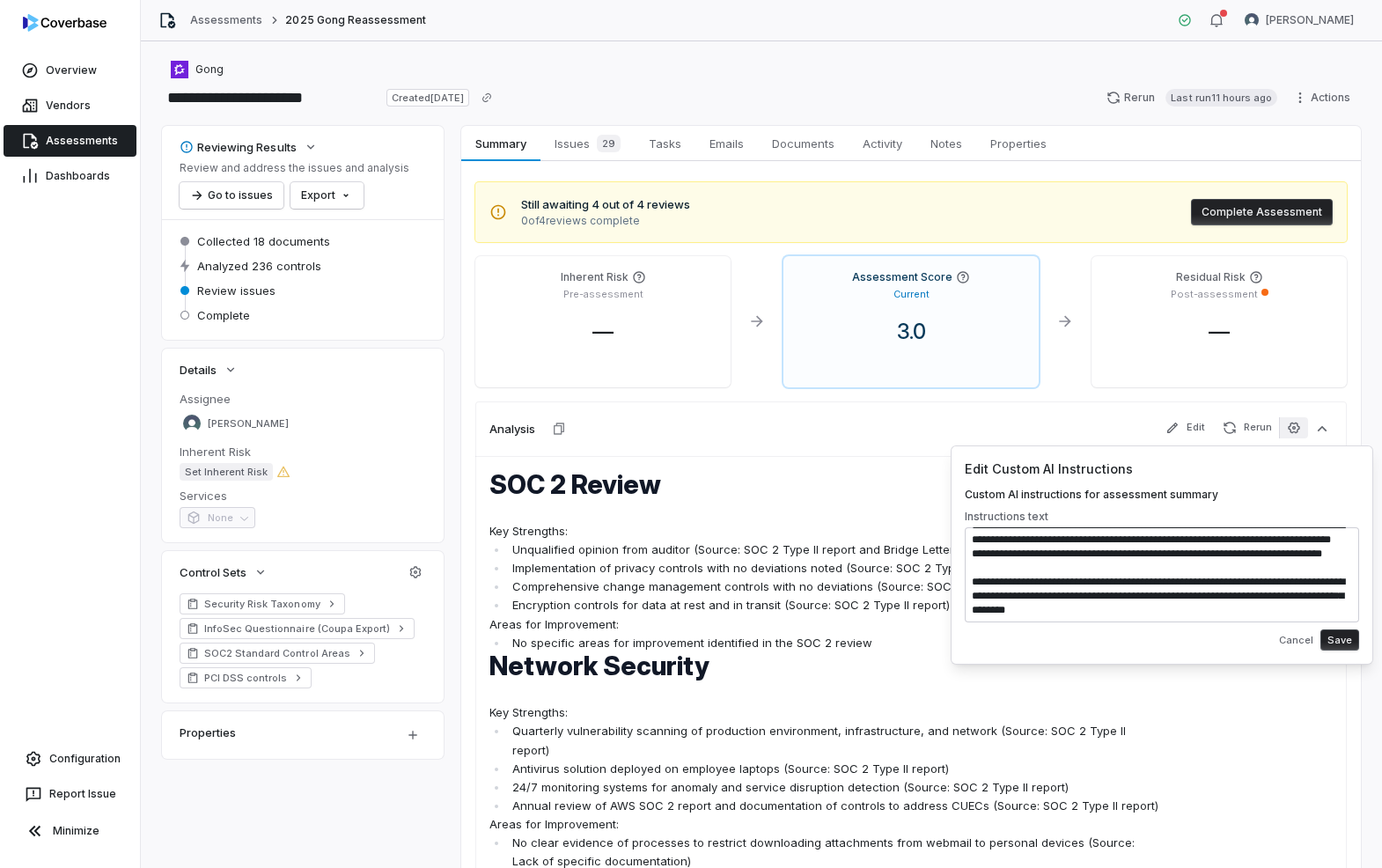
click at [1249, 581] on textarea at bounding box center [1161, 575] width 394 height 95
drag, startPoint x: 1055, startPoint y: 580, endPoint x: 1122, endPoint y: 577, distance: 67.1
click at [1122, 577] on textarea at bounding box center [1161, 575] width 394 height 95
click at [1254, 583] on textarea at bounding box center [1161, 575] width 394 height 95
drag, startPoint x: 1283, startPoint y: 581, endPoint x: 1320, endPoint y: 581, distance: 37.0
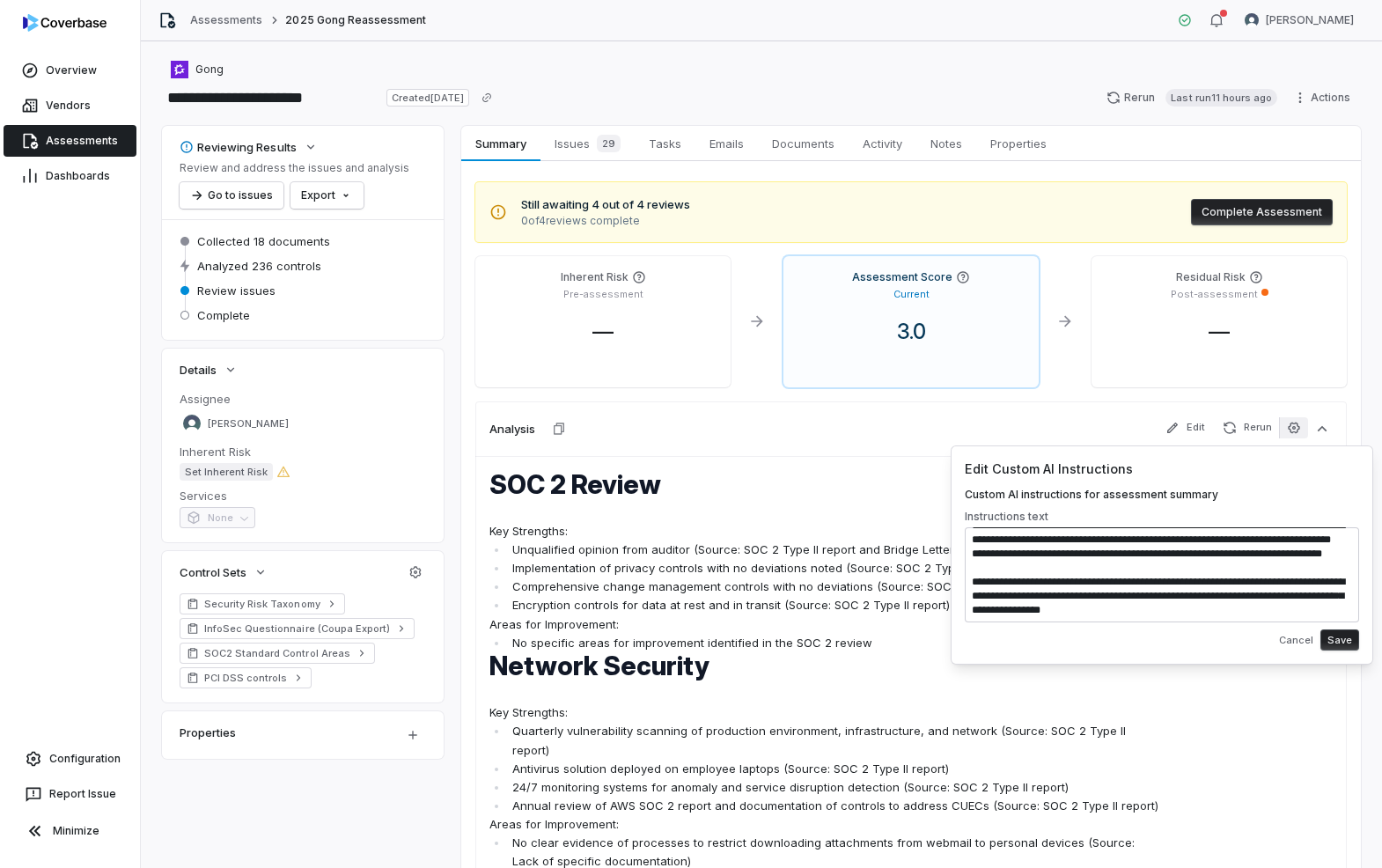
click at [1320, 581] on textarea at bounding box center [1161, 575] width 394 height 95
drag, startPoint x: 1286, startPoint y: 581, endPoint x: 1295, endPoint y: 561, distance: 21.9
click at [1285, 581] on textarea at bounding box center [1161, 575] width 394 height 95
type textarea "**********"
click at [1350, 636] on button "Save" at bounding box center [1339, 640] width 39 height 21
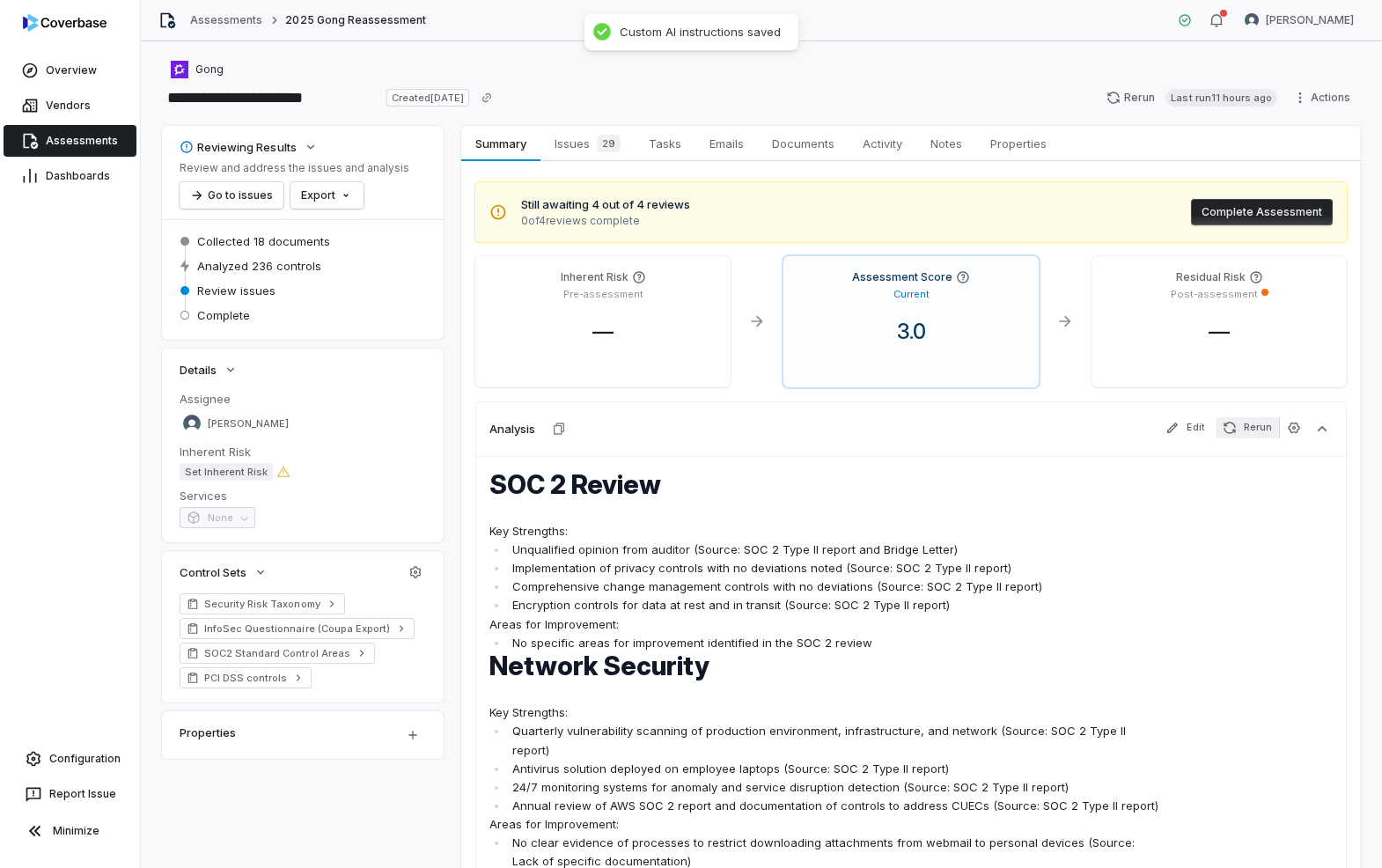
click at [1242, 422] on button "Rerun" at bounding box center [1247, 427] width 63 height 21
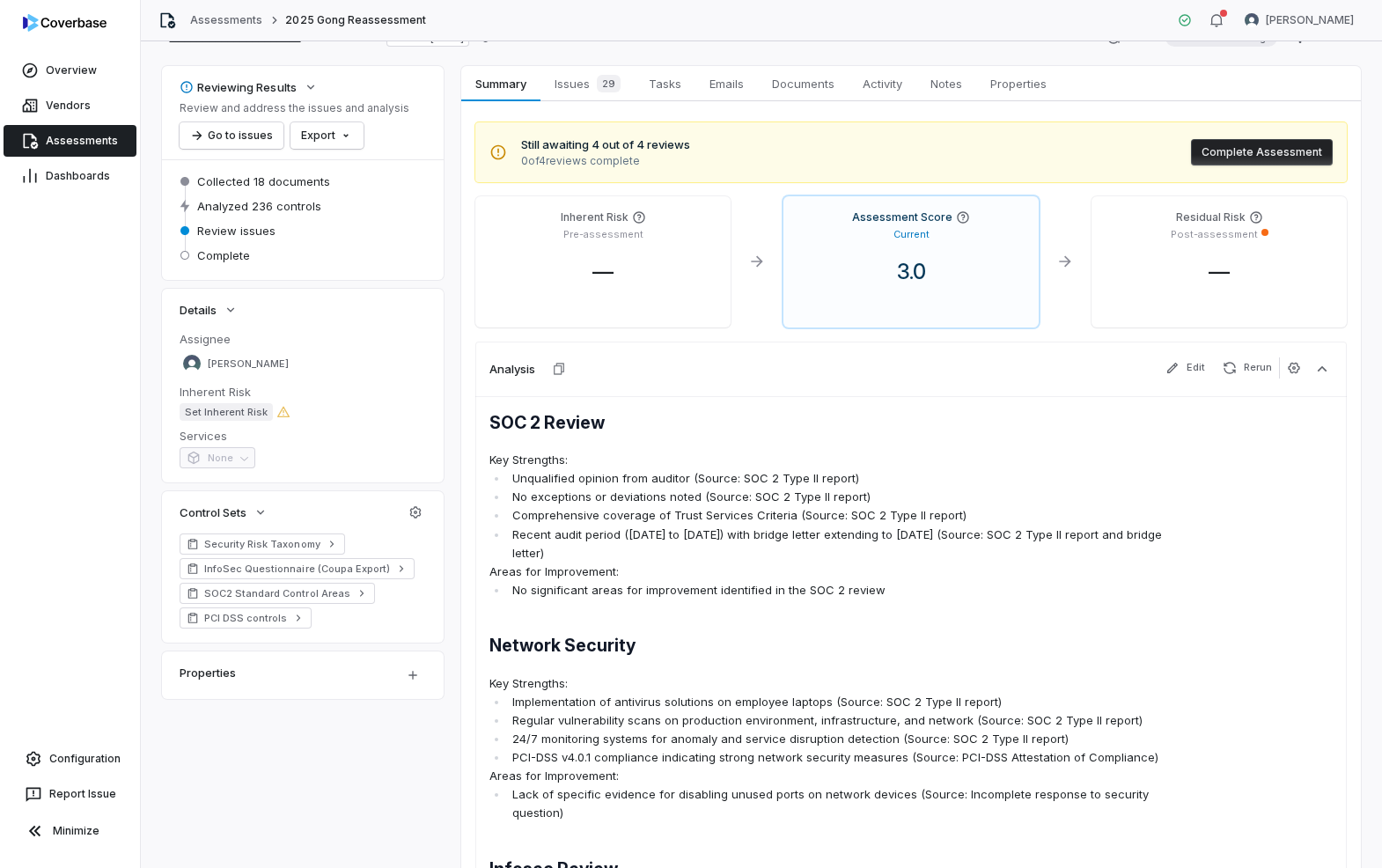
scroll to position [36, 0]
